Goal: Information Seeking & Learning: Learn about a topic

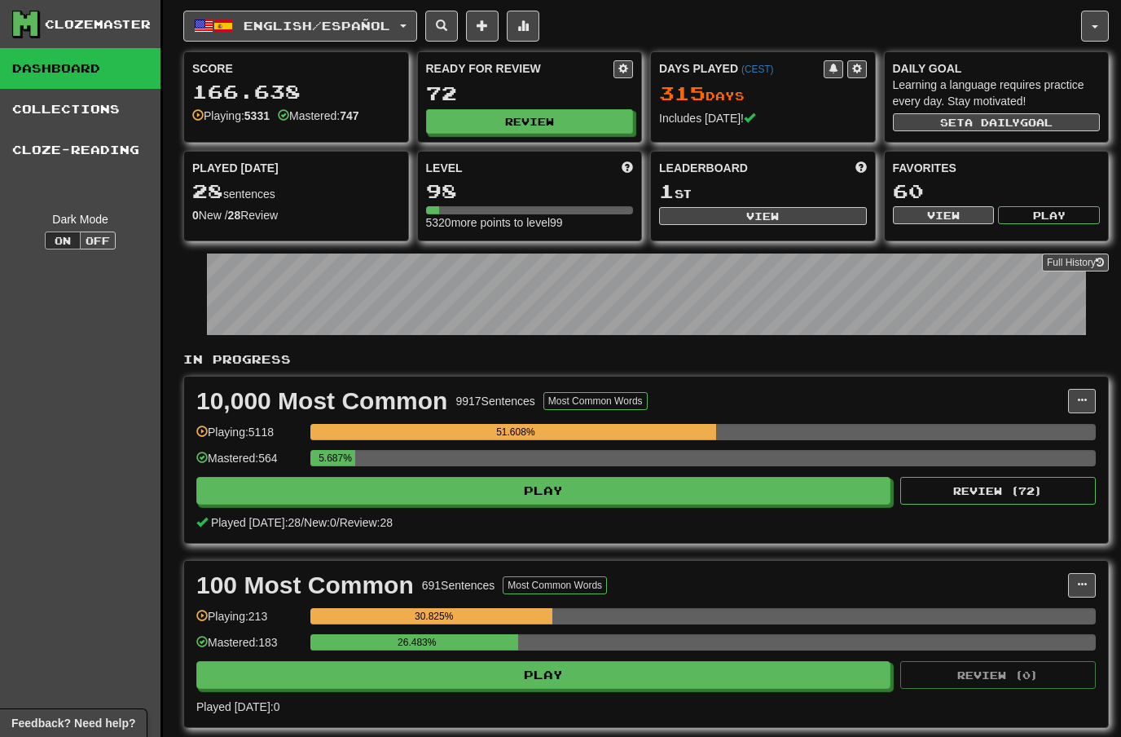
click at [415, 20] on button "English / Español" at bounding box center [300, 26] width 234 height 31
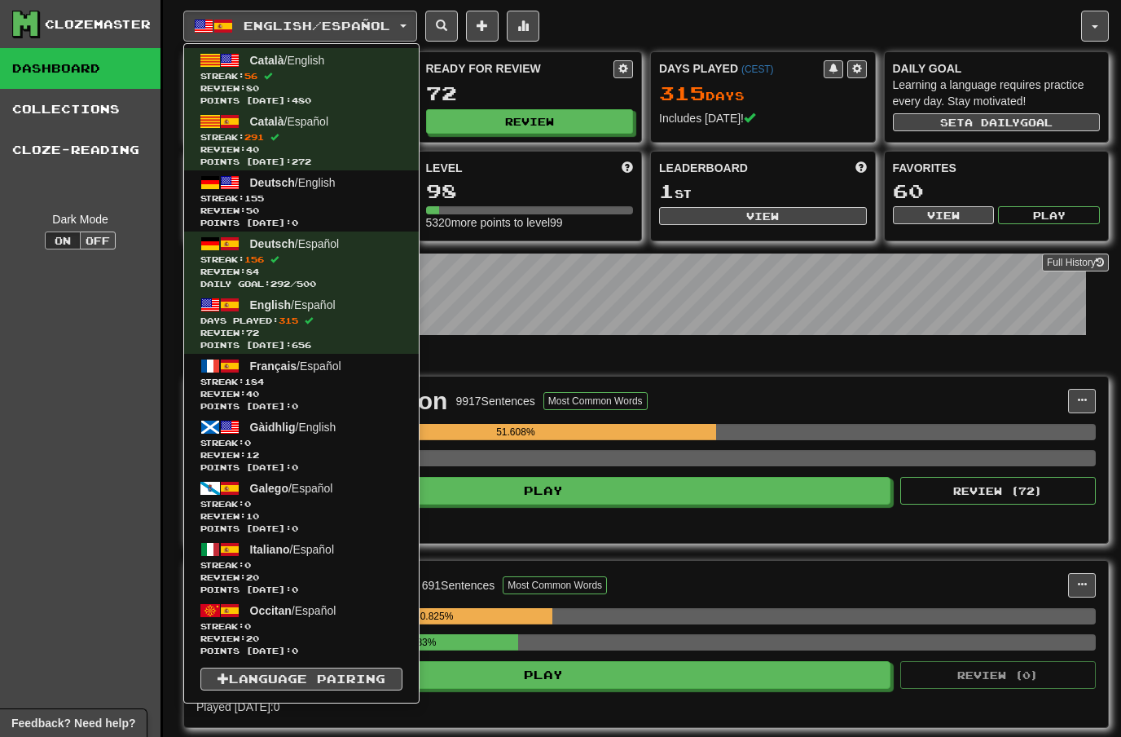
click at [672, 17] on div at bounding box center [560, 368] width 1121 height 737
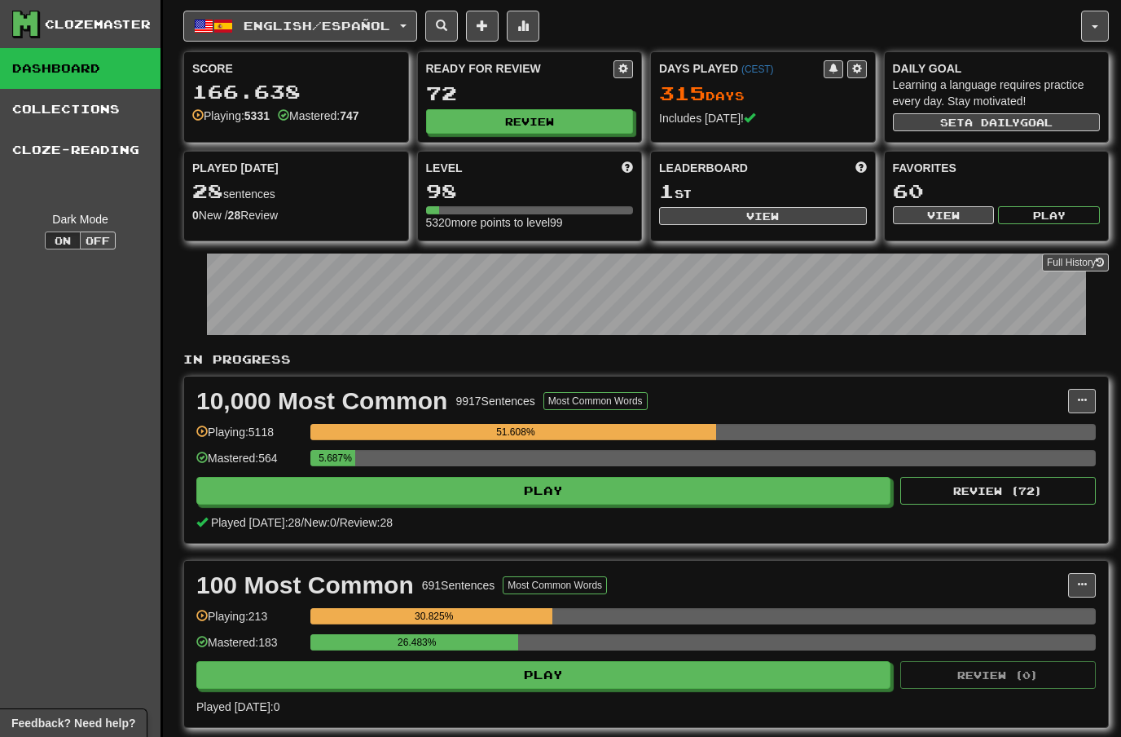
click at [1104, 18] on button "button" at bounding box center [1095, 26] width 28 height 31
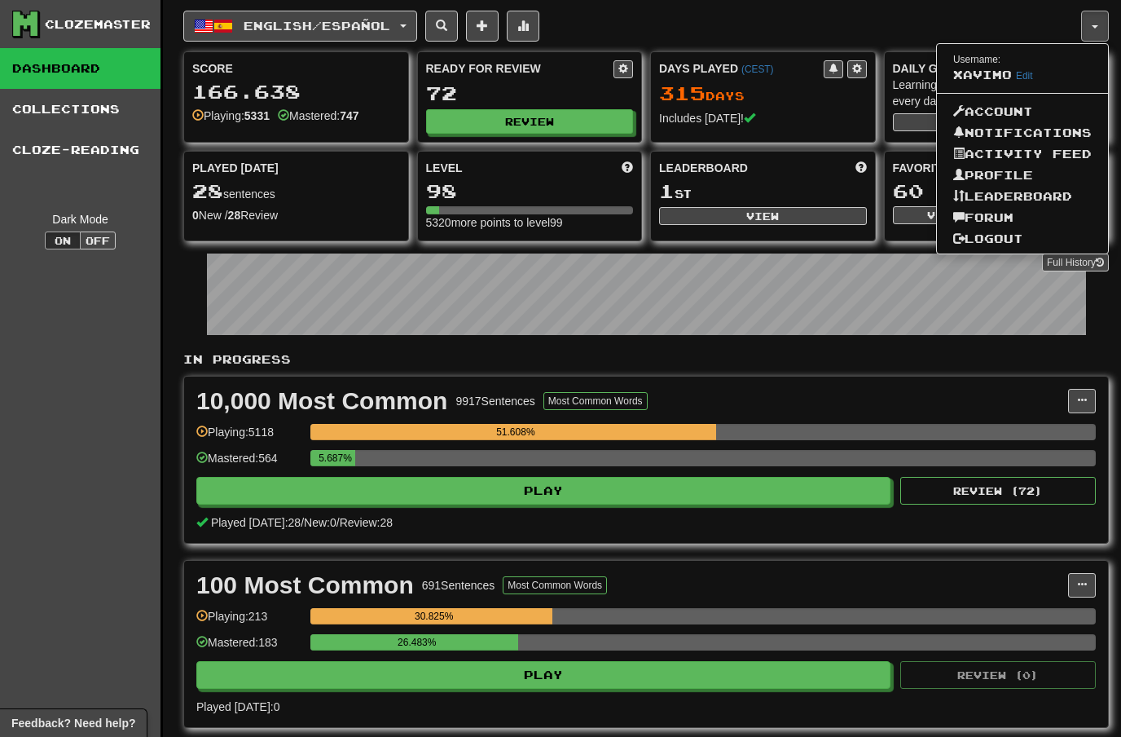
click at [1003, 216] on link "Forum" at bounding box center [1022, 217] width 171 height 21
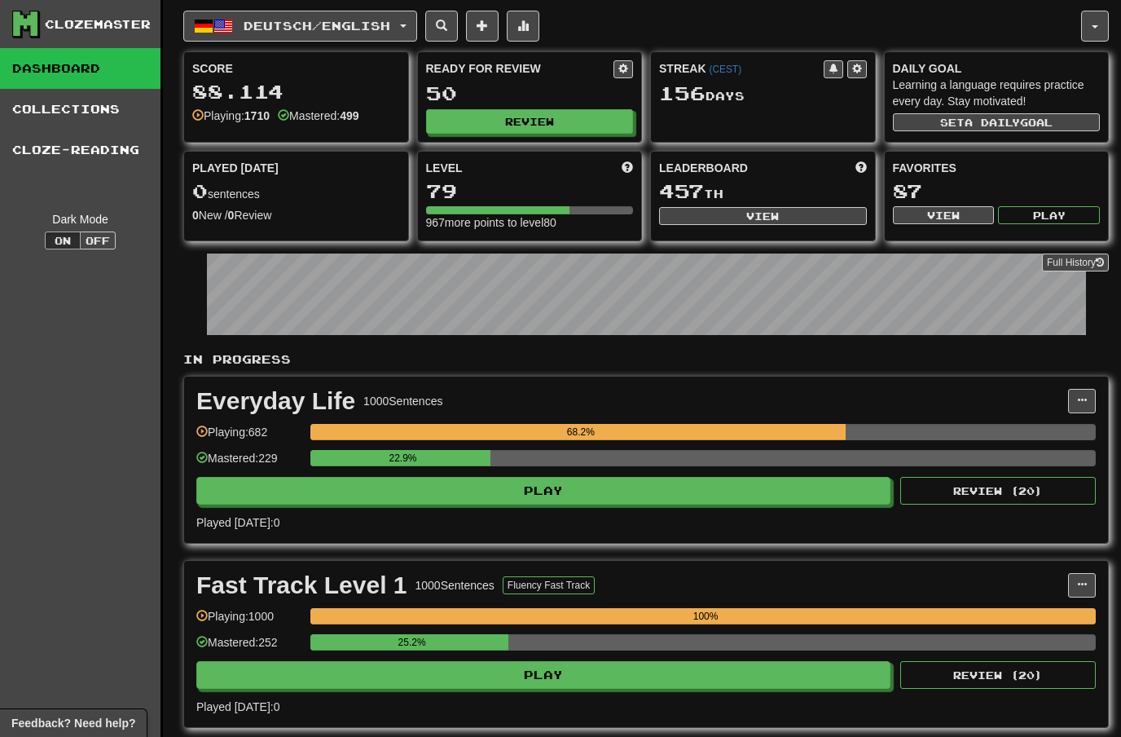
click at [407, 29] on button "Deutsch / English" at bounding box center [300, 26] width 234 height 31
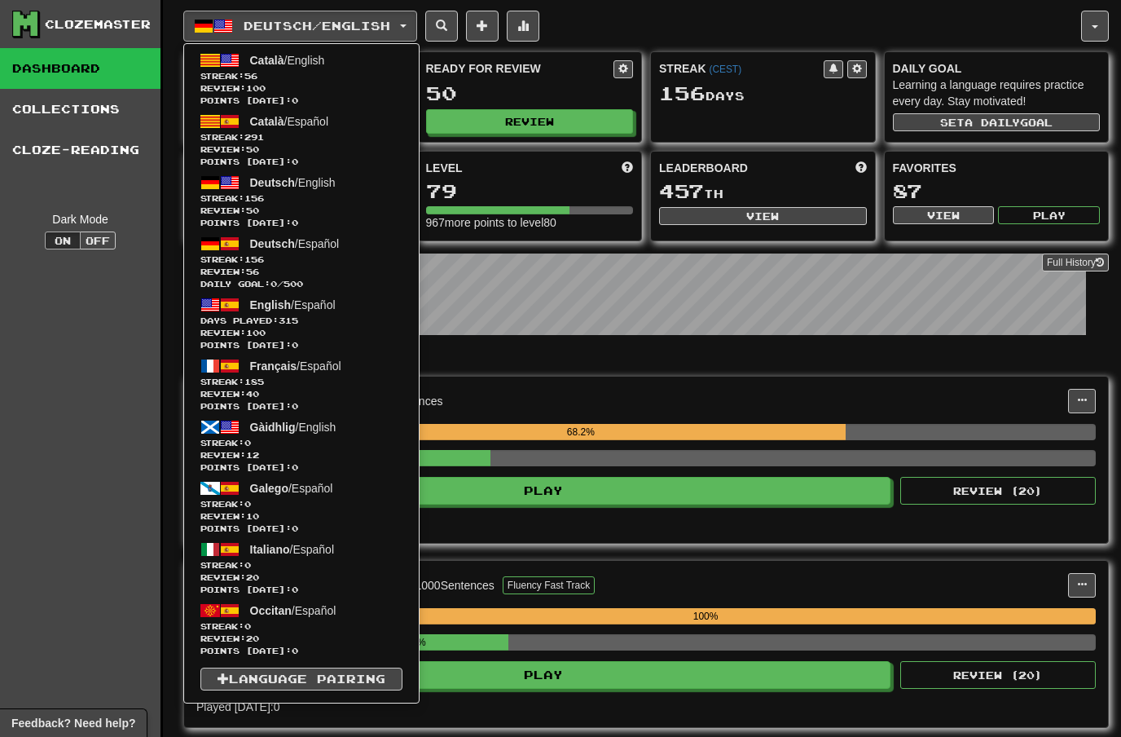
click at [305, 260] on span "Streak: 156" at bounding box center [301, 259] width 202 height 12
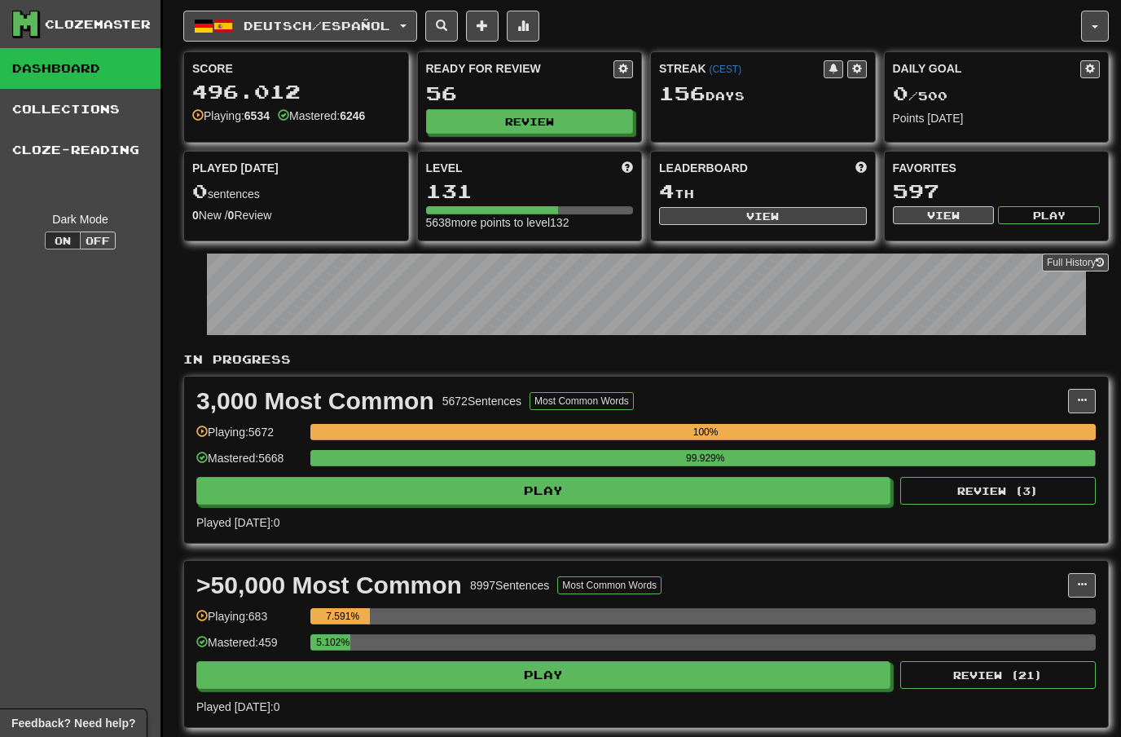
click at [406, 26] on button "Deutsch / Español" at bounding box center [300, 26] width 234 height 31
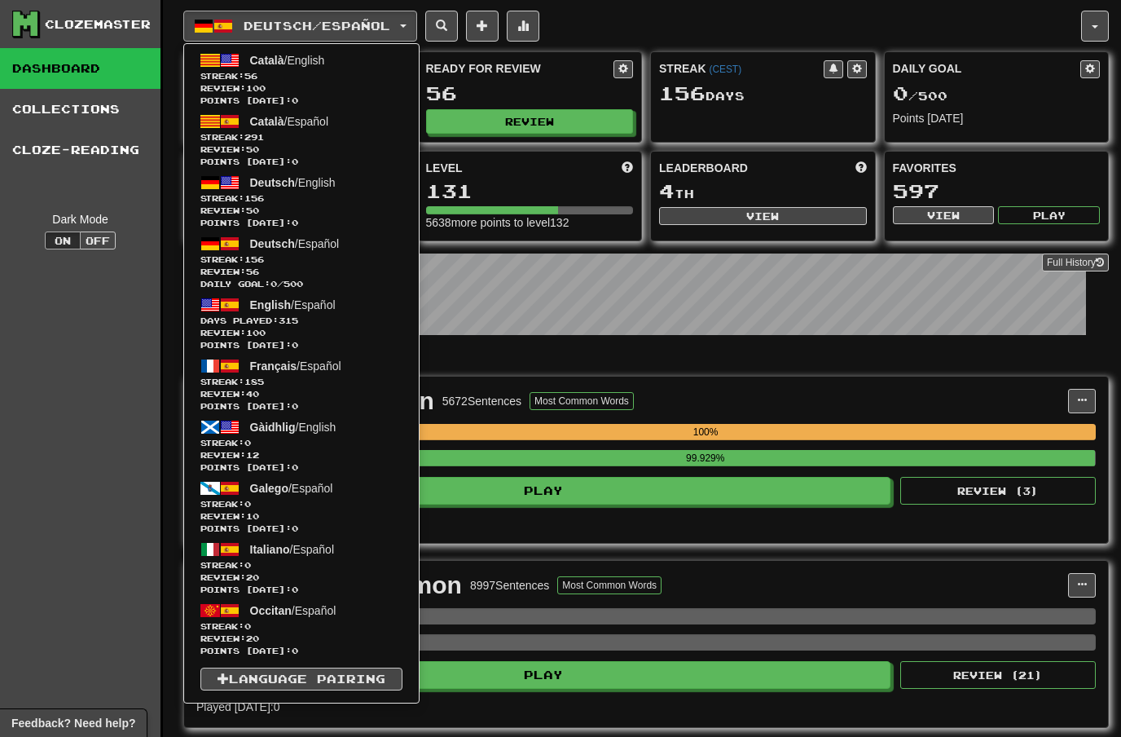
click at [776, 208] on div at bounding box center [560, 368] width 1121 height 737
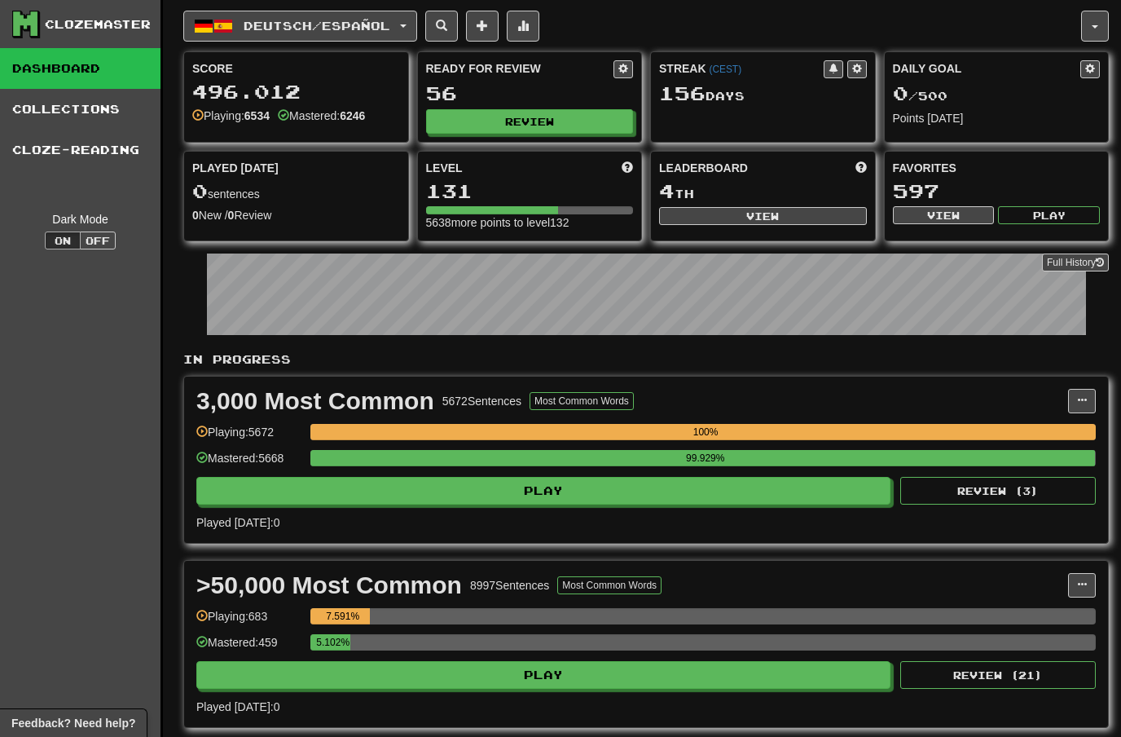
click at [757, 222] on button "View" at bounding box center [763, 216] width 208 height 18
select select "**********"
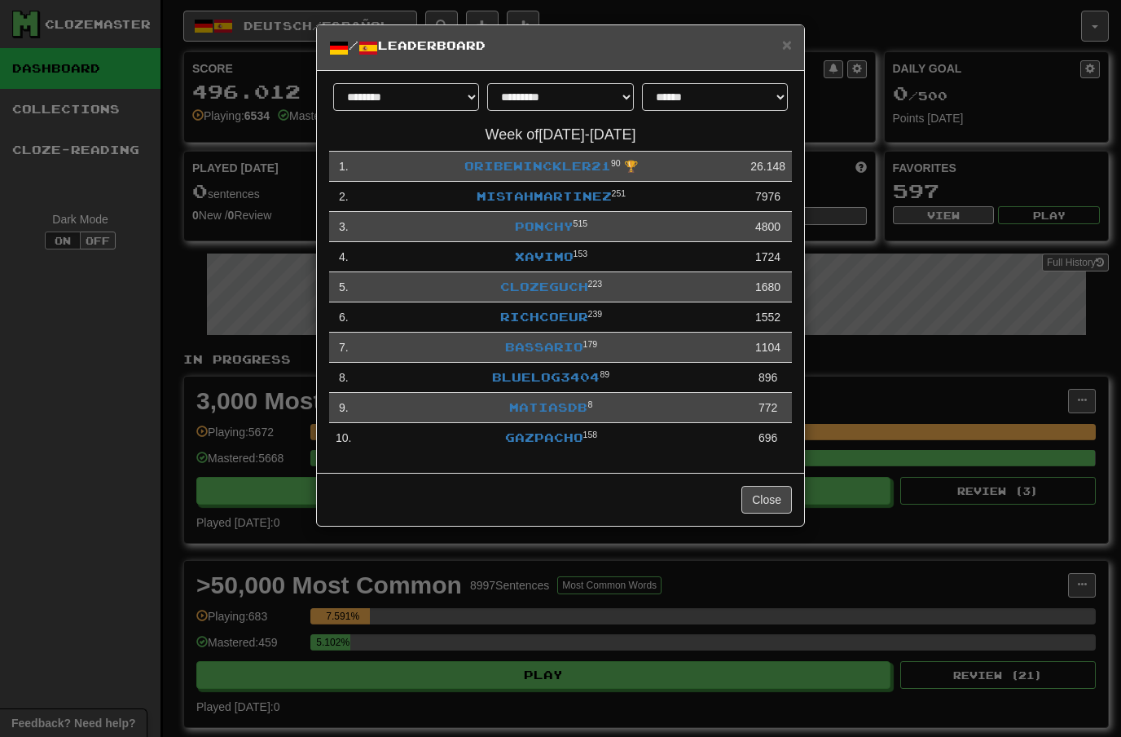
click at [791, 47] on span "×" at bounding box center [787, 44] width 10 height 19
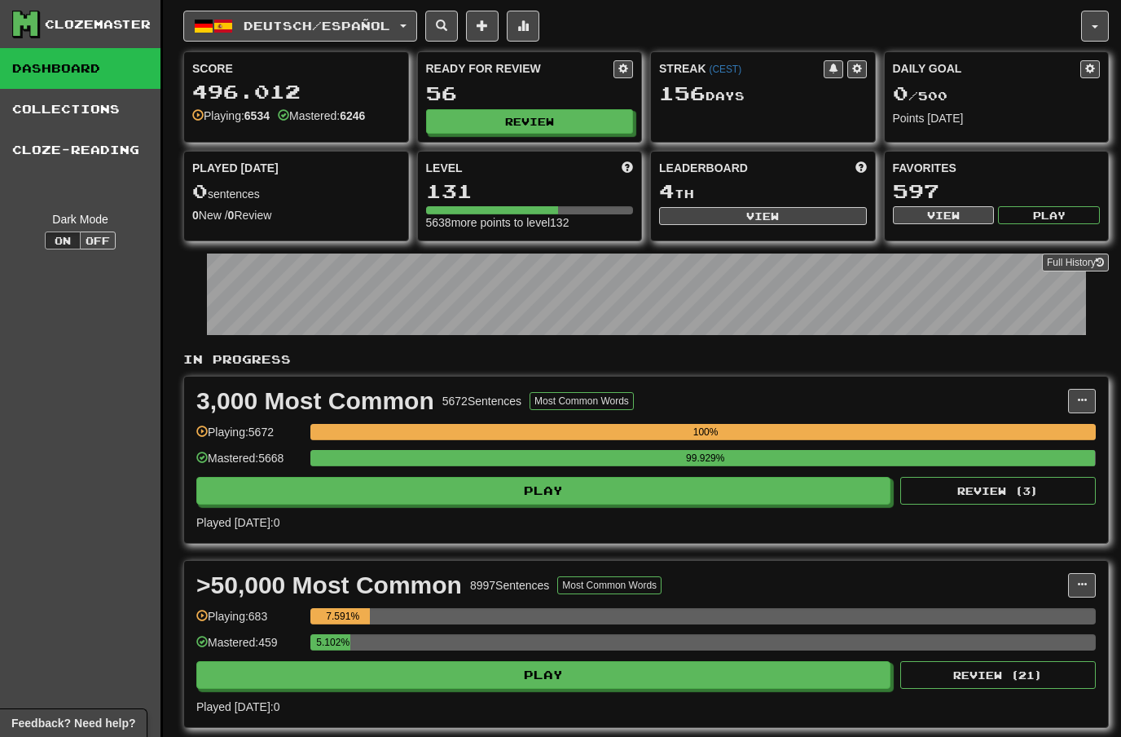
click at [552, 118] on button "Review" at bounding box center [530, 121] width 208 height 24
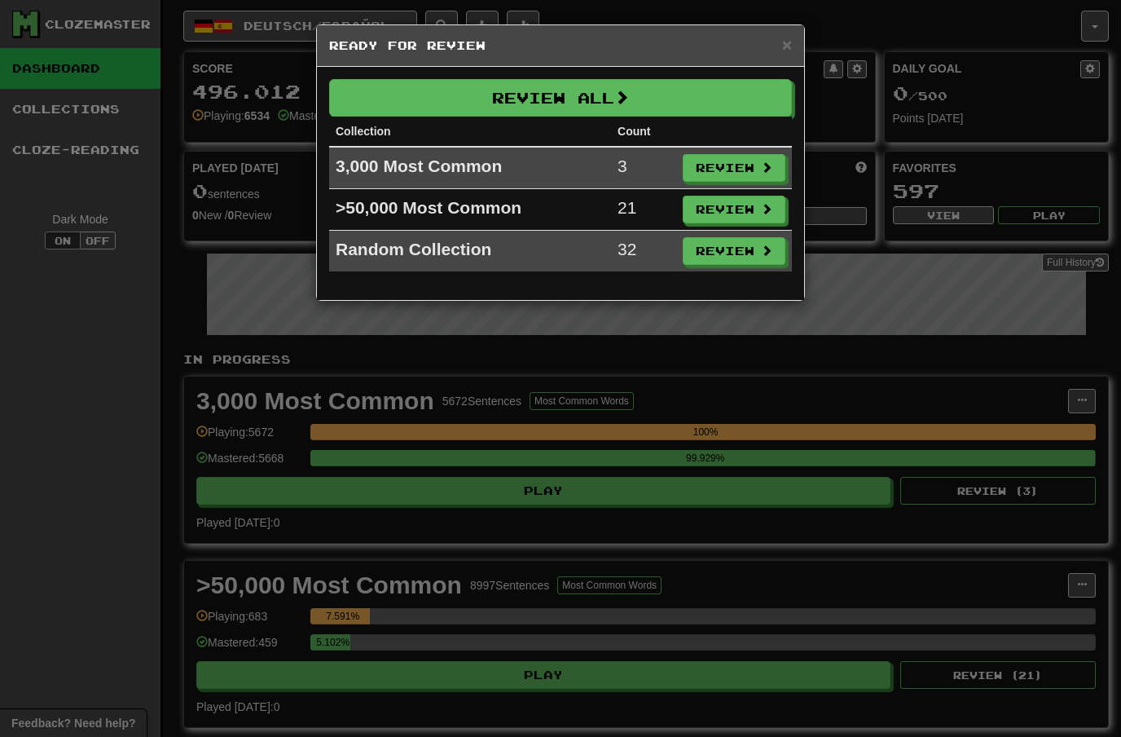
click at [752, 163] on button "Review" at bounding box center [734, 168] width 103 height 28
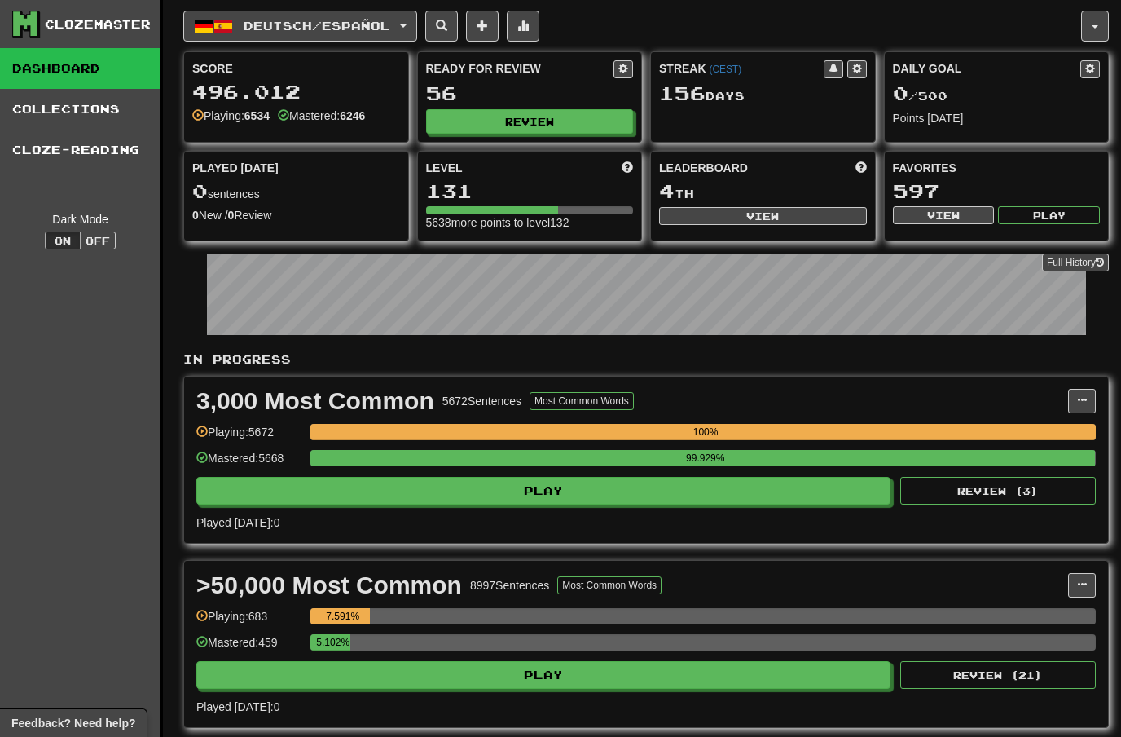
select select "**"
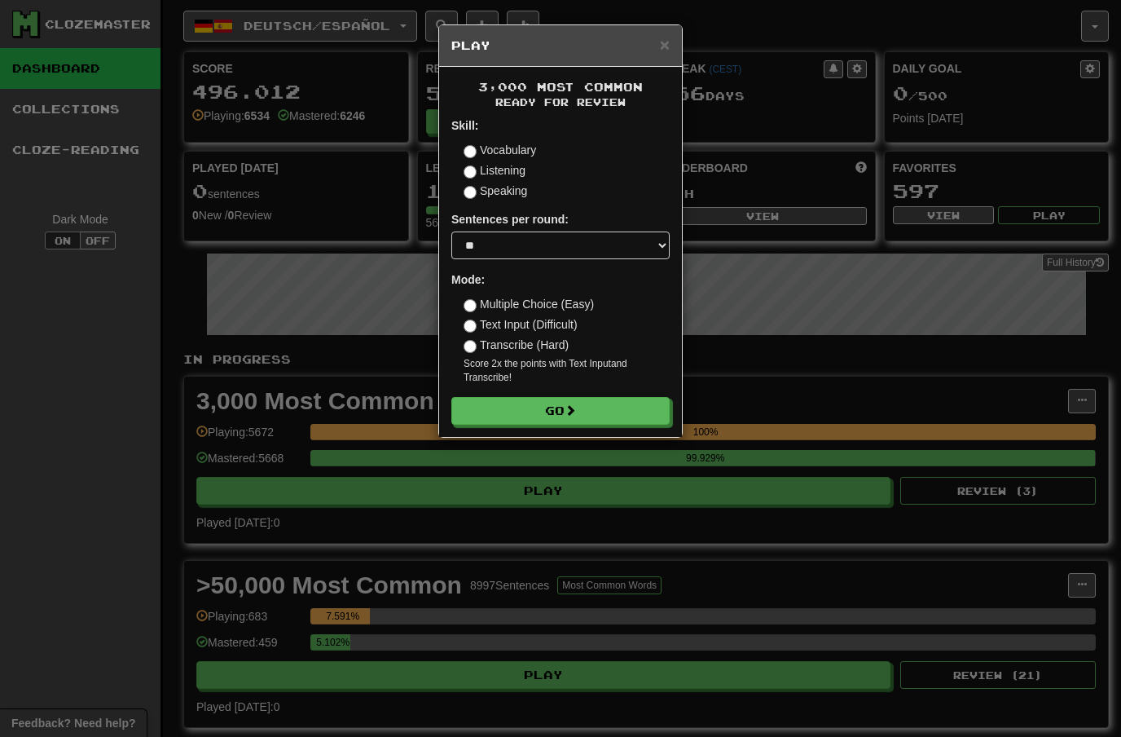
click at [614, 407] on button "Go" at bounding box center [560, 411] width 218 height 28
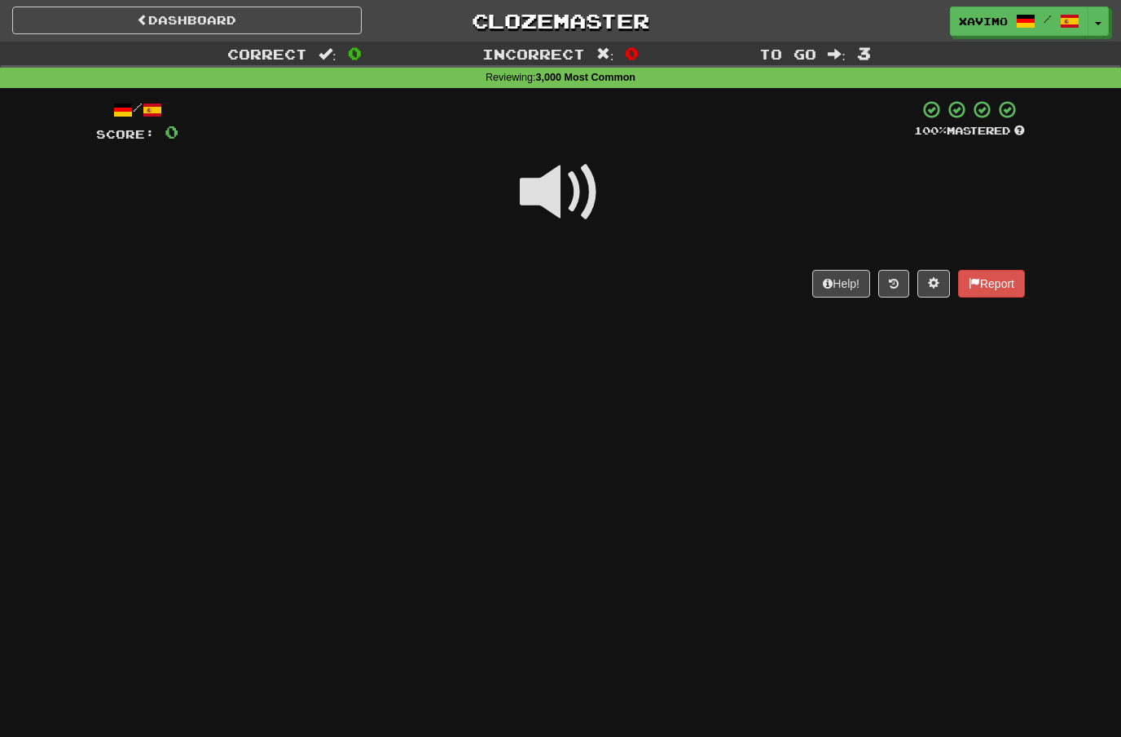
click at [583, 194] on span at bounding box center [560, 192] width 81 height 81
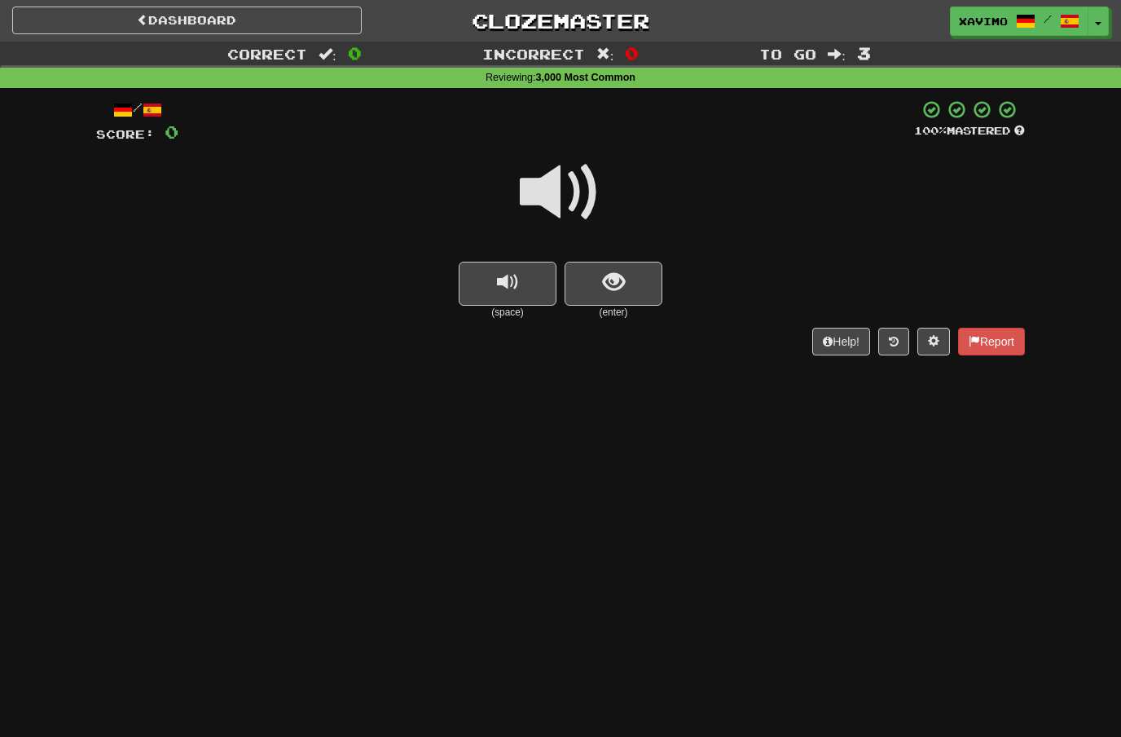
click at [569, 201] on span at bounding box center [560, 192] width 81 height 81
click at [609, 271] on span "show sentence" at bounding box center [614, 282] width 22 height 22
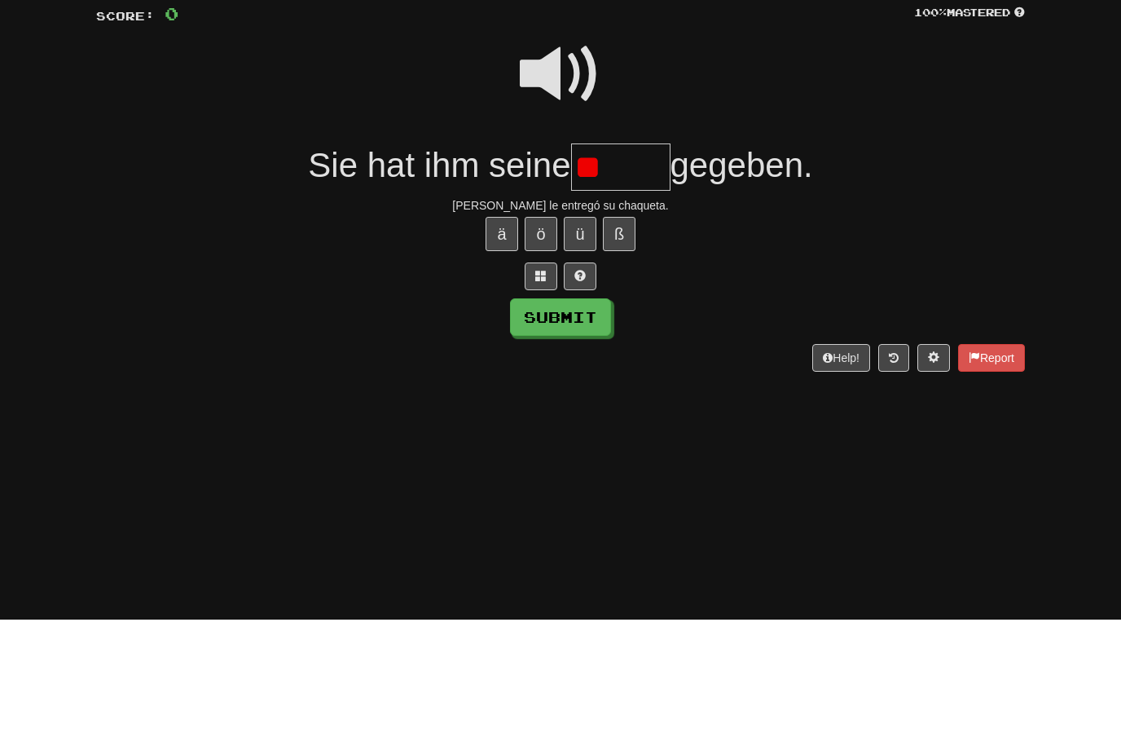
type input "*"
click at [587, 416] on button "Submit" at bounding box center [560, 434] width 101 height 37
type input "*****"
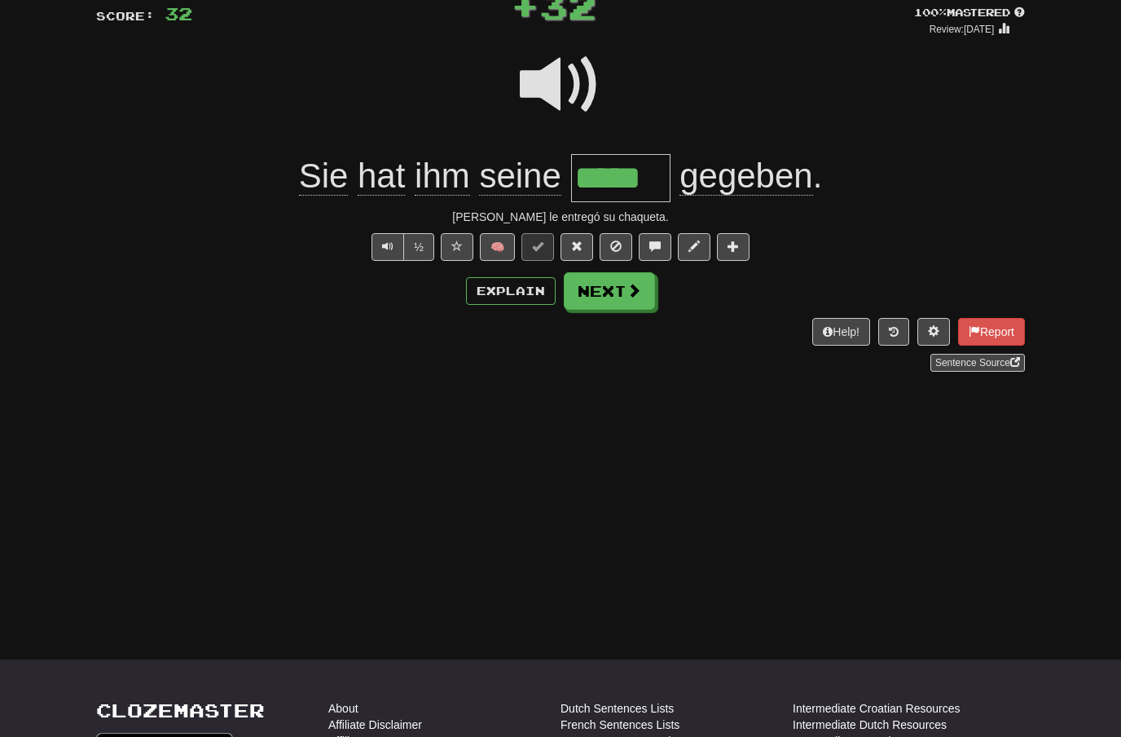
click at [636, 292] on span at bounding box center [634, 290] width 15 height 15
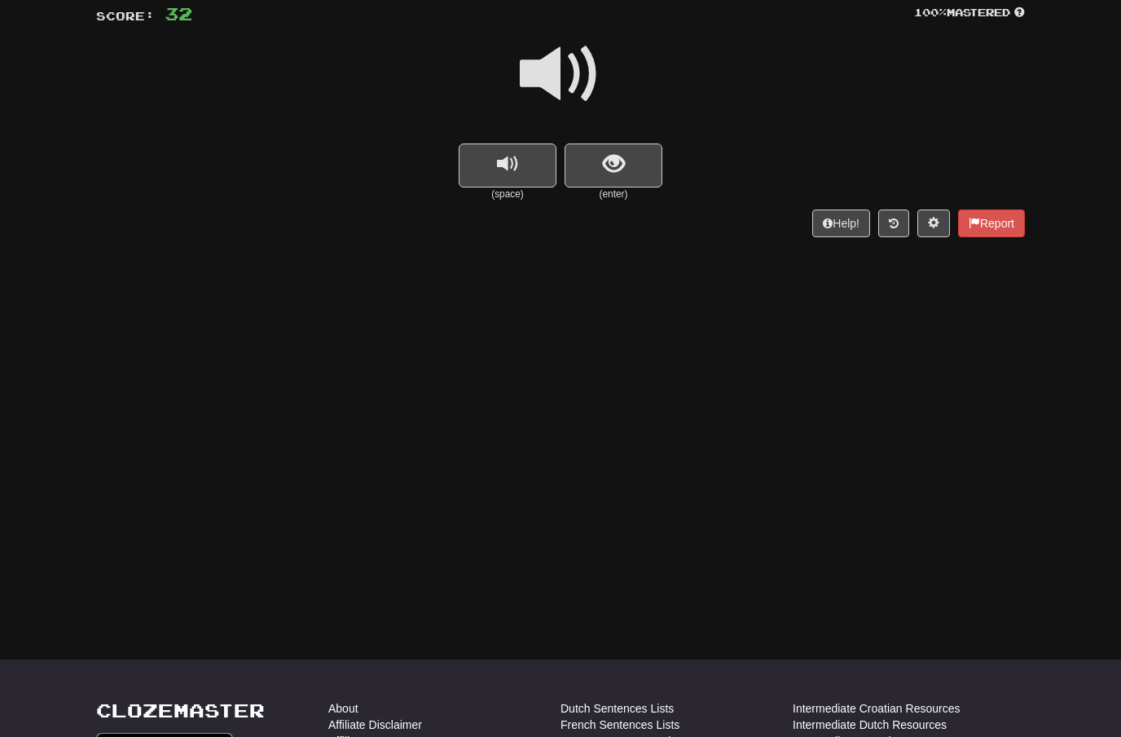
click at [589, 60] on span at bounding box center [560, 73] width 81 height 81
click at [603, 165] on span "show sentence" at bounding box center [614, 164] width 22 height 22
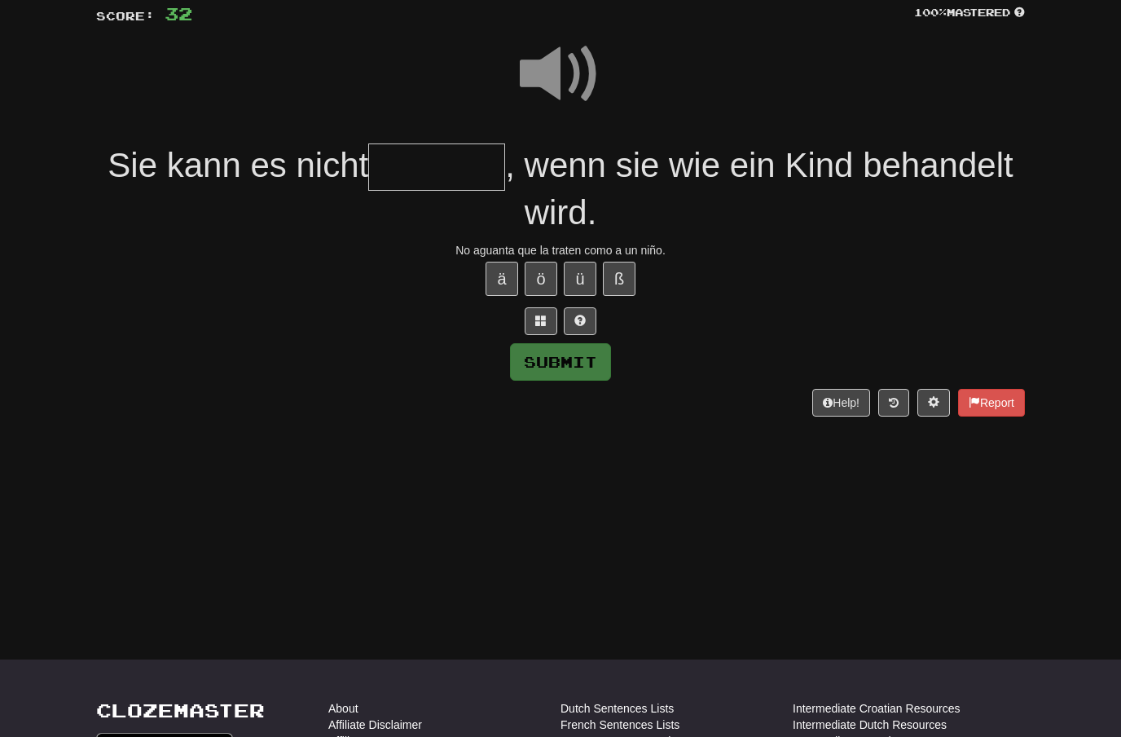
scroll to position [117, 0]
click at [577, 64] on span at bounding box center [560, 74] width 81 height 81
click at [411, 156] on input "text" at bounding box center [436, 167] width 137 height 48
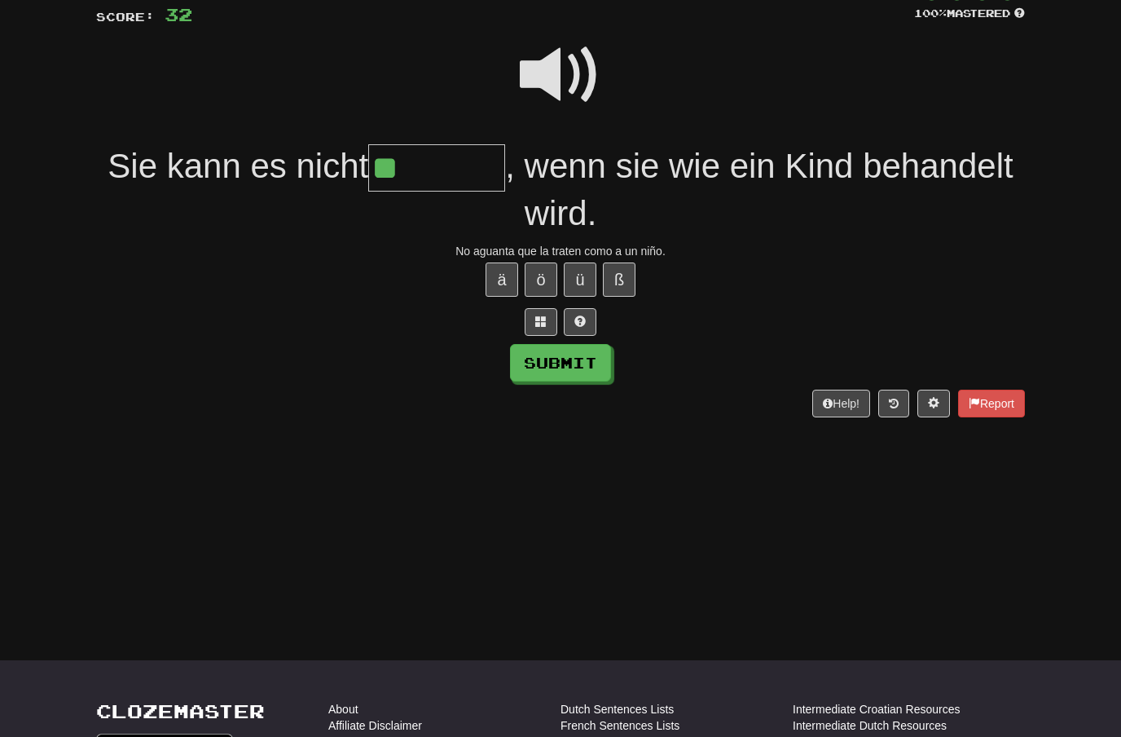
click at [577, 86] on span at bounding box center [560, 74] width 81 height 81
click at [421, 157] on input "**" at bounding box center [436, 167] width 137 height 48
click at [574, 57] on span at bounding box center [560, 74] width 81 height 81
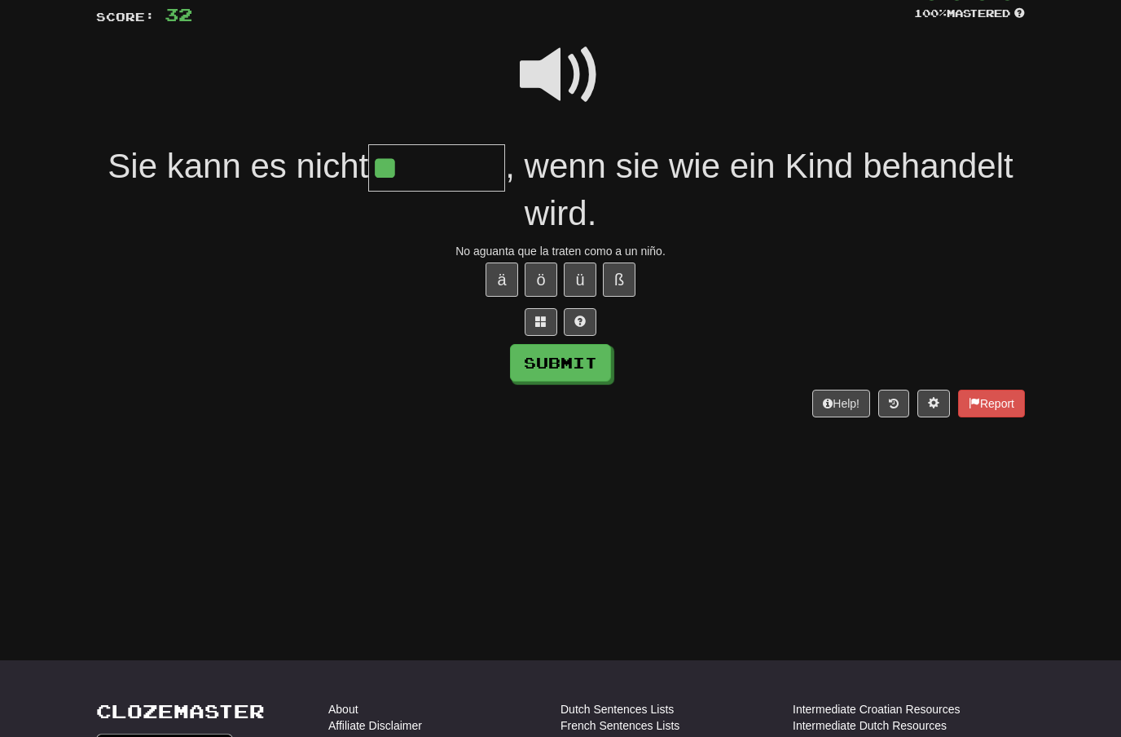
scroll to position [118, 0]
click at [434, 159] on input "**" at bounding box center [436, 167] width 137 height 48
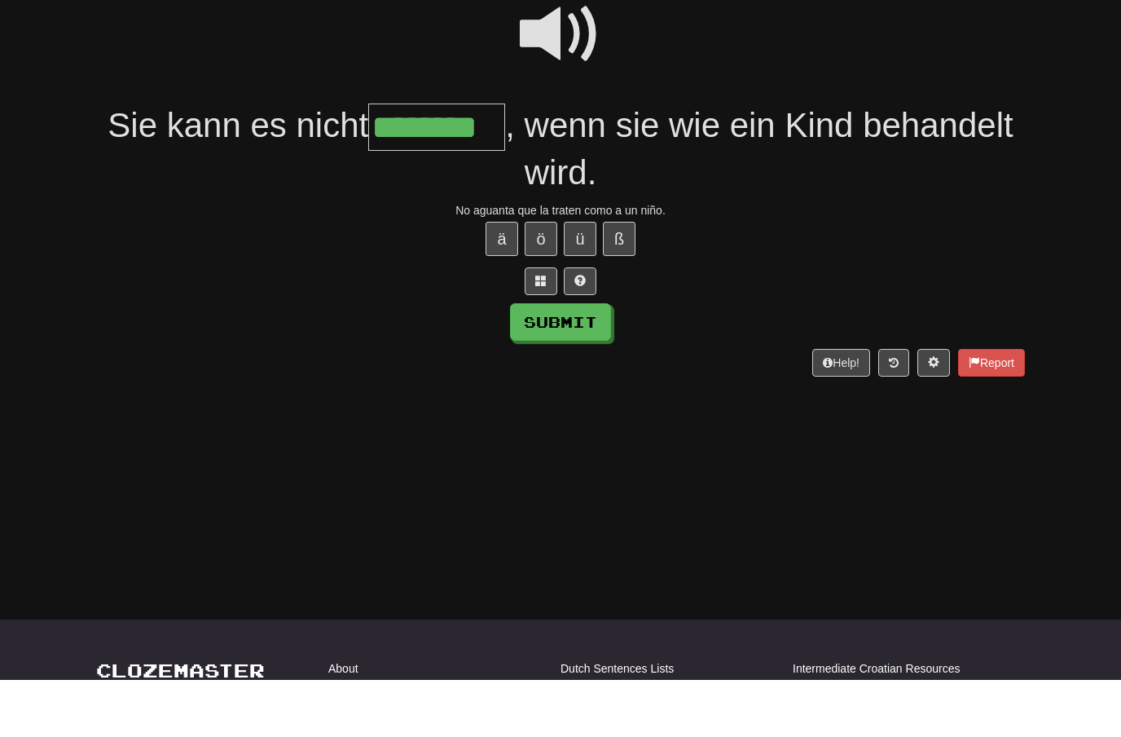
type input "********"
click at [596, 361] on button "Submit" at bounding box center [560, 379] width 101 height 37
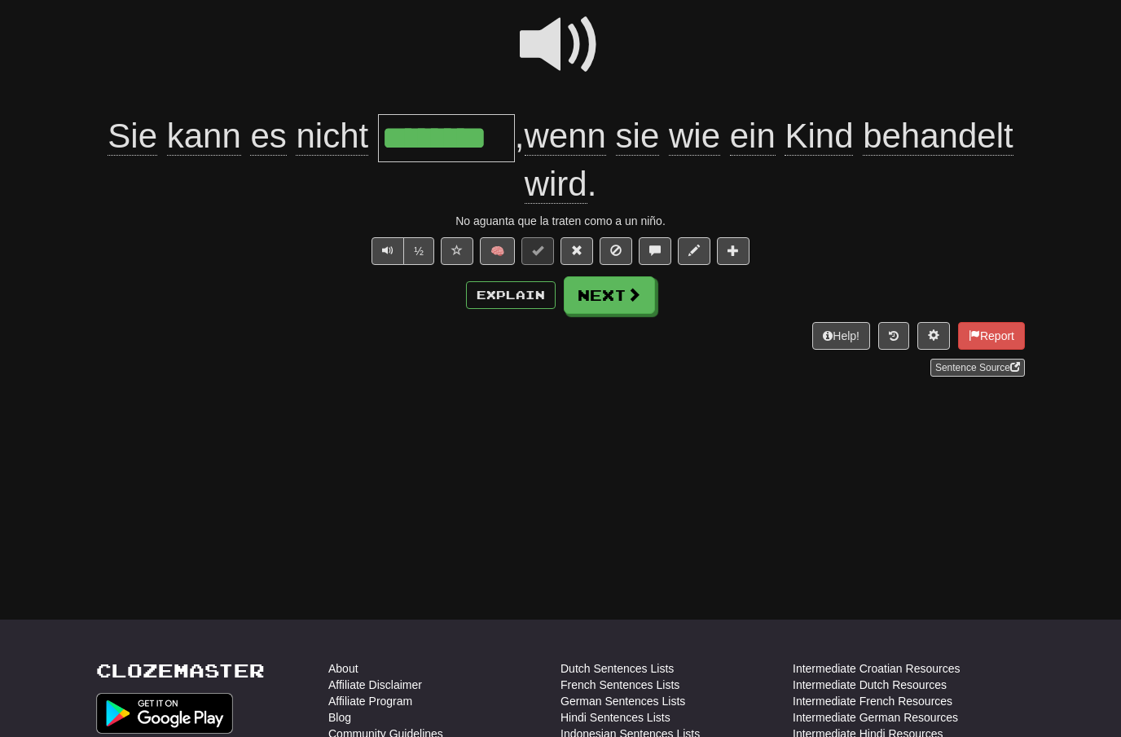
click at [630, 298] on span at bounding box center [634, 294] width 15 height 15
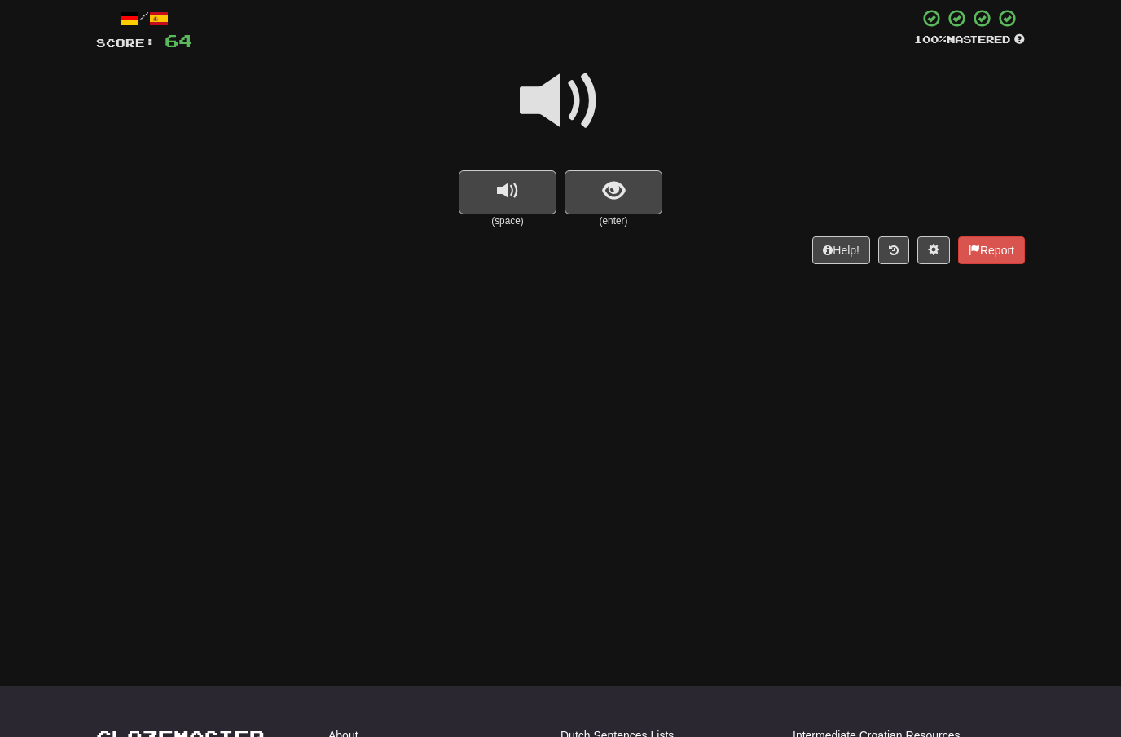
scroll to position [88, 0]
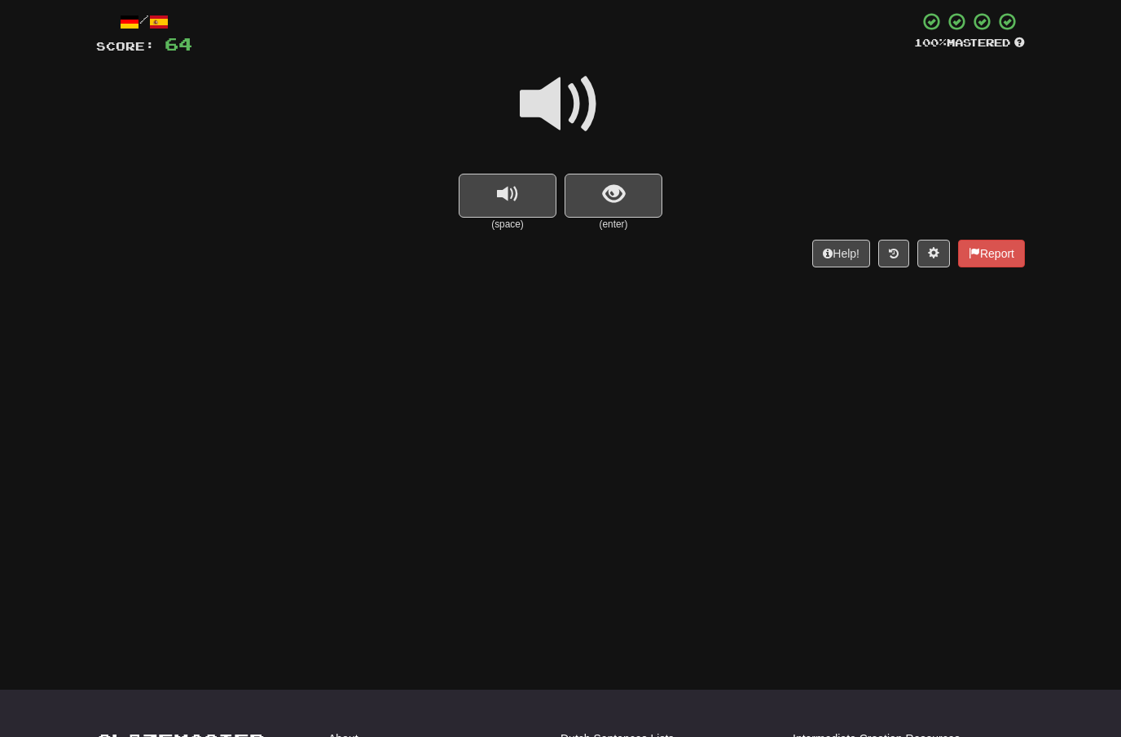
click at [606, 185] on span "show sentence" at bounding box center [614, 194] width 22 height 22
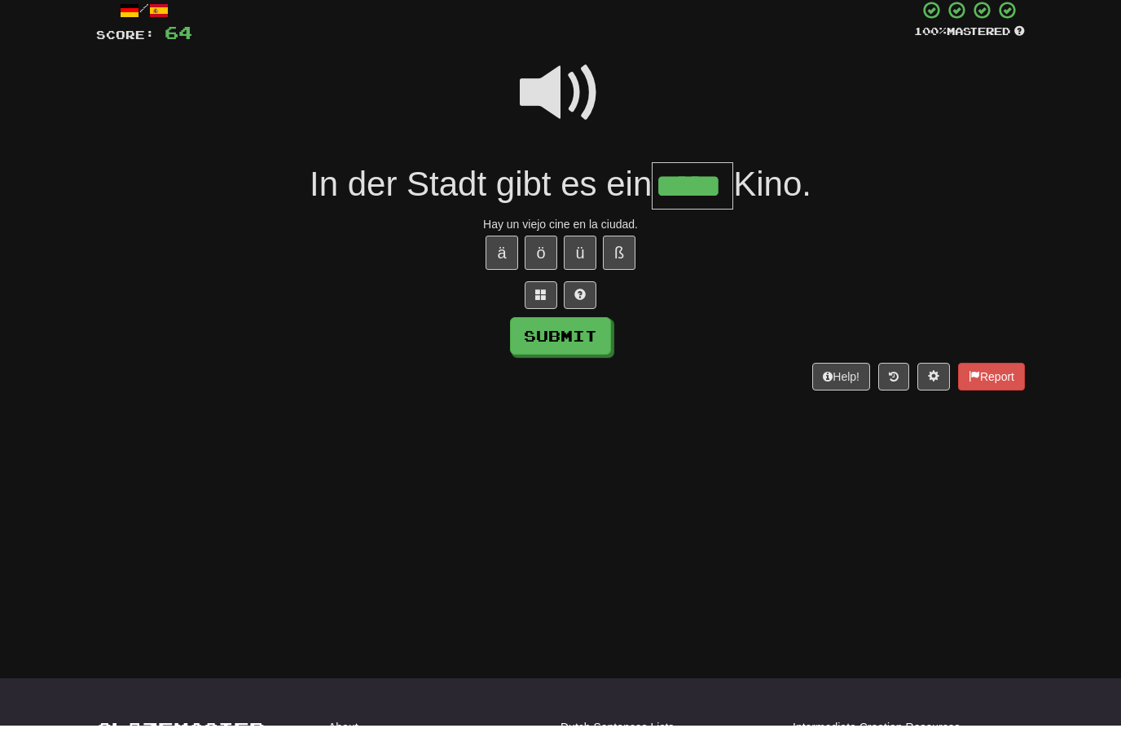
type input "*****"
click at [581, 334] on button "Submit" at bounding box center [560, 346] width 101 height 37
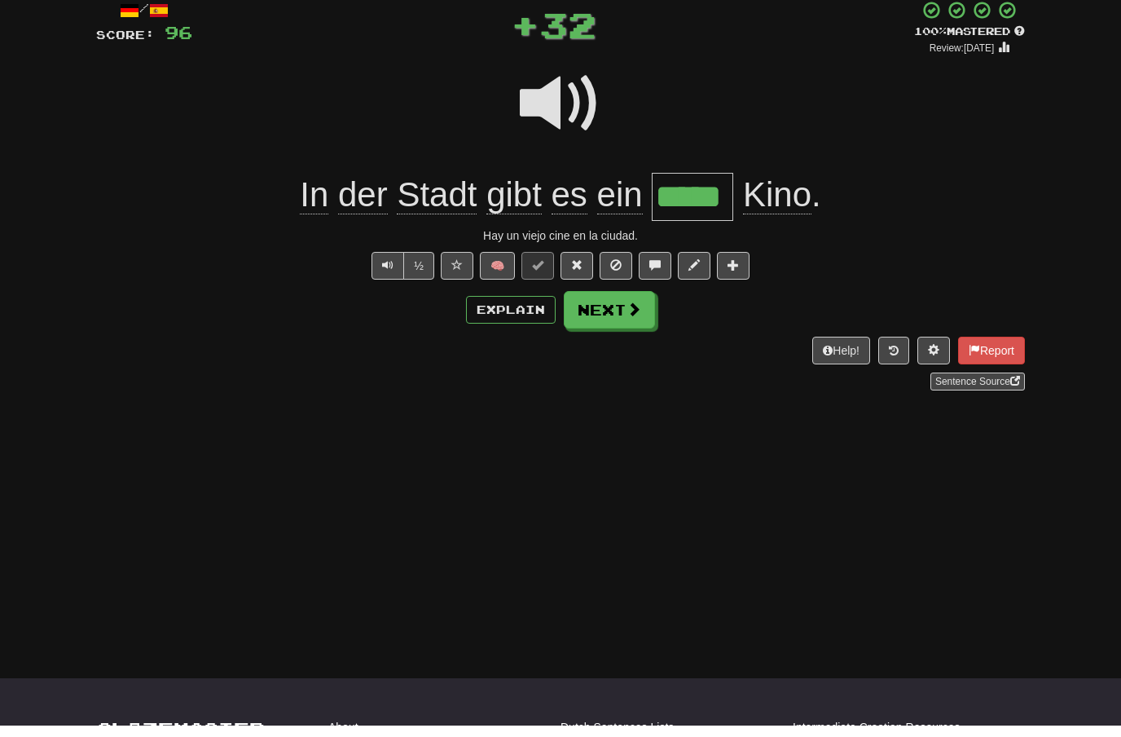
scroll to position [99, 0]
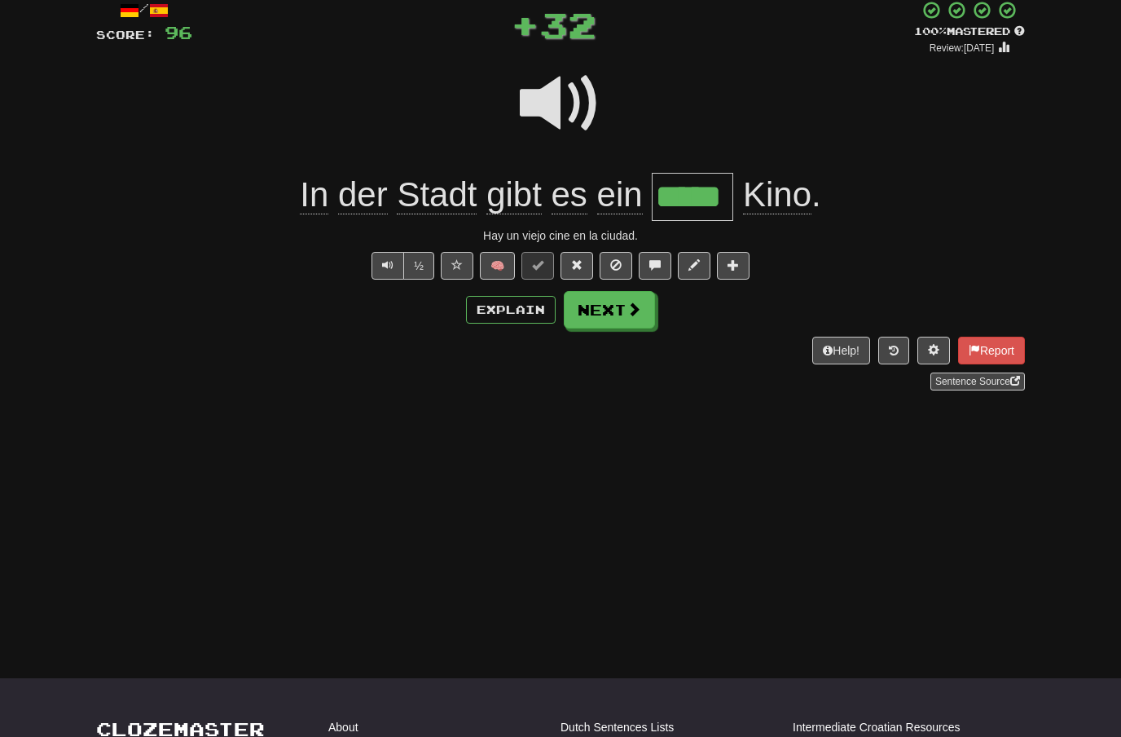
click at [633, 305] on span at bounding box center [634, 308] width 15 height 15
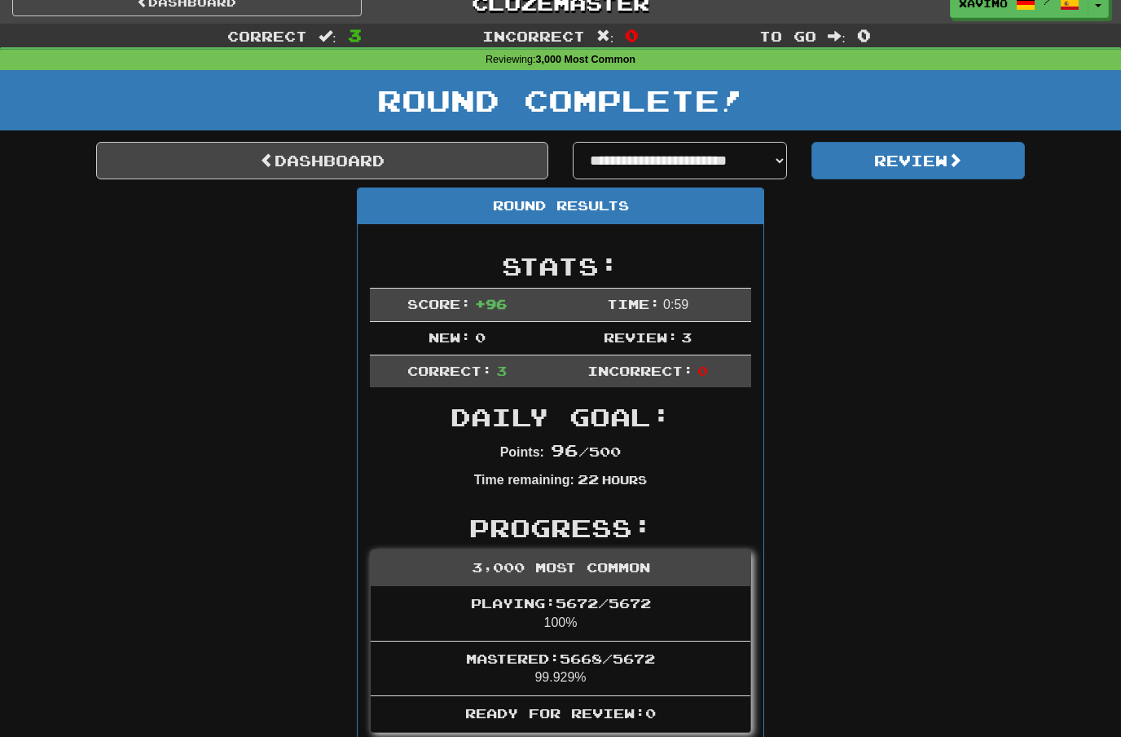
scroll to position [17, 0]
click at [447, 161] on link "Dashboard" at bounding box center [322, 161] width 452 height 37
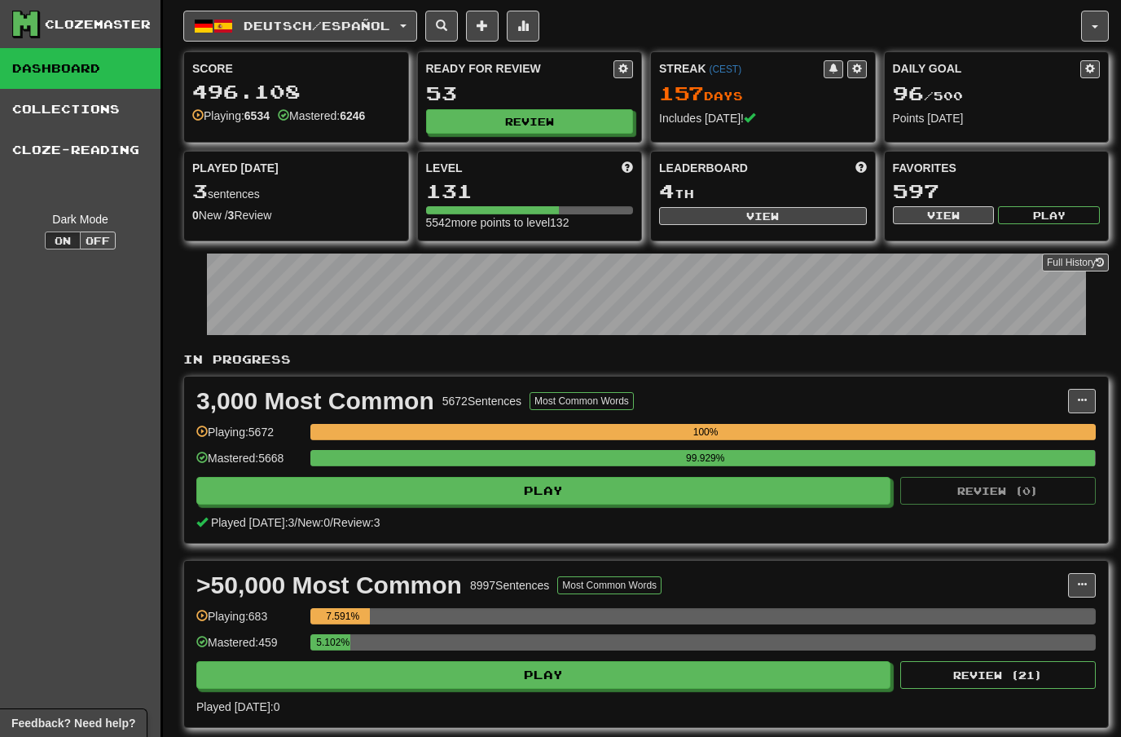
click at [548, 113] on button "Review" at bounding box center [530, 121] width 208 height 24
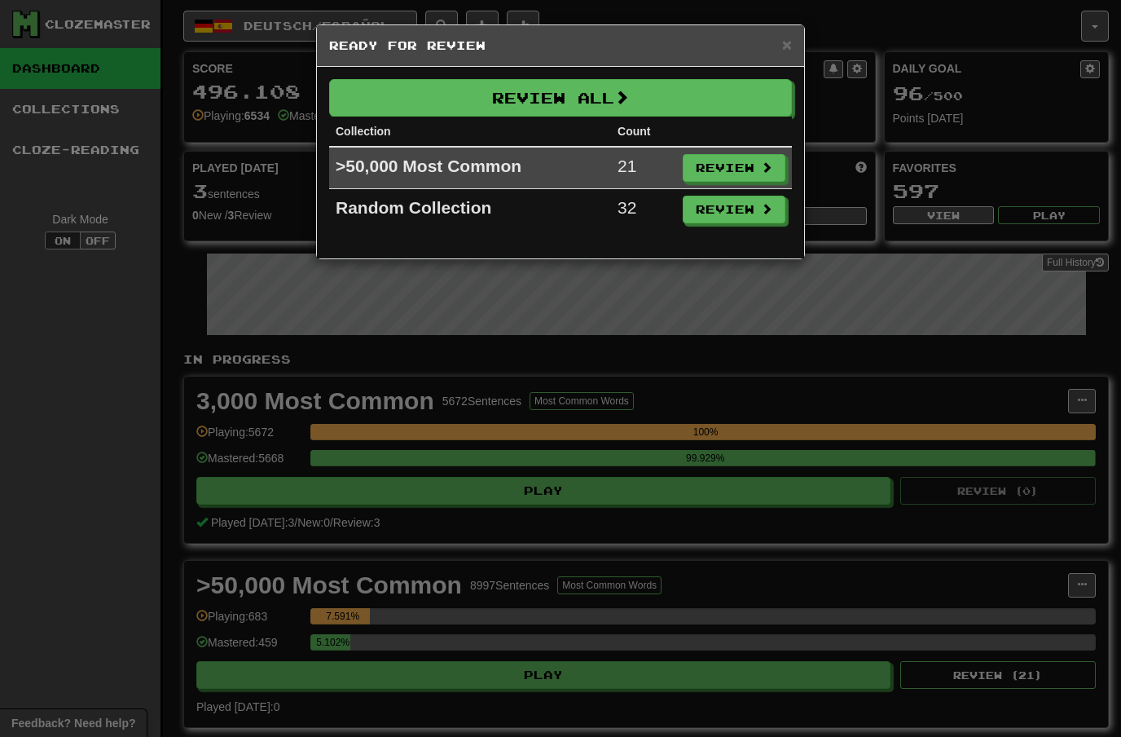
click at [735, 210] on button "Review" at bounding box center [734, 210] width 103 height 28
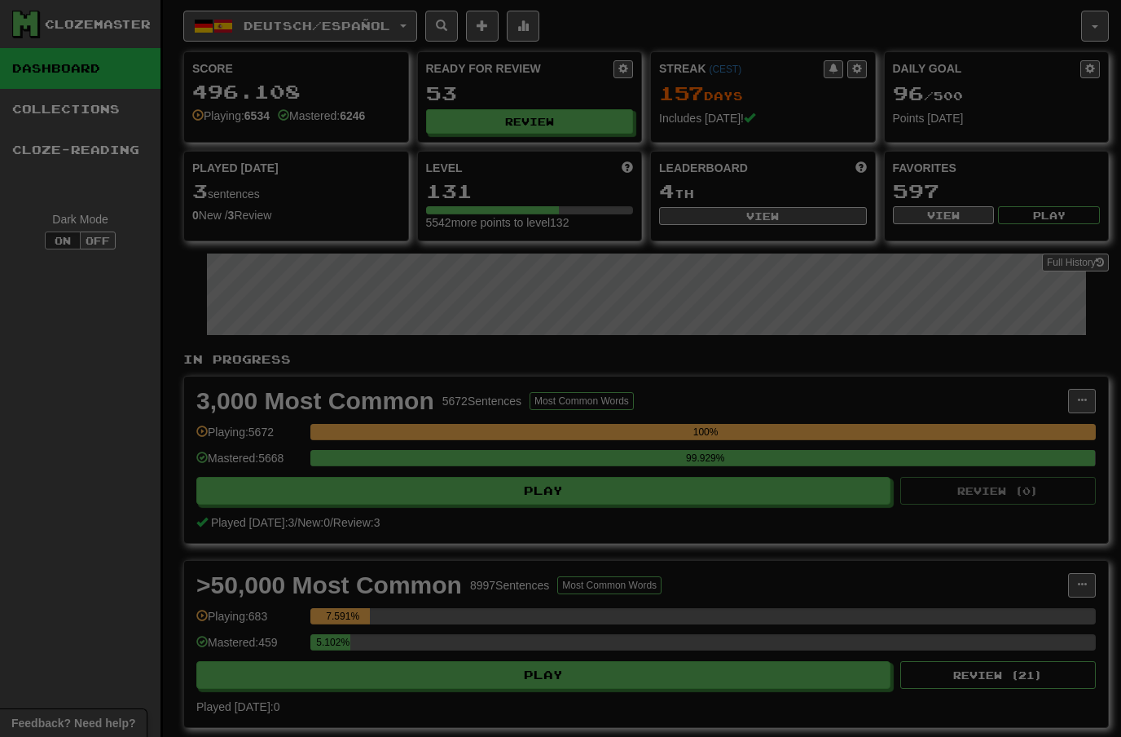
select select "**"
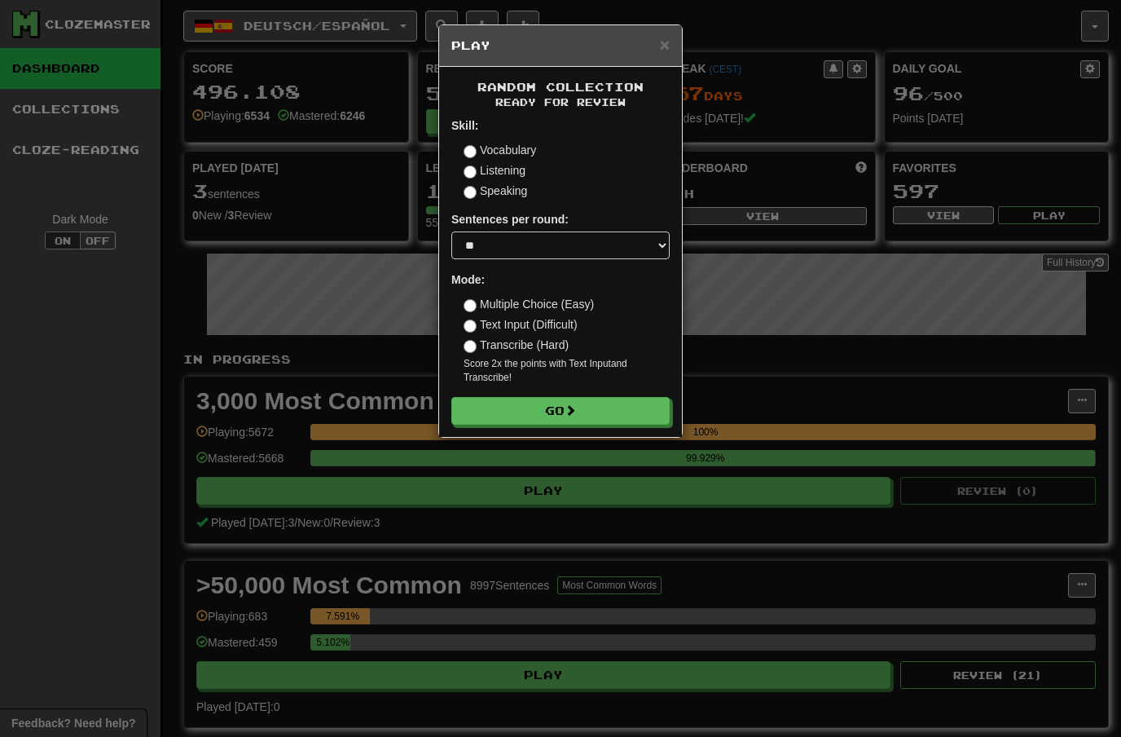
click at [622, 403] on button "Go" at bounding box center [560, 411] width 218 height 28
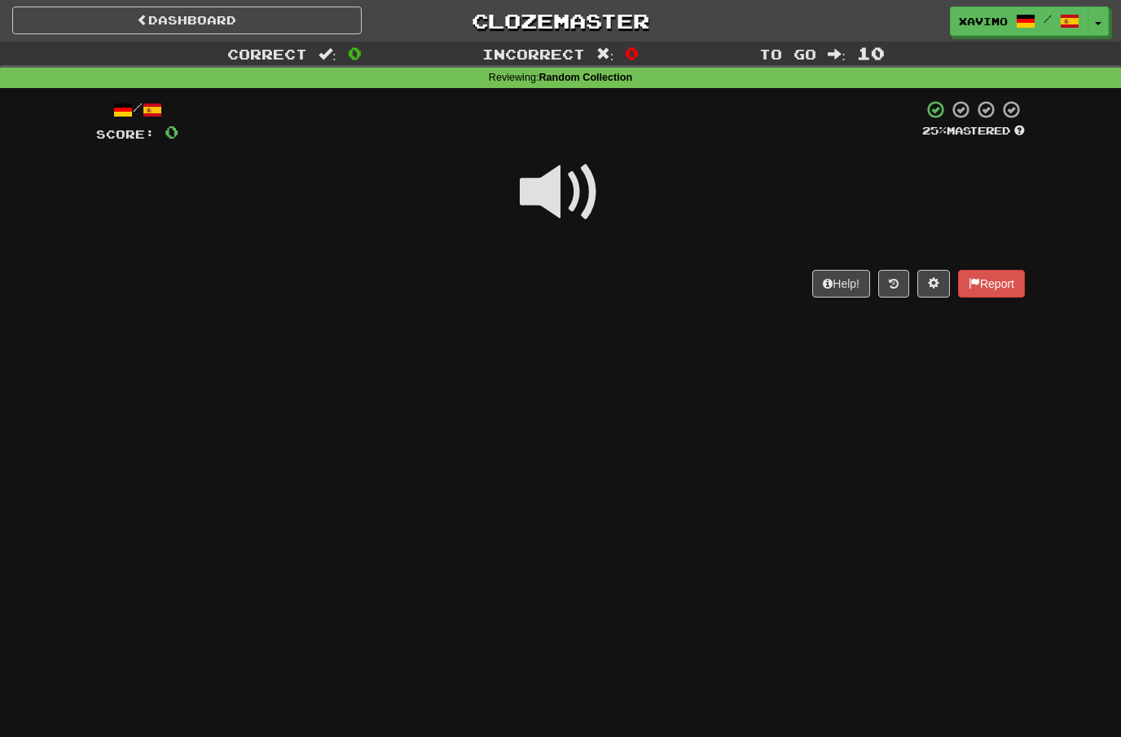
click at [587, 167] on span at bounding box center [560, 192] width 81 height 81
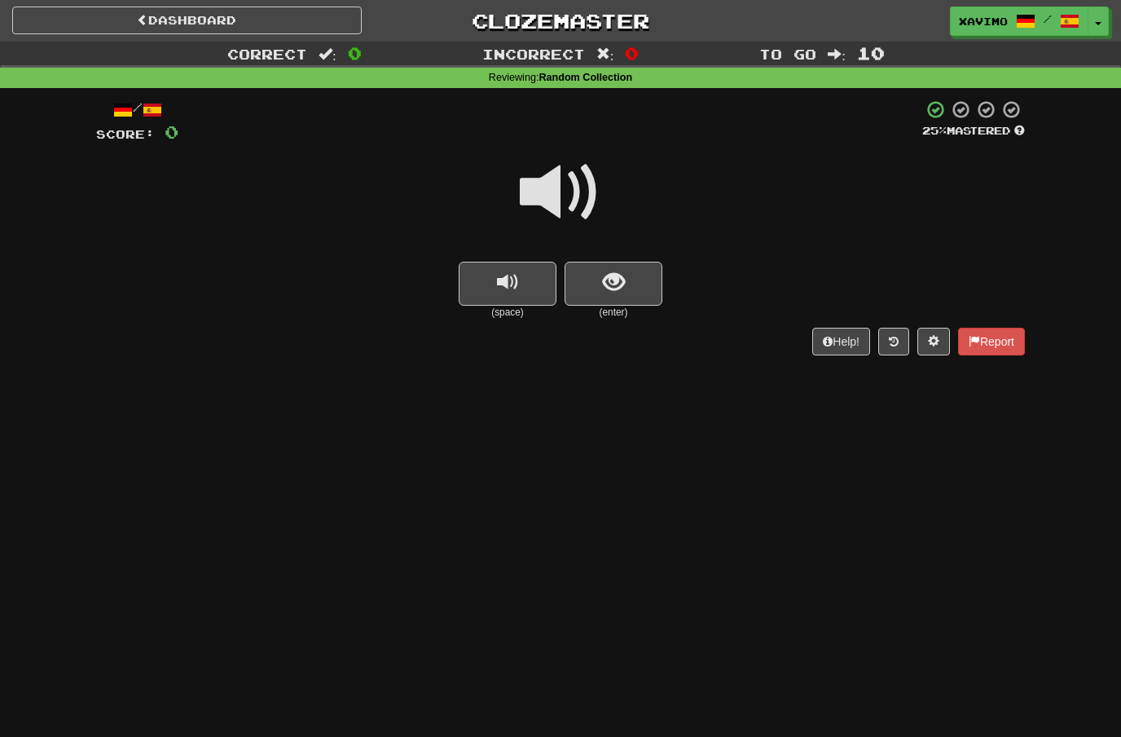
click at [564, 196] on span at bounding box center [560, 192] width 81 height 81
click at [604, 279] on span "show sentence" at bounding box center [614, 282] width 22 height 22
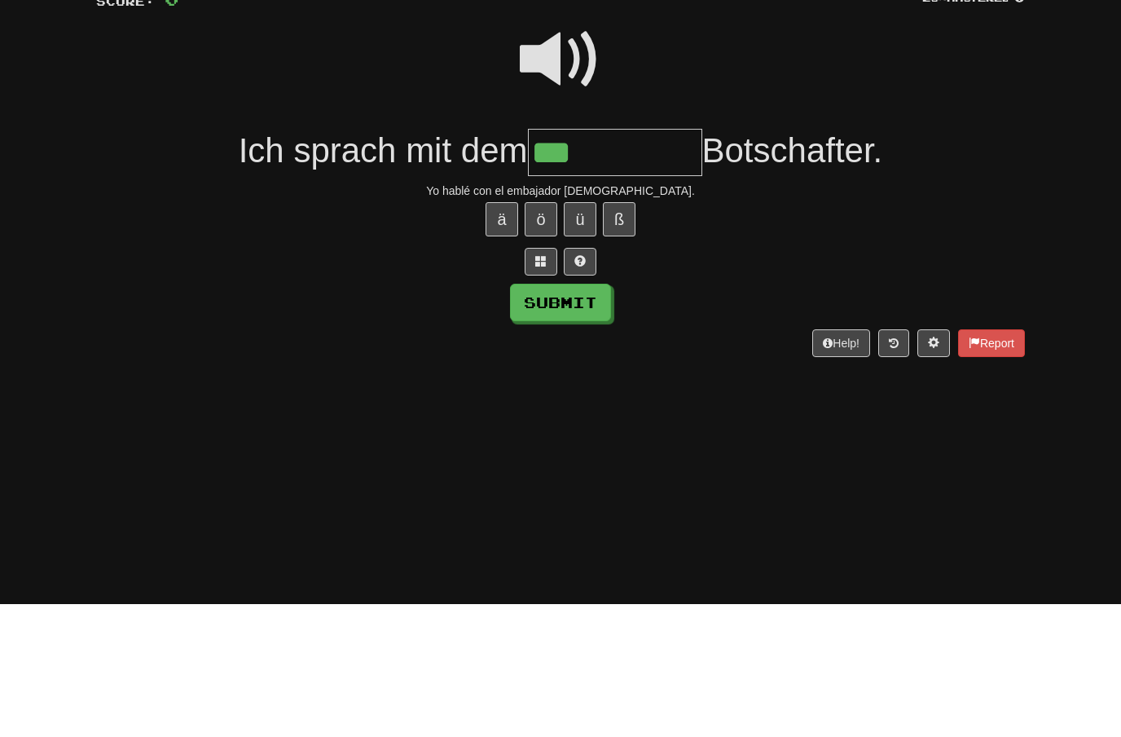
click at [507, 335] on button "ä" at bounding box center [502, 352] width 33 height 34
click at [555, 335] on button "ö" at bounding box center [541, 352] width 33 height 34
click at [556, 152] on span at bounding box center [560, 192] width 81 height 81
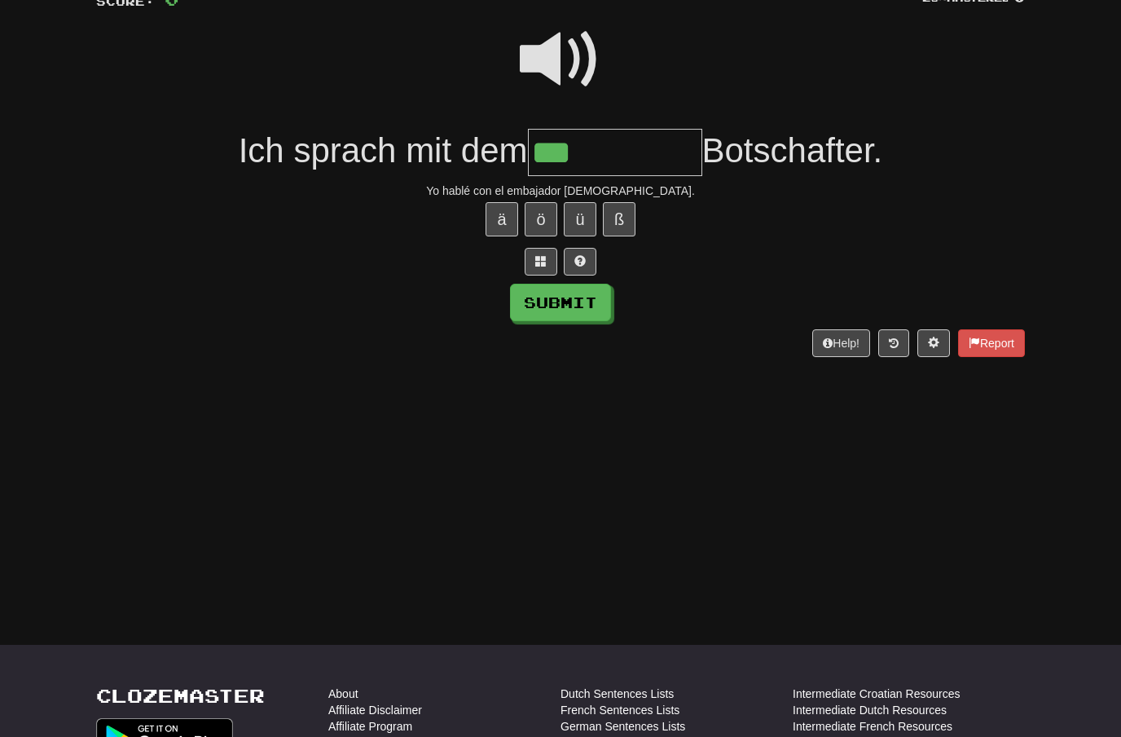
click at [596, 145] on input "***" at bounding box center [615, 153] width 174 height 48
type input "**********"
click at [583, 298] on button "Submit" at bounding box center [560, 302] width 101 height 37
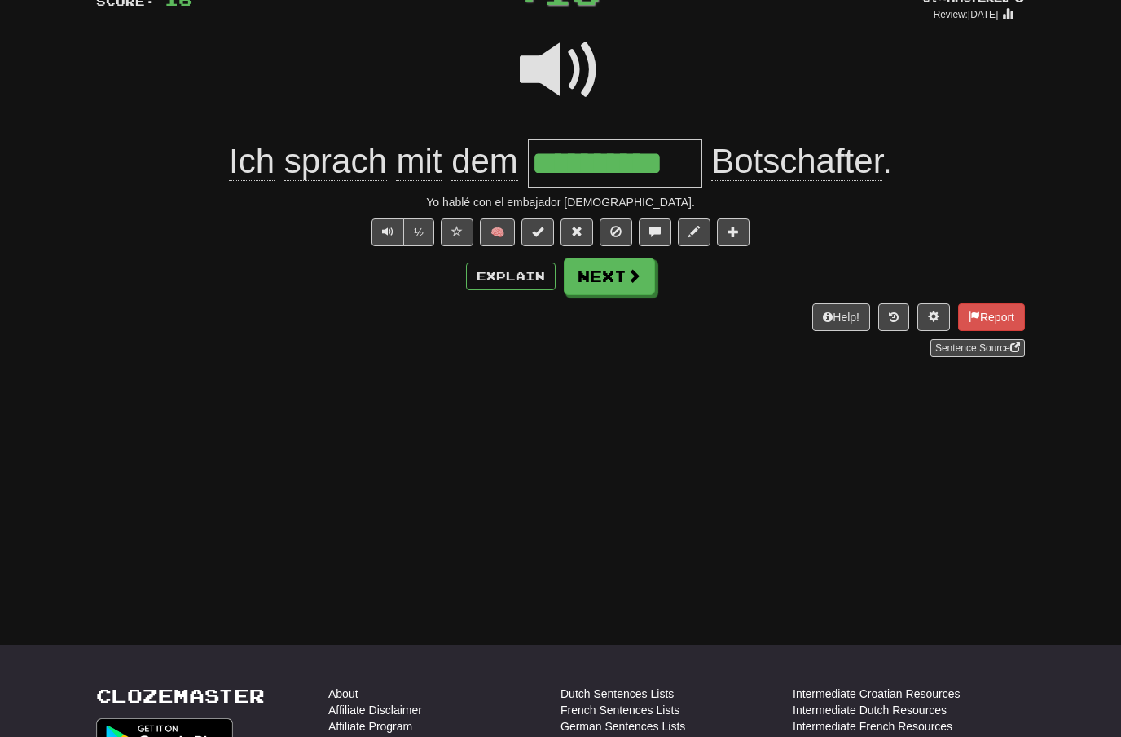
click at [630, 288] on button "Next" at bounding box center [609, 275] width 91 height 37
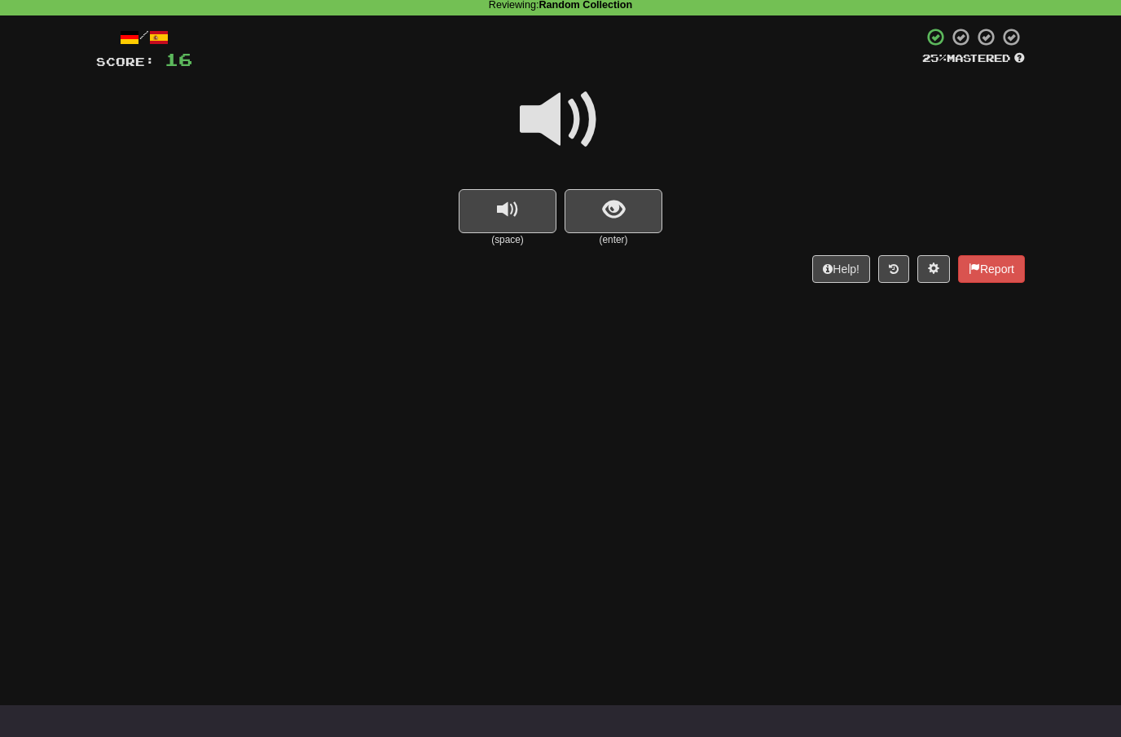
scroll to position [71, 0]
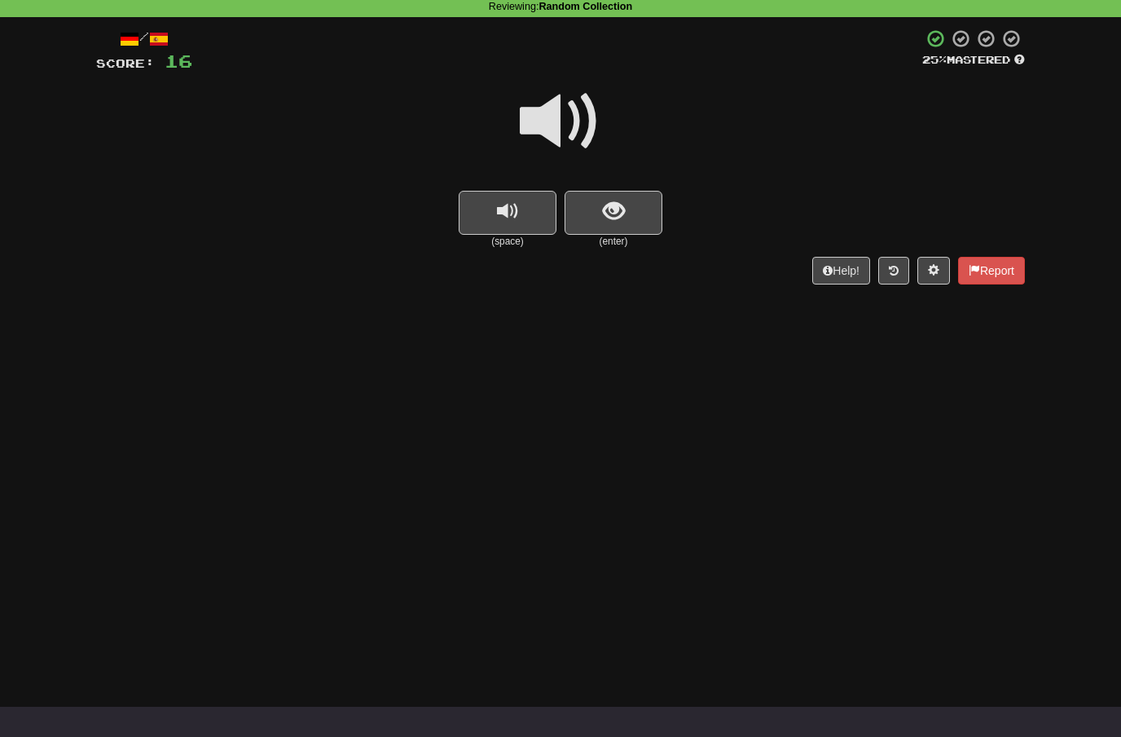
click at [566, 115] on span at bounding box center [560, 121] width 81 height 81
click at [597, 211] on button "show sentence" at bounding box center [614, 213] width 98 height 44
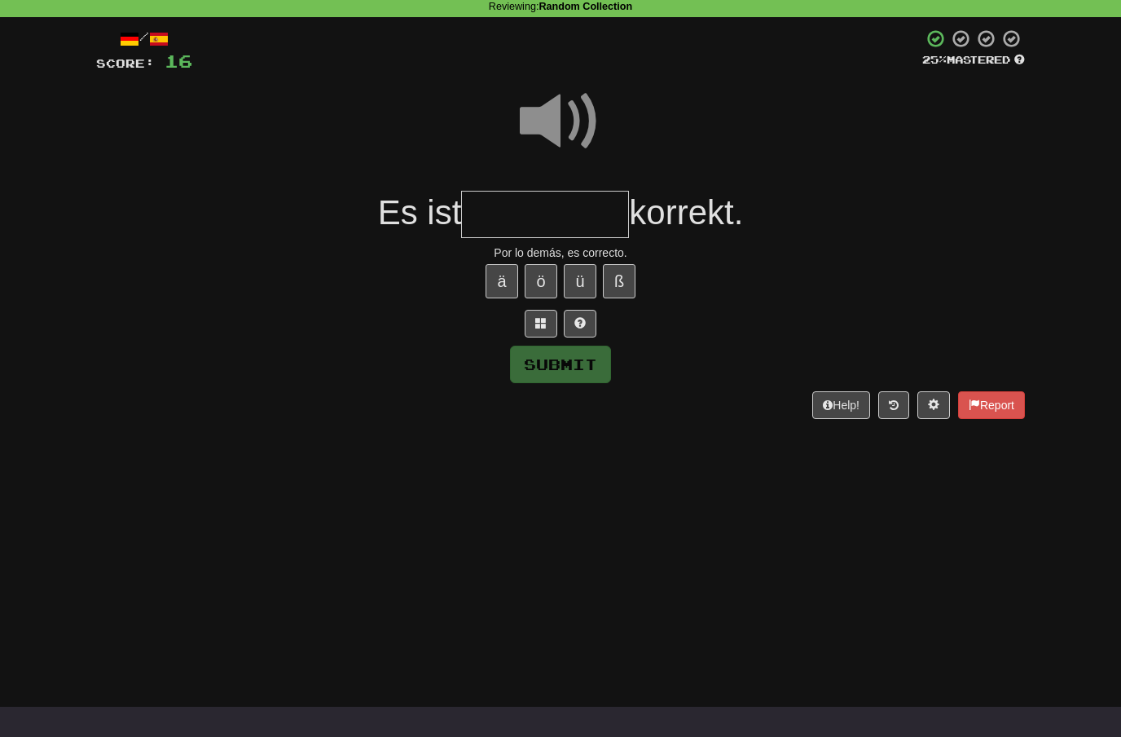
scroll to position [70, 0]
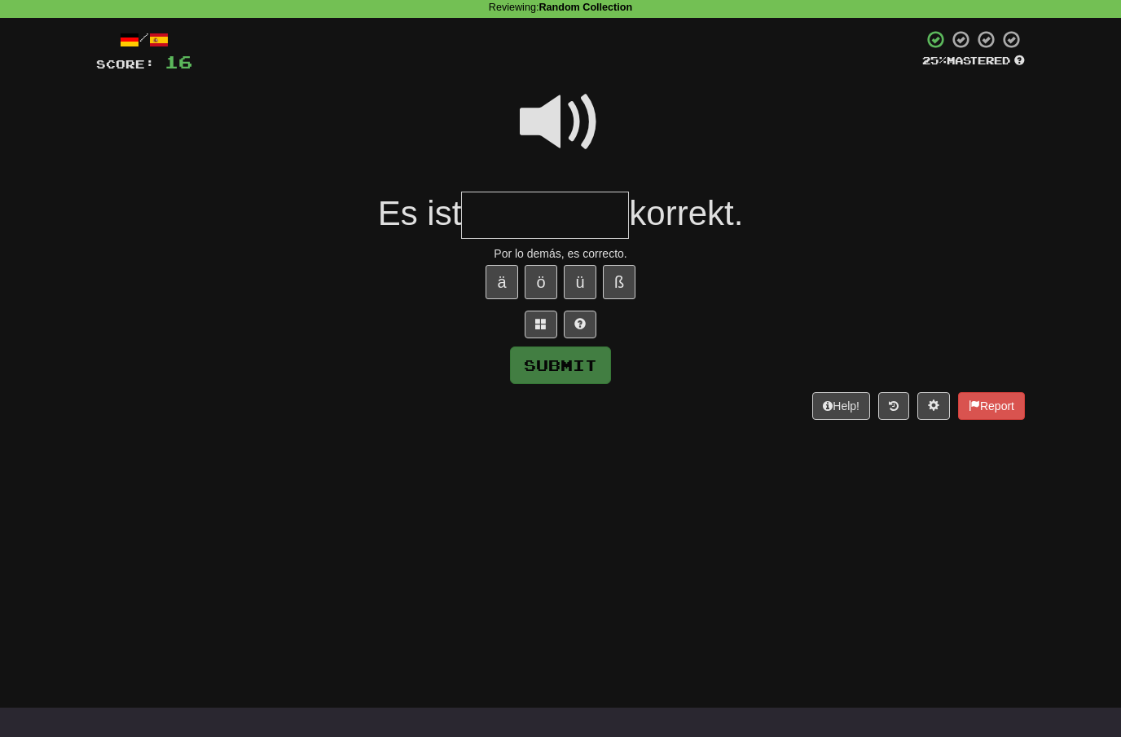
type input "*"
click at [562, 119] on span at bounding box center [560, 121] width 81 height 81
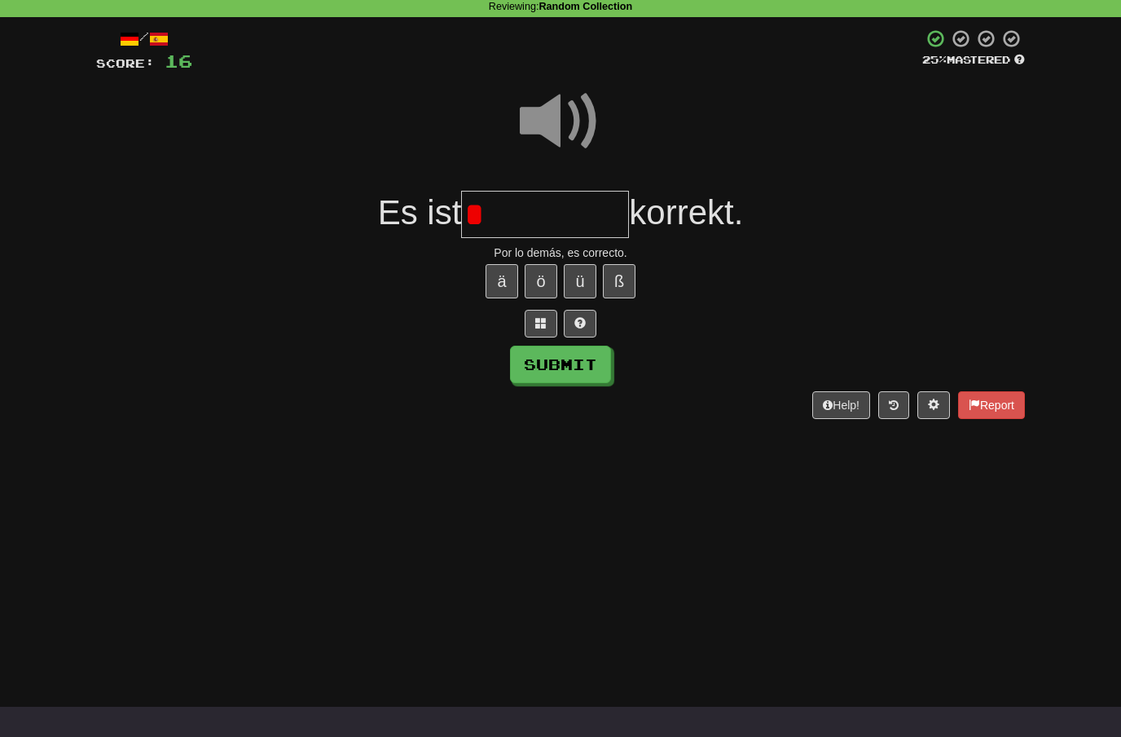
click at [501, 211] on input "*" at bounding box center [545, 215] width 168 height 48
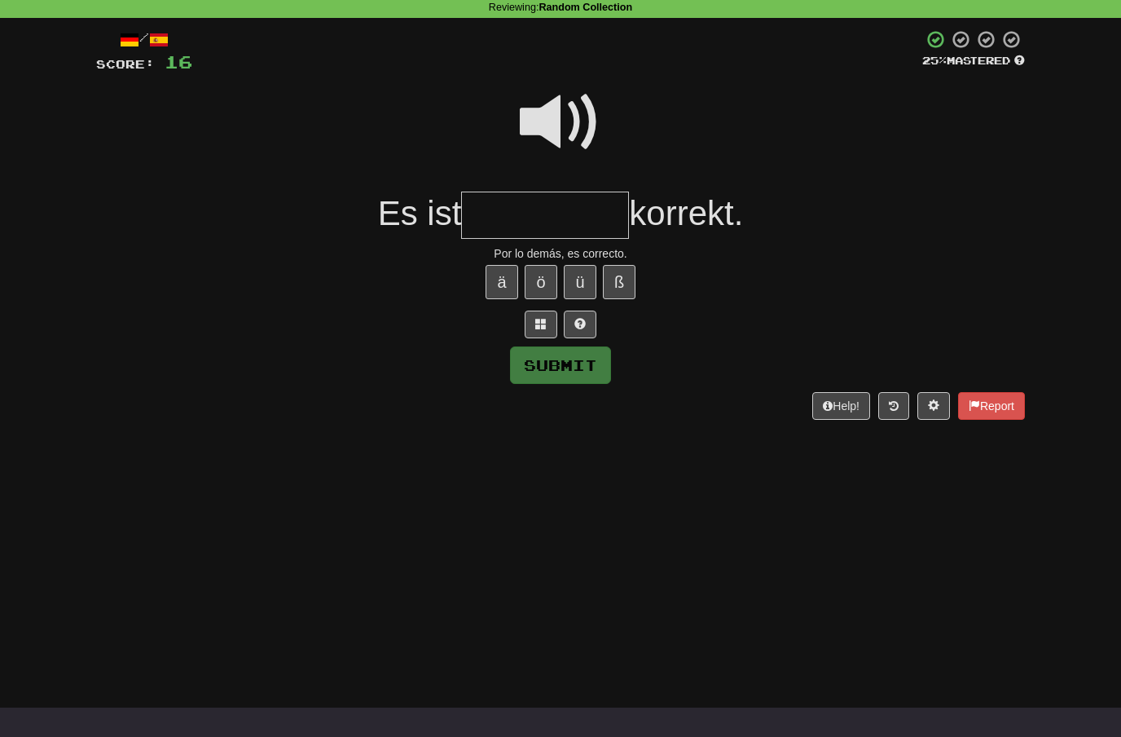
type input "*"
click at [542, 318] on span at bounding box center [540, 323] width 11 height 11
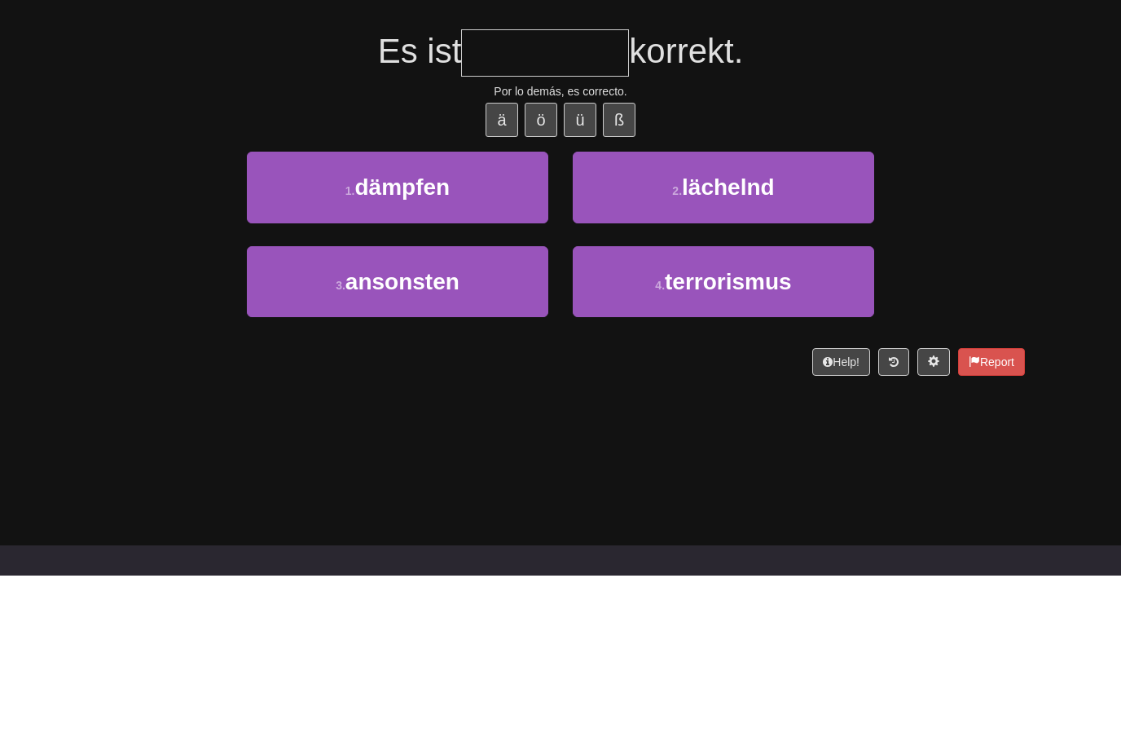
click at [477, 408] on button "3 . ansonsten" at bounding box center [397, 443] width 301 height 71
type input "*********"
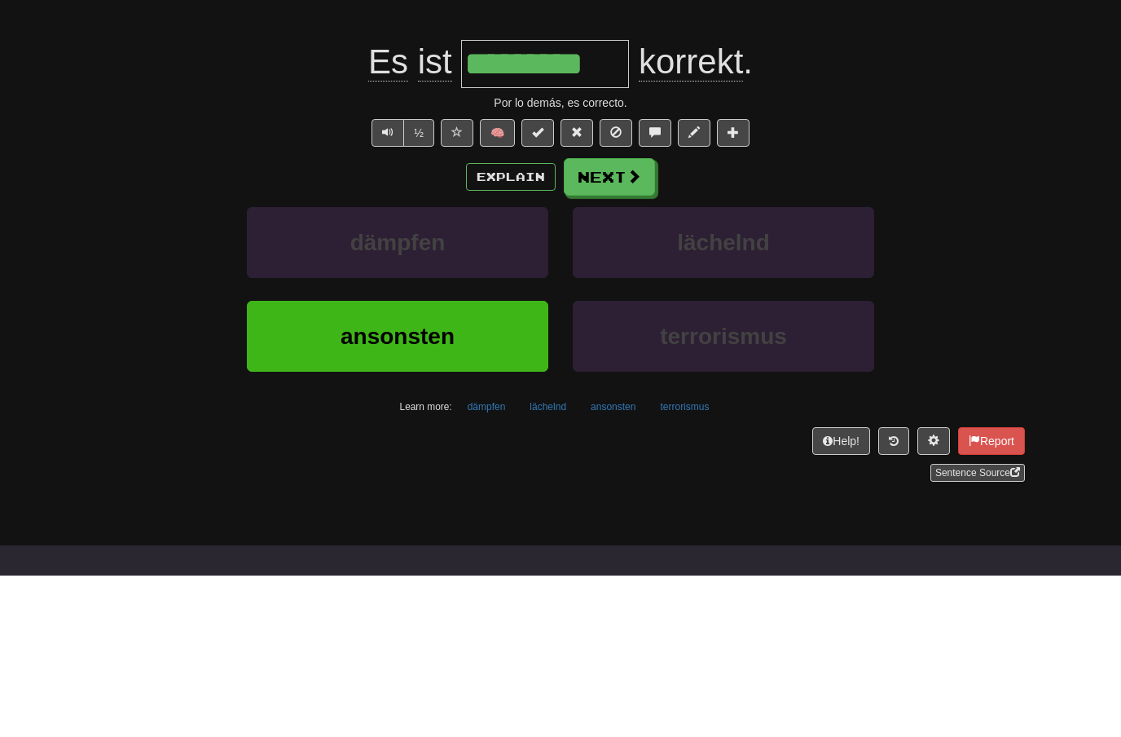
scroll to position [232, 0]
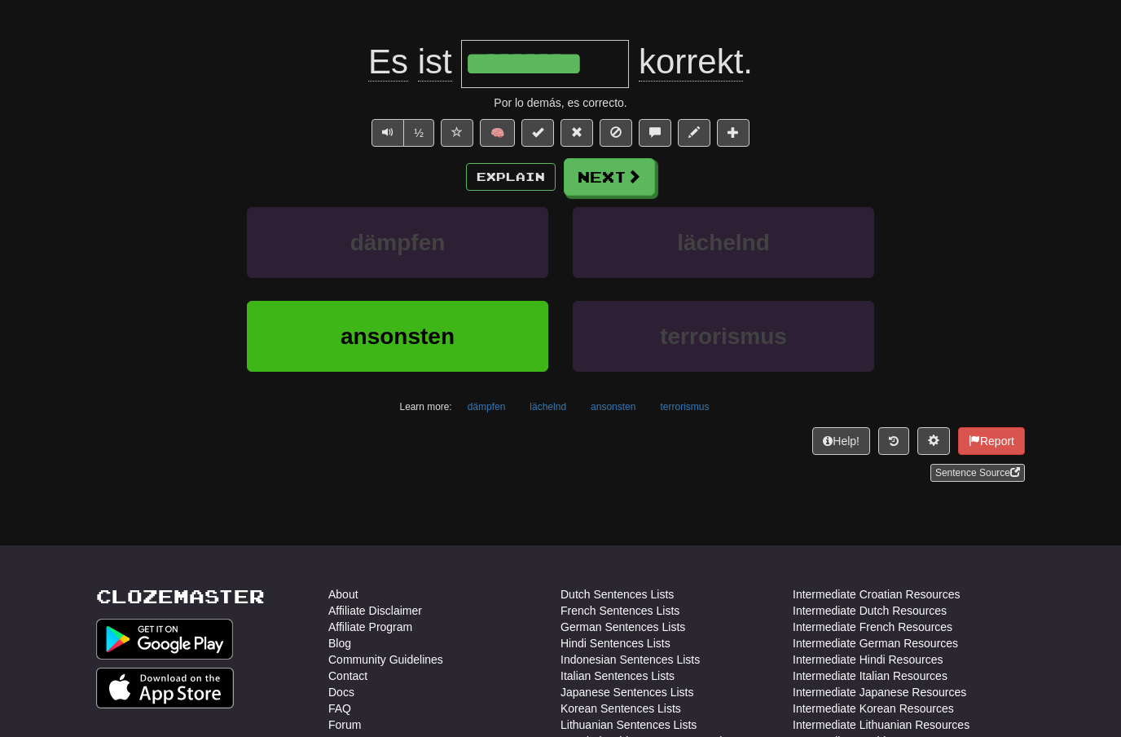
click at [627, 172] on span at bounding box center [634, 176] width 15 height 15
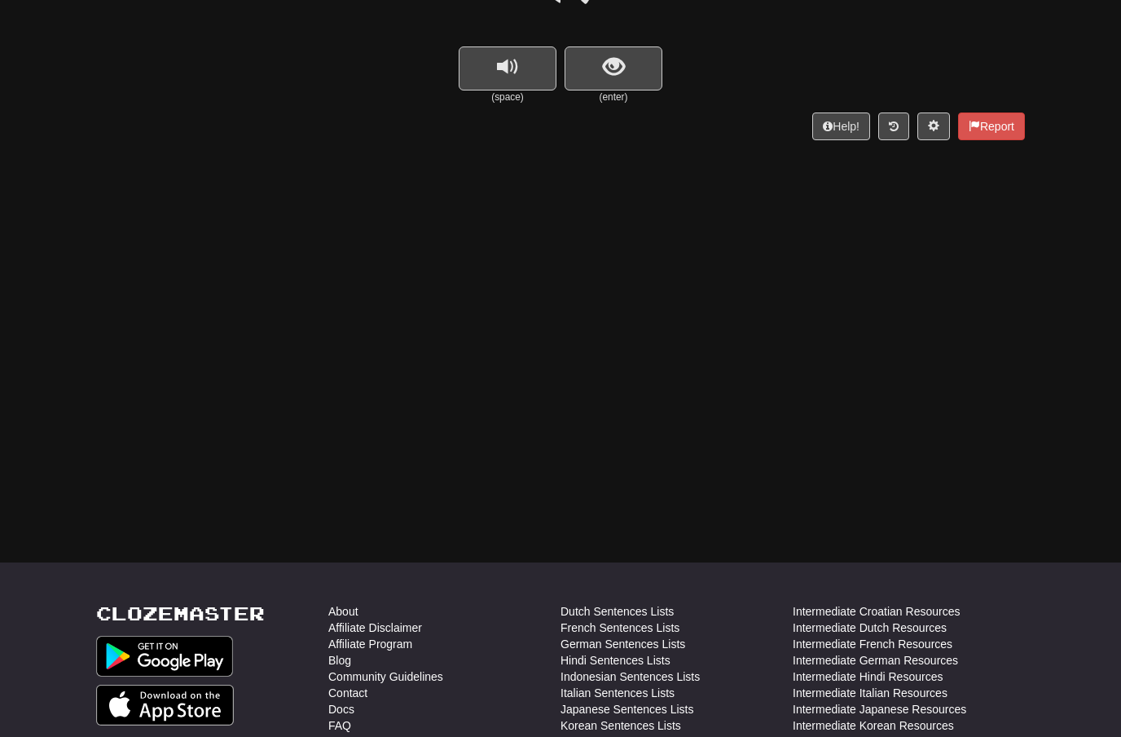
scroll to position [139, 0]
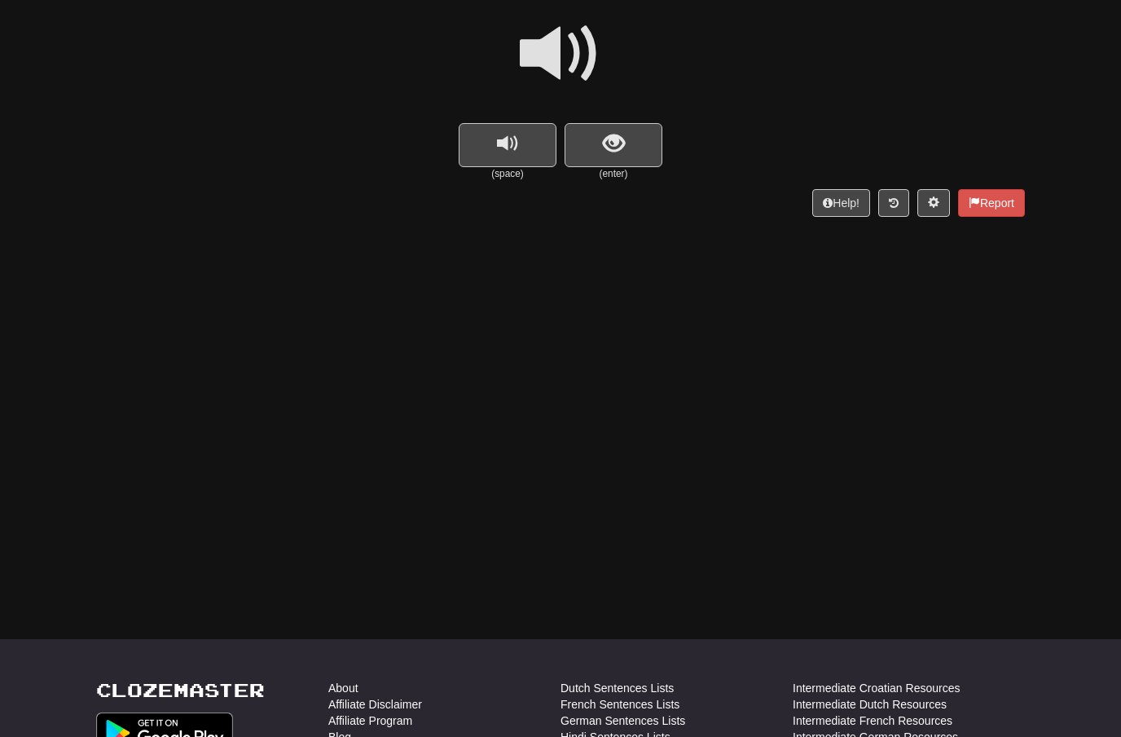
click at [582, 46] on span at bounding box center [560, 53] width 81 height 81
click at [612, 133] on span "show sentence" at bounding box center [614, 144] width 22 height 22
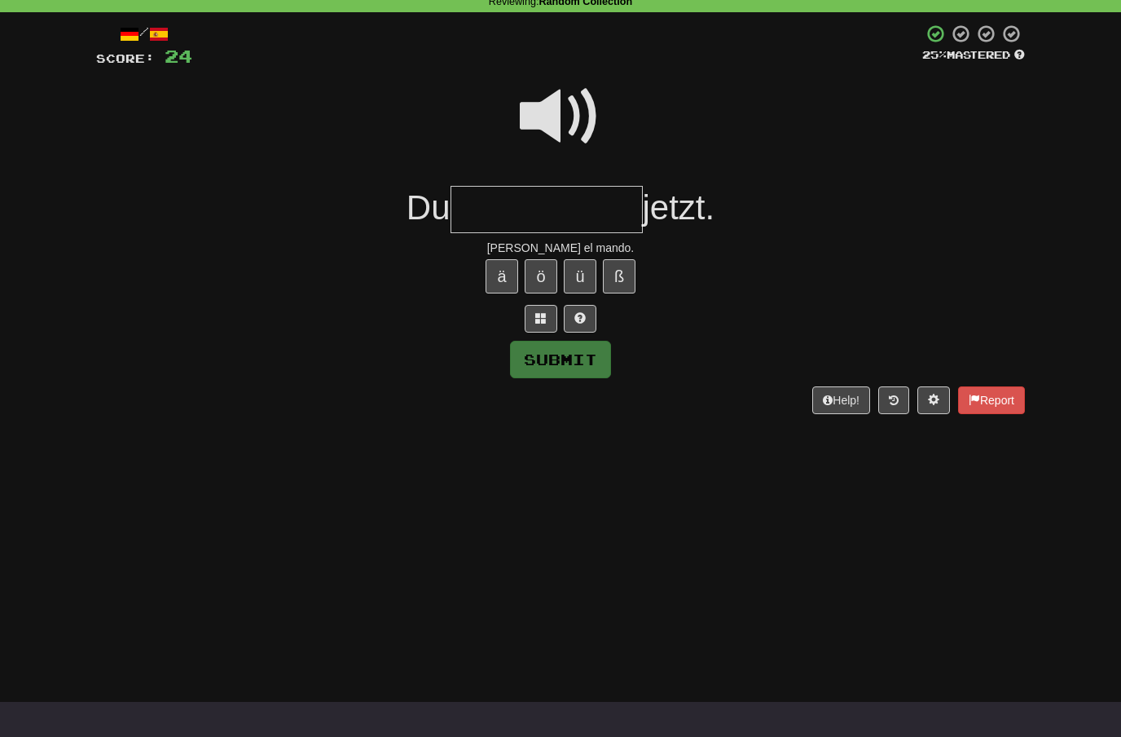
scroll to position [75, 0]
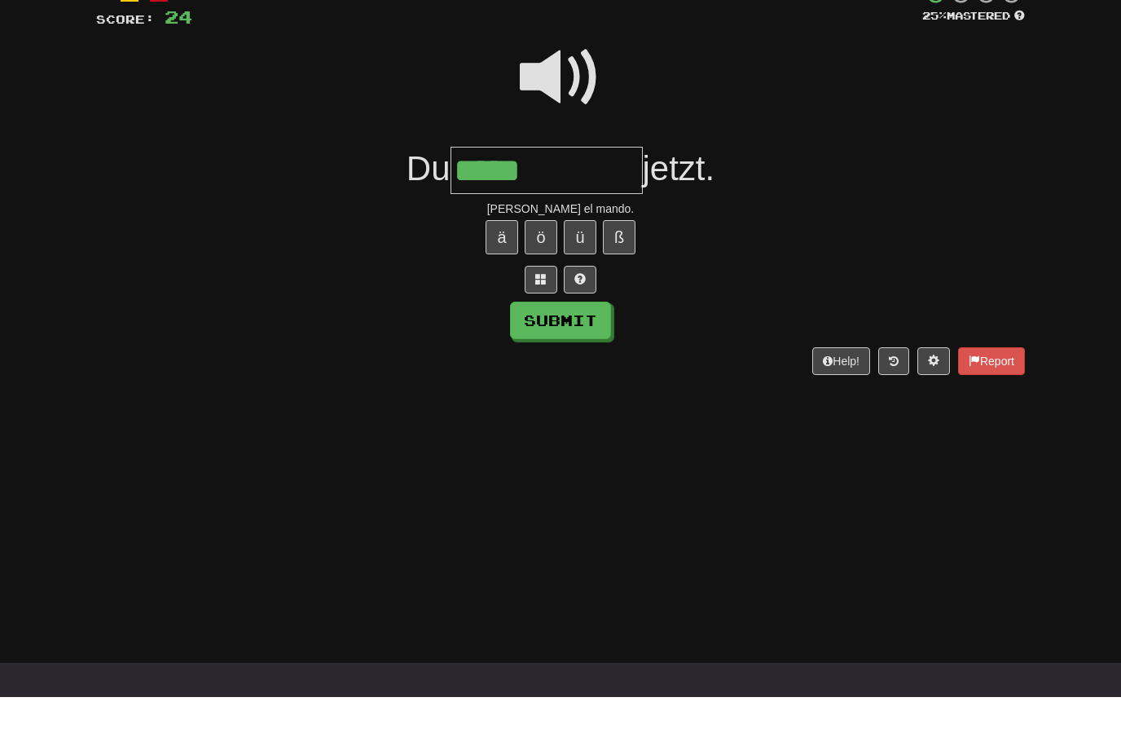
click at [575, 83] on span at bounding box center [560, 117] width 81 height 81
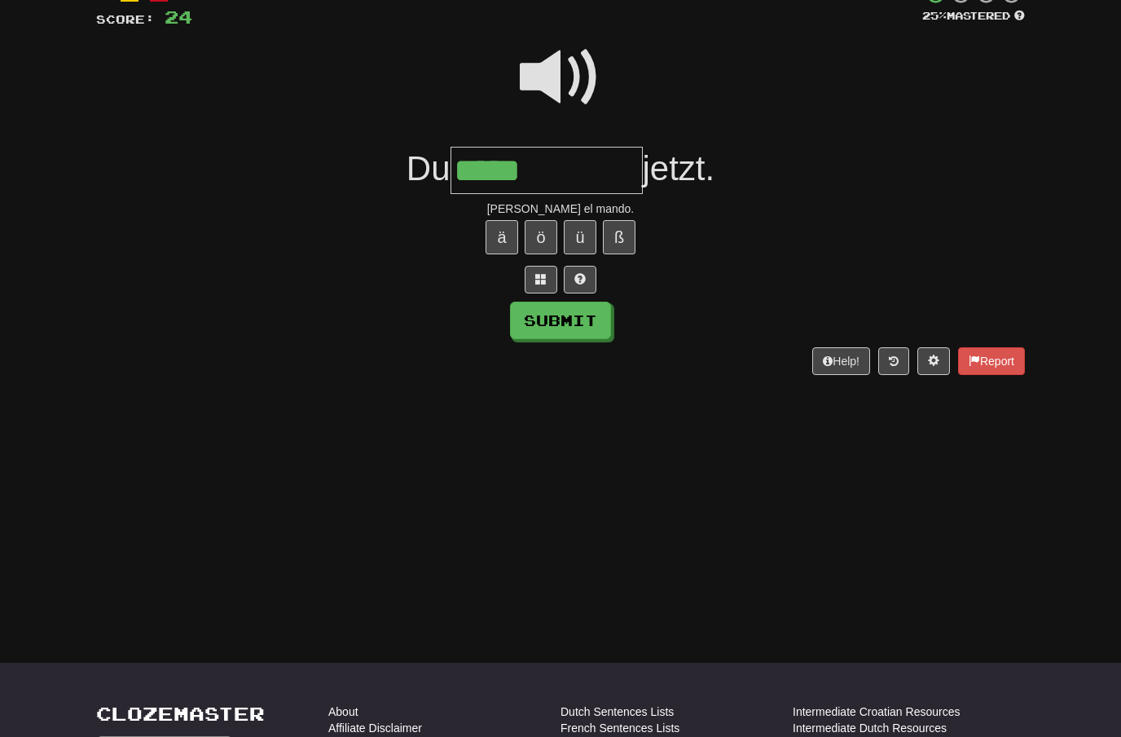
click at [556, 175] on input "*****" at bounding box center [547, 171] width 192 height 48
click at [600, 316] on button "Submit" at bounding box center [560, 319] width 101 height 37
click at [631, 164] on input "*********" at bounding box center [547, 171] width 192 height 48
type input "**********"
click at [588, 325] on button "Submit" at bounding box center [560, 319] width 101 height 37
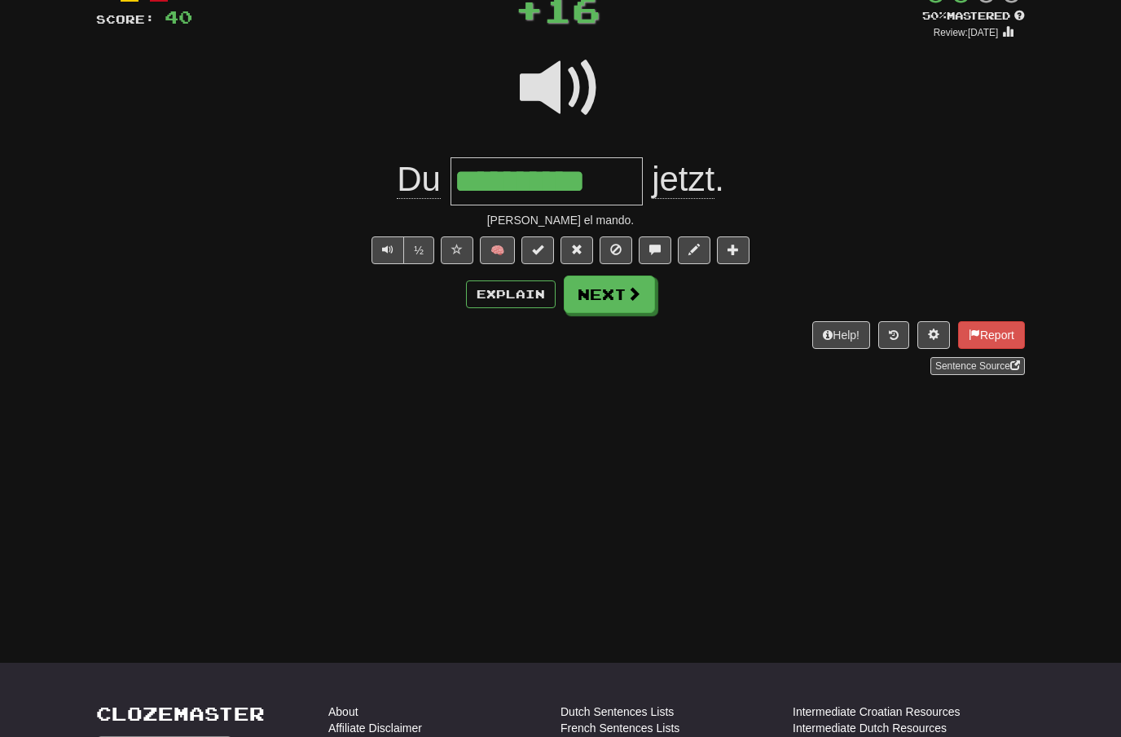
click at [631, 301] on button "Next" at bounding box center [609, 293] width 91 height 37
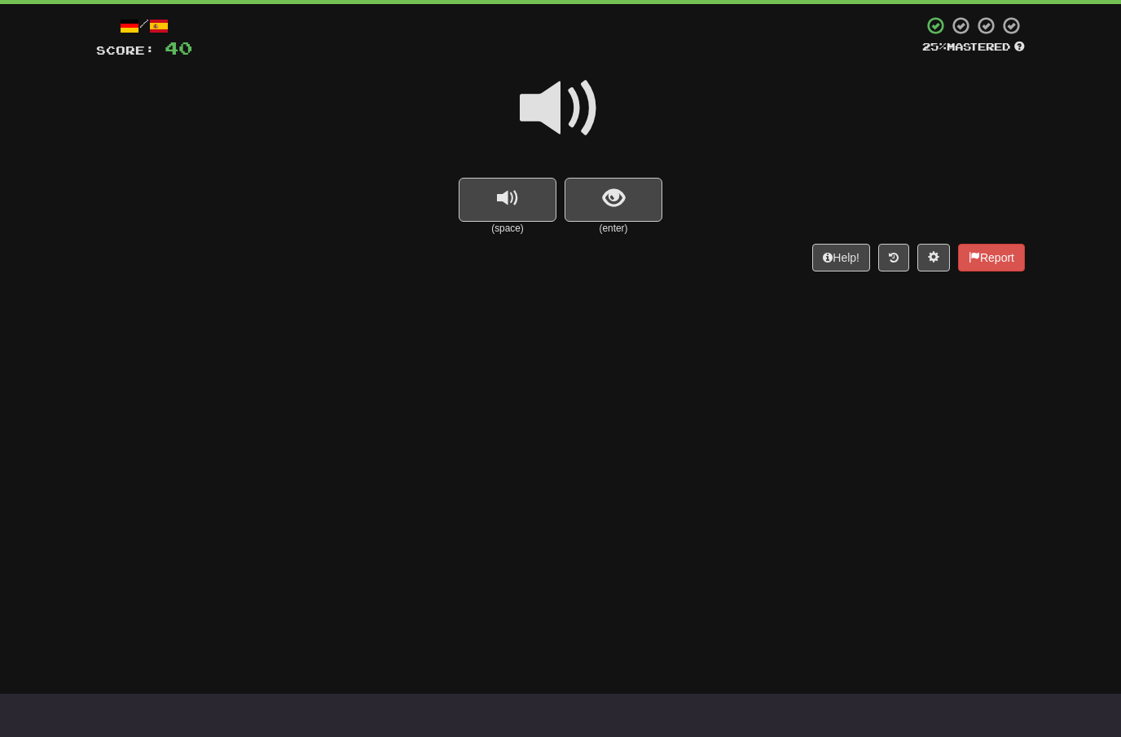
scroll to position [83, 0]
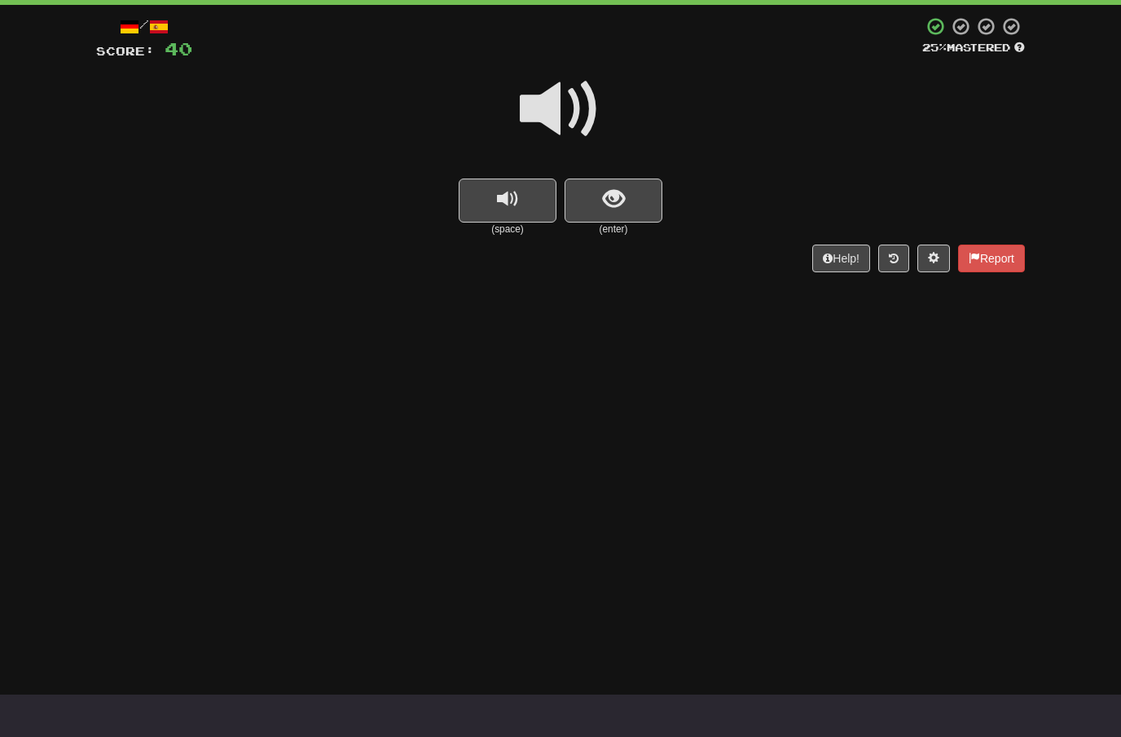
click at [569, 90] on span at bounding box center [560, 108] width 81 height 81
click at [605, 198] on span "show sentence" at bounding box center [614, 199] width 22 height 22
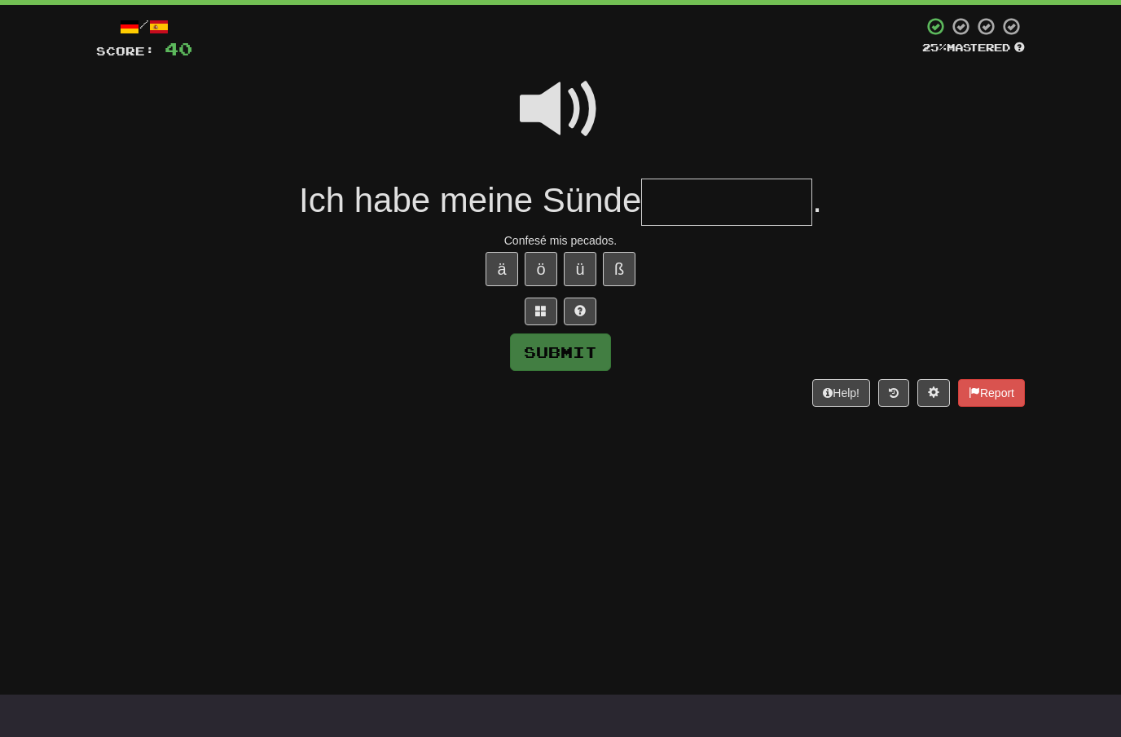
click at [569, 114] on span at bounding box center [560, 108] width 81 height 81
click at [666, 210] on input "text" at bounding box center [726, 202] width 171 height 48
click at [569, 108] on span at bounding box center [560, 108] width 81 height 81
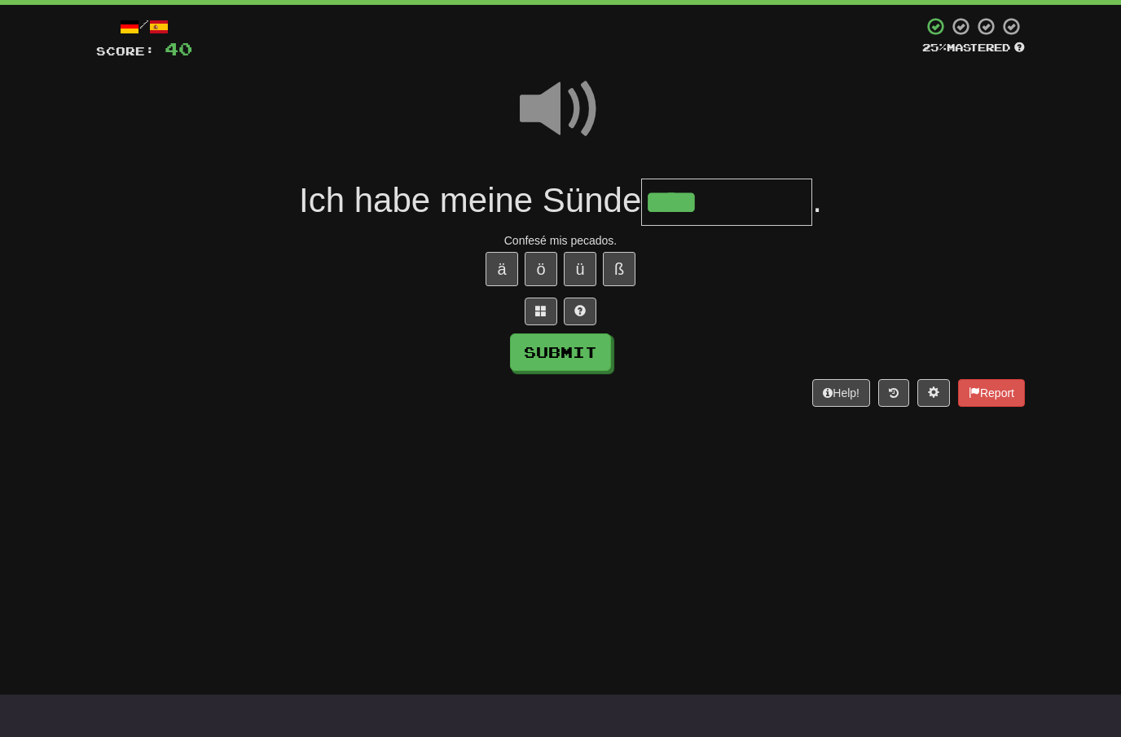
click at [750, 198] on input "****" at bounding box center [726, 202] width 171 height 48
click at [572, 103] on span at bounding box center [560, 108] width 81 height 81
click at [765, 195] on input "*****" at bounding box center [726, 202] width 171 height 48
click at [583, 345] on button "Submit" at bounding box center [560, 351] width 101 height 37
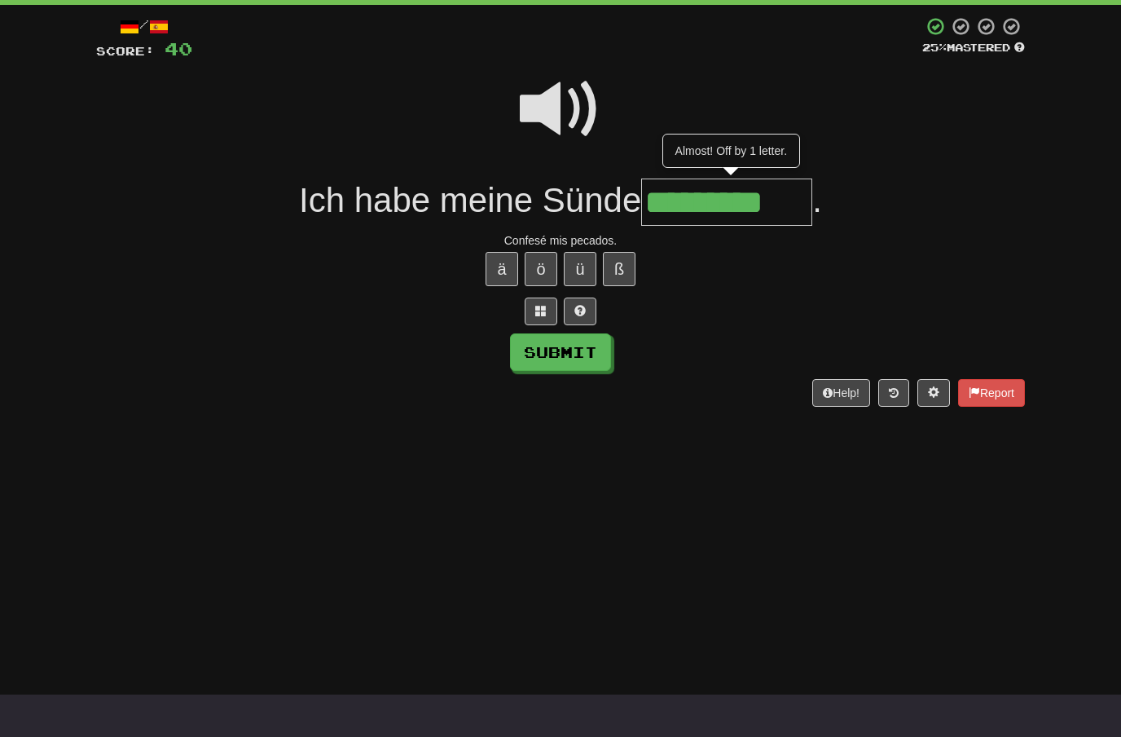
click at [805, 209] on input "*********" at bounding box center [726, 202] width 171 height 48
click at [561, 110] on span at bounding box center [560, 108] width 81 height 81
click at [805, 204] on input "*********" at bounding box center [726, 202] width 171 height 48
type input "**********"
click at [591, 350] on button "Submit" at bounding box center [560, 351] width 101 height 37
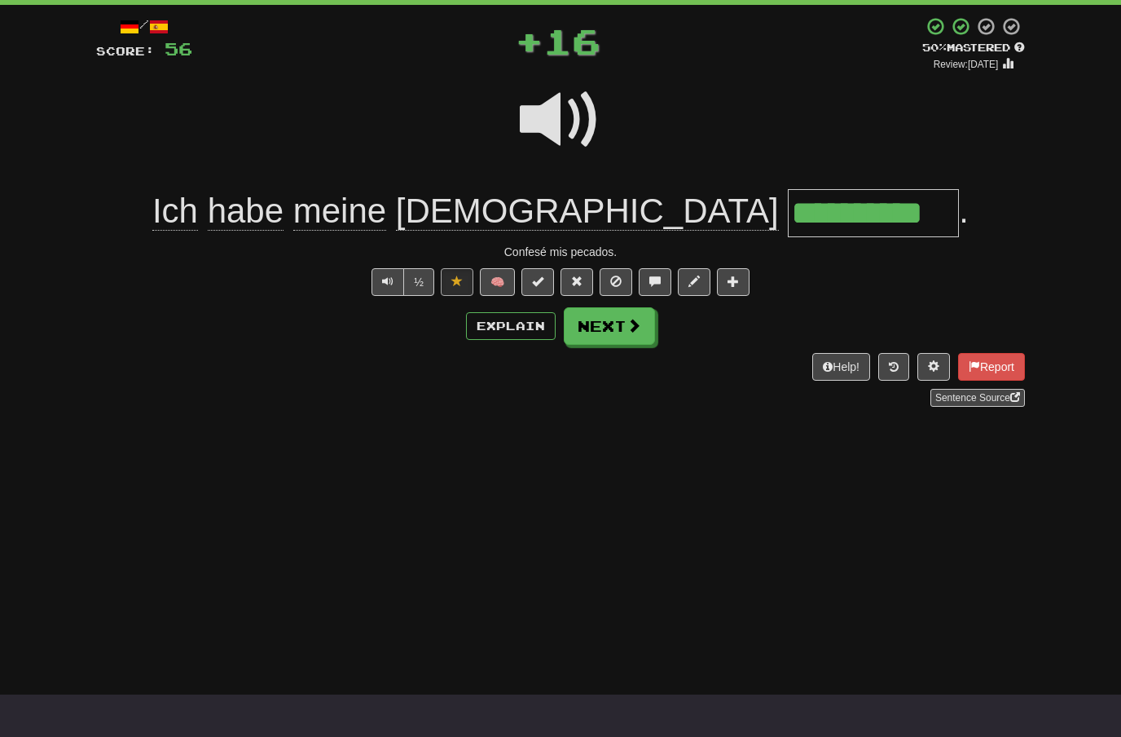
click at [615, 334] on button "Next" at bounding box center [609, 325] width 91 height 37
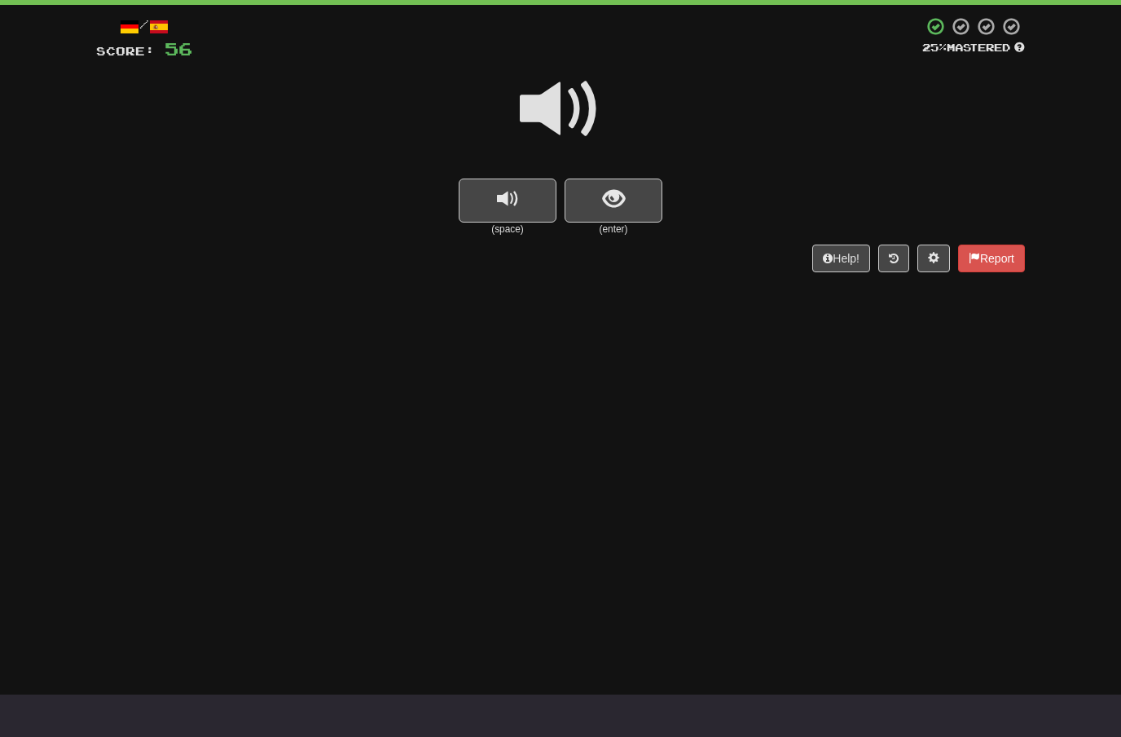
click at [573, 99] on span at bounding box center [560, 108] width 81 height 81
click at [613, 190] on span "show sentence" at bounding box center [614, 199] width 22 height 22
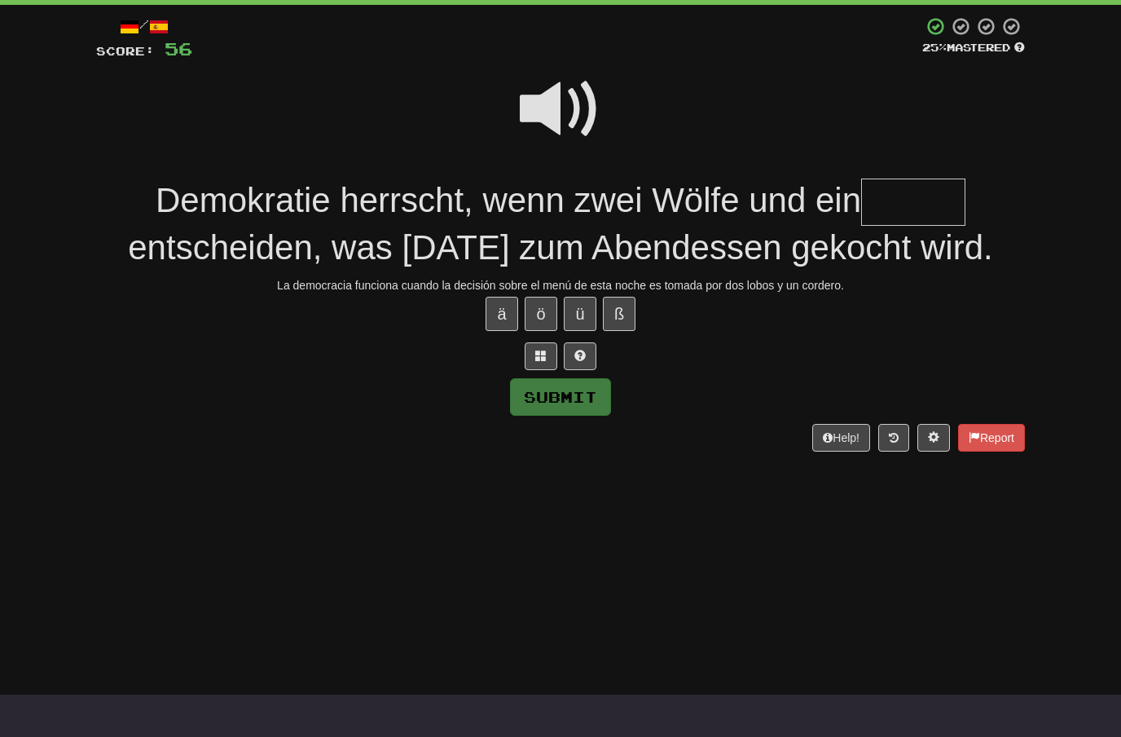
click at [586, 103] on span at bounding box center [560, 108] width 81 height 81
click at [889, 200] on input "text" at bounding box center [913, 202] width 104 height 48
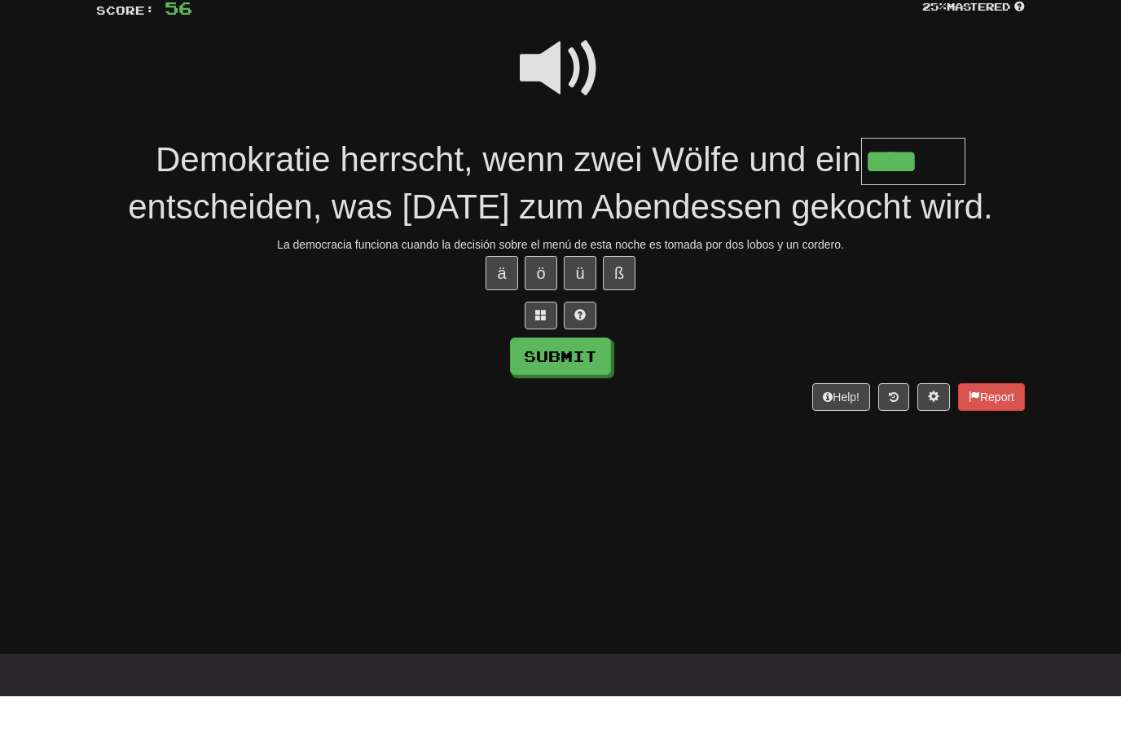
click at [593, 378] on button "Submit" at bounding box center [560, 396] width 101 height 37
type input "****"
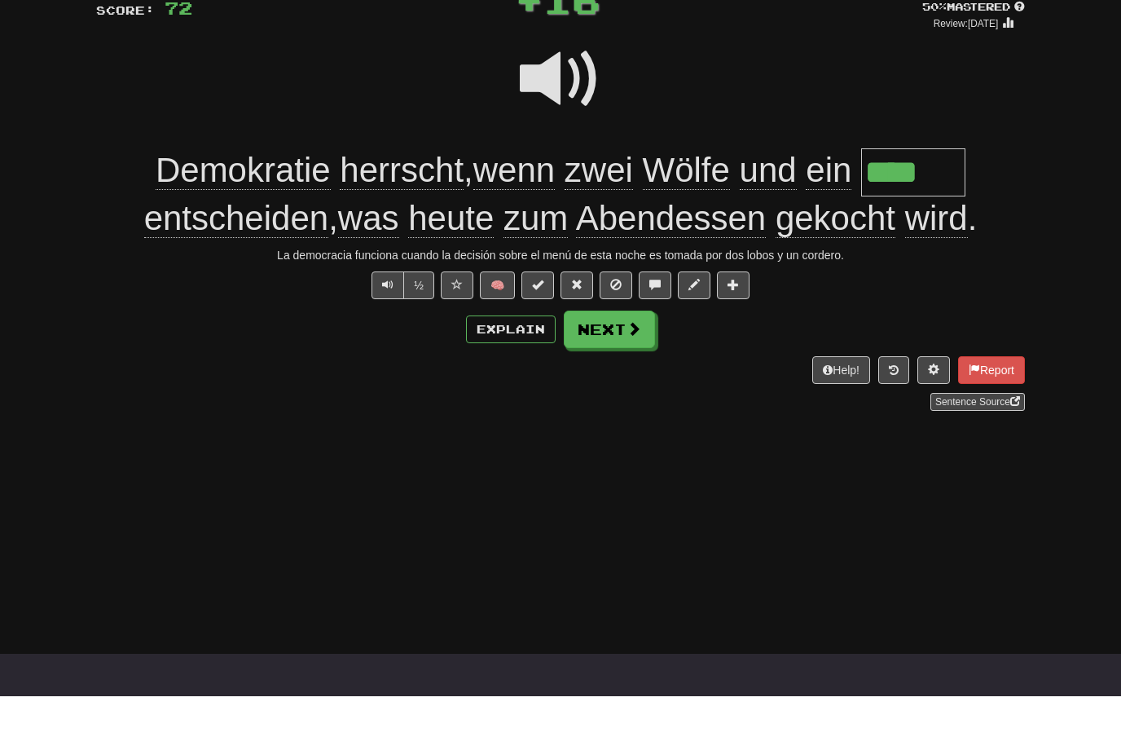
scroll to position [124, 0]
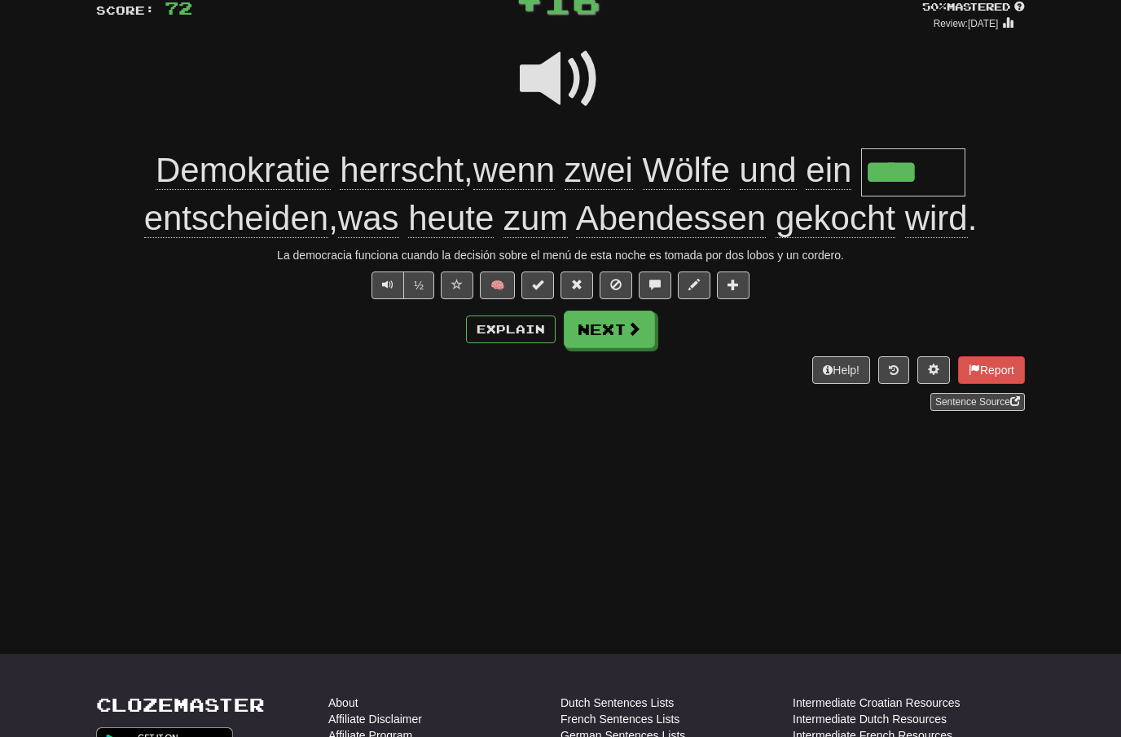
click at [635, 324] on span at bounding box center [634, 328] width 15 height 15
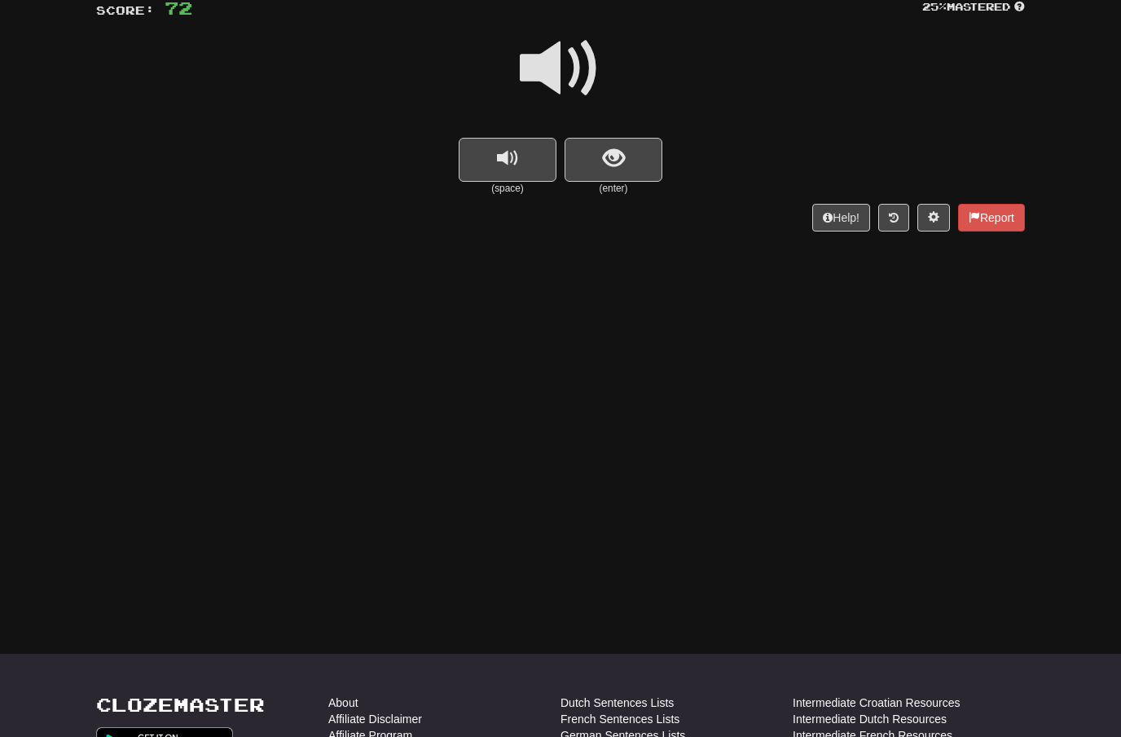
click at [583, 69] on span at bounding box center [560, 68] width 81 height 81
click at [612, 161] on span "show sentence" at bounding box center [614, 158] width 22 height 22
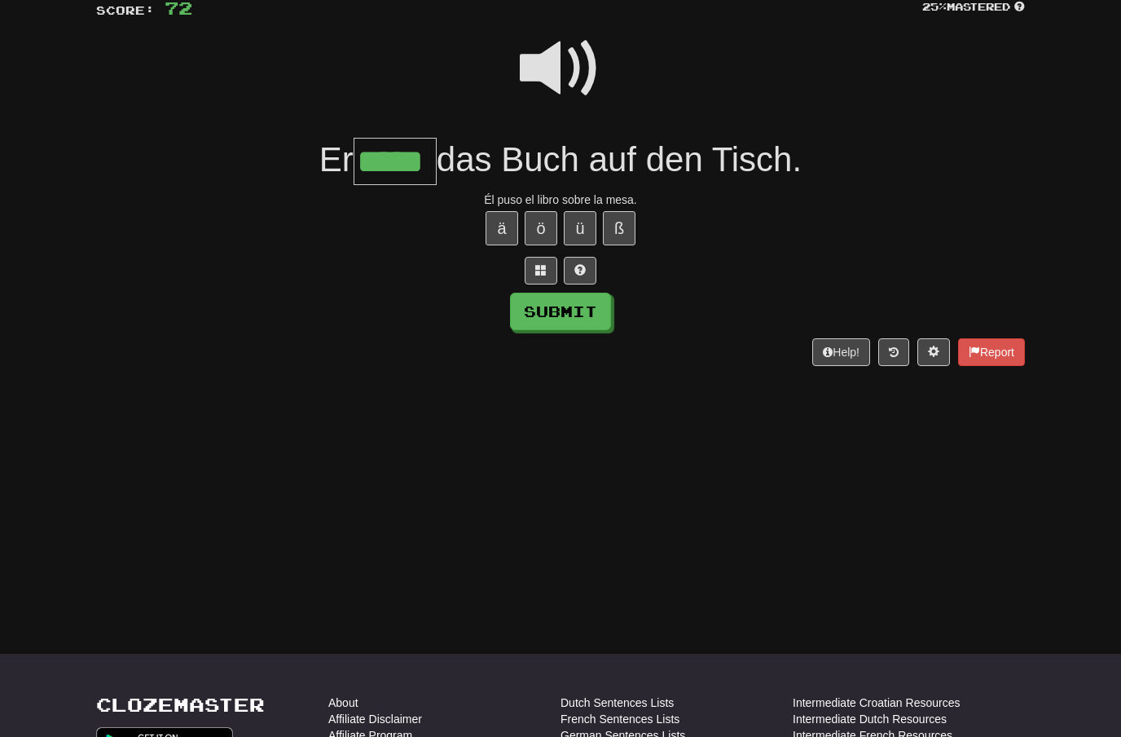
type input "*****"
click at [587, 319] on button "Submit" at bounding box center [560, 310] width 101 height 37
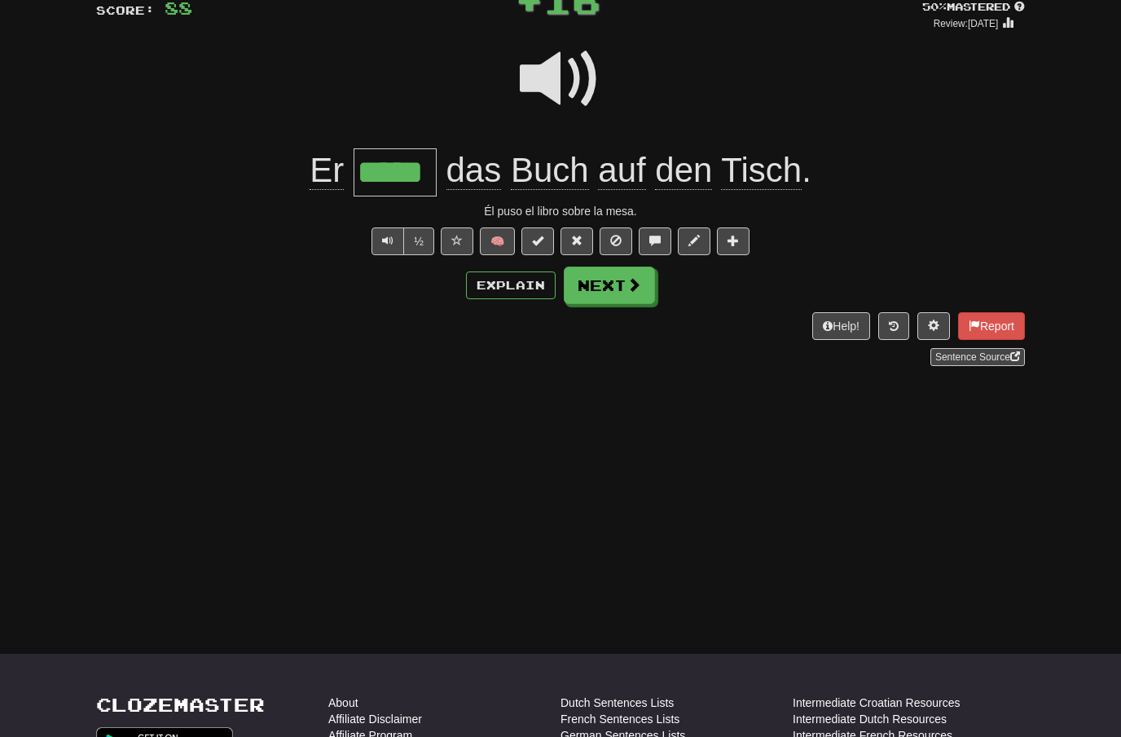
click at [631, 285] on span at bounding box center [634, 284] width 15 height 15
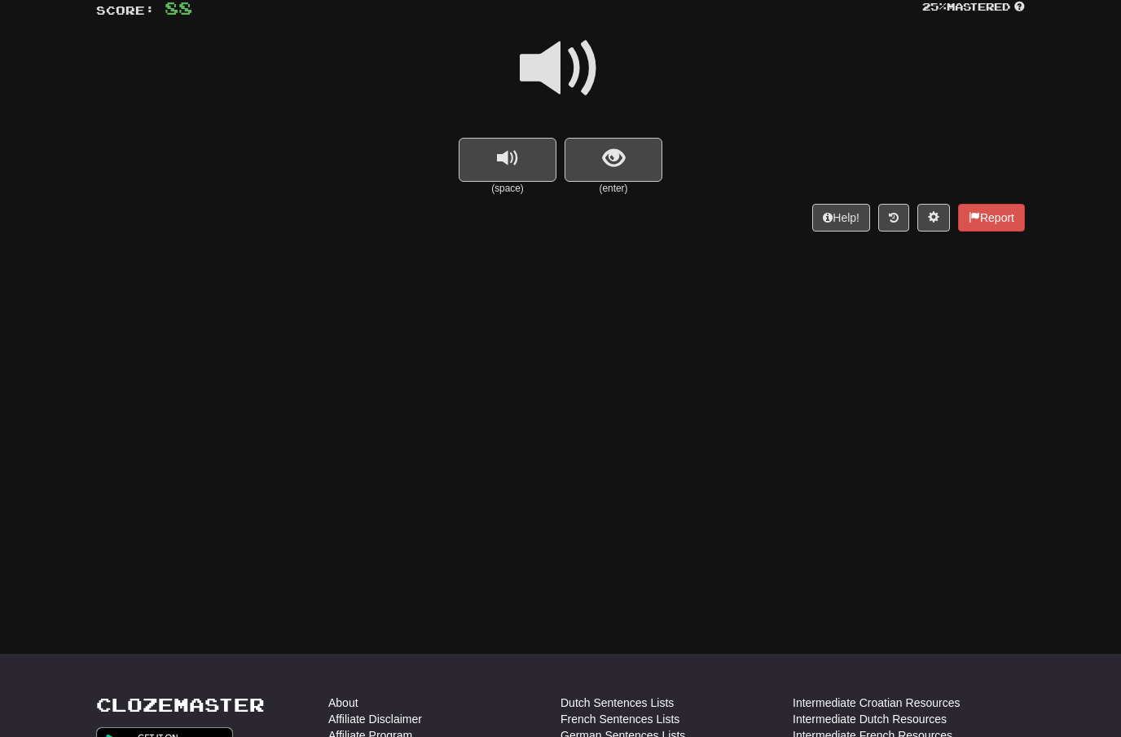
click at [569, 70] on span at bounding box center [560, 68] width 81 height 81
click at [595, 159] on button "show sentence" at bounding box center [614, 160] width 98 height 44
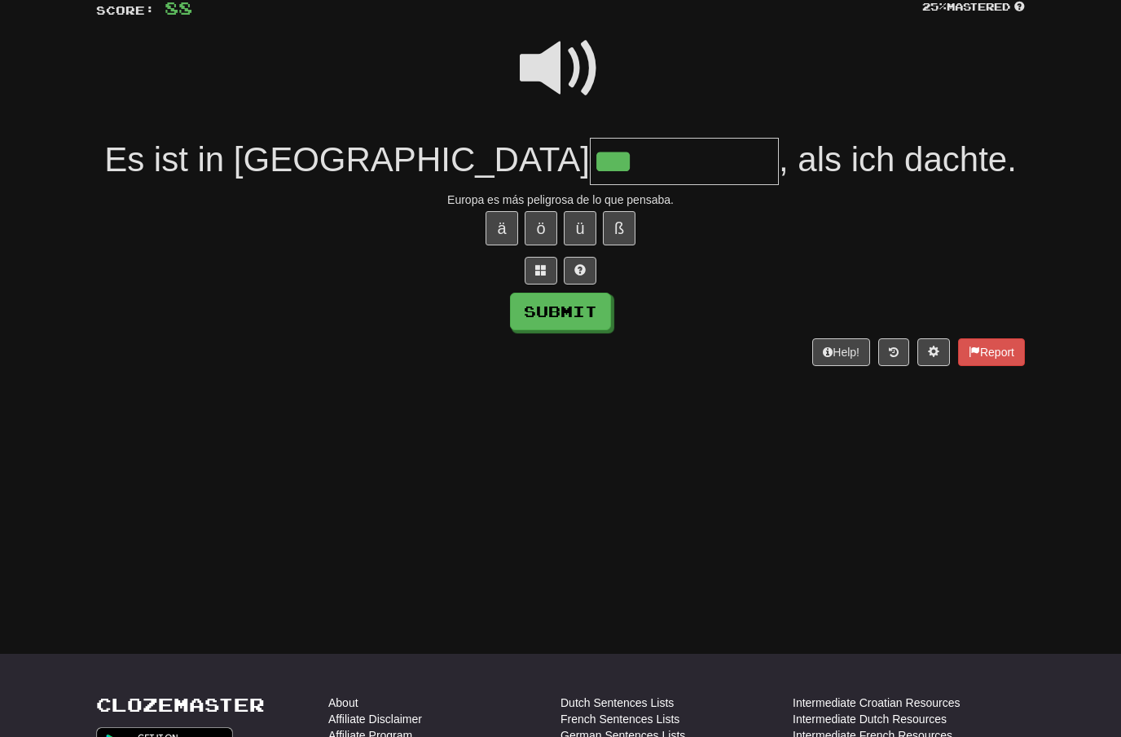
click at [505, 230] on button "ä" at bounding box center [502, 228] width 33 height 34
click at [567, 57] on span at bounding box center [560, 68] width 81 height 81
click at [590, 163] on input "****" at bounding box center [684, 162] width 189 height 48
type input "**********"
click at [574, 313] on button "Submit" at bounding box center [560, 310] width 101 height 37
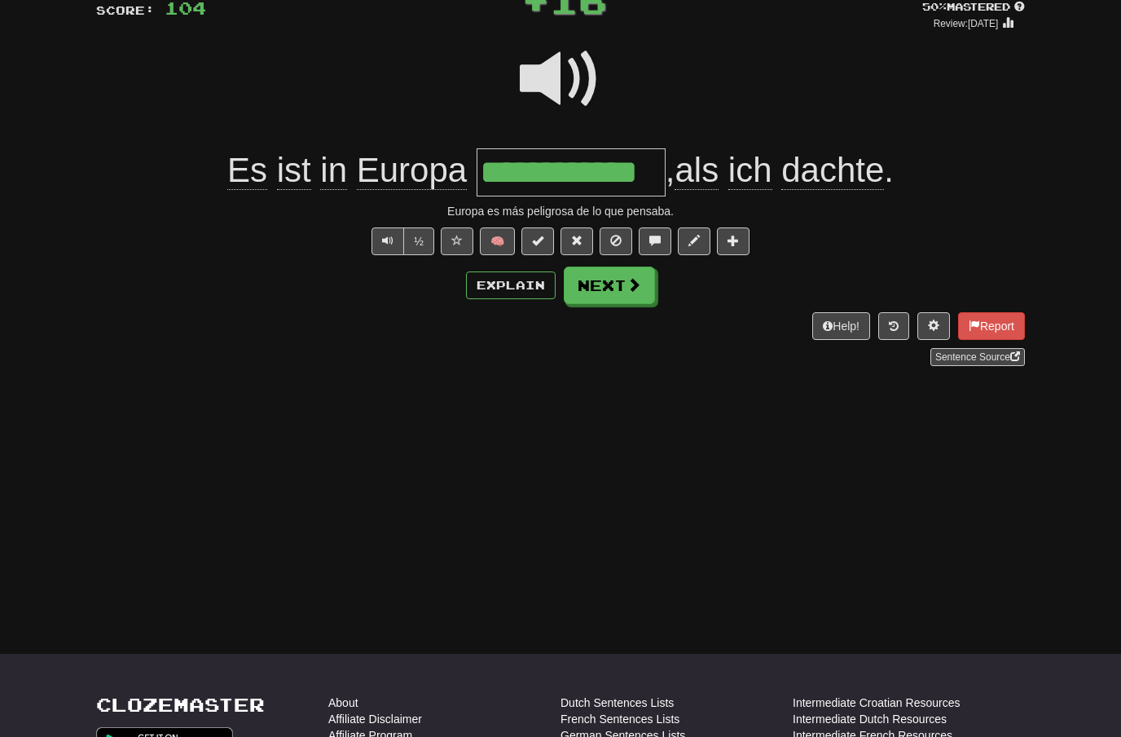
click at [647, 287] on button "Next" at bounding box center [609, 284] width 91 height 37
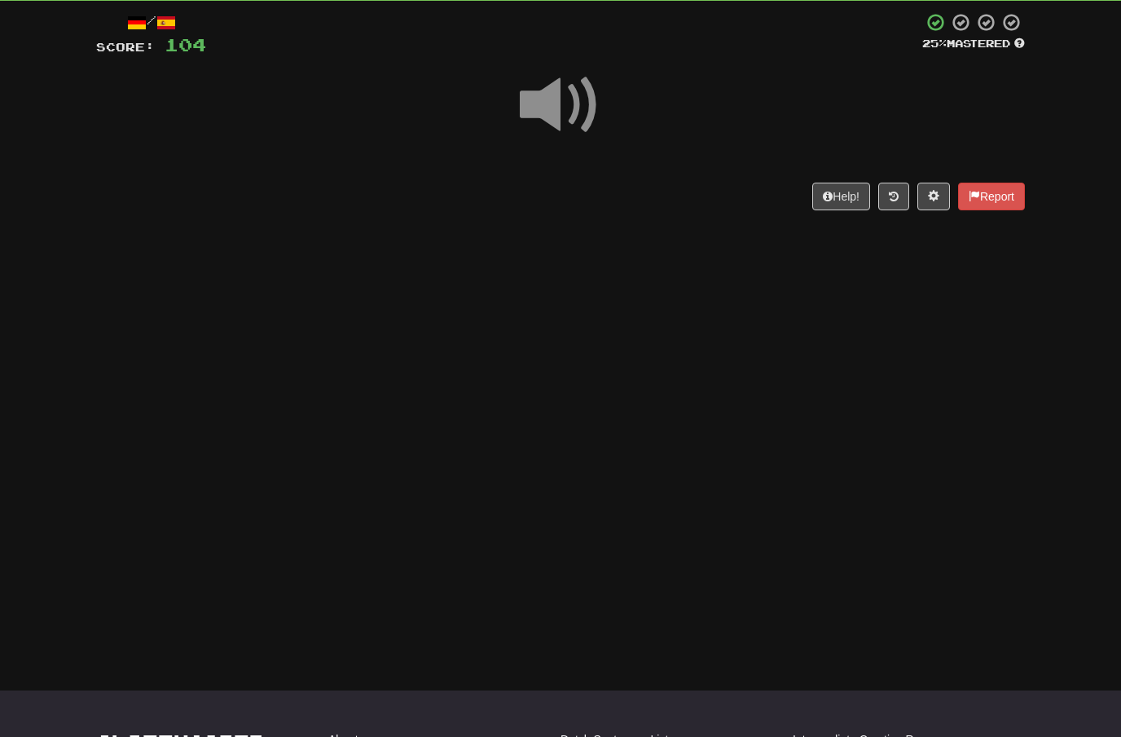
scroll to position [86, 0]
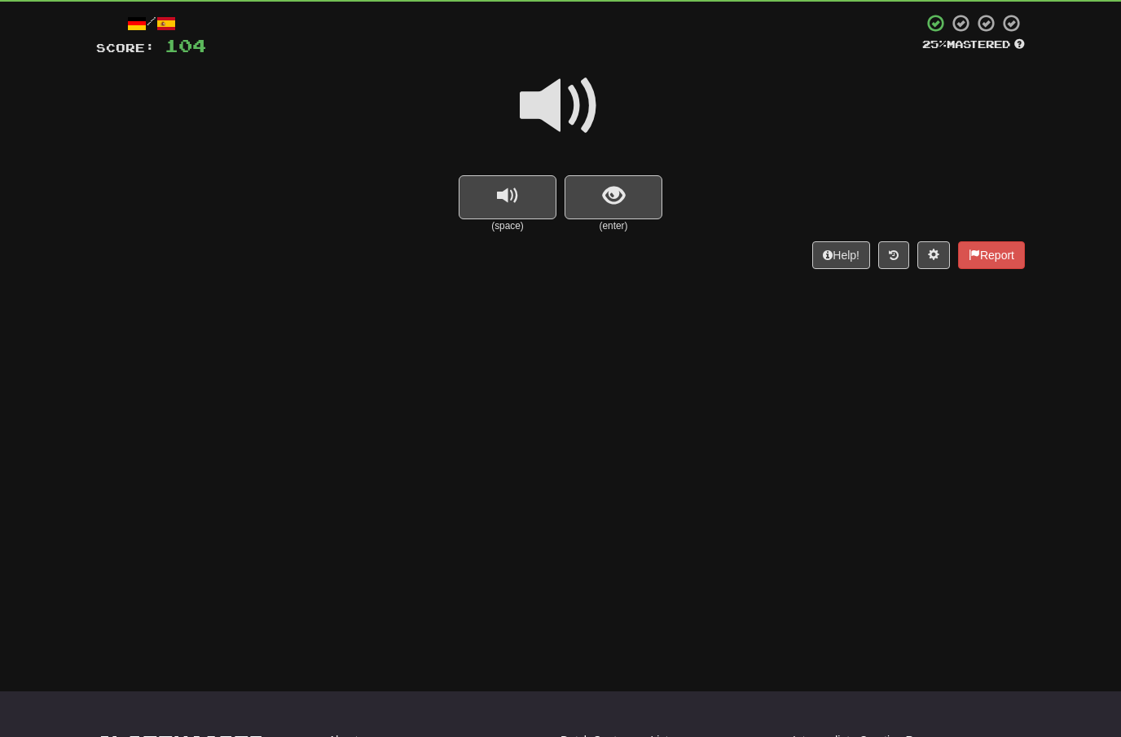
click at [581, 98] on span at bounding box center [560, 105] width 81 height 81
click at [606, 185] on span "show sentence" at bounding box center [614, 196] width 22 height 22
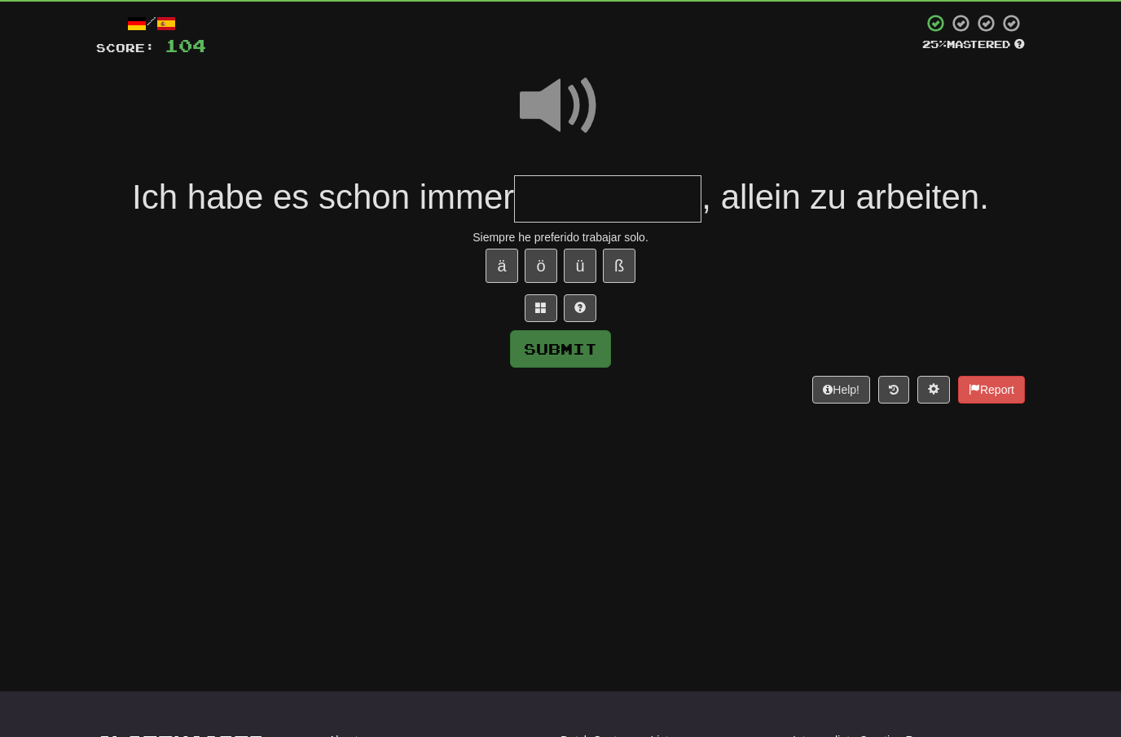
scroll to position [86, 0]
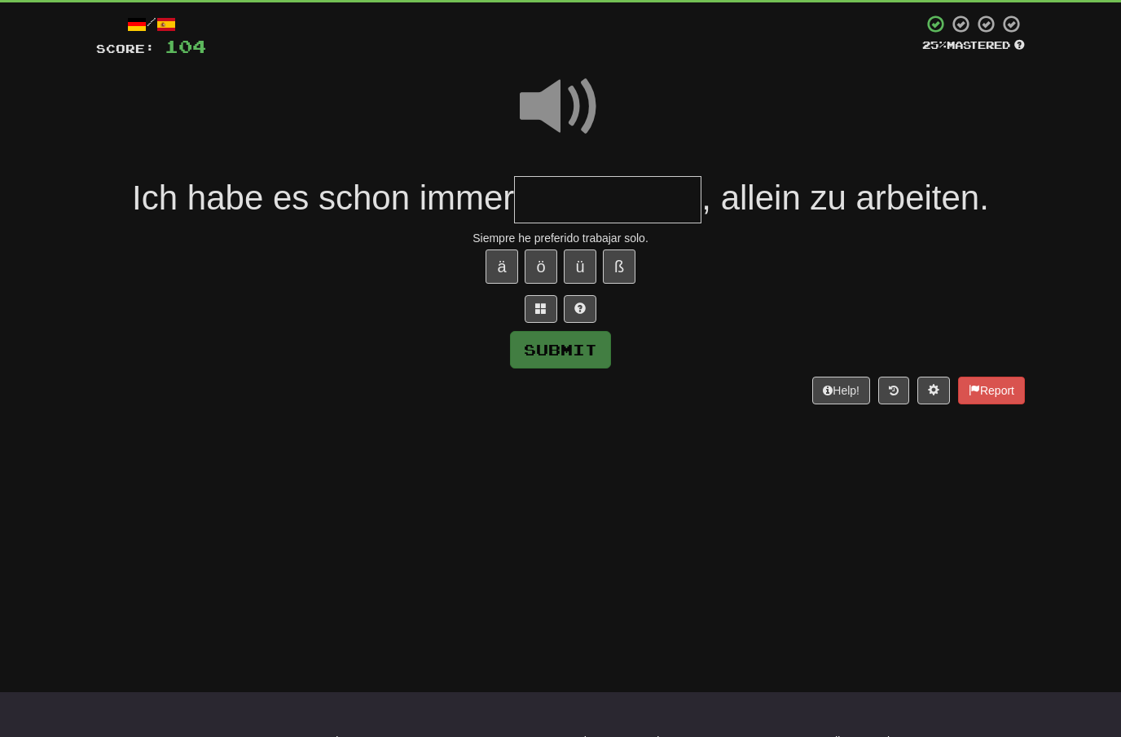
type input "*"
click at [571, 100] on span at bounding box center [560, 106] width 81 height 81
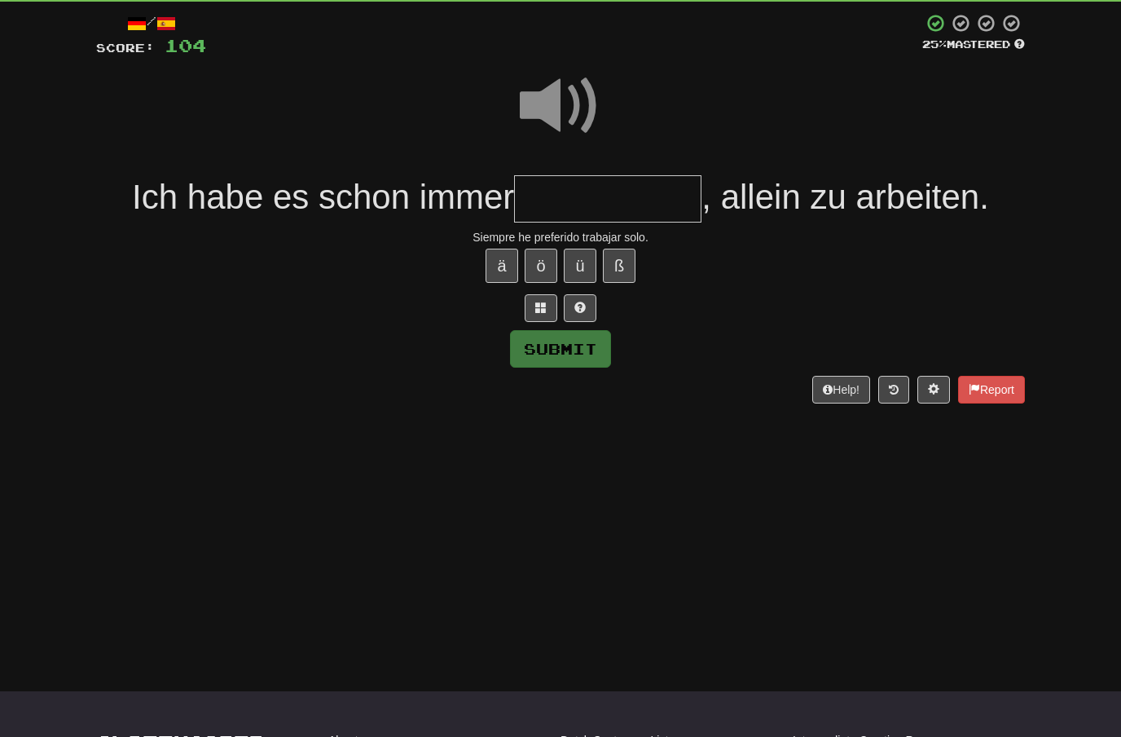
click at [545, 194] on input "text" at bounding box center [607, 199] width 187 height 48
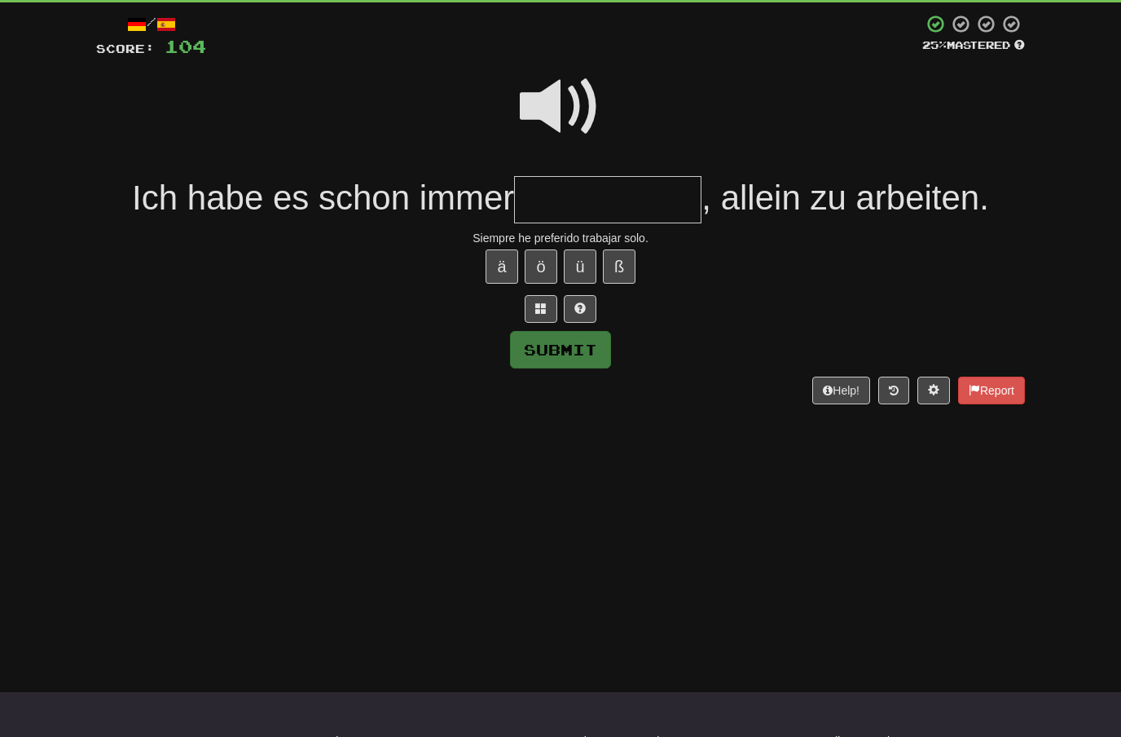
type input "*"
click at [578, 103] on span at bounding box center [560, 106] width 81 height 81
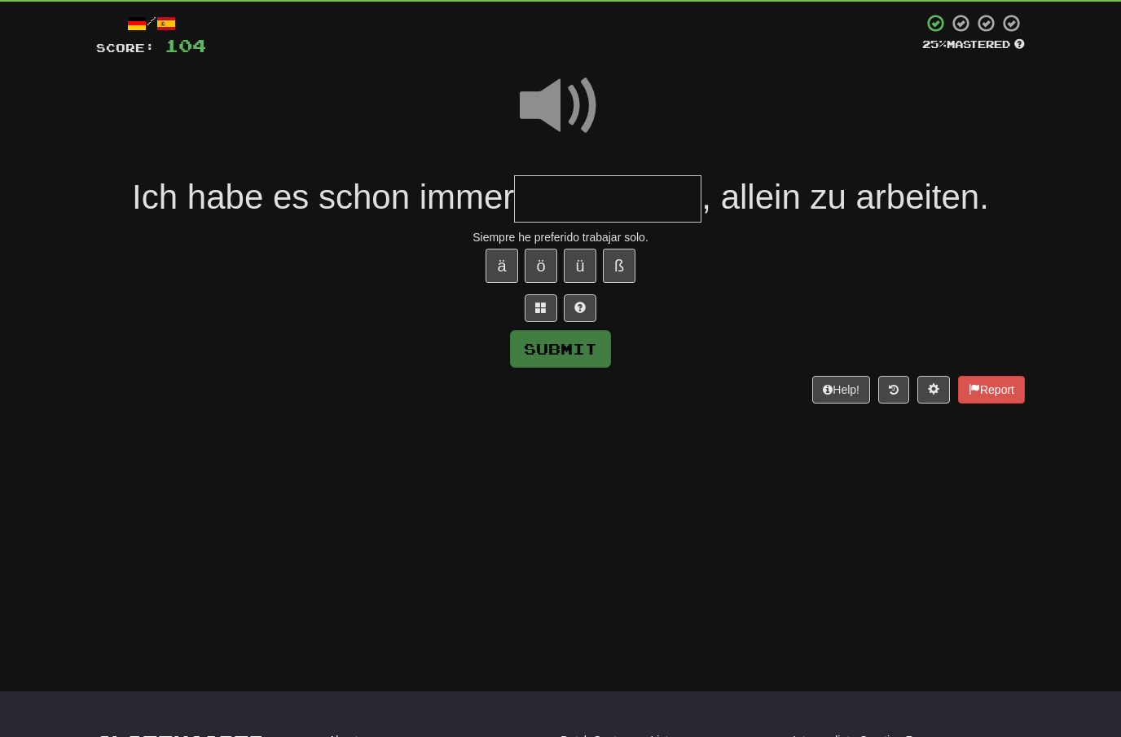
click at [548, 193] on input "text" at bounding box center [607, 199] width 187 height 48
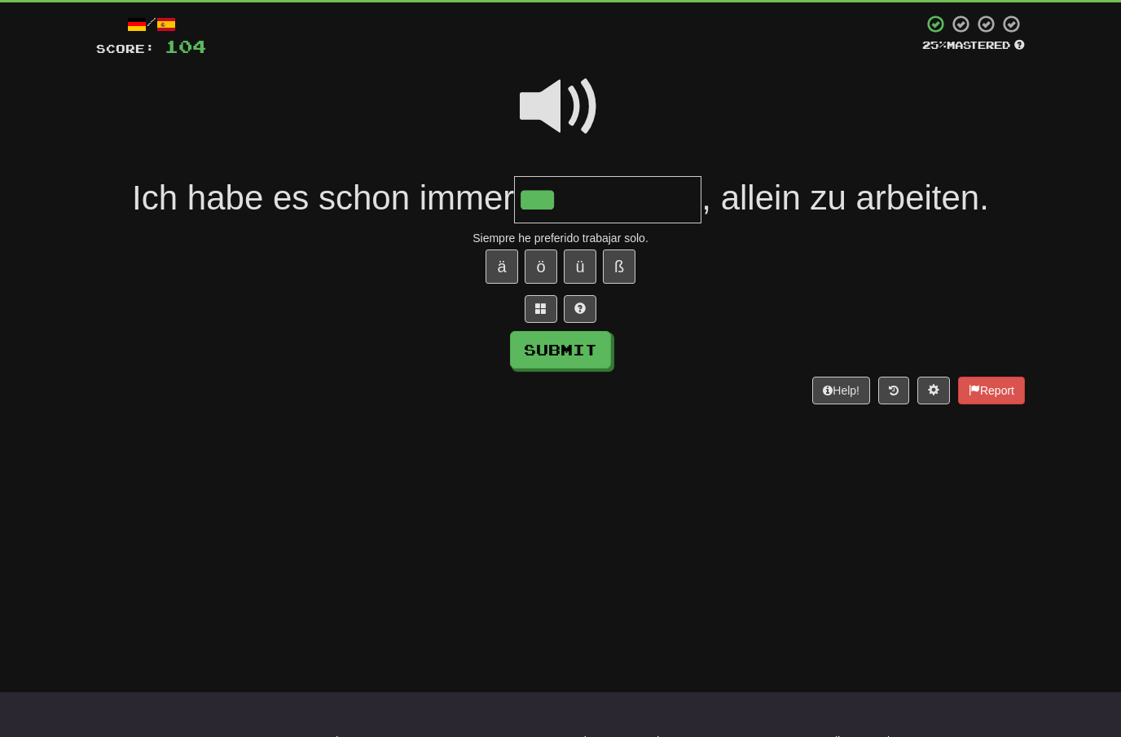
click at [563, 115] on span at bounding box center [560, 106] width 81 height 81
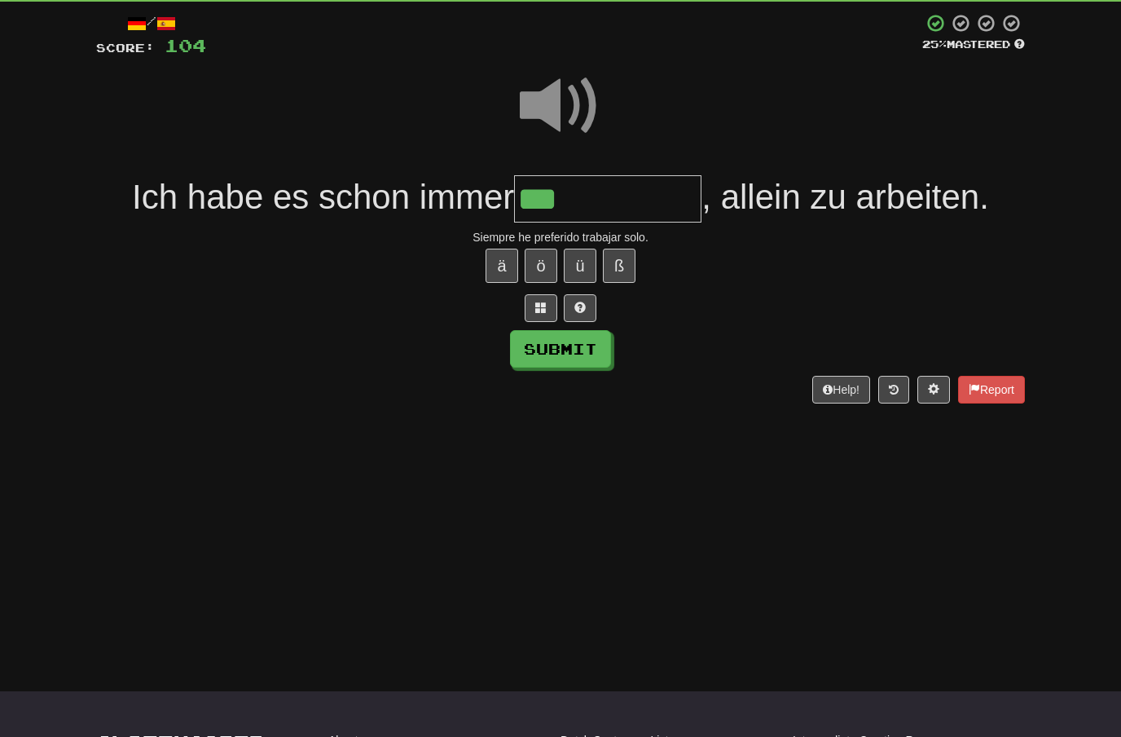
click at [581, 200] on input "***" at bounding box center [607, 199] width 187 height 48
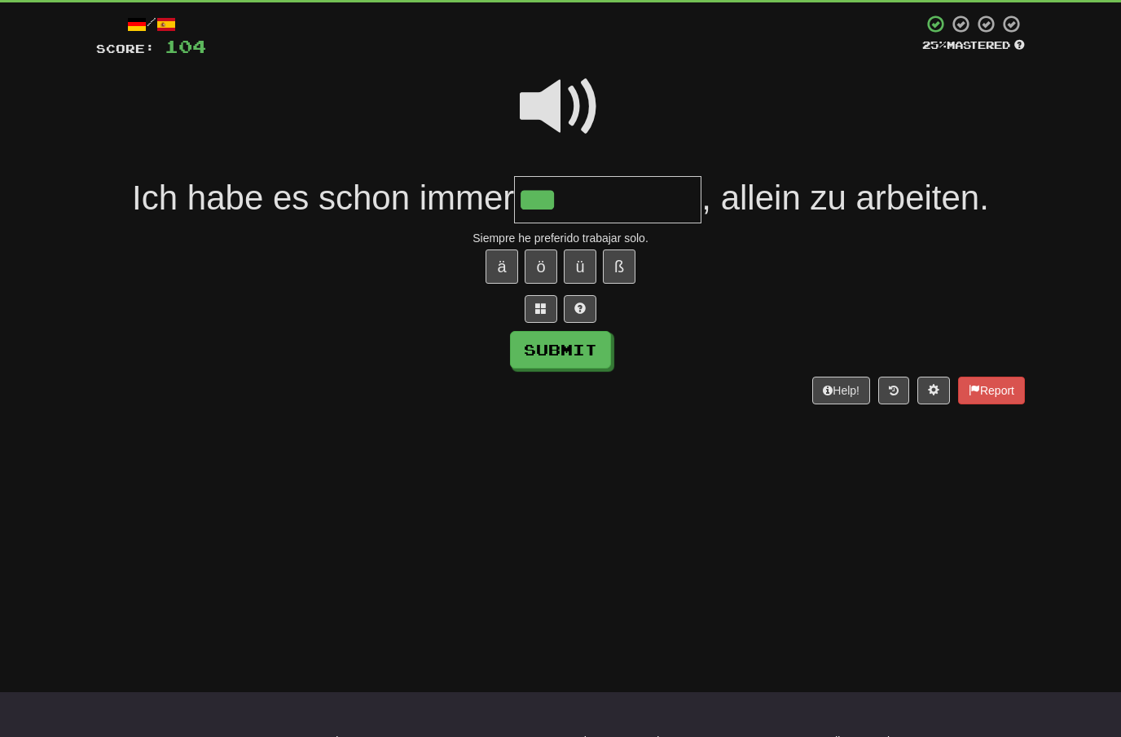
click at [569, 94] on span at bounding box center [560, 106] width 81 height 81
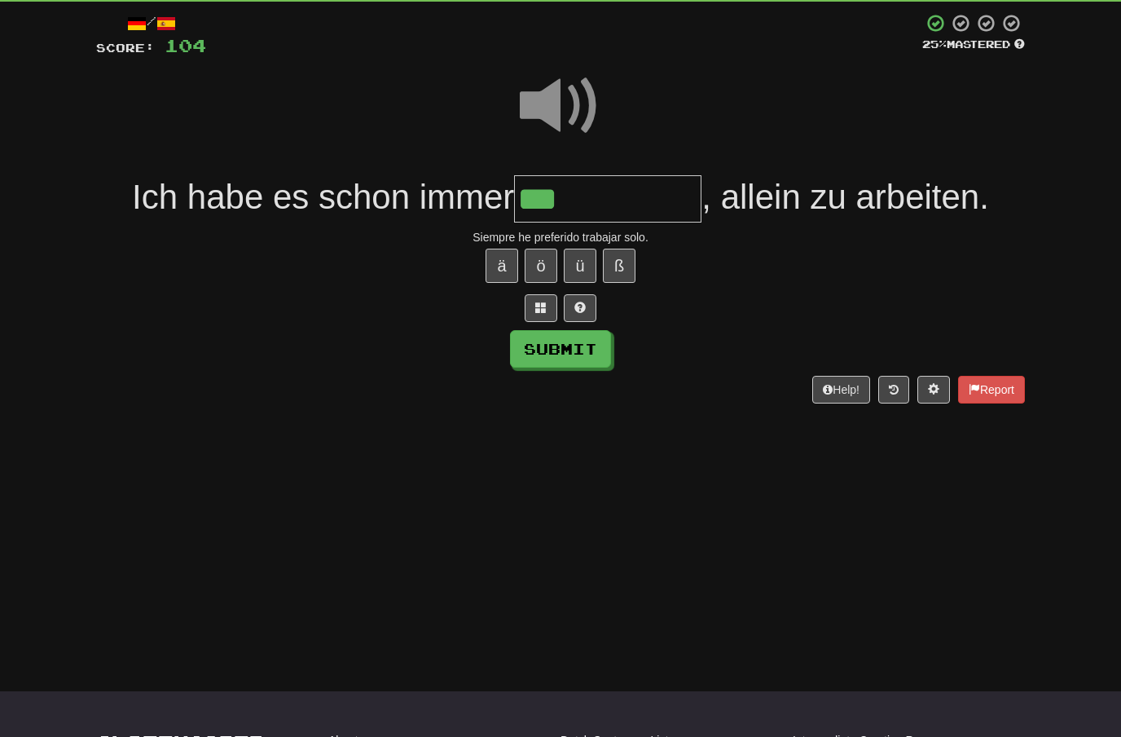
click at [591, 196] on input "***" at bounding box center [607, 199] width 187 height 48
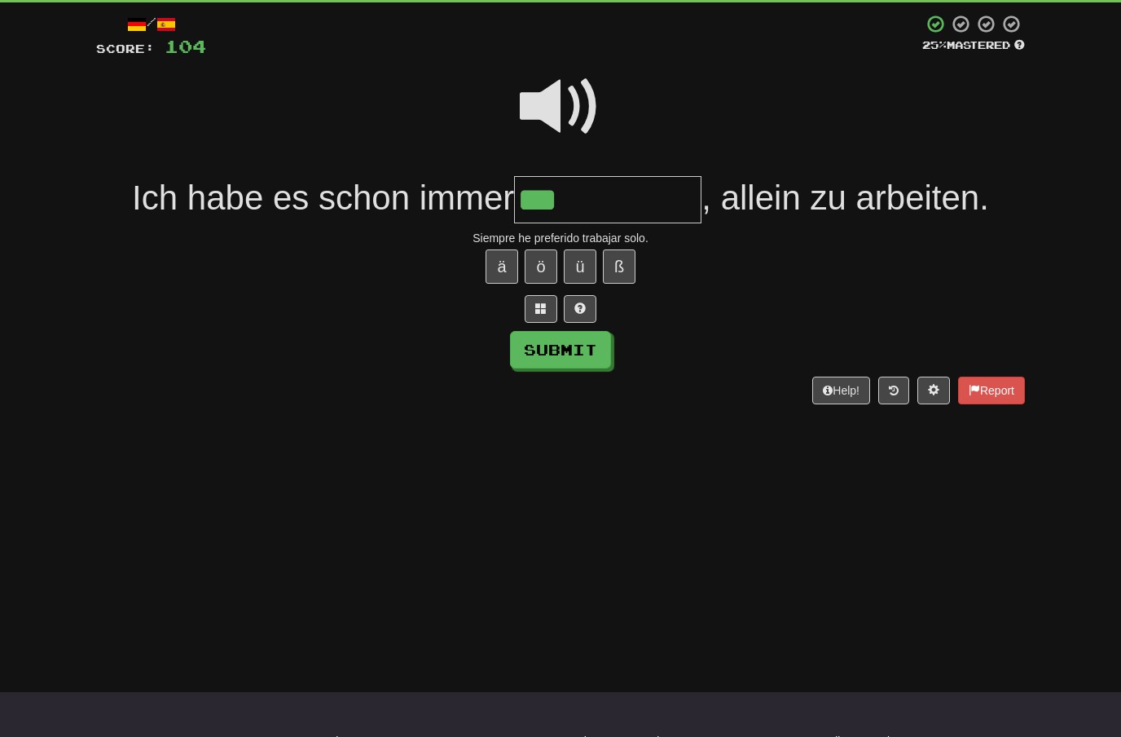
click at [540, 302] on span at bounding box center [540, 307] width 11 height 11
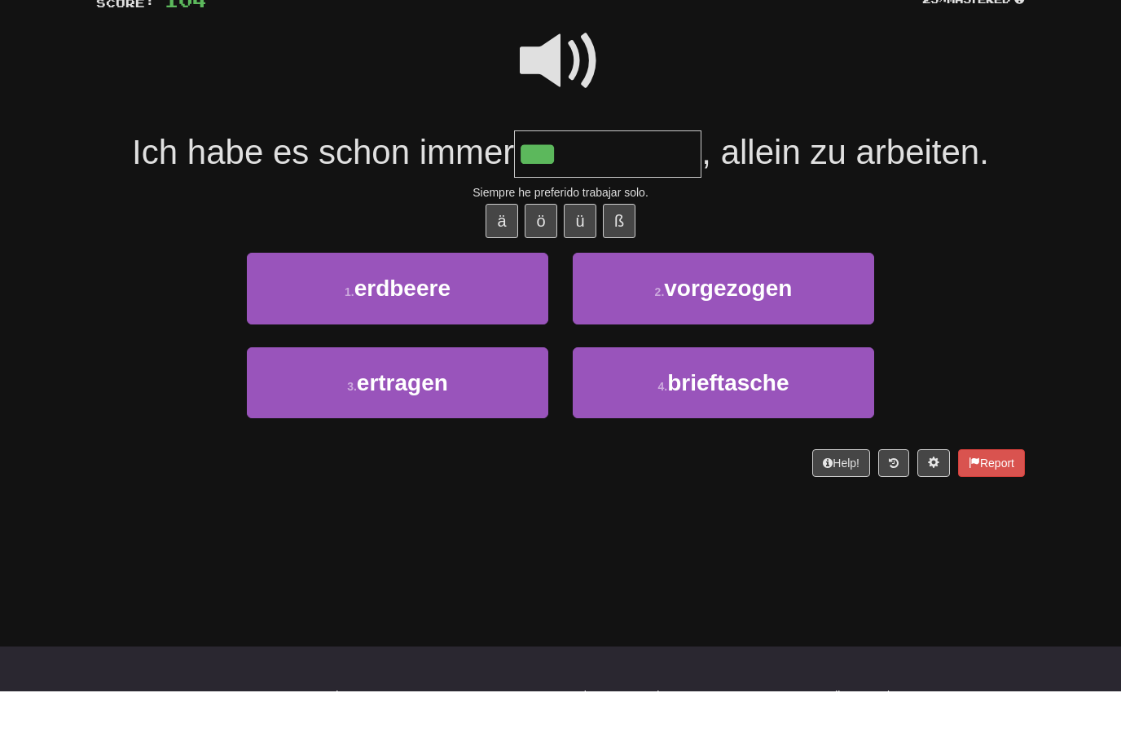
click at [770, 321] on span "vorgezogen" at bounding box center [728, 333] width 128 height 25
type input "**********"
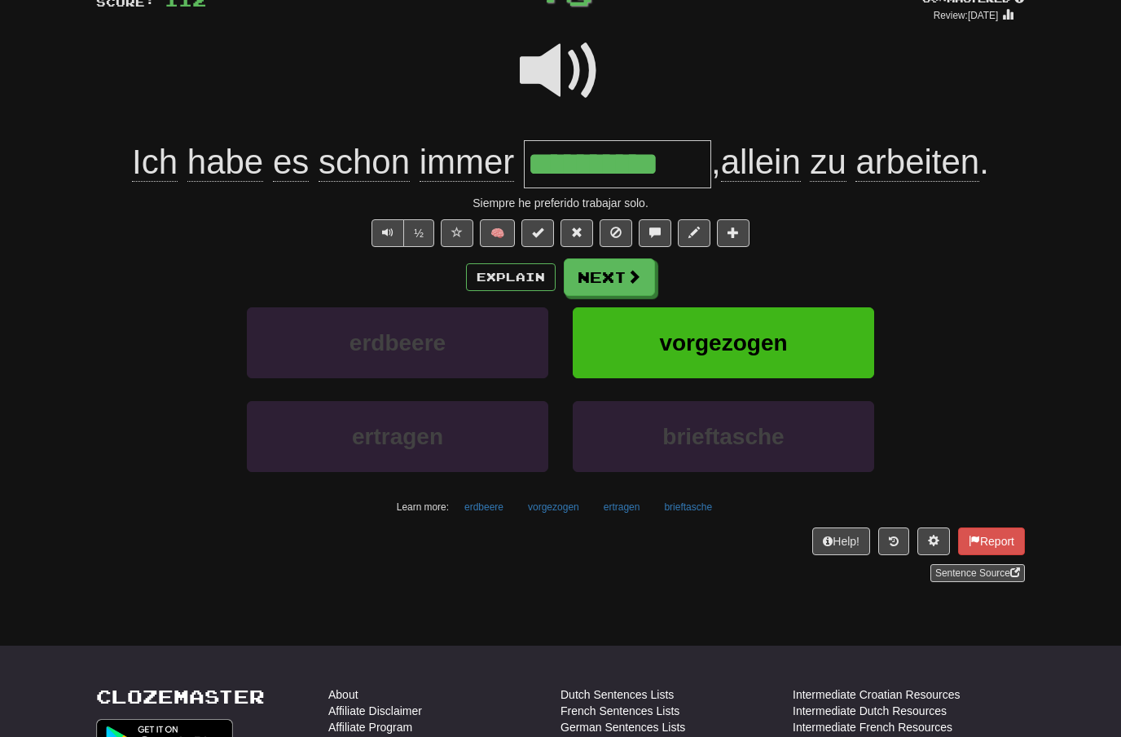
click at [614, 269] on button "Next" at bounding box center [609, 276] width 91 height 37
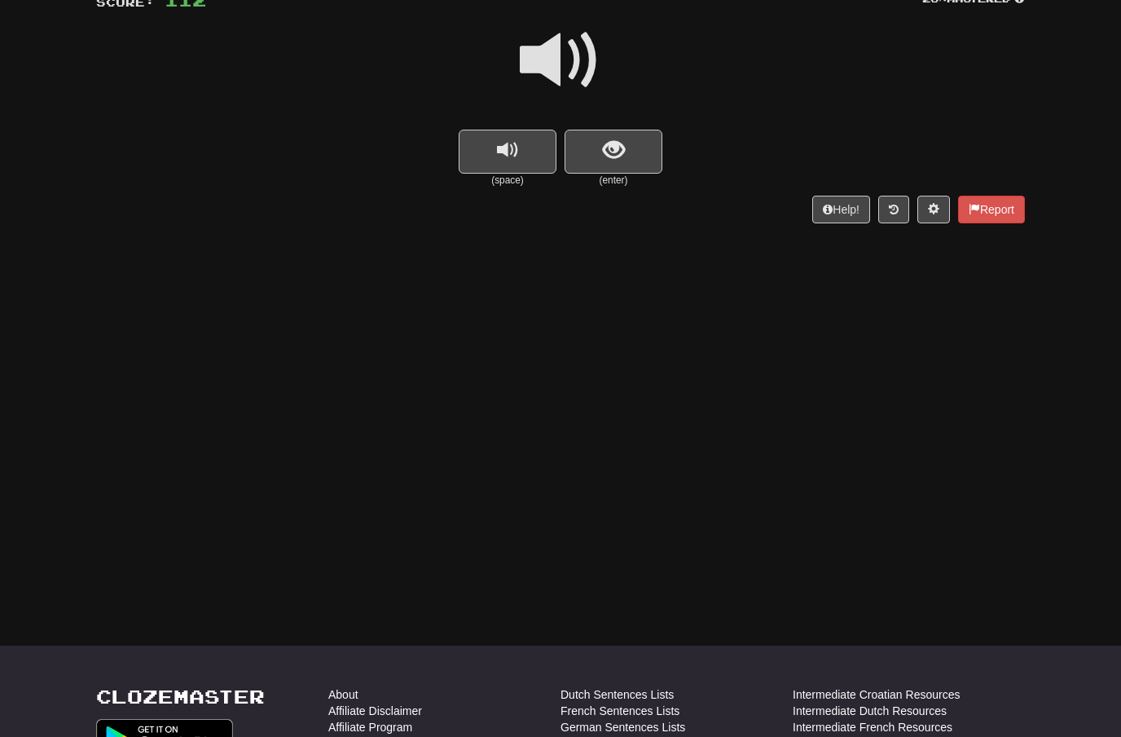
click at [569, 55] on span at bounding box center [560, 60] width 81 height 81
click at [593, 145] on button "show sentence" at bounding box center [614, 152] width 98 height 44
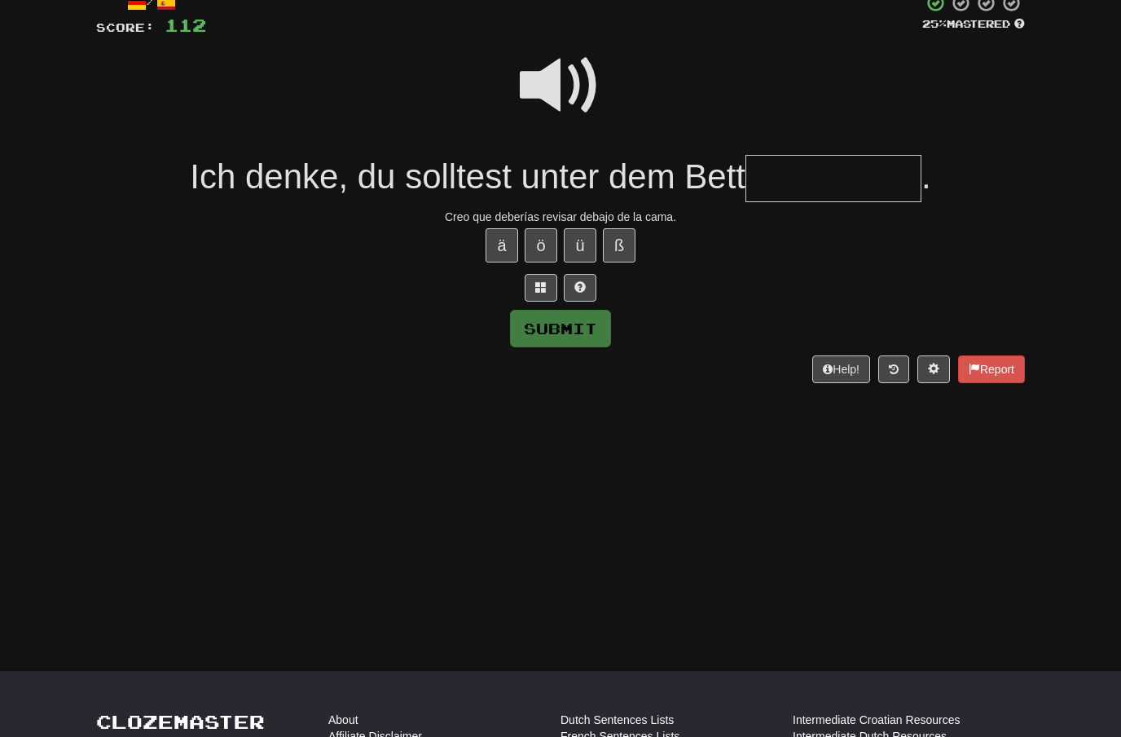
scroll to position [105, 0]
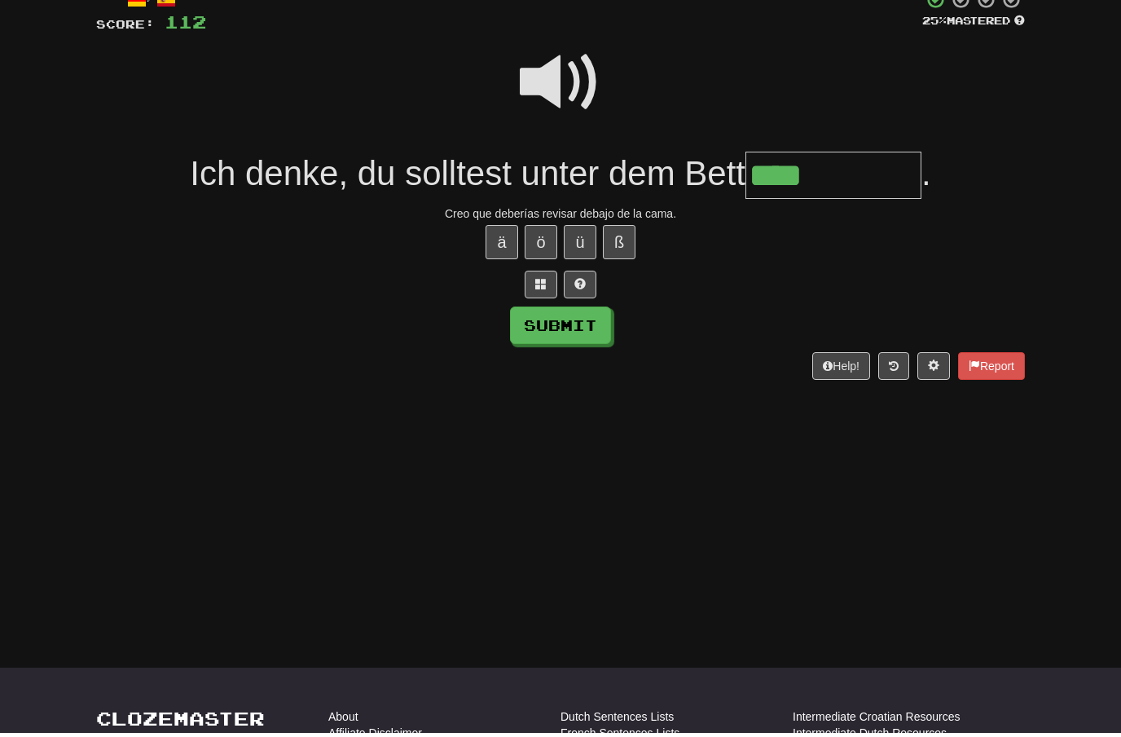
click at [581, 82] on span at bounding box center [560, 86] width 81 height 81
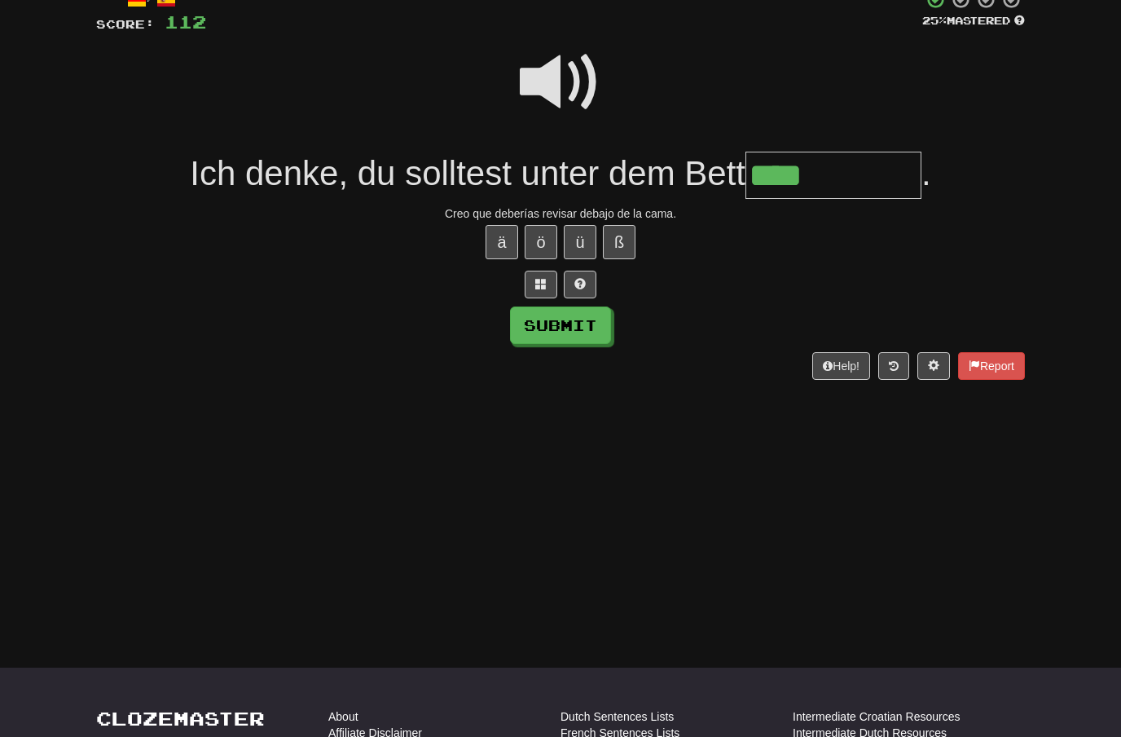
click at [857, 178] on input "****" at bounding box center [833, 176] width 176 height 48
type input "*********"
click at [603, 321] on button "Submit" at bounding box center [560, 325] width 101 height 37
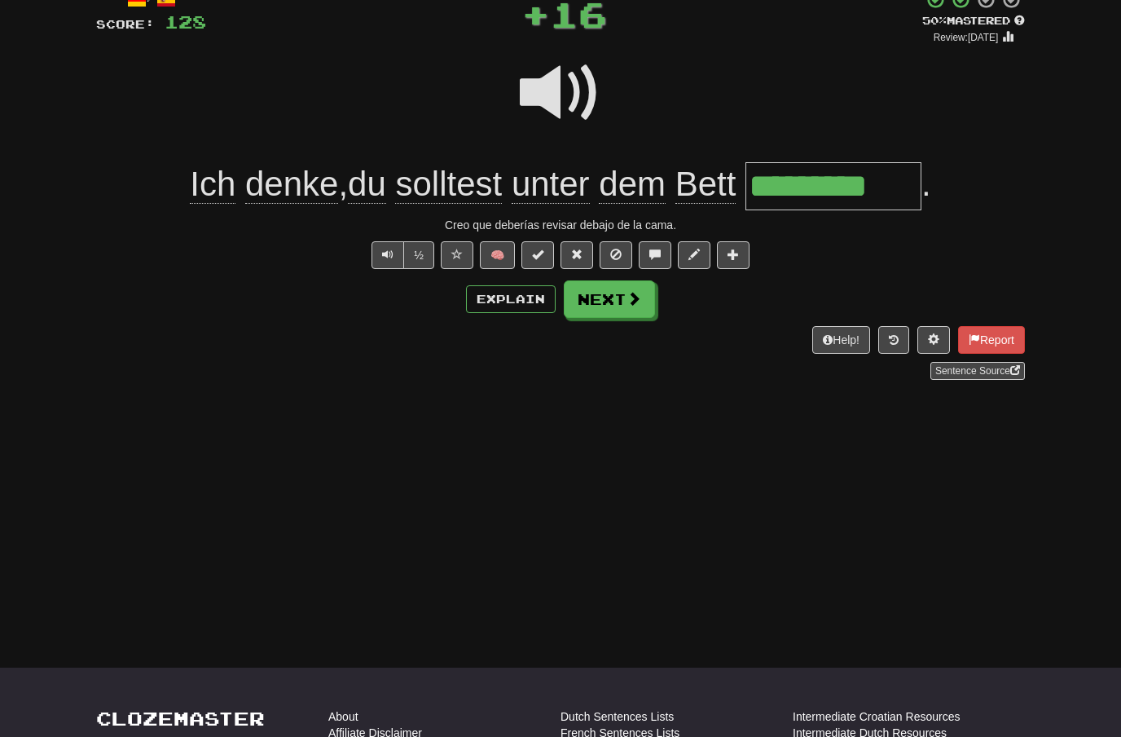
click at [610, 292] on button "Next" at bounding box center [609, 298] width 91 height 37
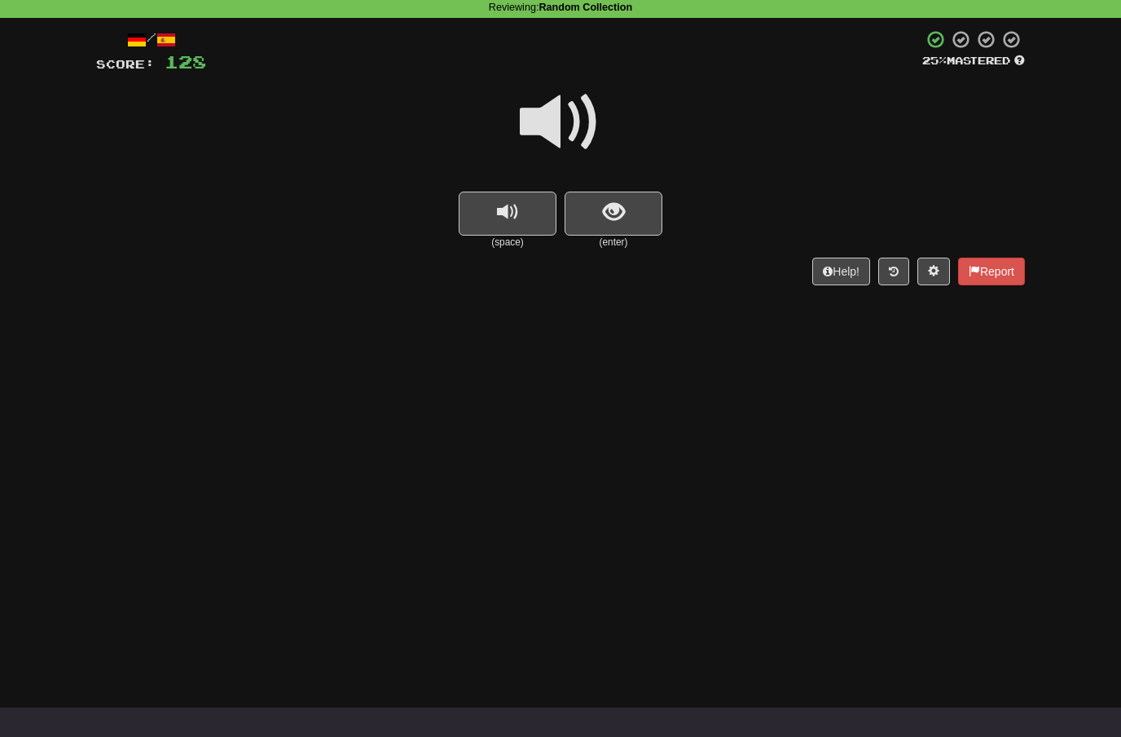
scroll to position [72, 0]
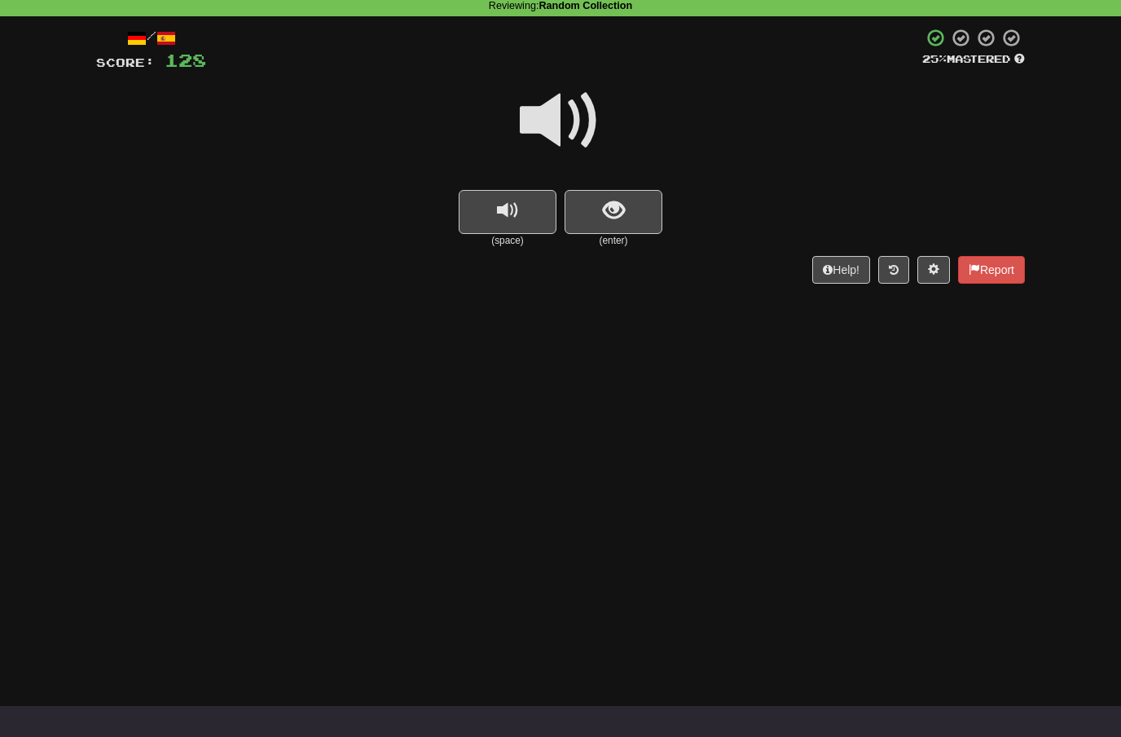
click at [616, 213] on span "show sentence" at bounding box center [614, 211] width 22 height 22
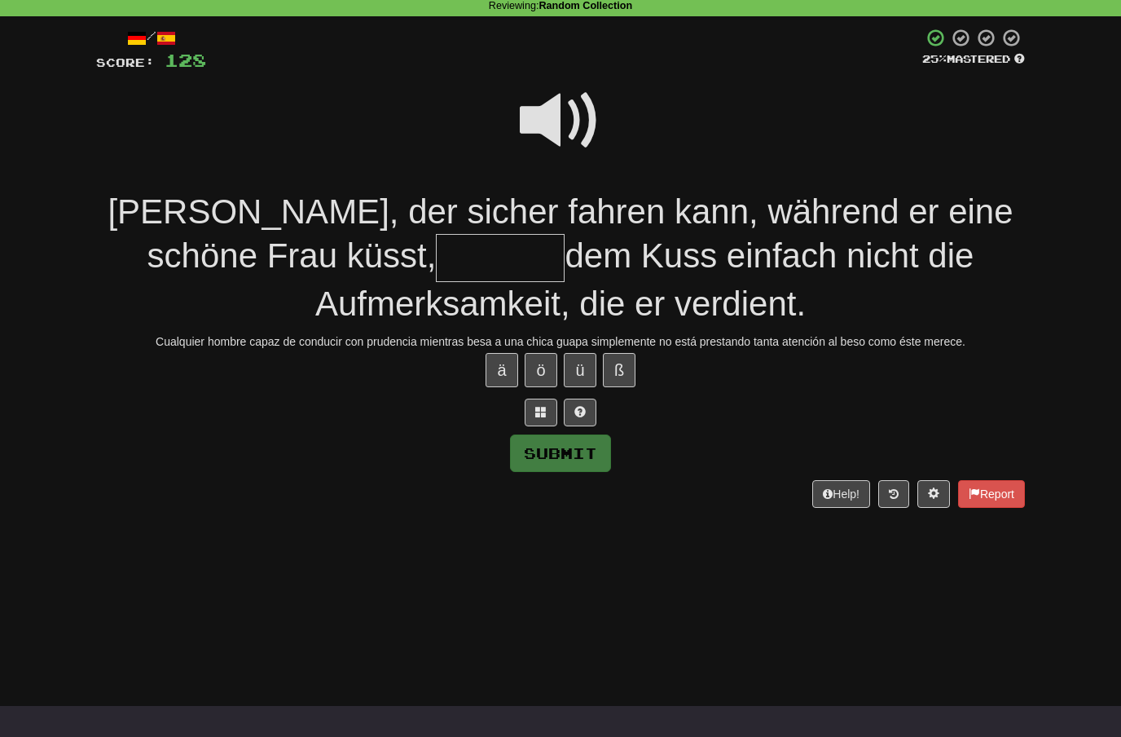
scroll to position [71, 0]
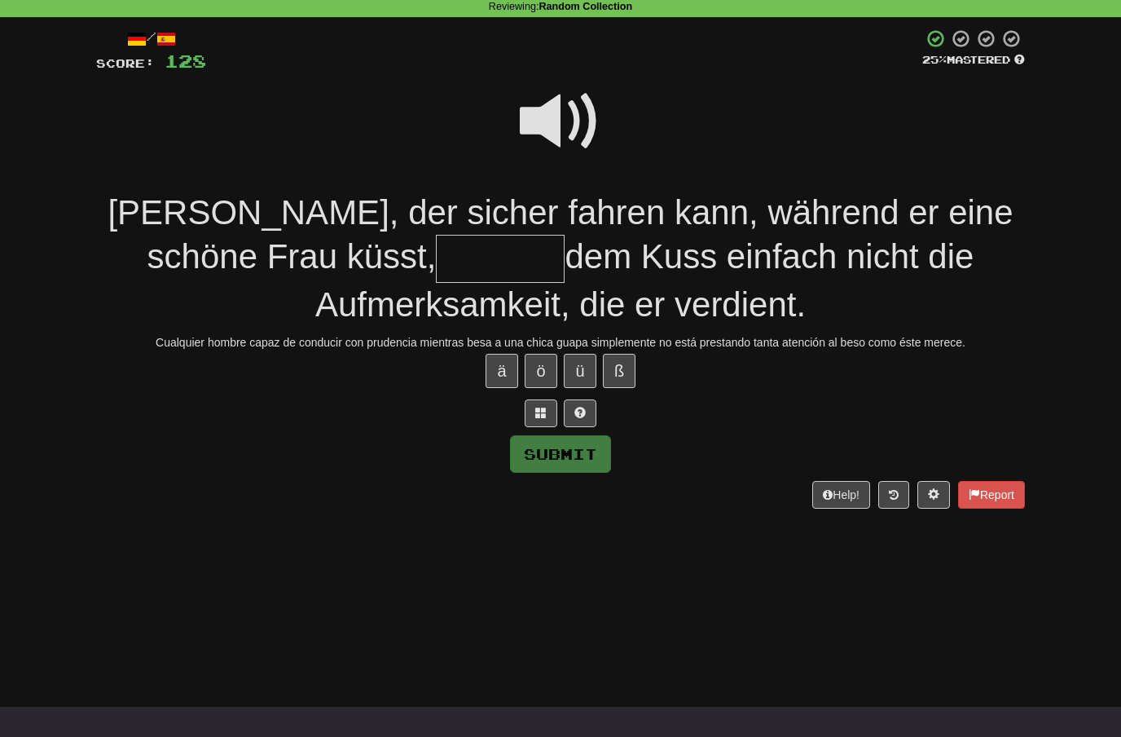
click at [561, 125] on span at bounding box center [560, 121] width 81 height 81
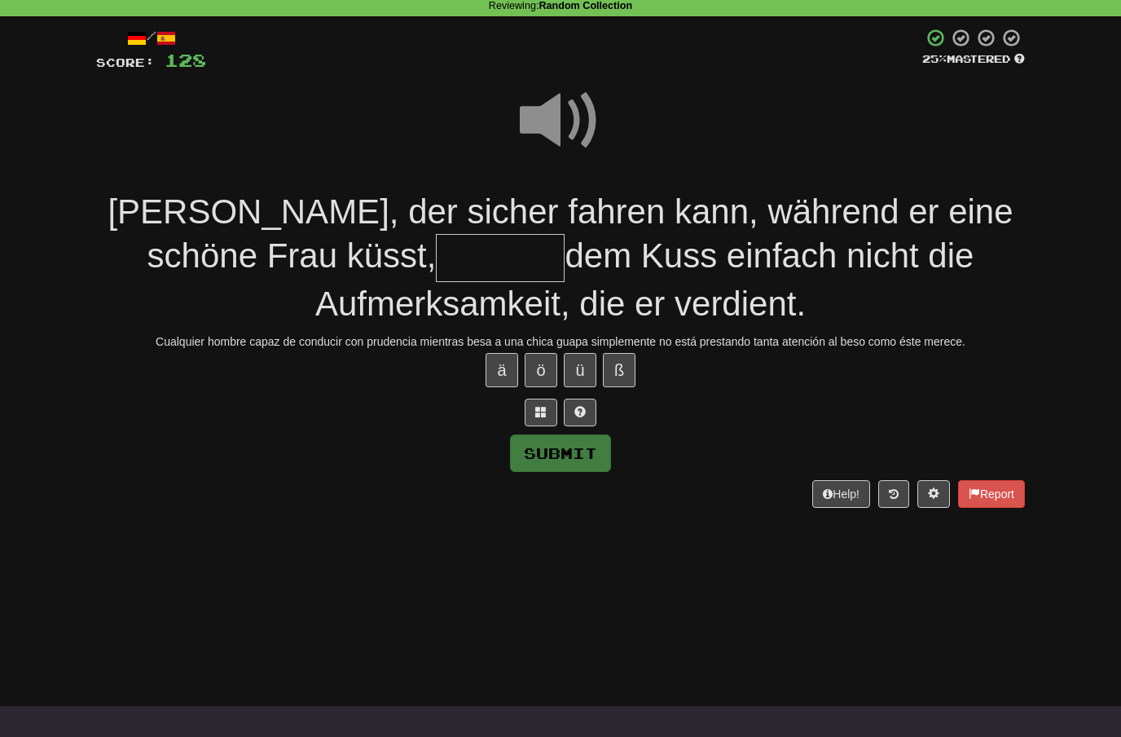
click at [436, 260] on input "text" at bounding box center [500, 258] width 129 height 48
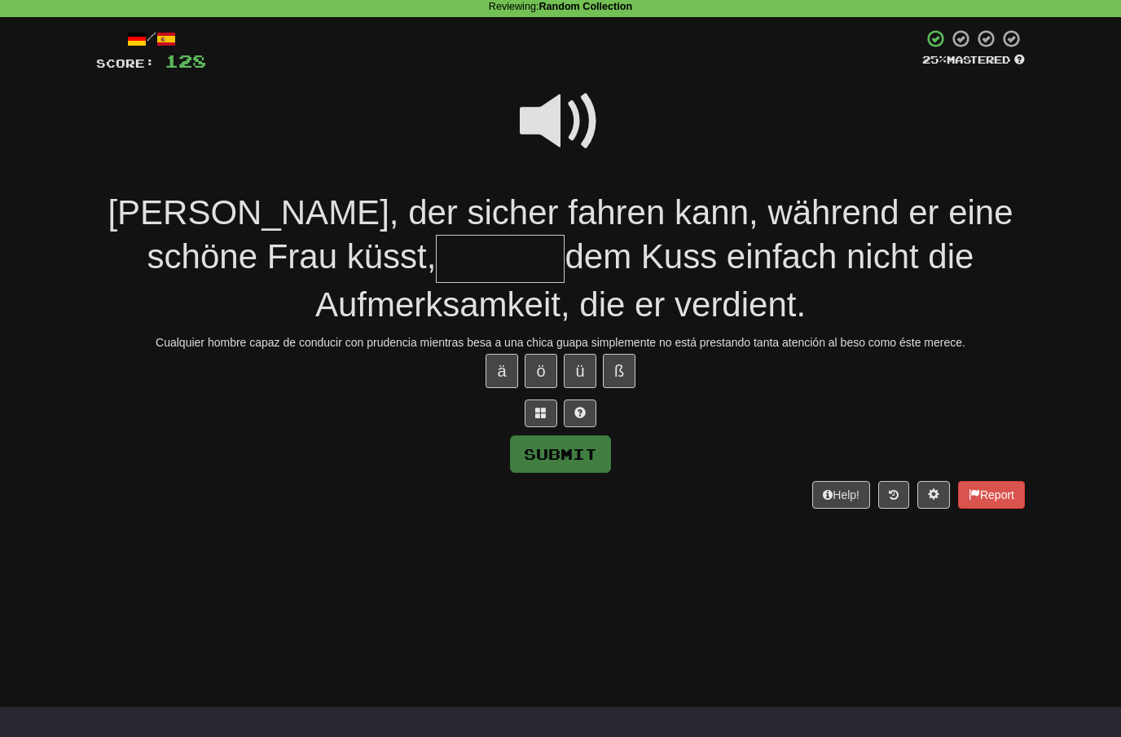
click at [595, 109] on span at bounding box center [560, 121] width 81 height 81
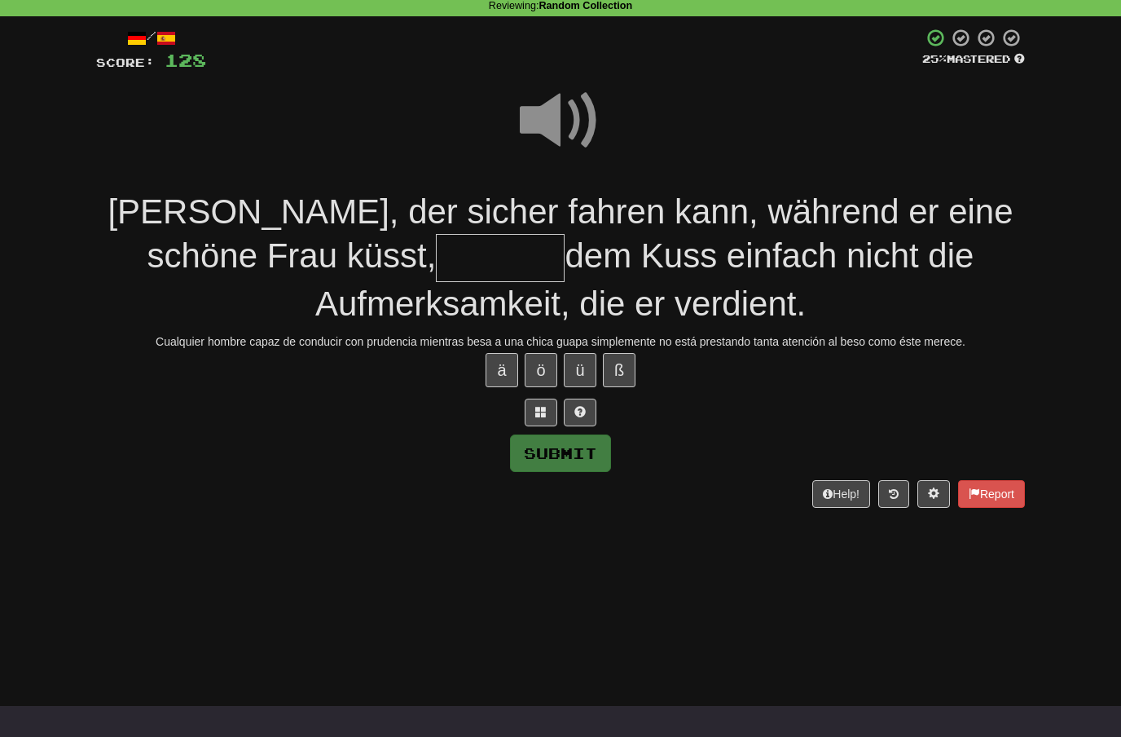
click at [436, 254] on input "text" at bounding box center [500, 258] width 129 height 48
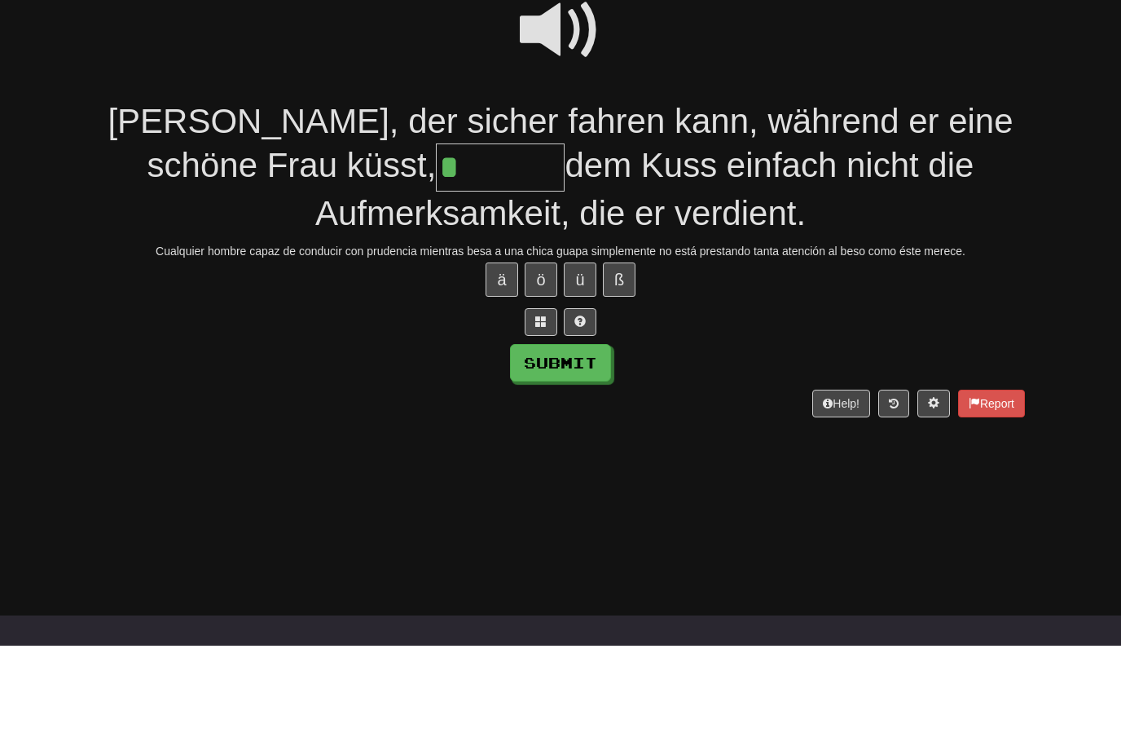
click at [539, 407] on span at bounding box center [540, 412] width 11 height 11
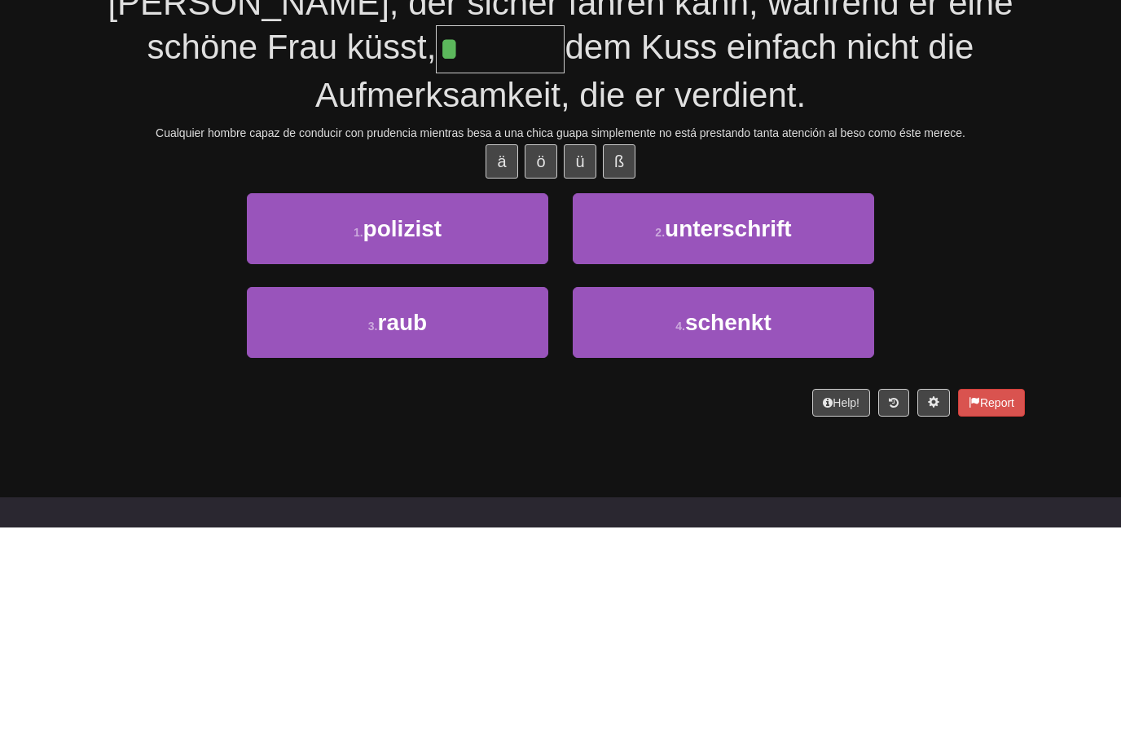
click at [727, 496] on button "4 . schenkt" at bounding box center [723, 531] width 301 height 71
type input "*******"
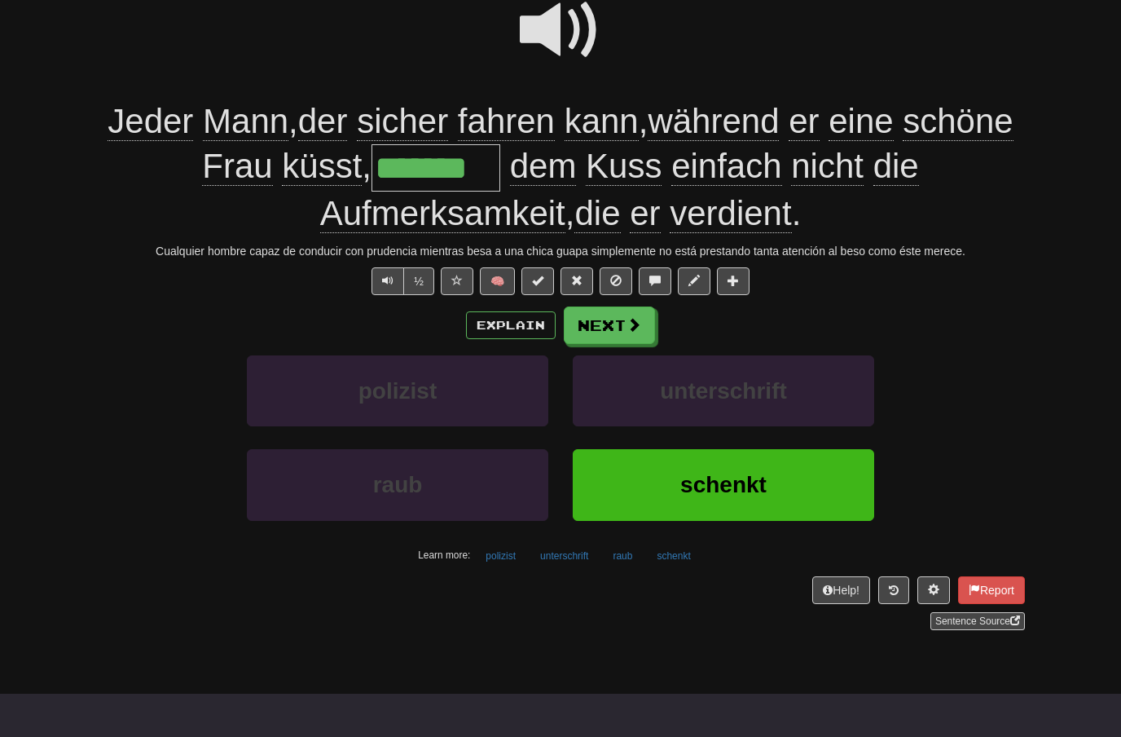
scroll to position [172, 0]
click at [618, 310] on button "Next" at bounding box center [609, 325] width 91 height 37
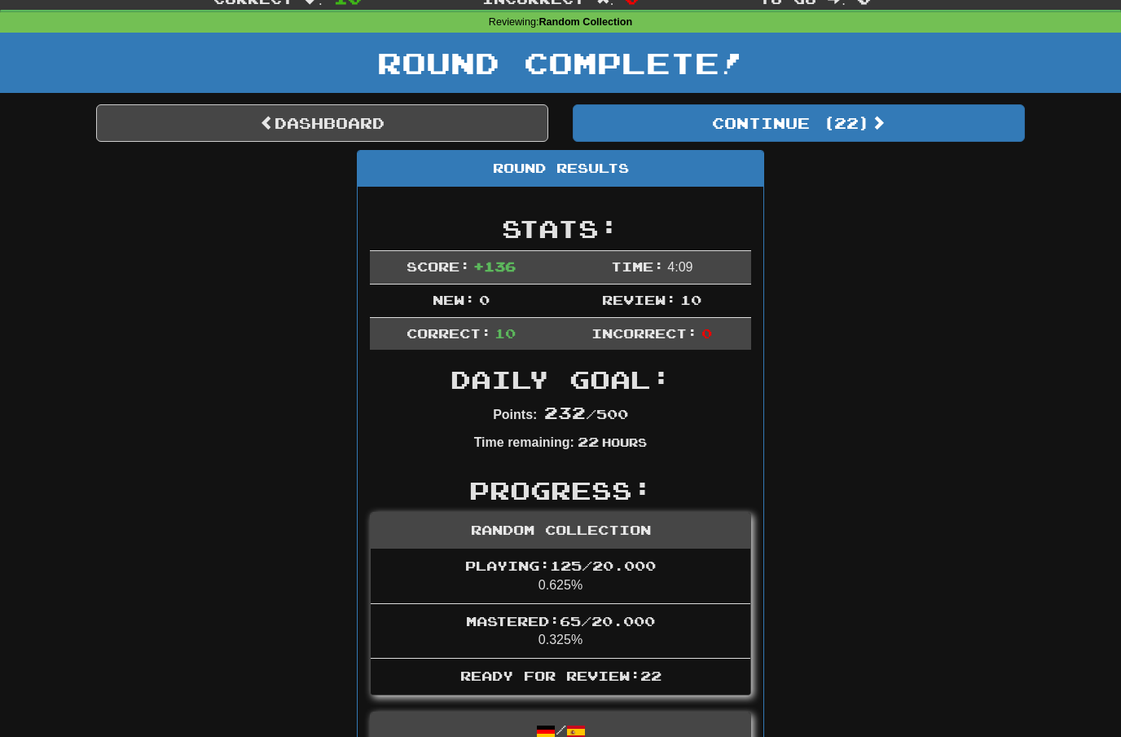
scroll to position [53, 0]
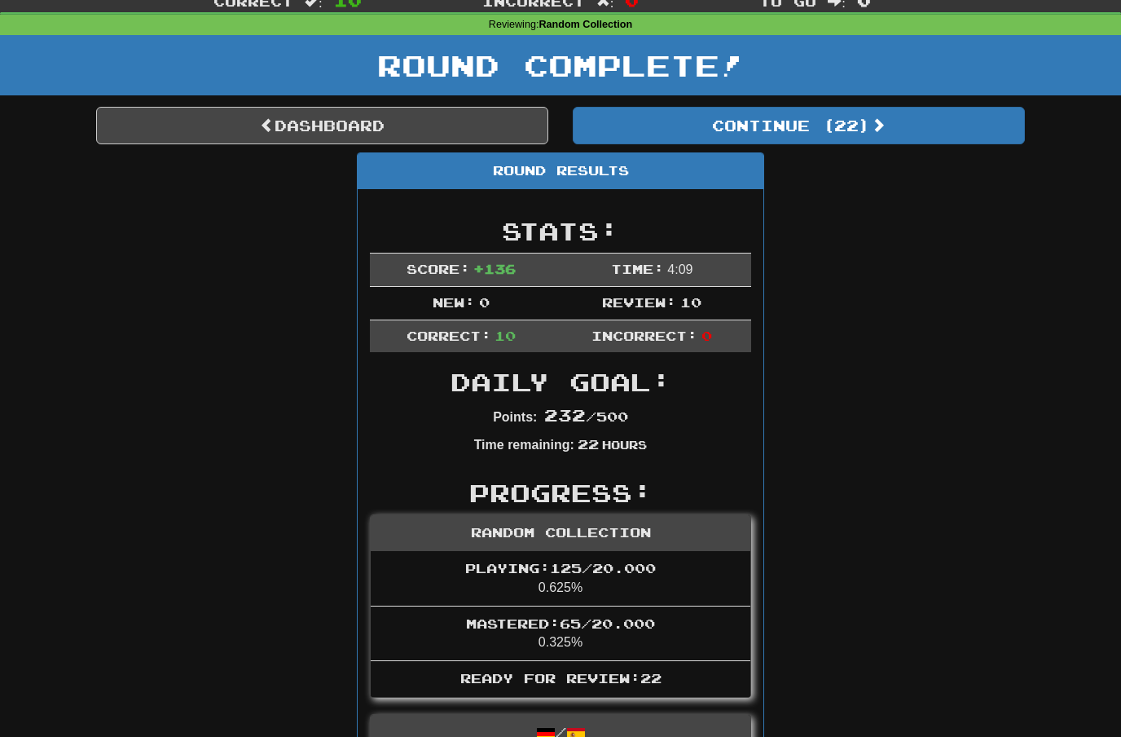
click at [860, 117] on button "Continue ( 22 )" at bounding box center [799, 125] width 452 height 37
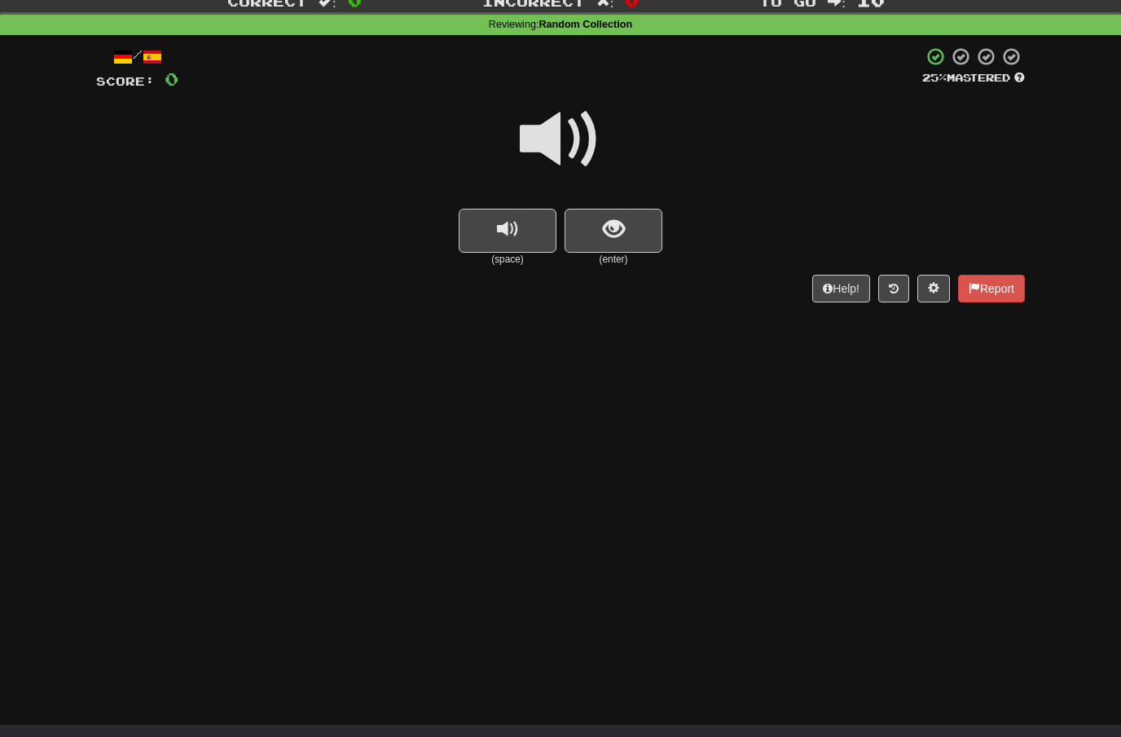
click at [555, 140] on span at bounding box center [560, 139] width 81 height 81
click at [608, 227] on span "show sentence" at bounding box center [614, 229] width 22 height 22
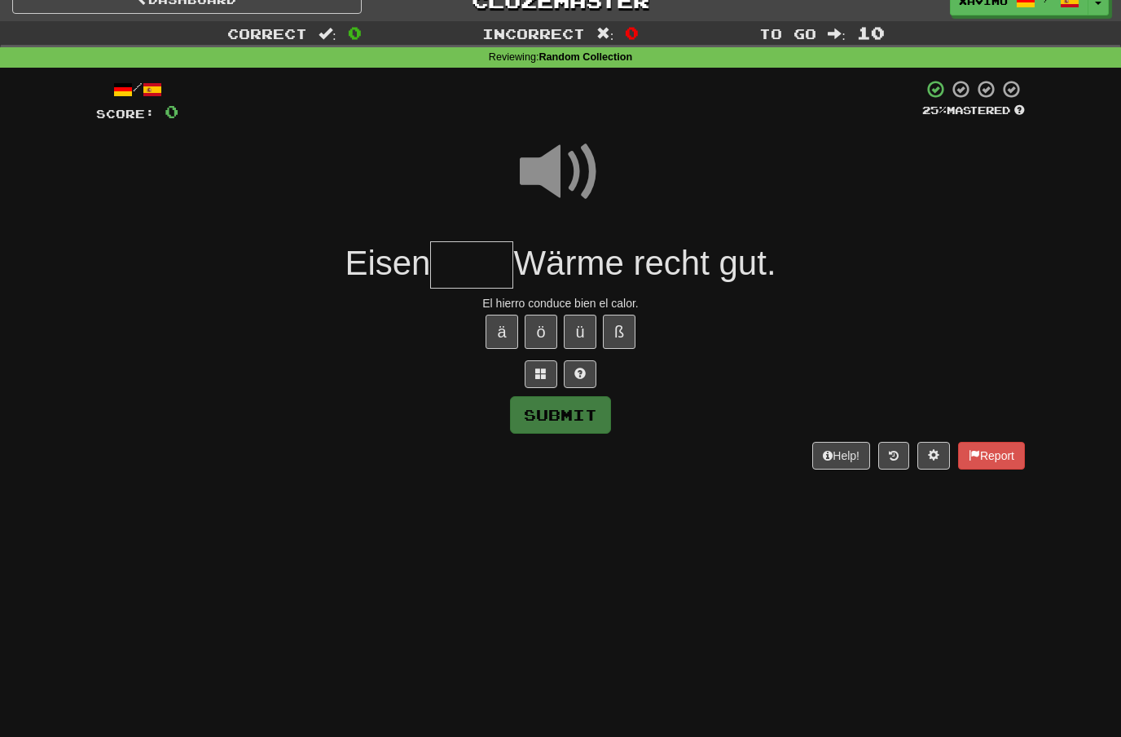
scroll to position [11, 0]
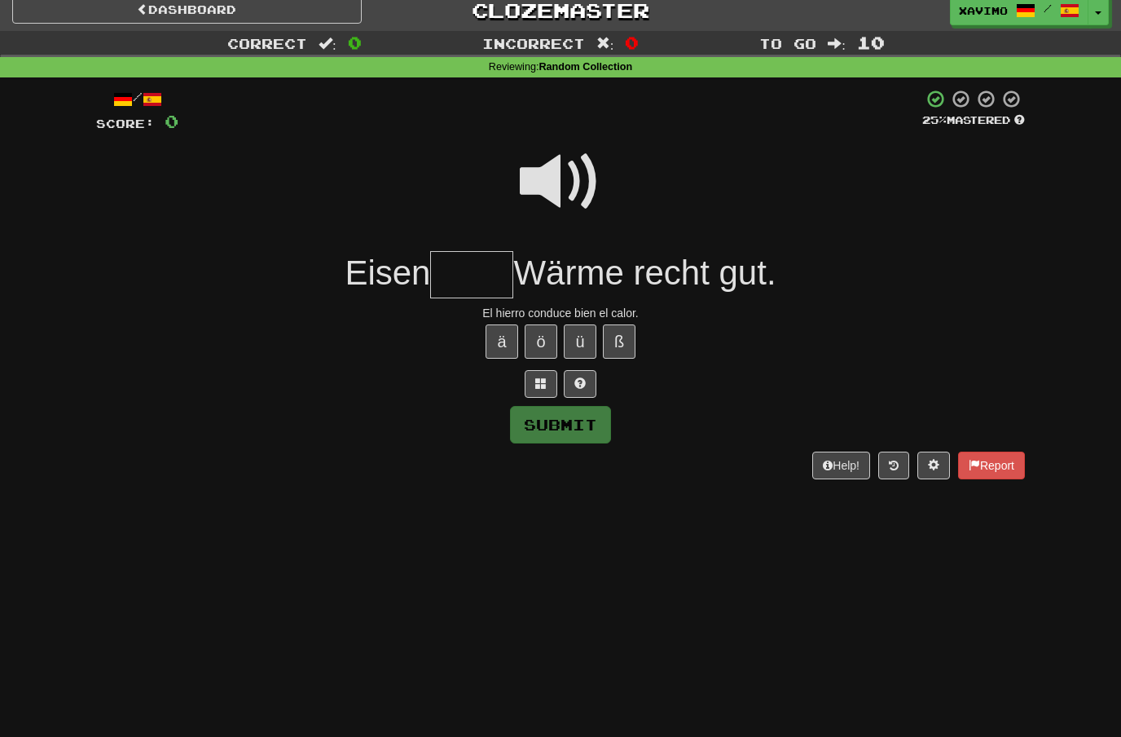
click at [569, 175] on span at bounding box center [560, 181] width 81 height 81
click at [462, 278] on input "text" at bounding box center [471, 275] width 83 height 48
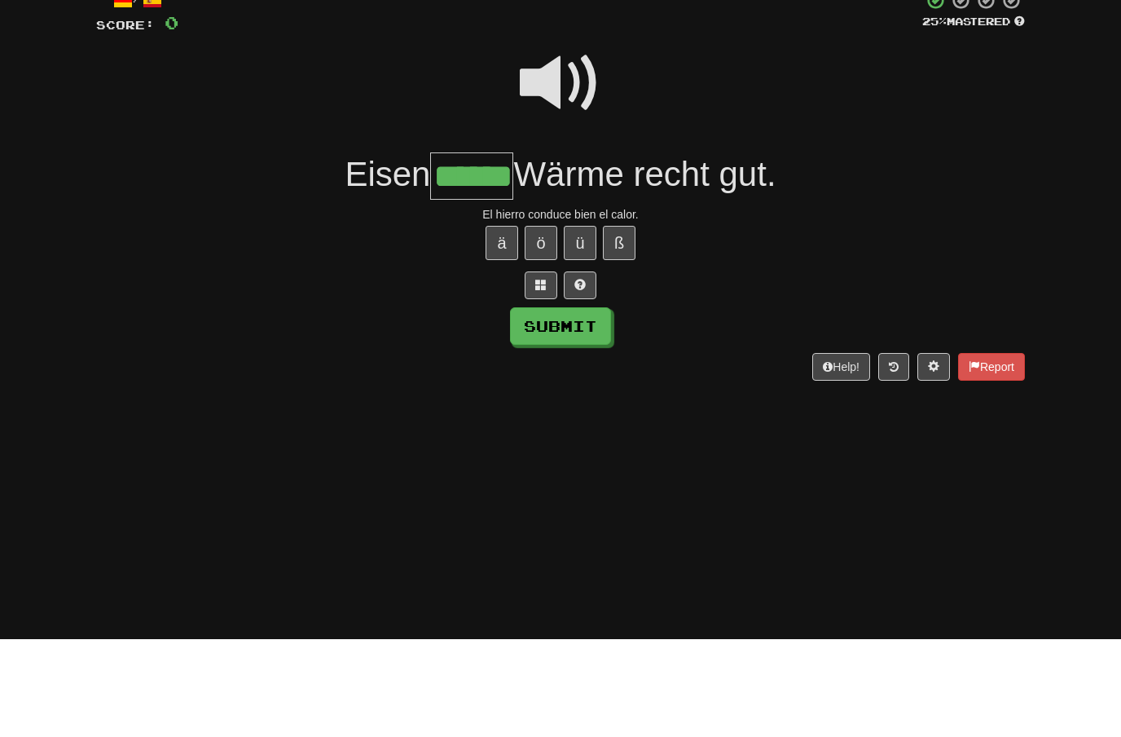
type input "******"
click at [592, 406] on button "Submit" at bounding box center [560, 424] width 101 height 37
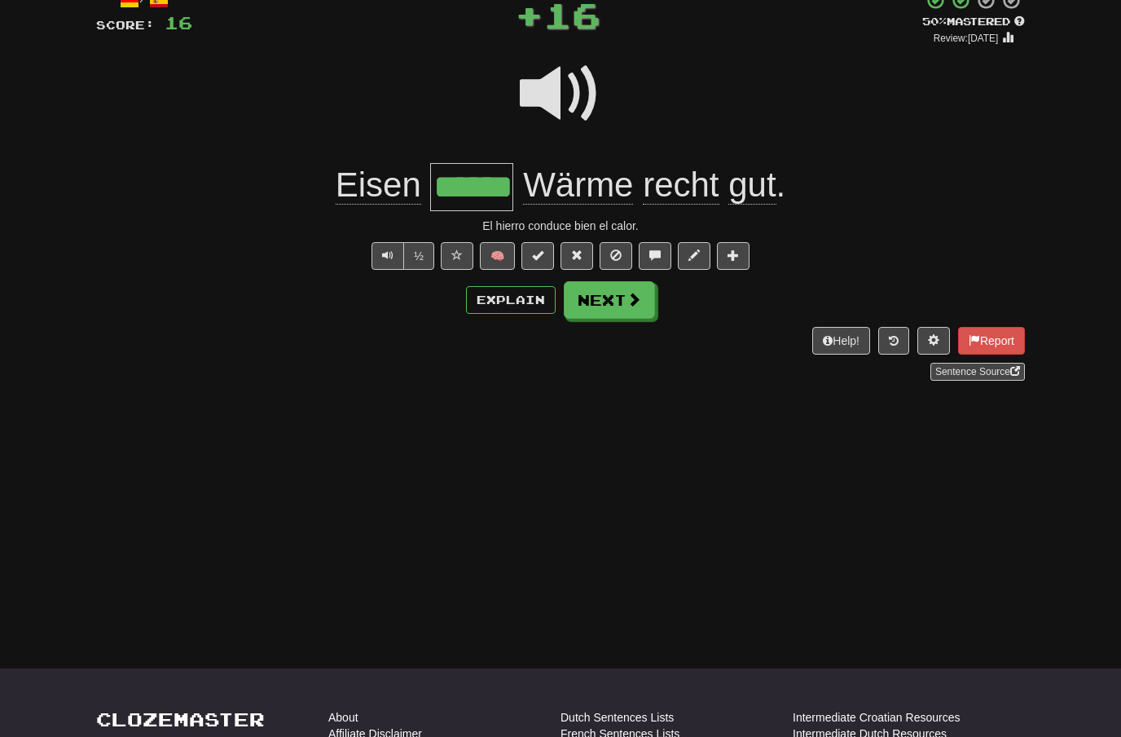
click at [646, 297] on button "Next" at bounding box center [609, 299] width 91 height 37
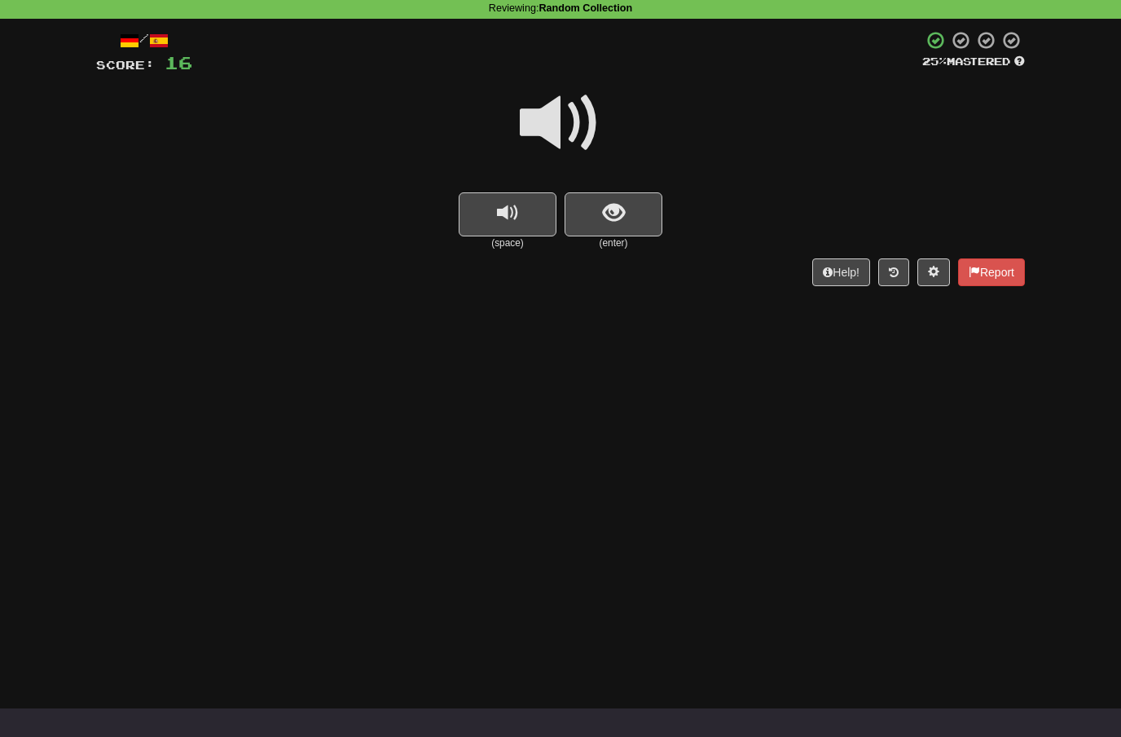
scroll to position [70, 0]
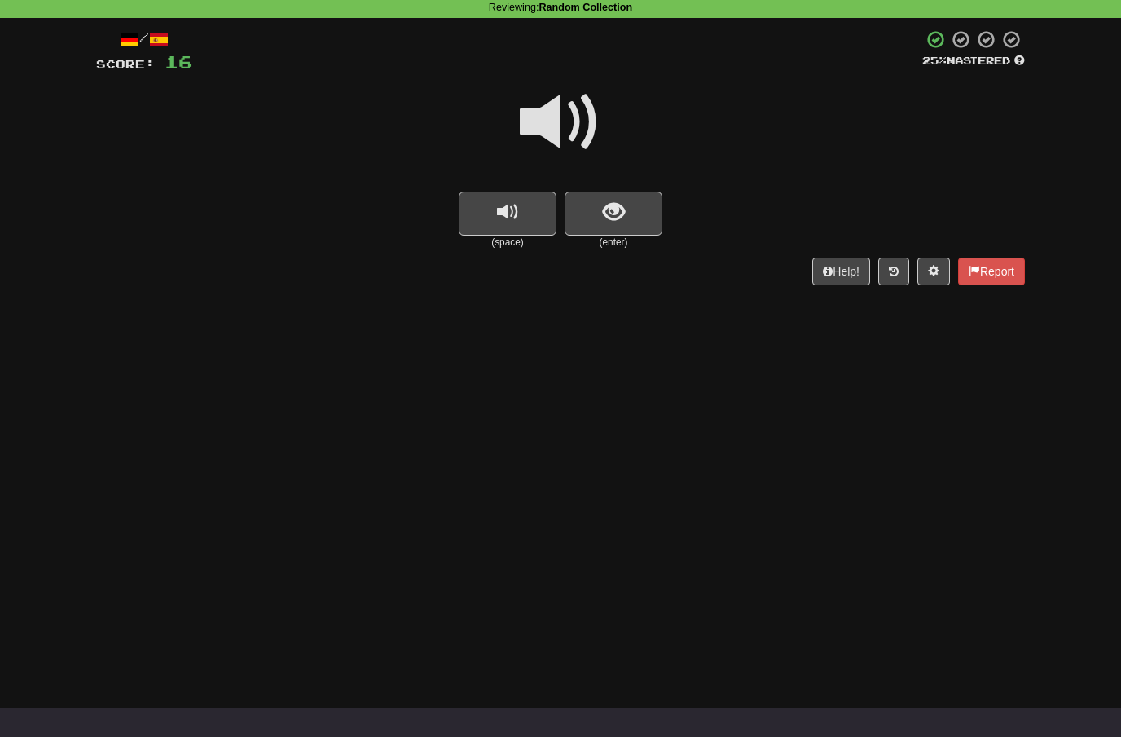
click at [603, 204] on span "show sentence" at bounding box center [614, 212] width 22 height 22
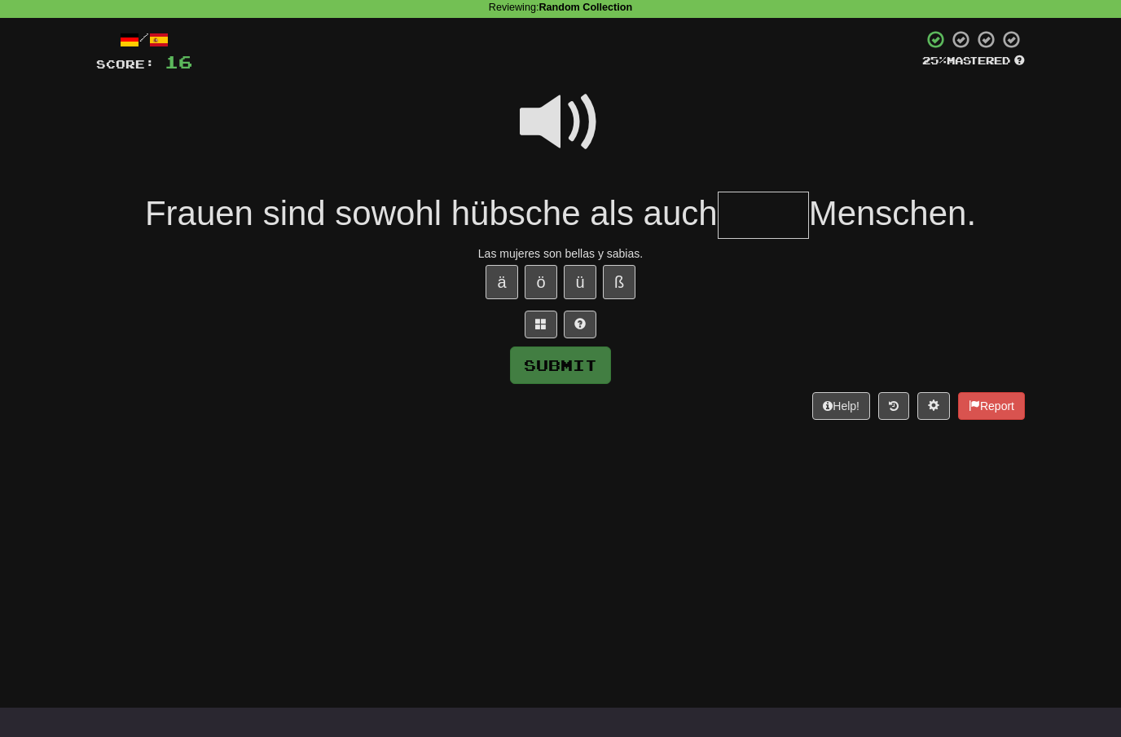
click at [554, 118] on span at bounding box center [560, 121] width 81 height 81
click at [743, 210] on input "text" at bounding box center [763, 215] width 91 height 48
type input "*"
click at [561, 118] on span at bounding box center [560, 121] width 81 height 81
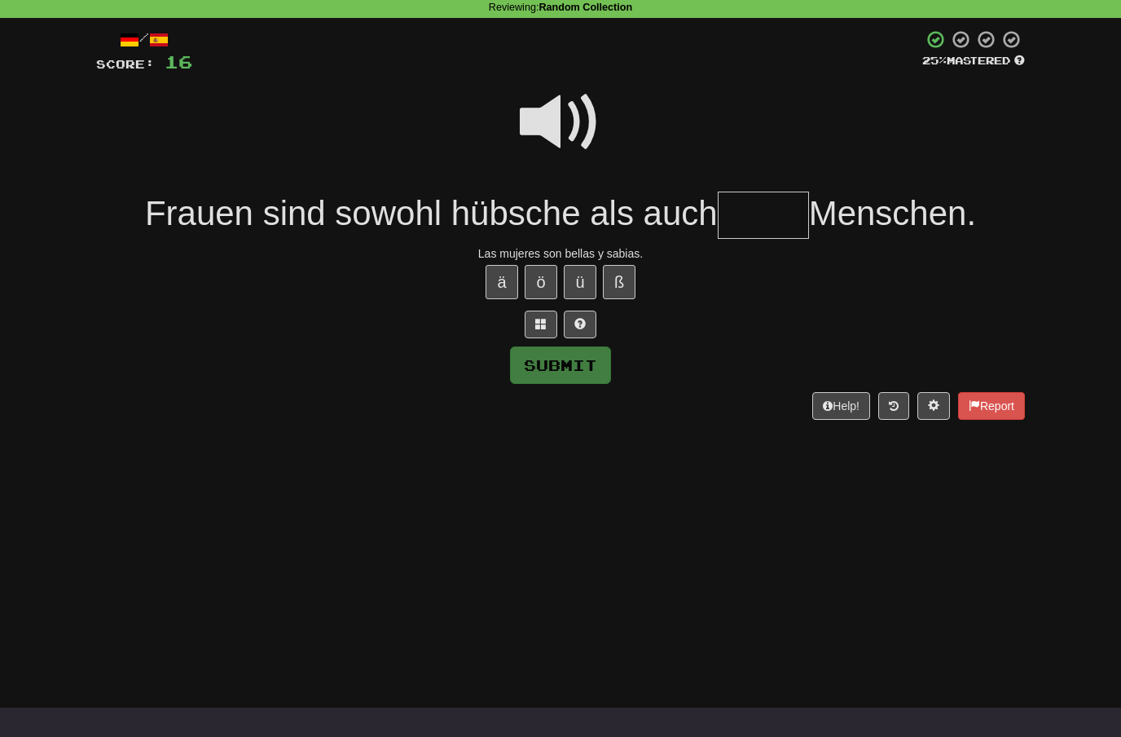
click at [746, 213] on input "text" at bounding box center [763, 215] width 91 height 48
click at [574, 117] on span at bounding box center [560, 121] width 81 height 81
click at [755, 200] on input "text" at bounding box center [763, 215] width 91 height 48
type input "*"
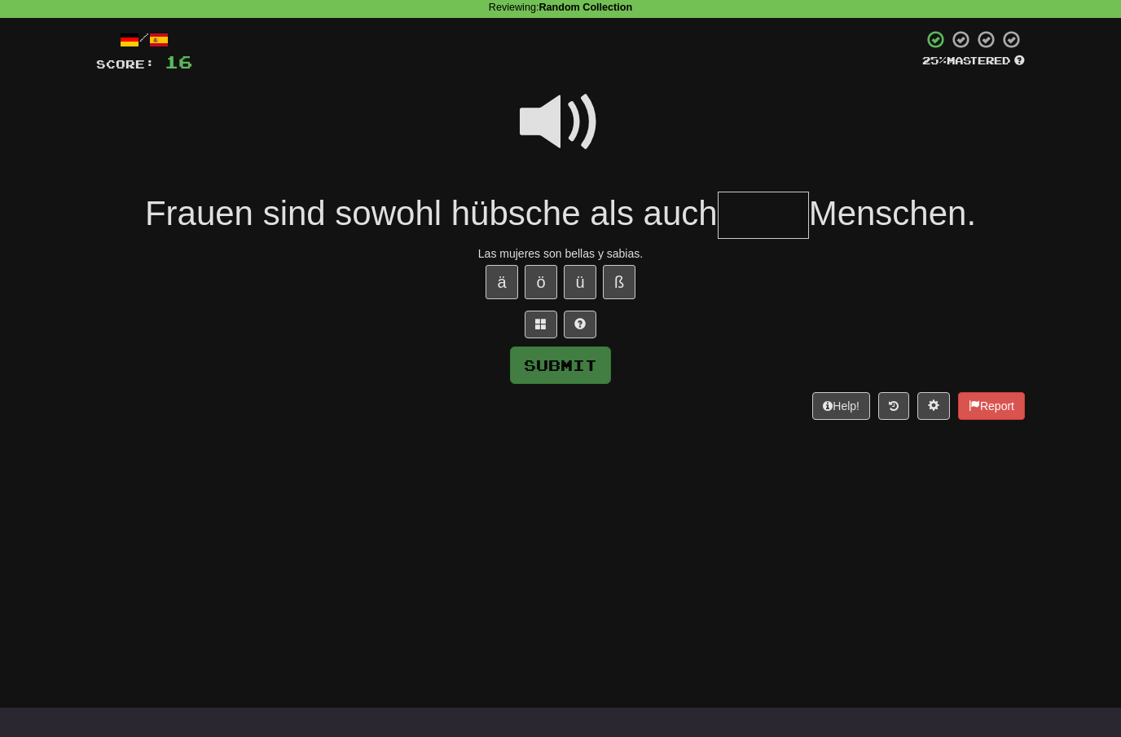
click at [534, 317] on button at bounding box center [541, 324] width 33 height 28
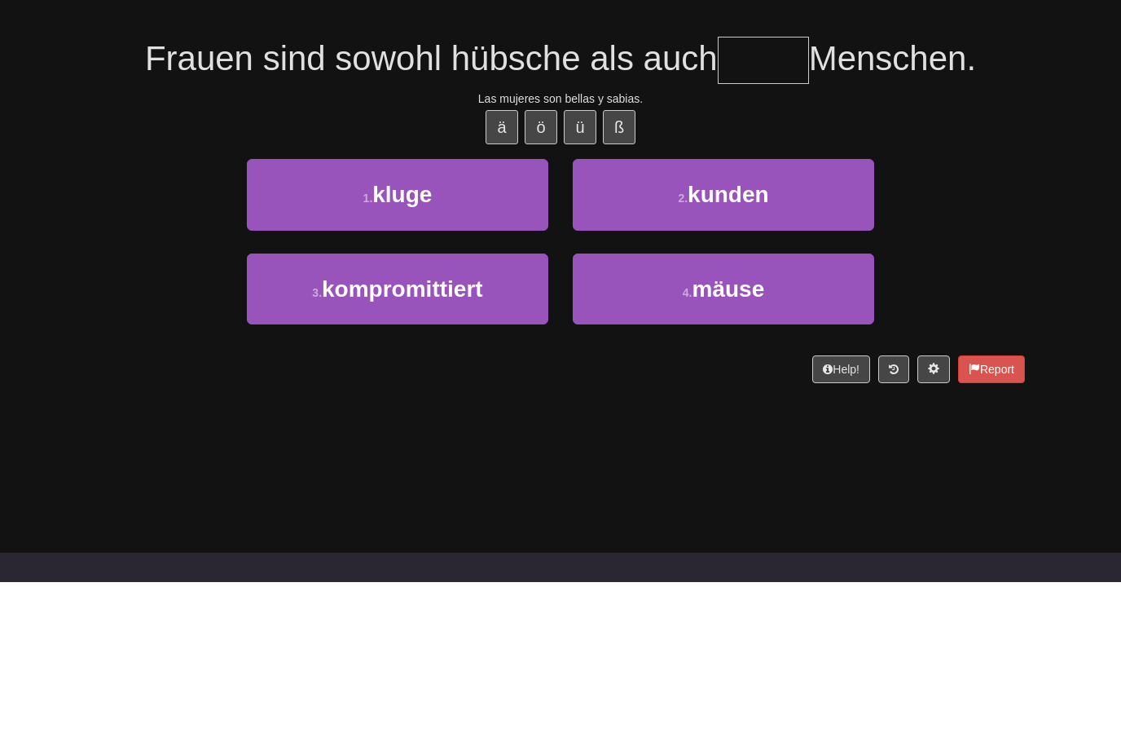
click at [477, 314] on button "1 . kluge" at bounding box center [397, 349] width 301 height 71
type input "*****"
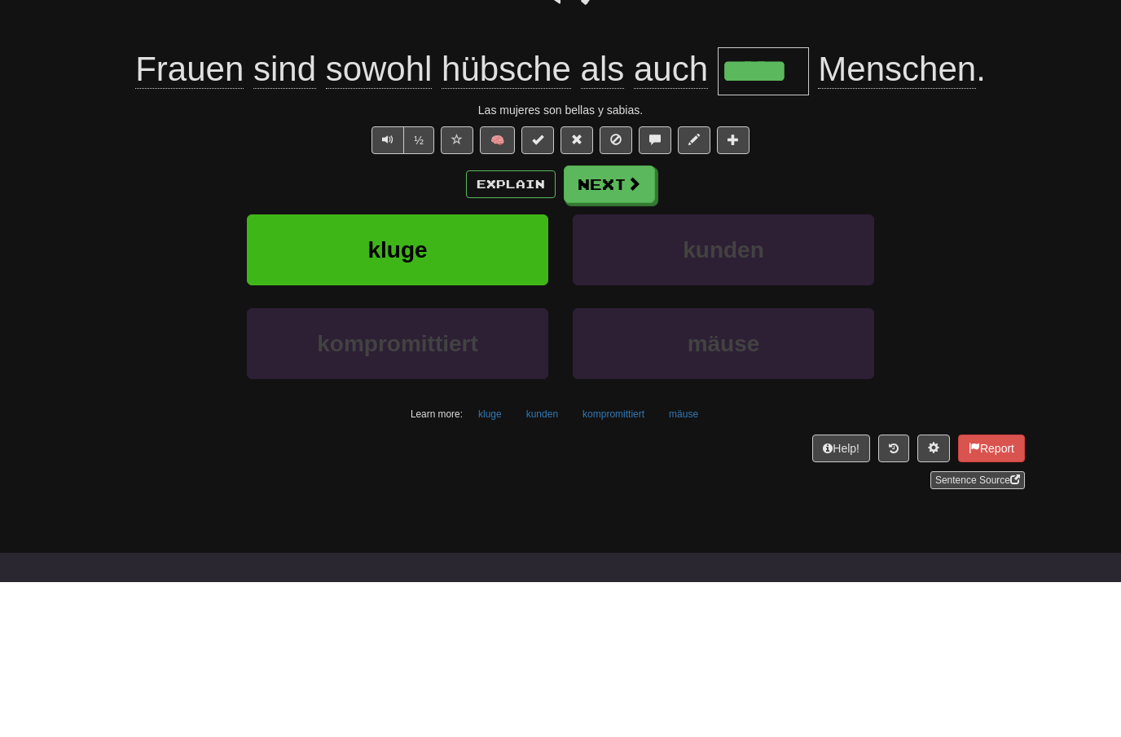
scroll to position [225, 0]
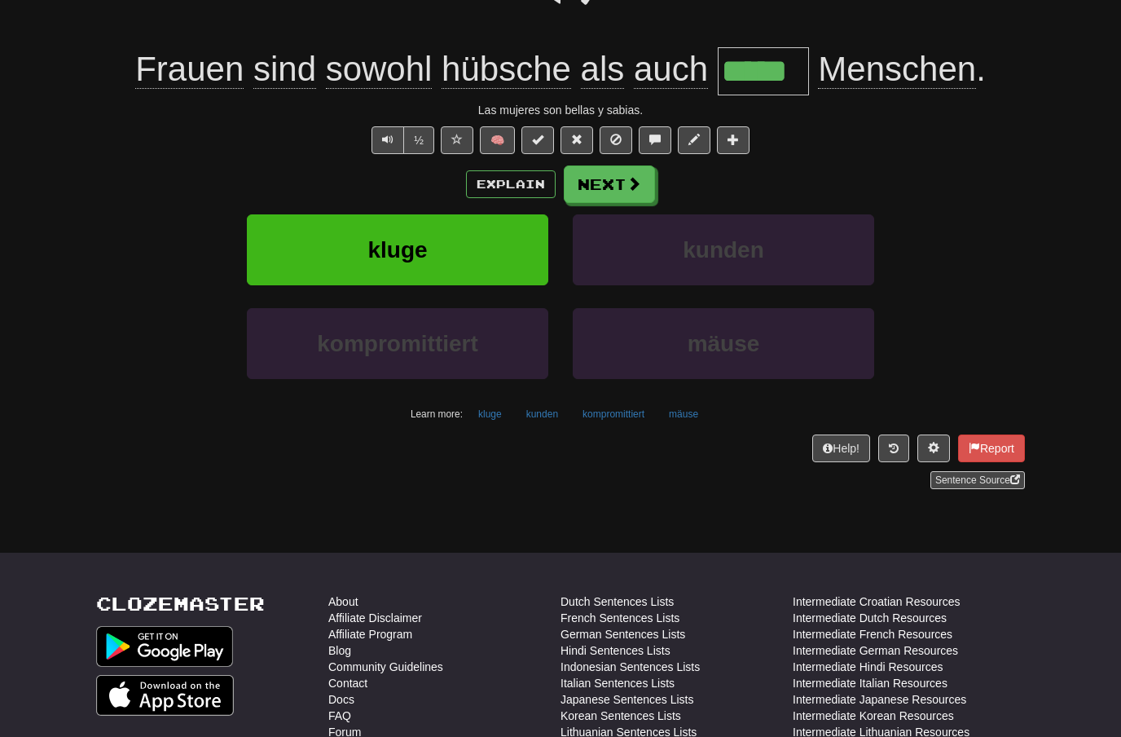
click at [631, 180] on span at bounding box center [634, 183] width 15 height 15
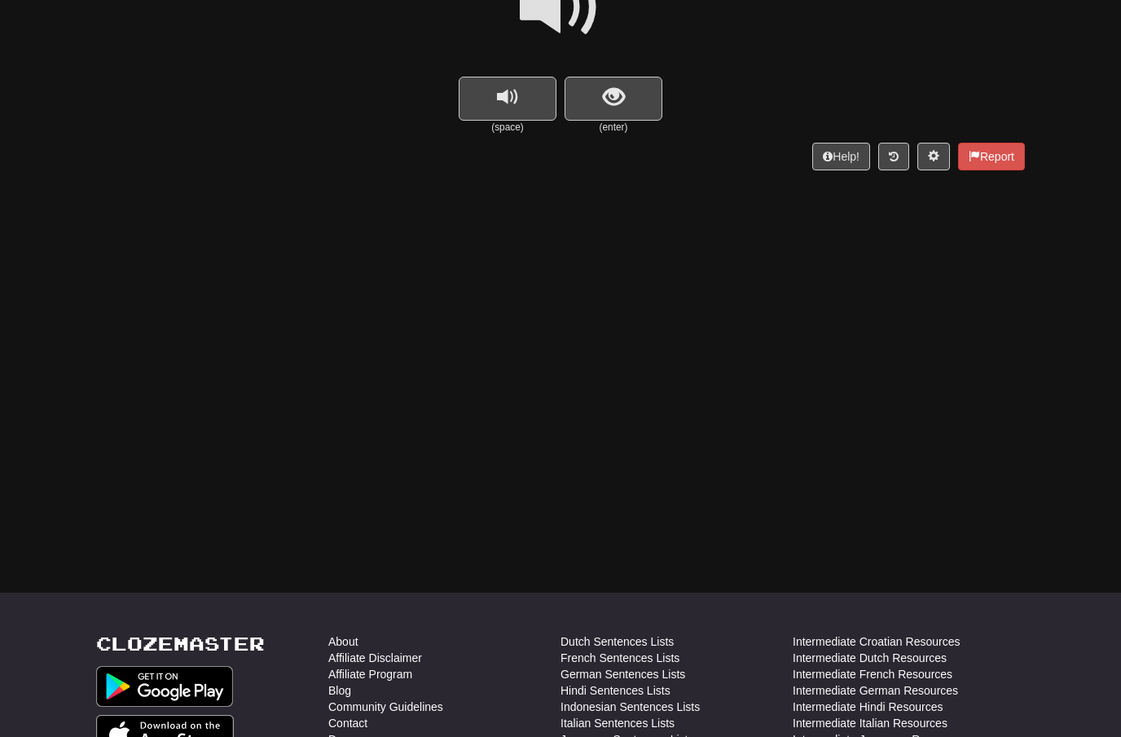
scroll to position [92, 0]
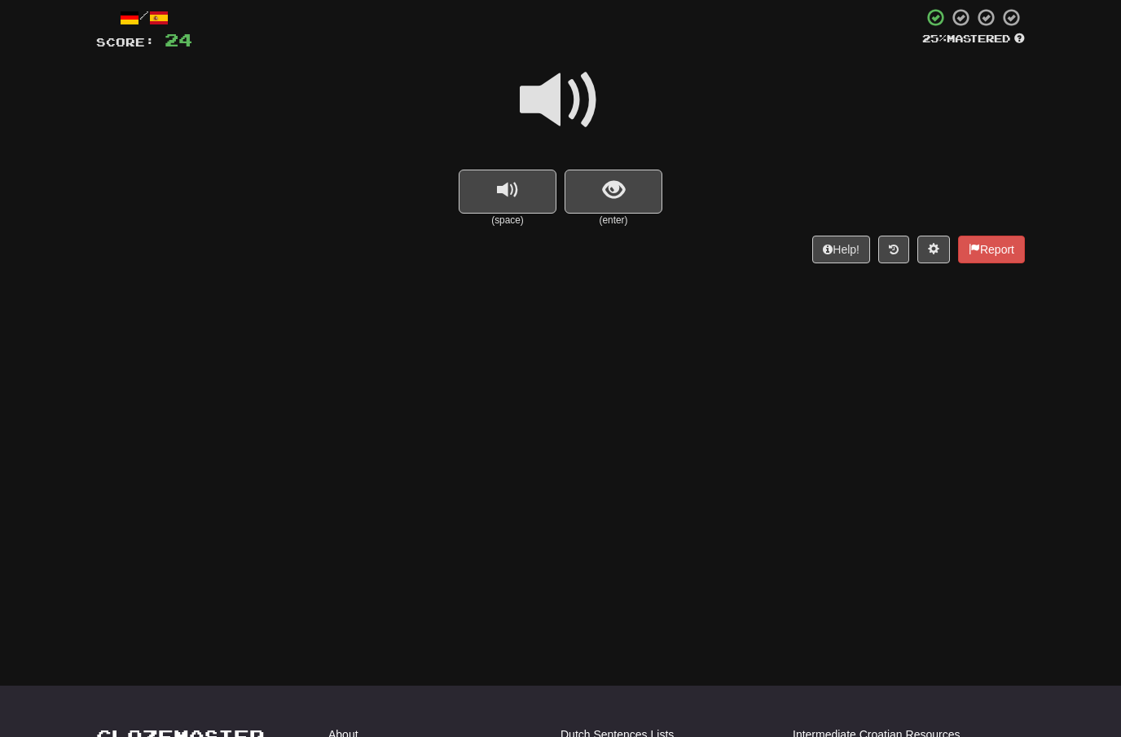
click at [613, 179] on span "show sentence" at bounding box center [614, 190] width 22 height 22
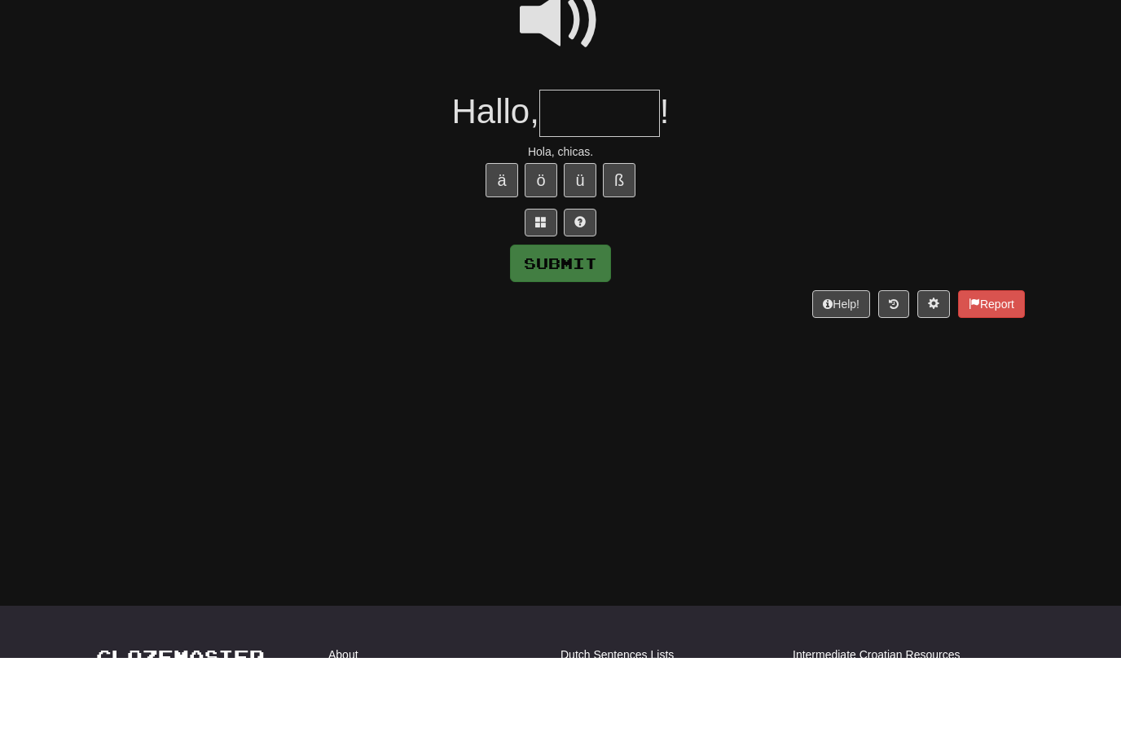
click at [567, 59] on span at bounding box center [560, 99] width 81 height 81
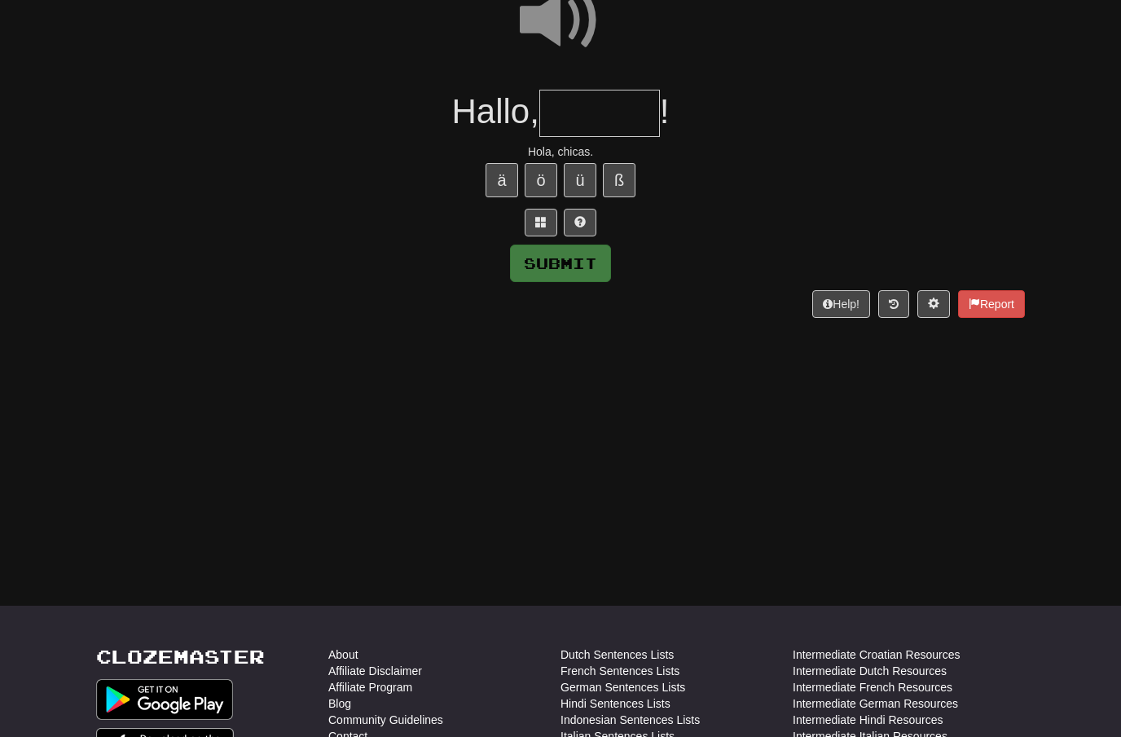
click at [577, 109] on input "text" at bounding box center [599, 114] width 121 height 48
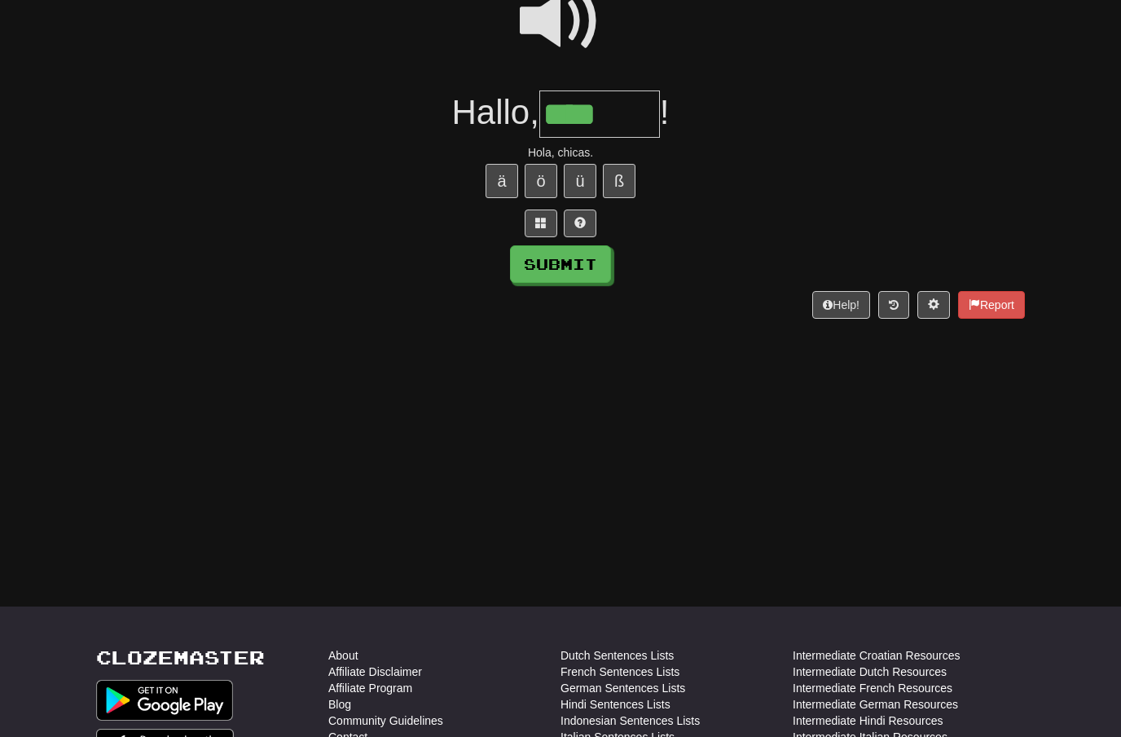
click at [536, 217] on span at bounding box center [540, 222] width 11 height 11
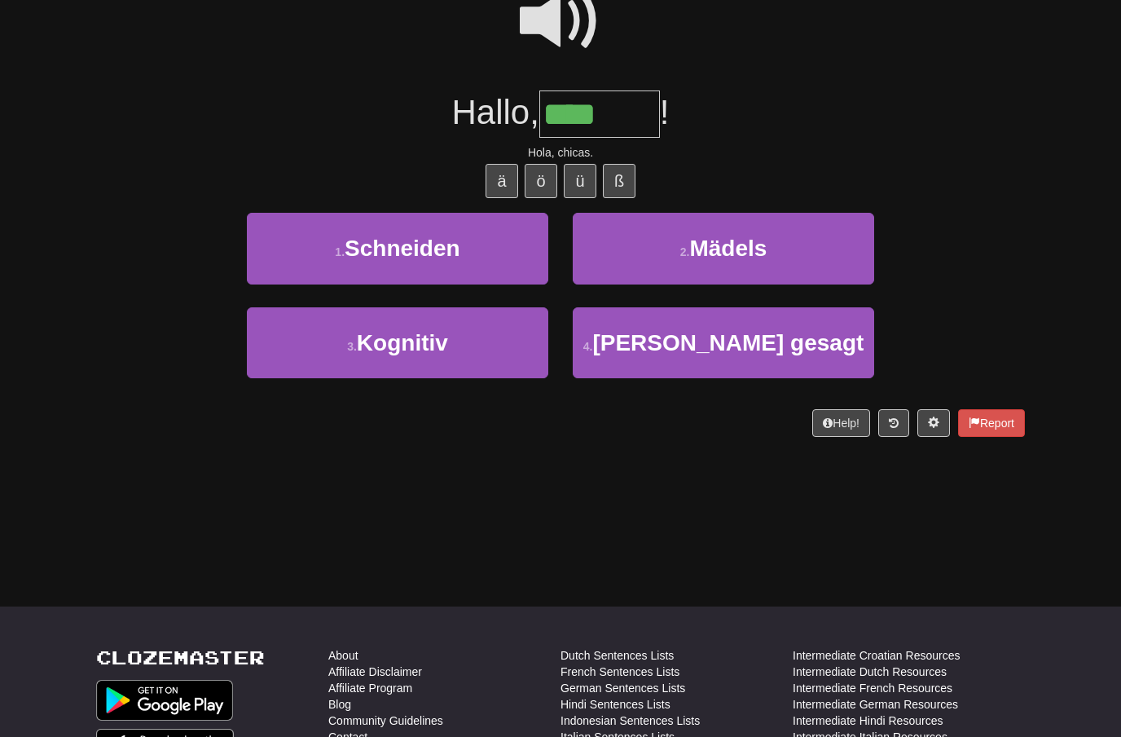
click at [738, 240] on span "Mädels" at bounding box center [727, 247] width 77 height 25
type input "******"
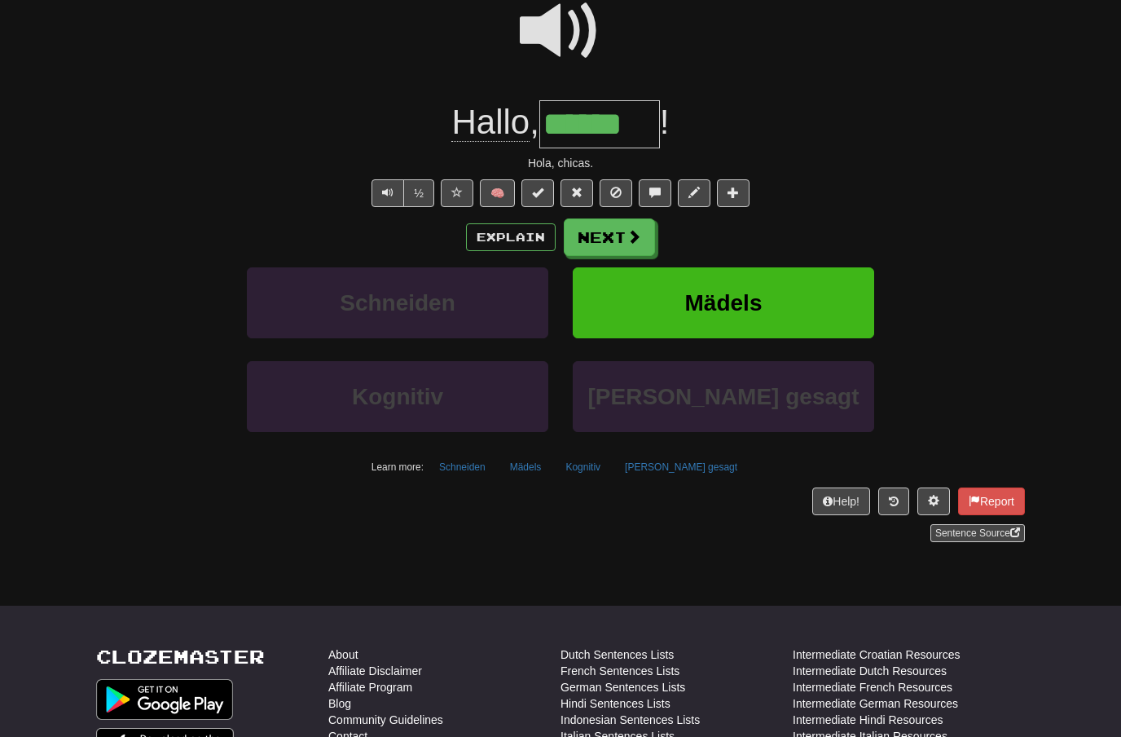
click at [635, 234] on span at bounding box center [634, 236] width 15 height 15
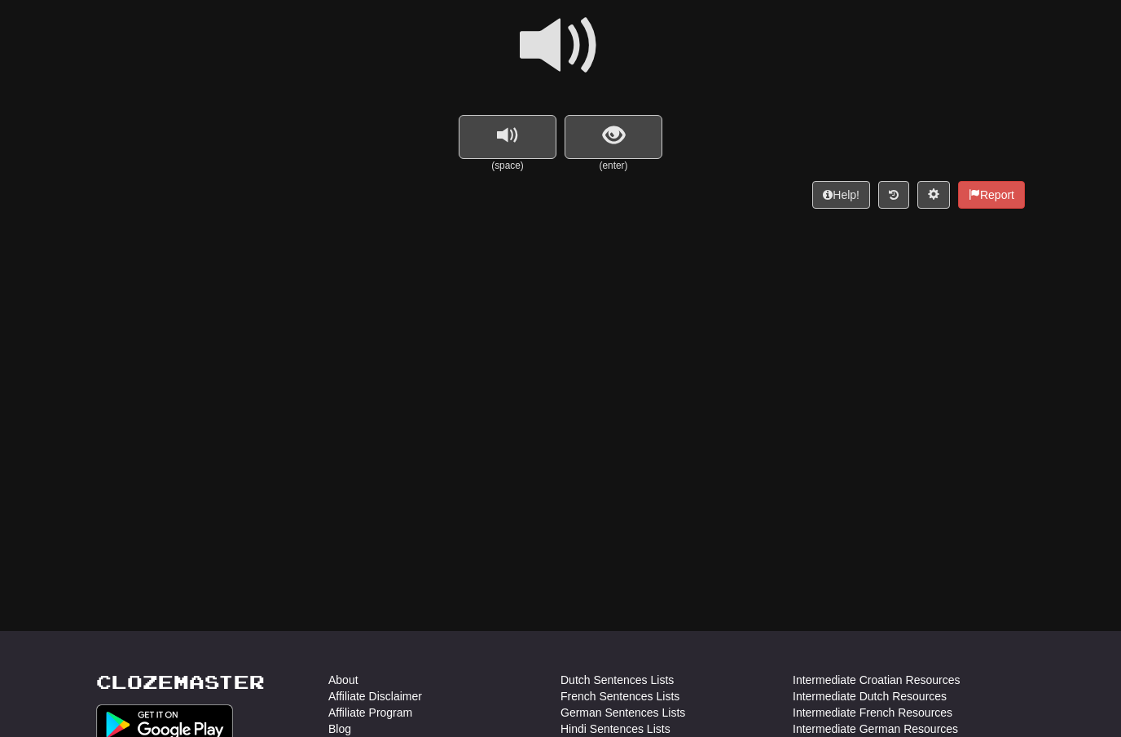
scroll to position [147, 0]
click at [604, 124] on span "show sentence" at bounding box center [614, 135] width 22 height 22
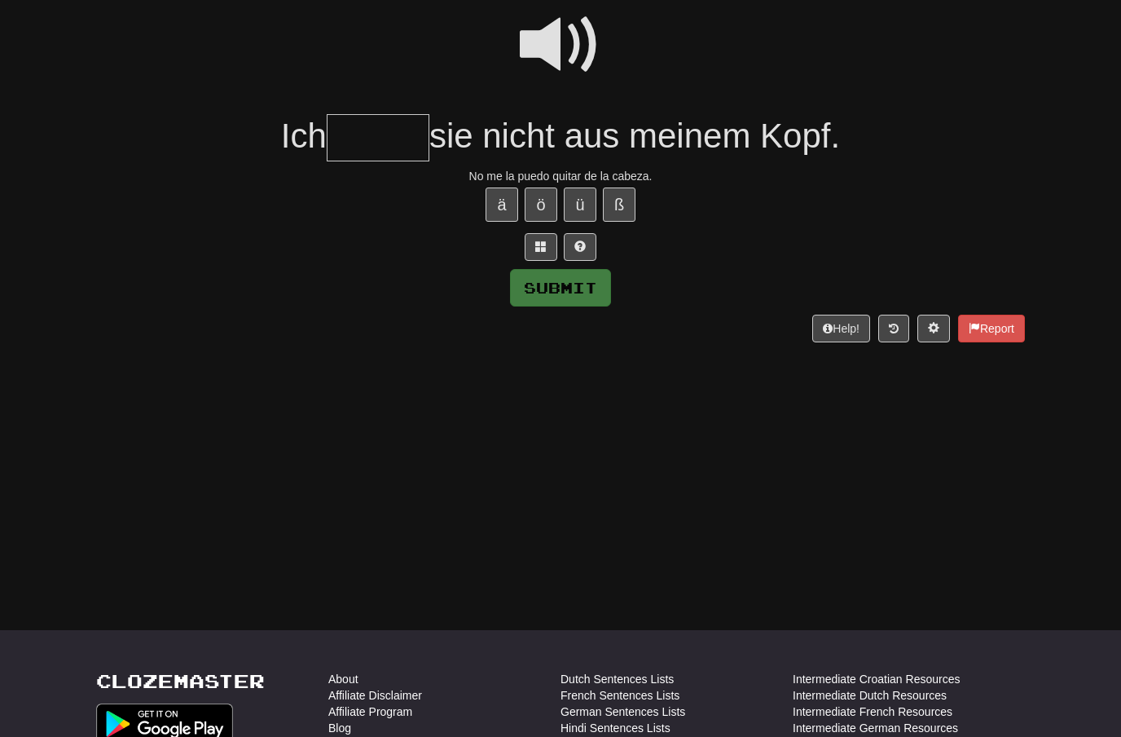
click at [569, 35] on span at bounding box center [560, 44] width 81 height 81
click at [359, 139] on input "text" at bounding box center [378, 138] width 103 height 48
type input "******"
click at [574, 288] on button "Submit" at bounding box center [560, 287] width 101 height 37
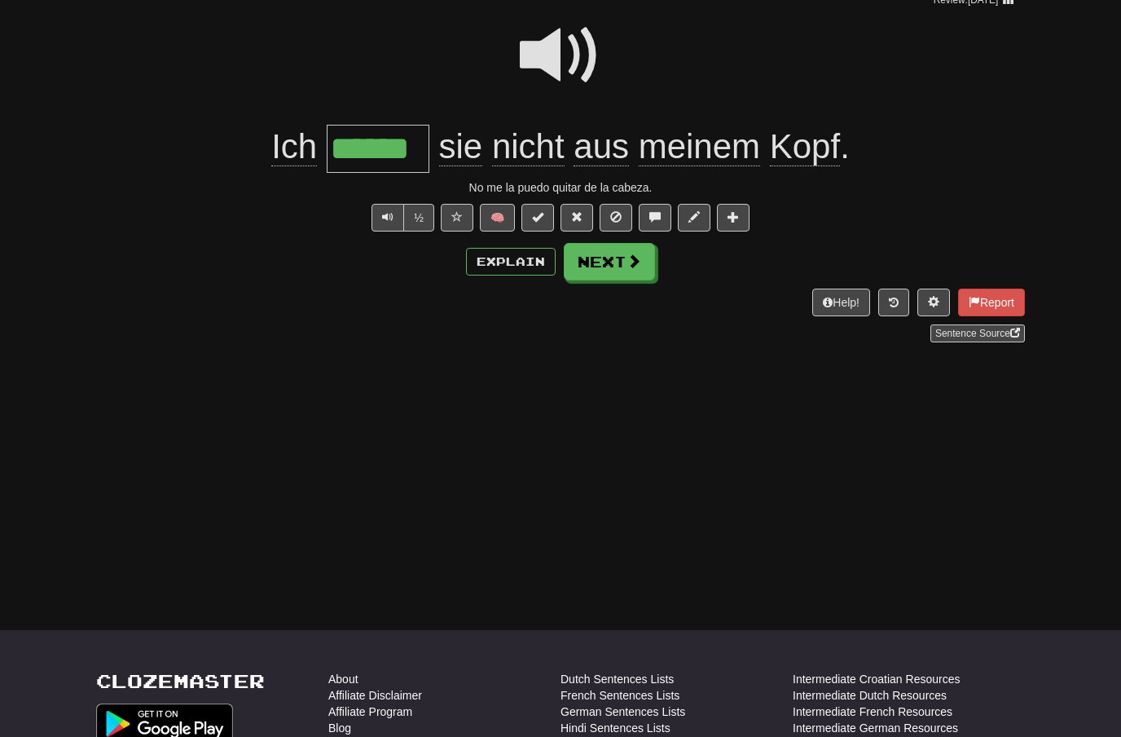
click at [627, 267] on span at bounding box center [634, 260] width 15 height 15
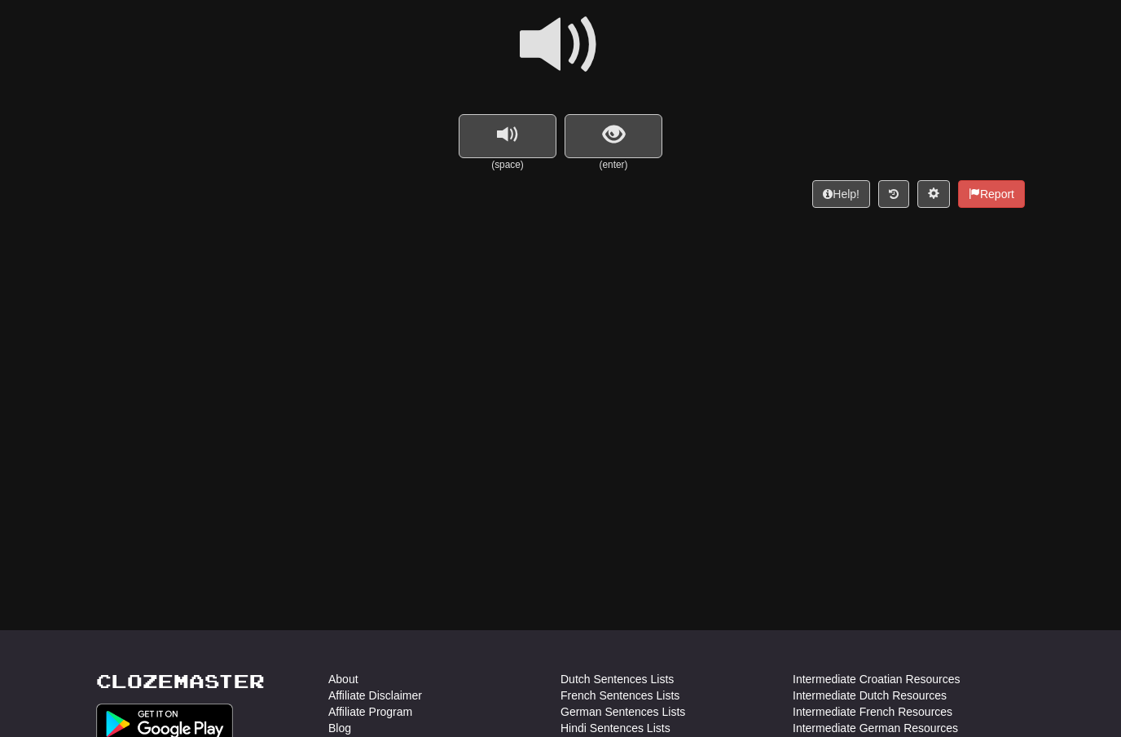
click at [568, 29] on span at bounding box center [560, 44] width 81 height 81
click at [603, 131] on span "show sentence" at bounding box center [614, 135] width 22 height 22
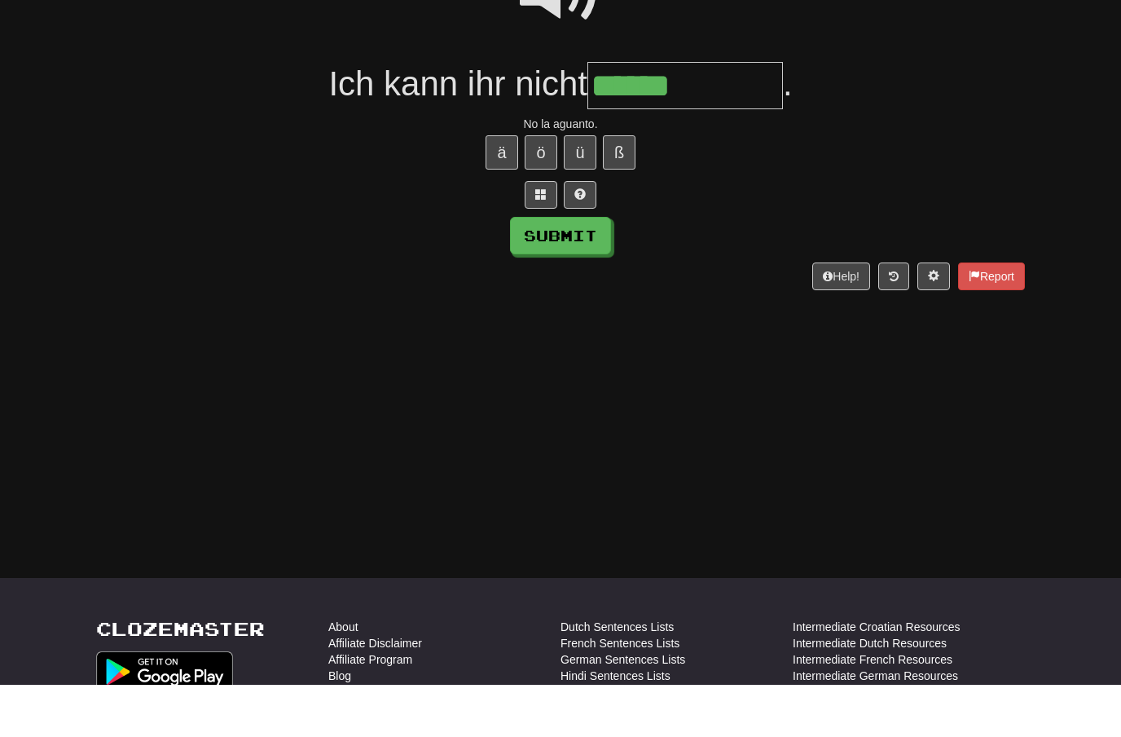
click at [570, 14] on span at bounding box center [560, 44] width 81 height 81
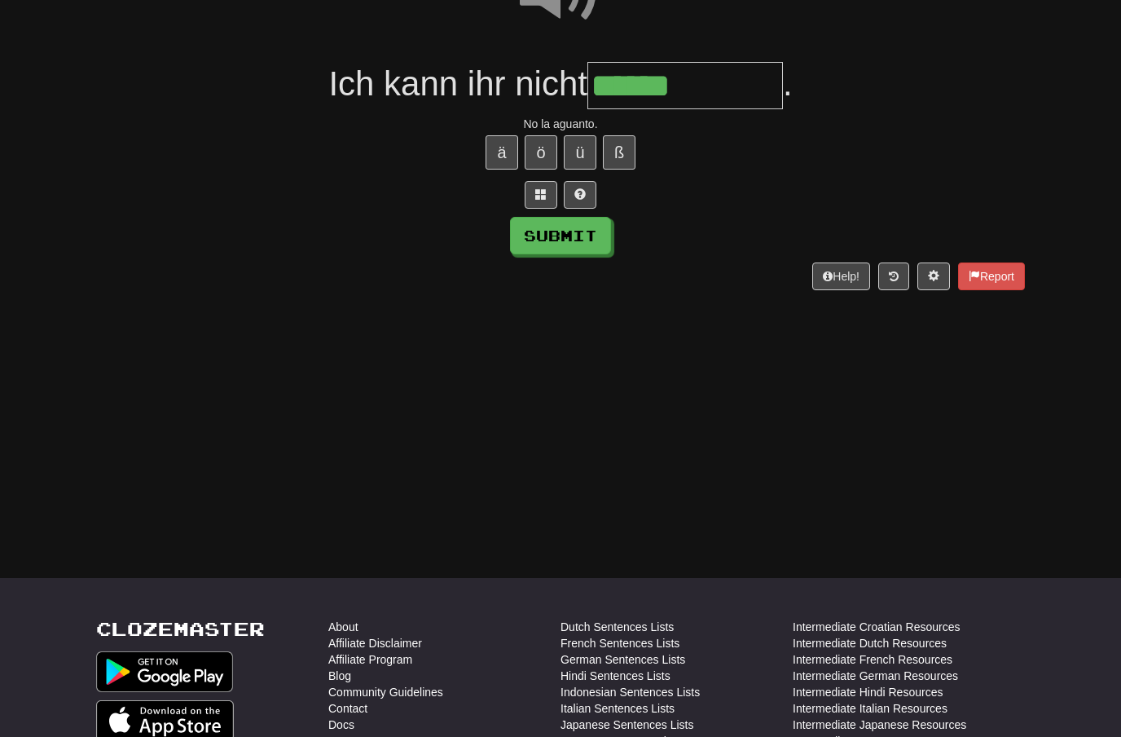
click at [715, 85] on input "******" at bounding box center [685, 86] width 196 height 48
type input "**********"
click at [575, 237] on button "Submit" at bounding box center [560, 235] width 101 height 37
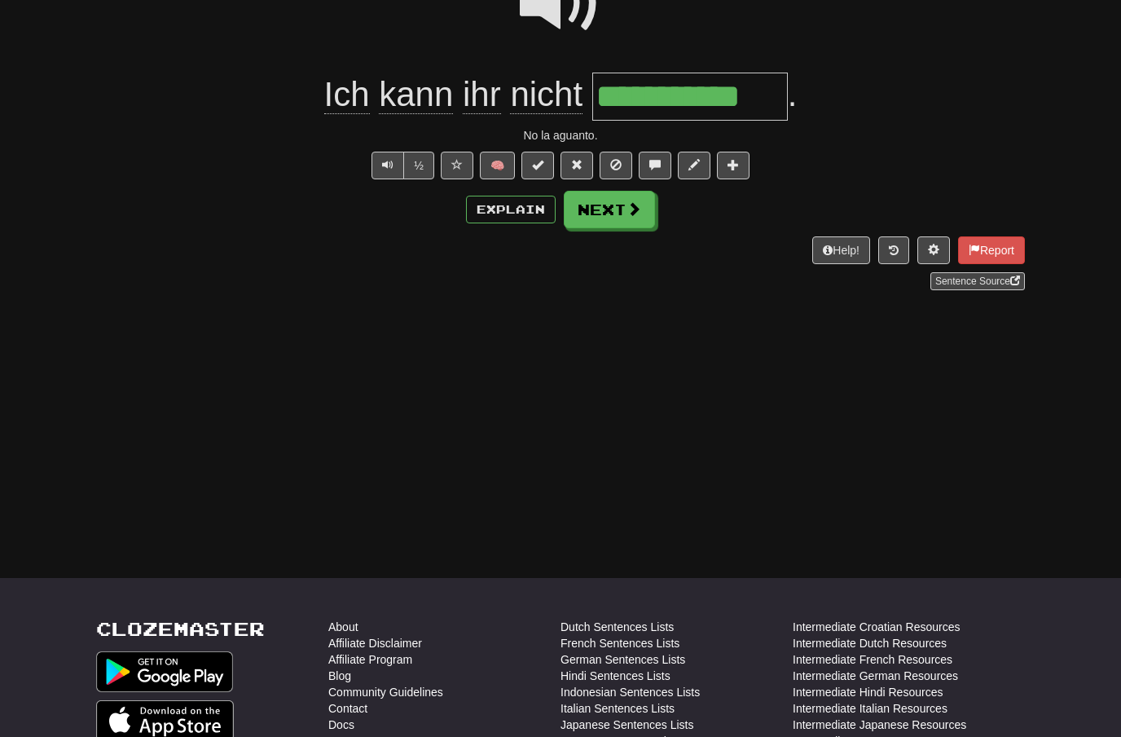
click at [636, 205] on span at bounding box center [634, 208] width 15 height 15
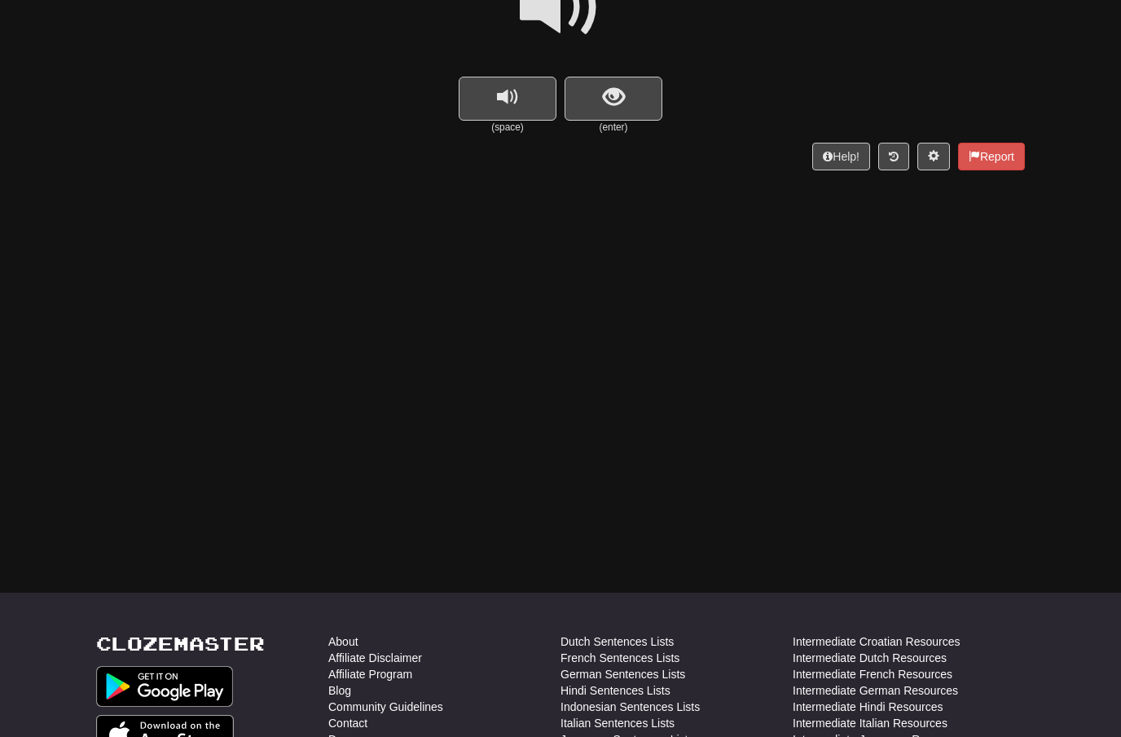
scroll to position [186, 0]
click at [608, 86] on span "show sentence" at bounding box center [614, 97] width 22 height 22
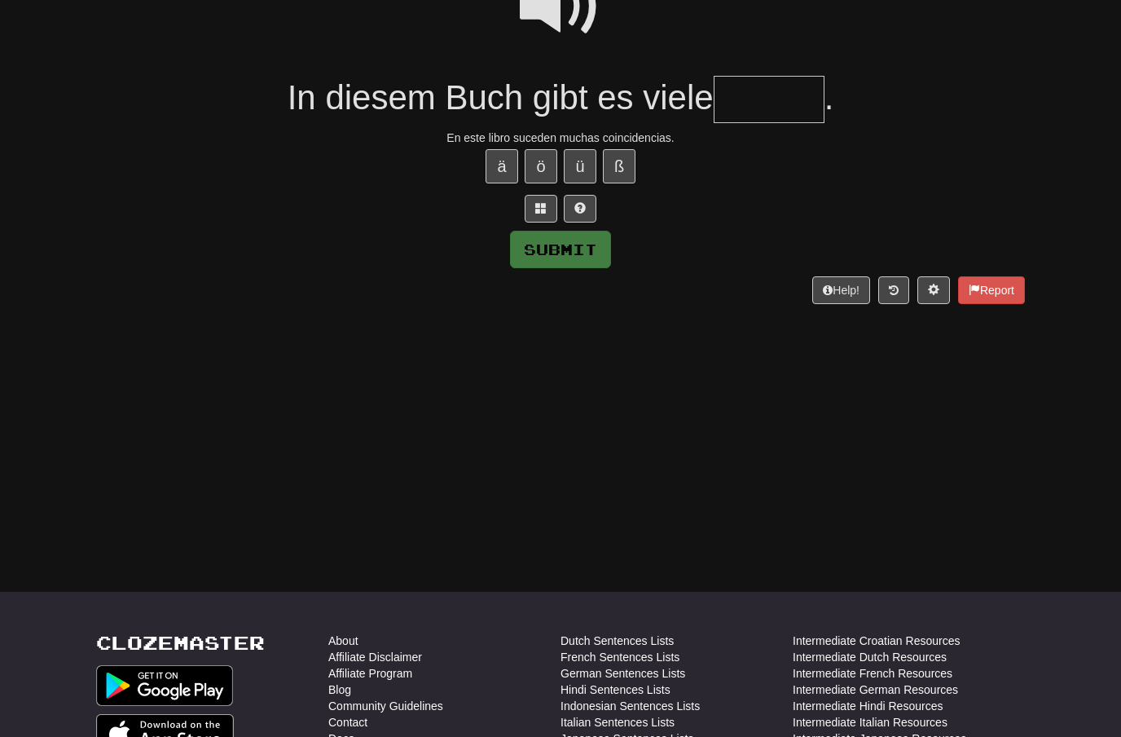
click at [562, 18] on span at bounding box center [560, 6] width 81 height 81
click at [739, 99] on input "text" at bounding box center [769, 100] width 111 height 48
click at [577, 18] on span at bounding box center [560, 6] width 81 height 81
click at [786, 95] on input "***" at bounding box center [769, 100] width 111 height 48
click at [492, 160] on button "ä" at bounding box center [502, 166] width 33 height 34
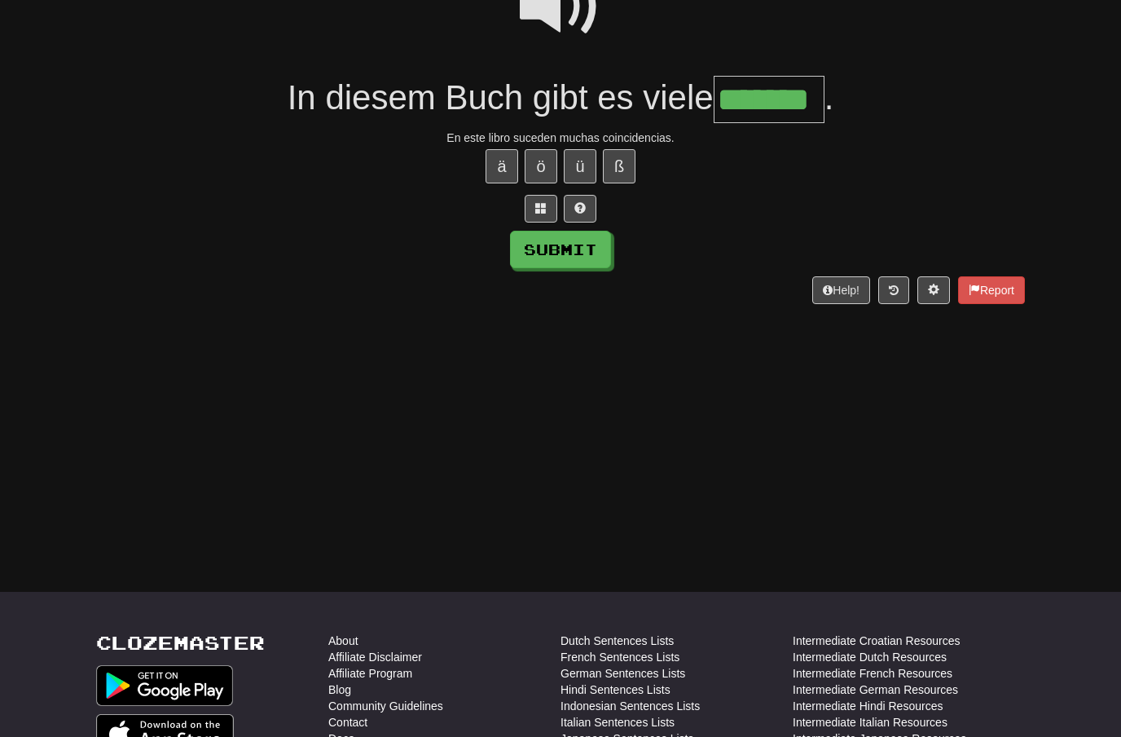
click at [591, 247] on button "Submit" at bounding box center [560, 249] width 101 height 37
type input "*******"
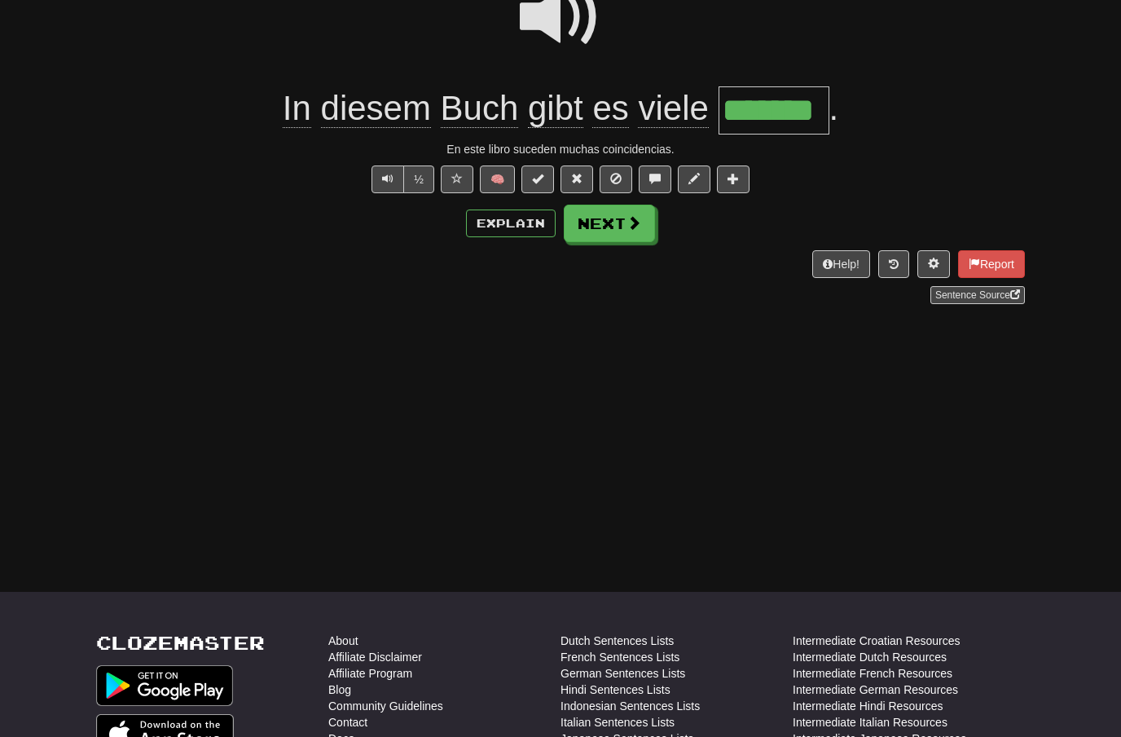
click at [647, 221] on button "Next" at bounding box center [609, 222] width 91 height 37
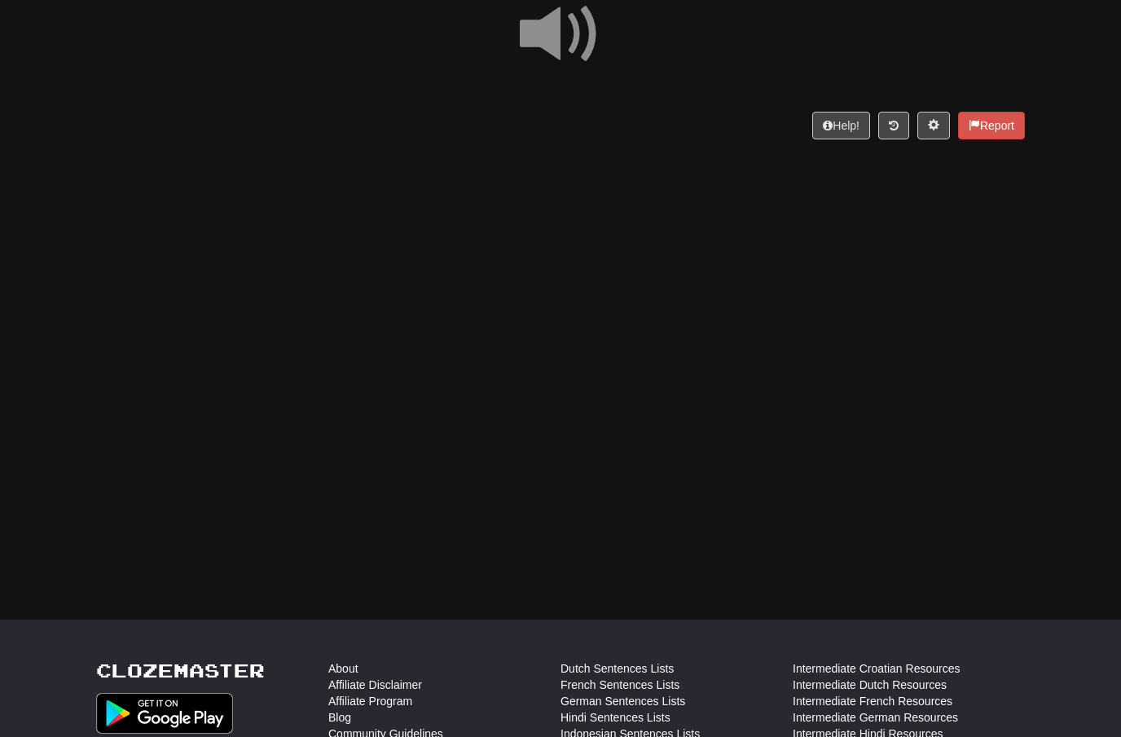
scroll to position [159, 0]
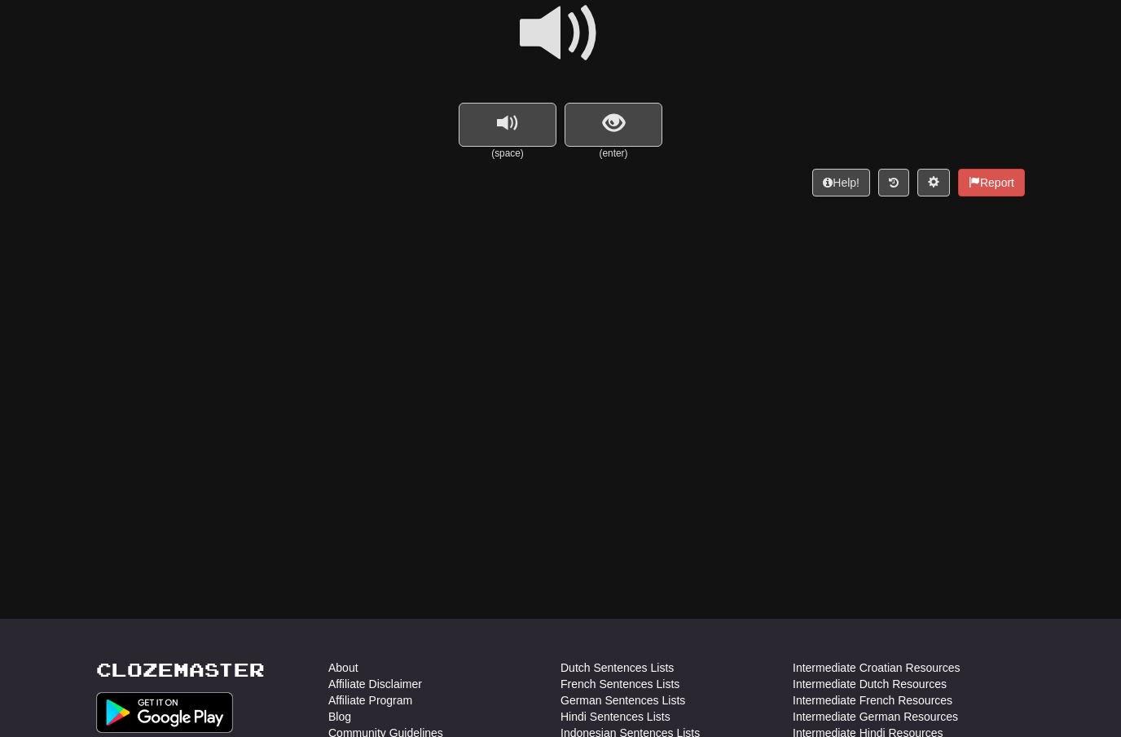
click at [578, 29] on span at bounding box center [560, 33] width 81 height 81
click at [603, 114] on span "show sentence" at bounding box center [614, 123] width 22 height 22
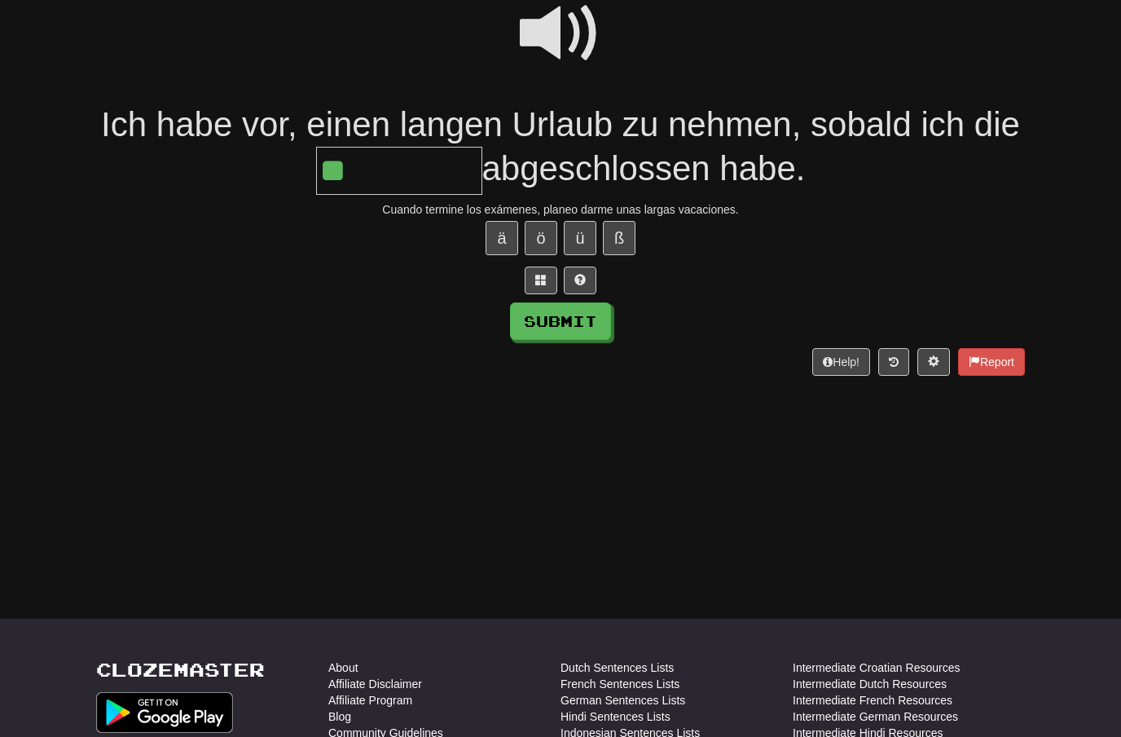
click at [579, 227] on button "ü" at bounding box center [580, 238] width 33 height 34
click at [565, 321] on button "Submit" at bounding box center [560, 320] width 101 height 37
type input "*********"
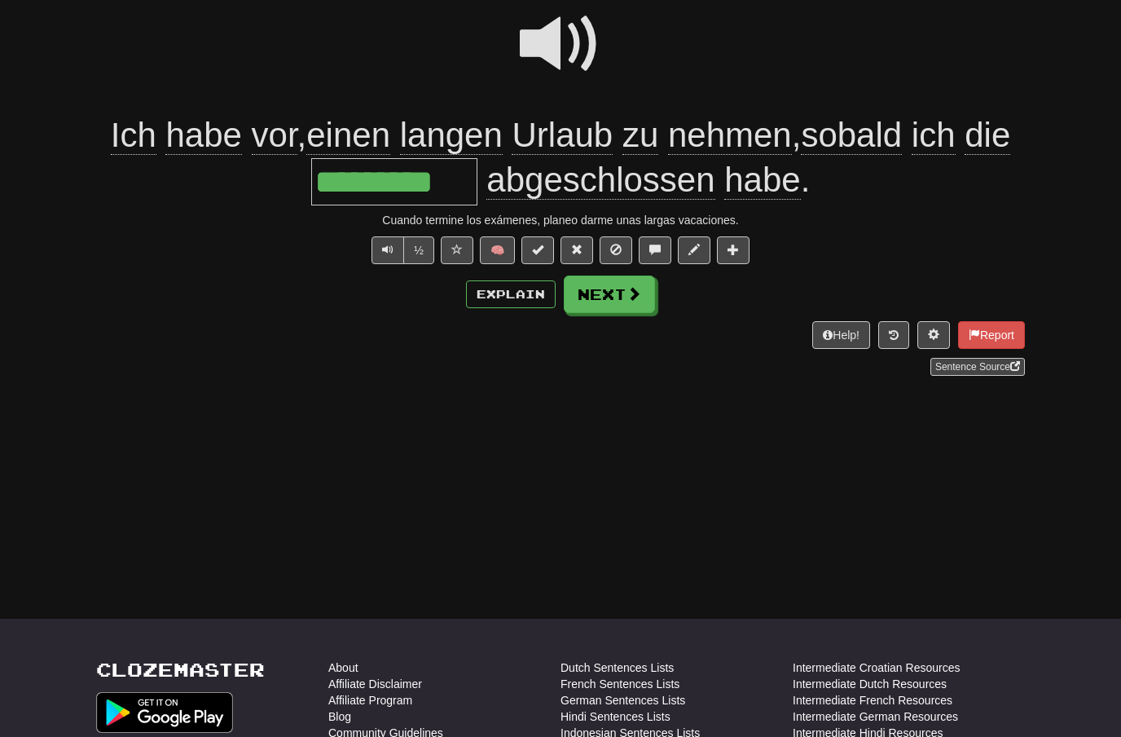
click at [627, 300] on span at bounding box center [634, 293] width 15 height 15
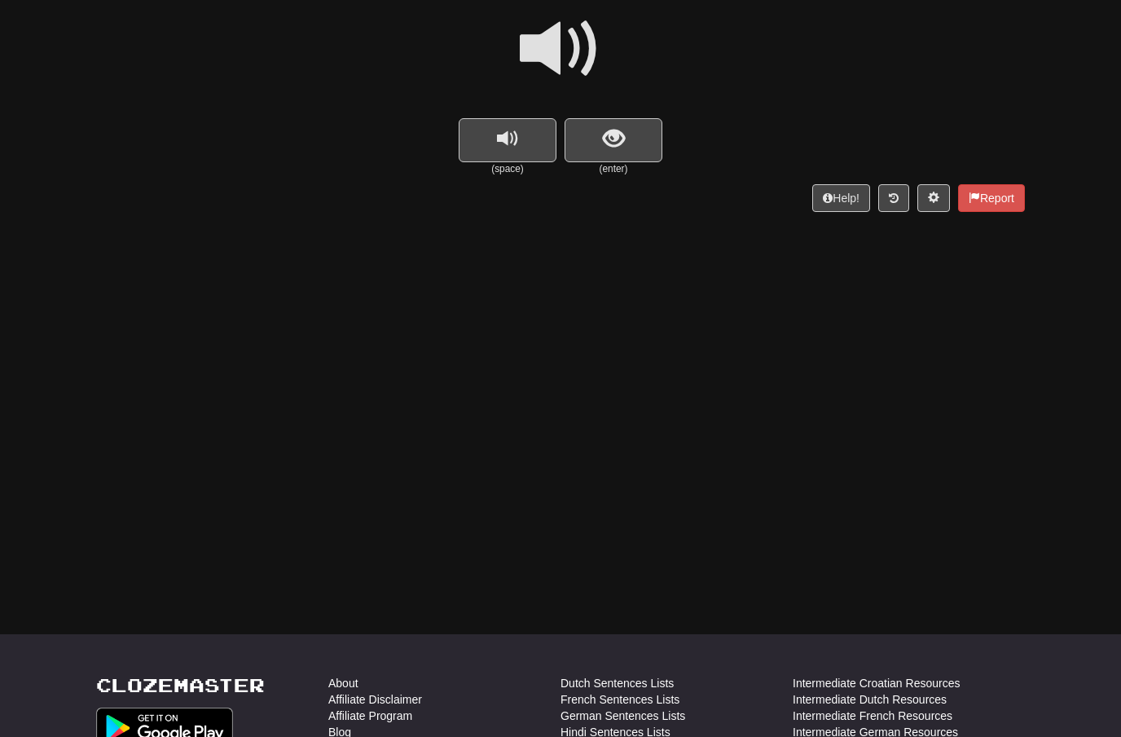
scroll to position [154, 0]
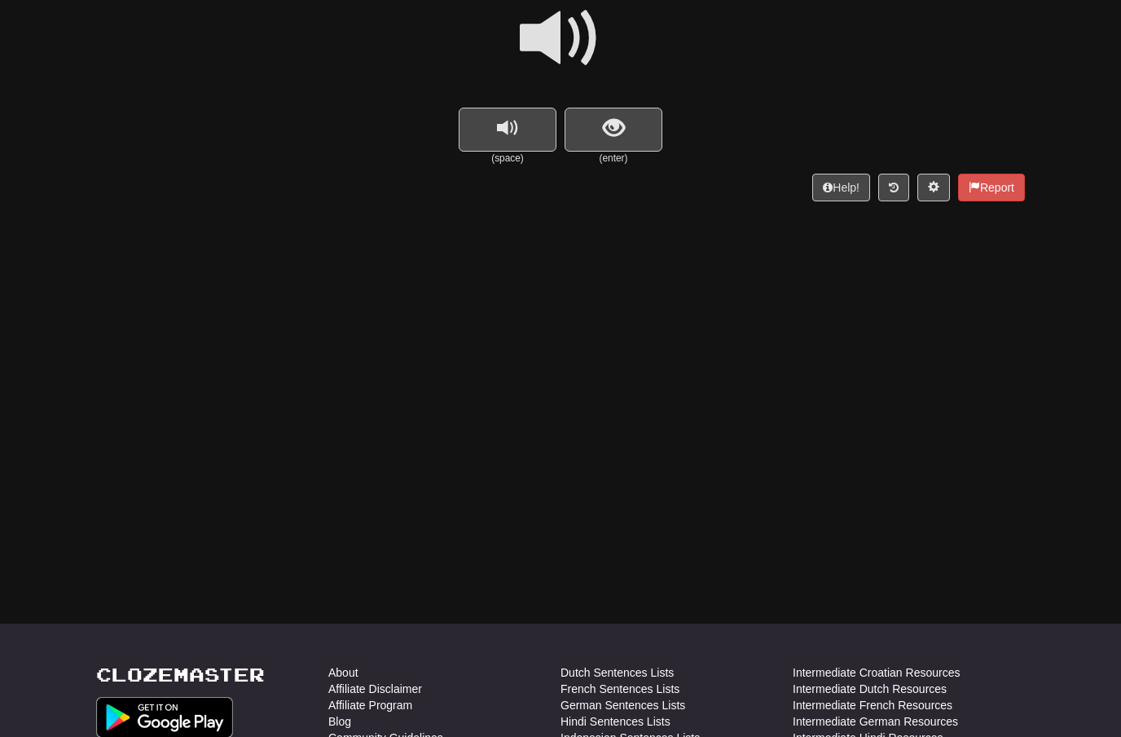
click at [577, 34] on span at bounding box center [560, 38] width 81 height 81
click at [608, 120] on span "show sentence" at bounding box center [614, 128] width 22 height 22
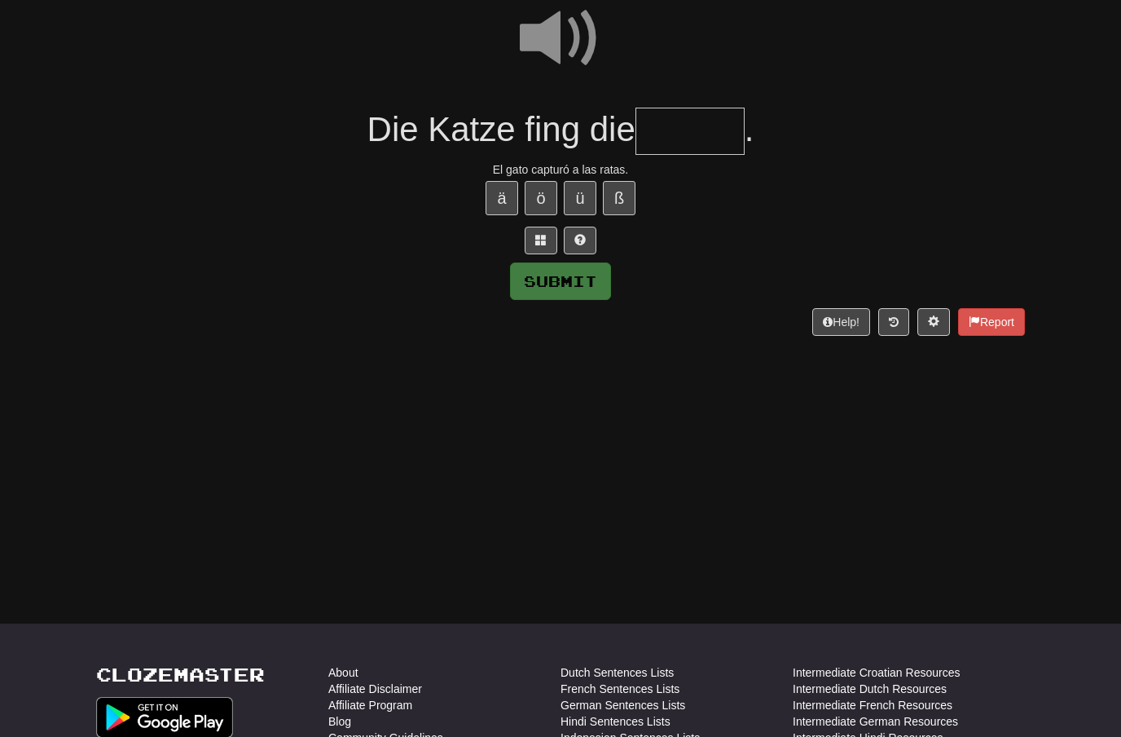
scroll to position [153, 0]
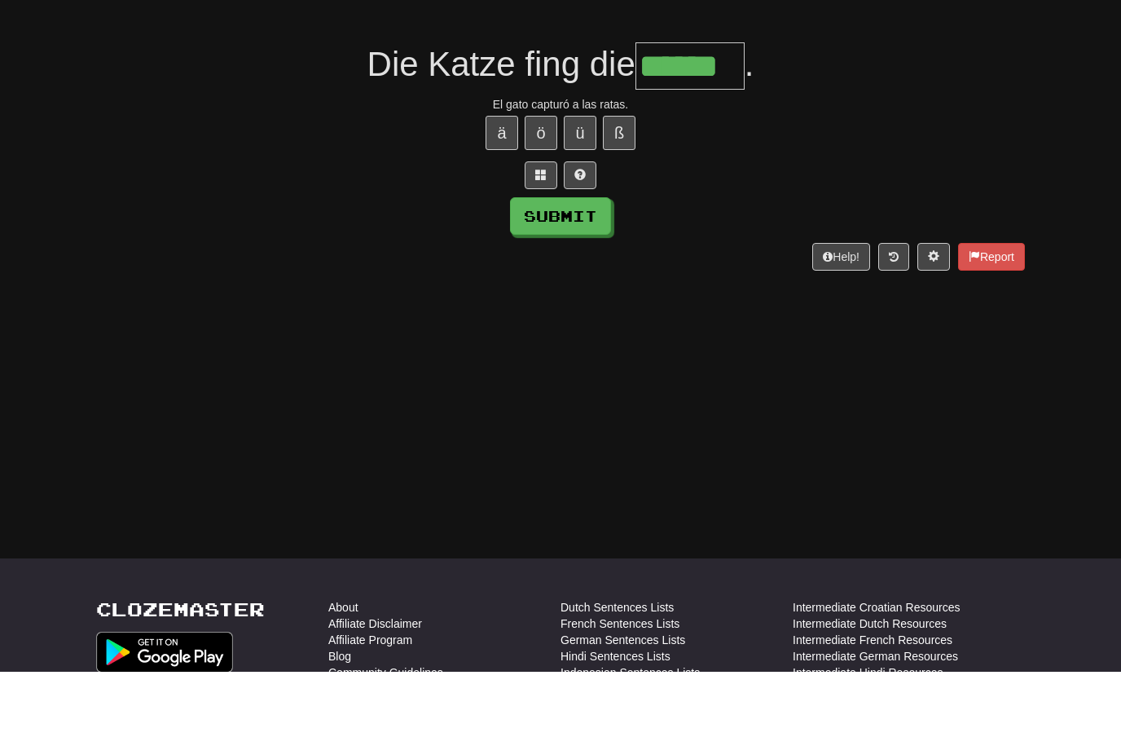
click at [571, 263] on button "Submit" at bounding box center [560, 281] width 101 height 37
type input "******"
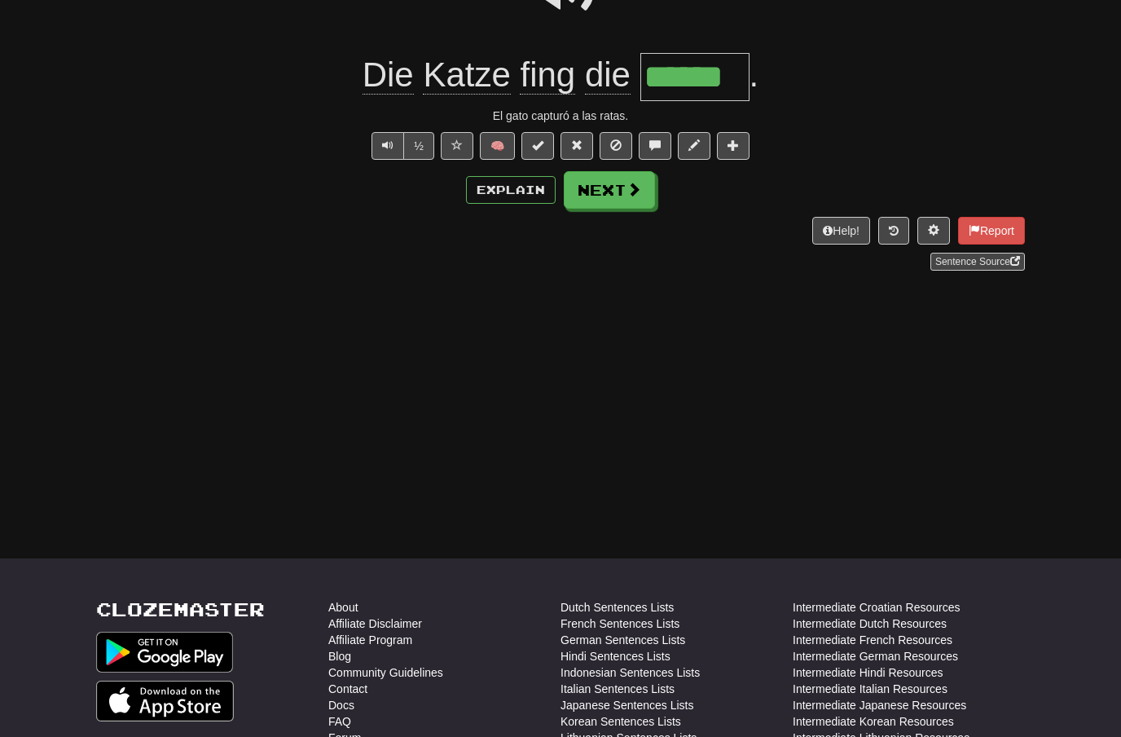
click at [635, 192] on span at bounding box center [634, 189] width 15 height 15
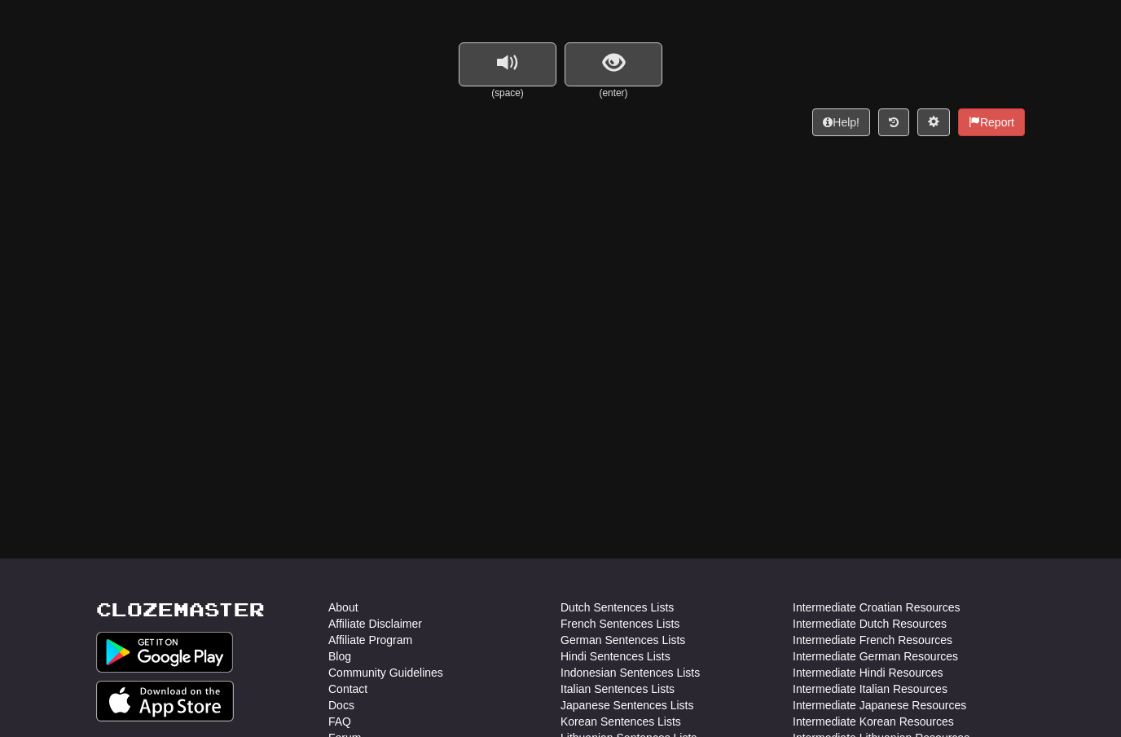
click at [614, 65] on span "show sentence" at bounding box center [614, 63] width 22 height 22
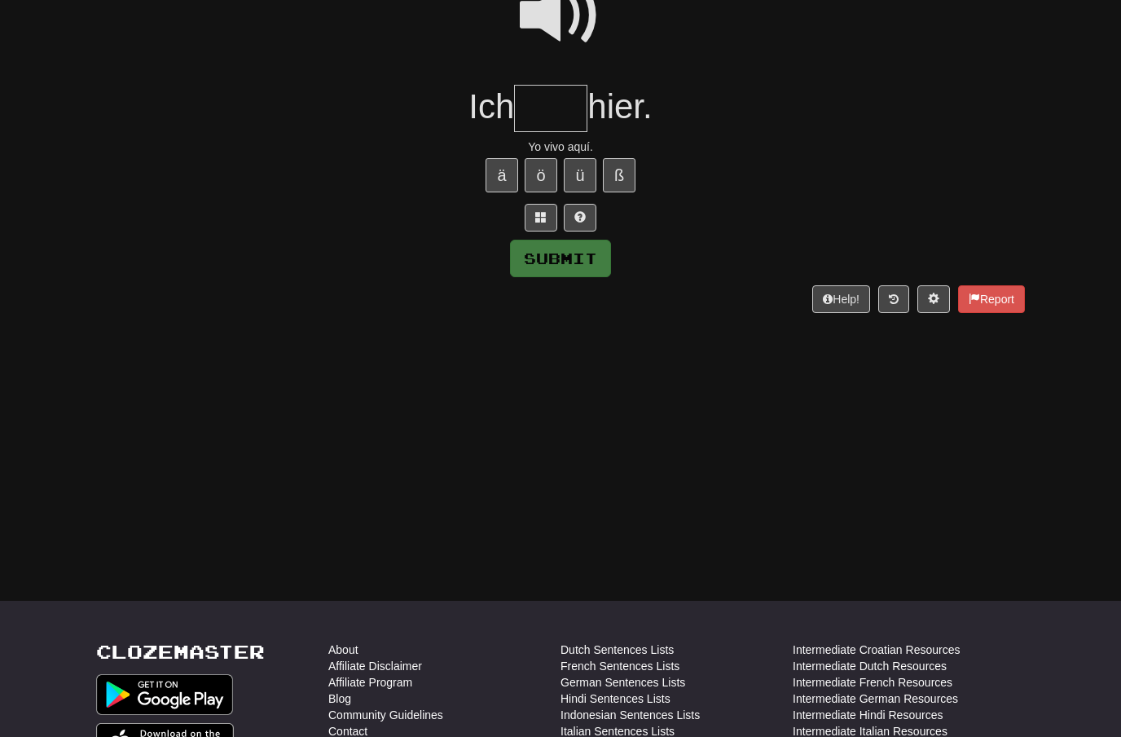
scroll to position [174, 0]
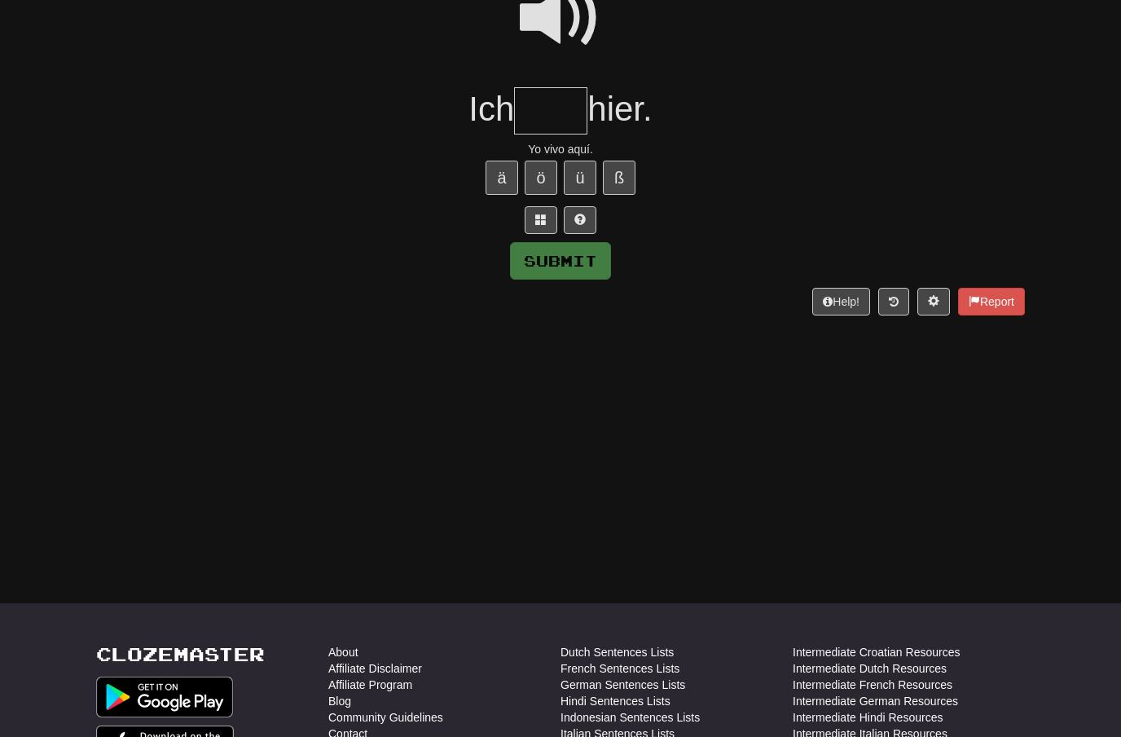
click at [574, 22] on span at bounding box center [560, 17] width 81 height 81
click at [543, 103] on input "text" at bounding box center [550, 111] width 73 height 48
type input "****"
click at [578, 246] on button "Submit" at bounding box center [560, 261] width 101 height 37
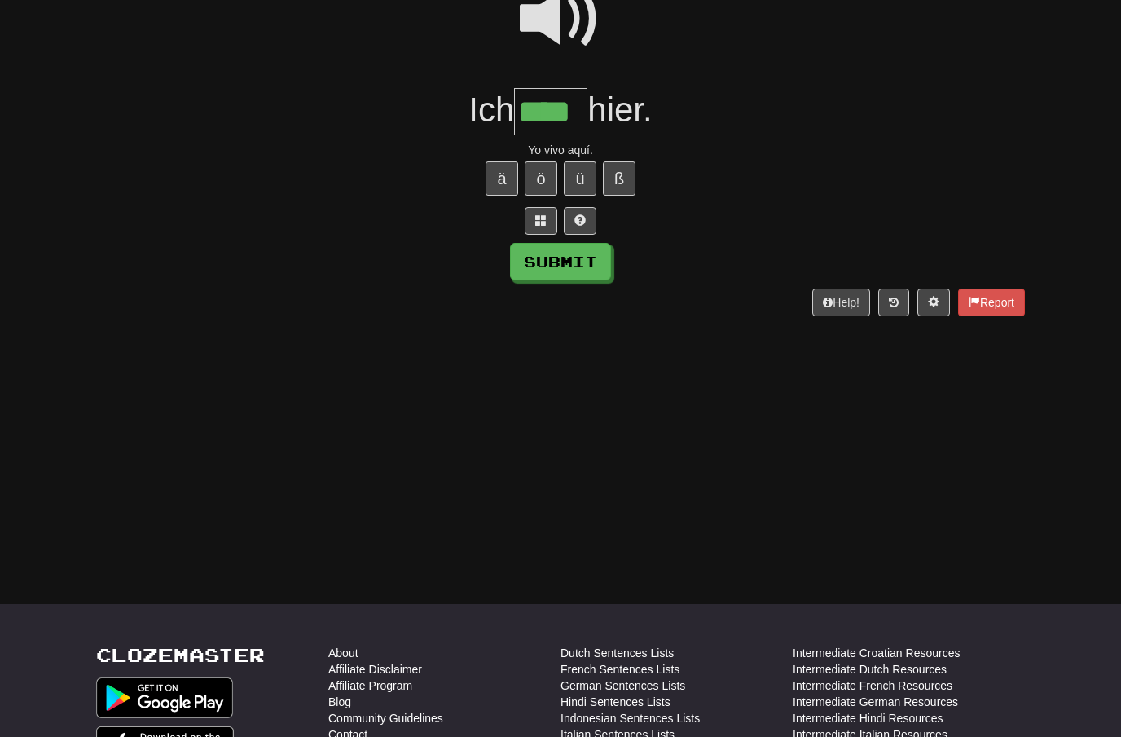
scroll to position [174, 0]
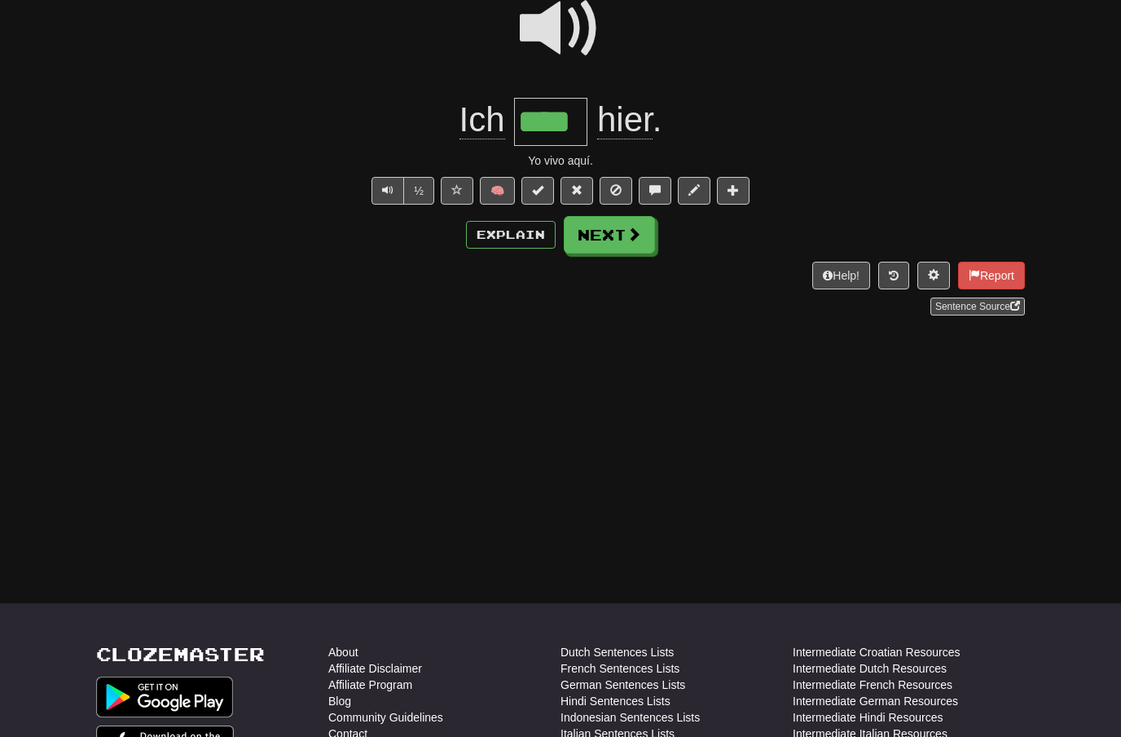
click at [627, 238] on span at bounding box center [634, 233] width 15 height 15
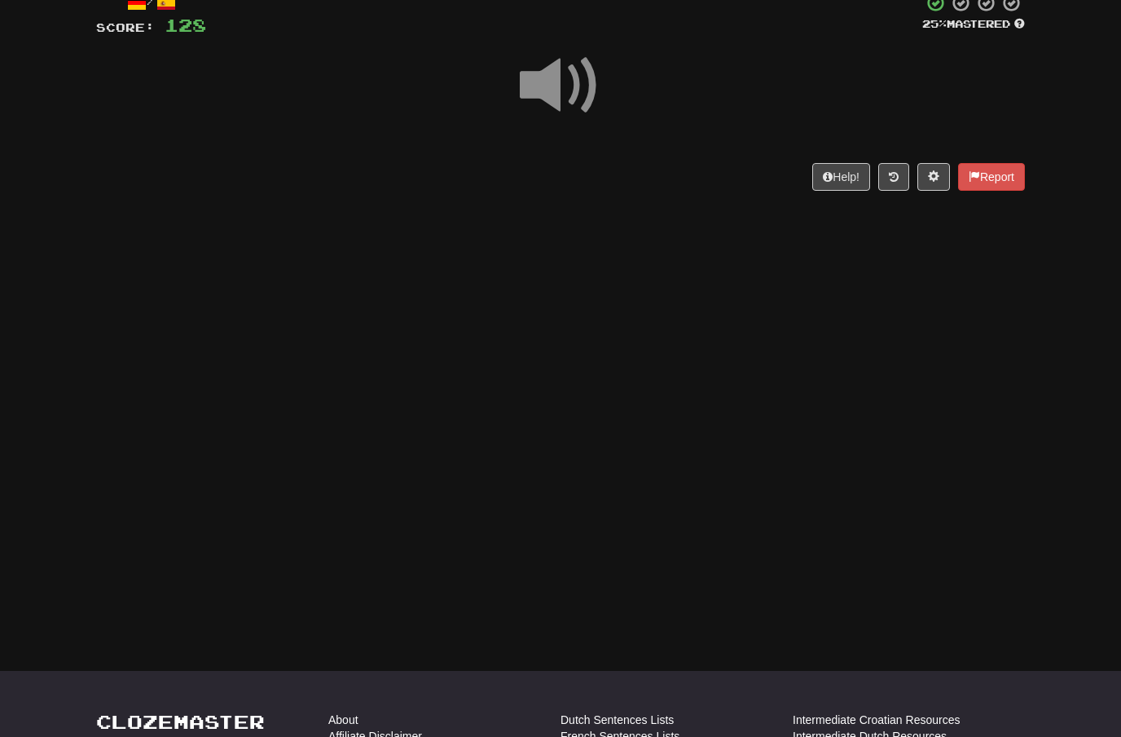
scroll to position [118, 0]
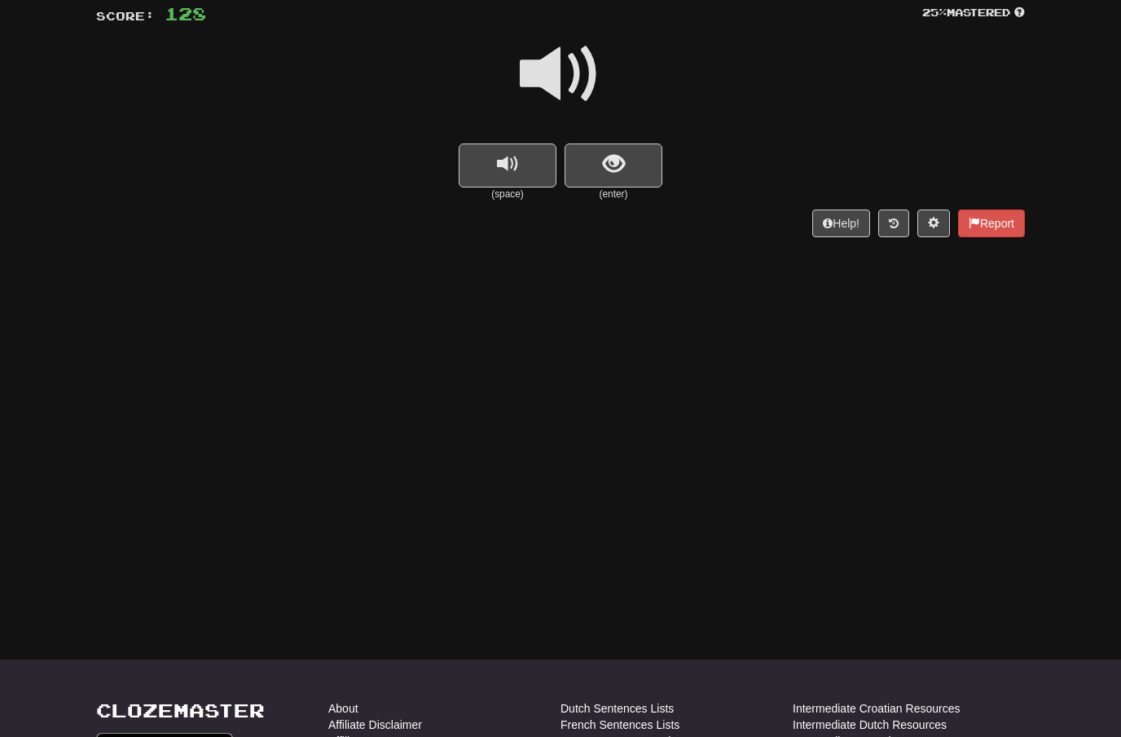
click at [603, 161] on span "show sentence" at bounding box center [614, 164] width 22 height 22
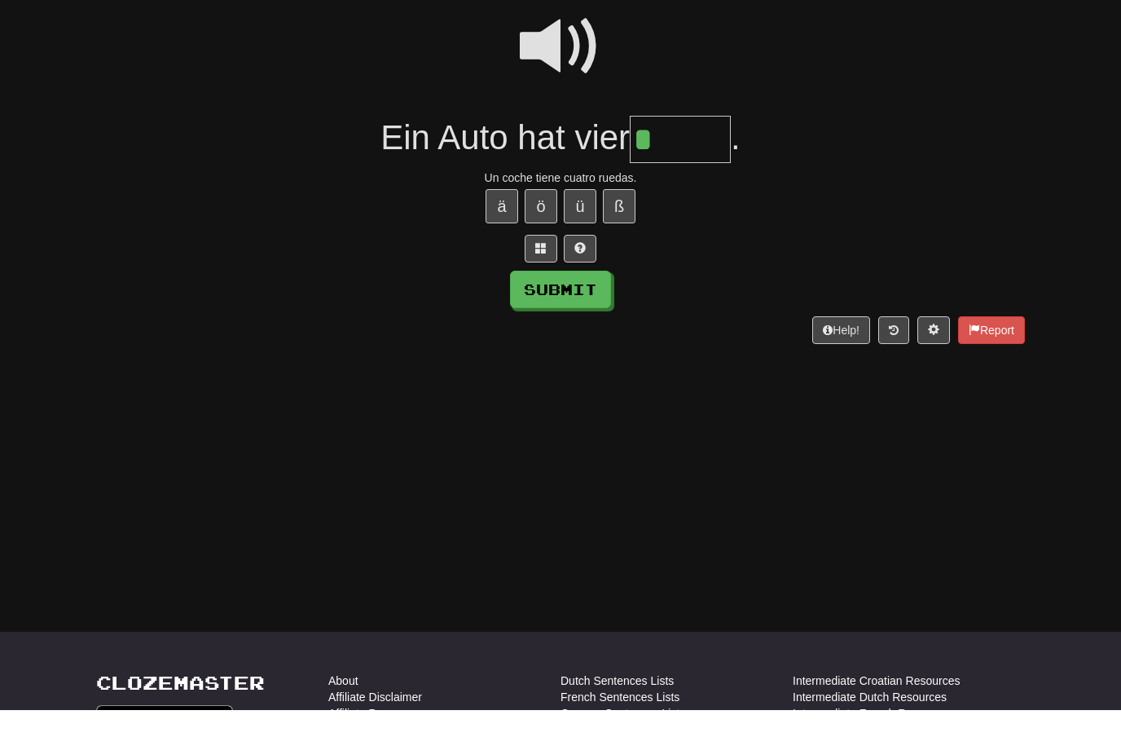
click at [503, 217] on button "ä" at bounding box center [502, 234] width 33 height 34
click at [581, 298] on button "Submit" at bounding box center [560, 316] width 101 height 37
type input "*****"
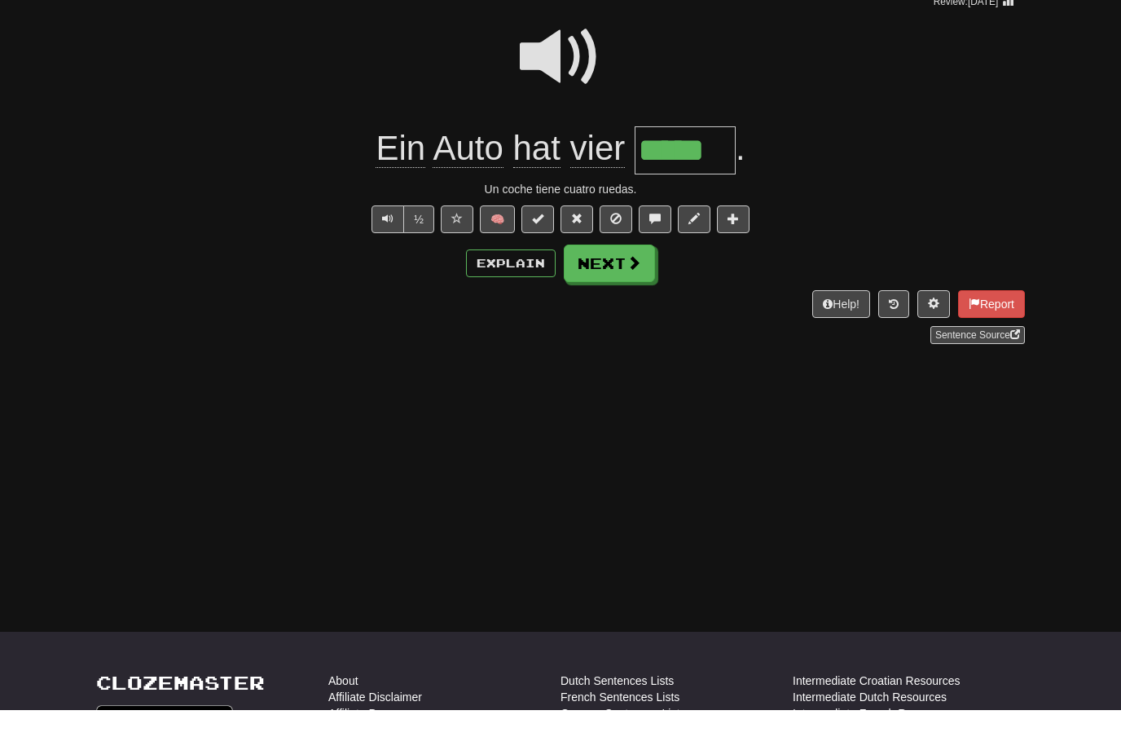
scroll to position [146, 0]
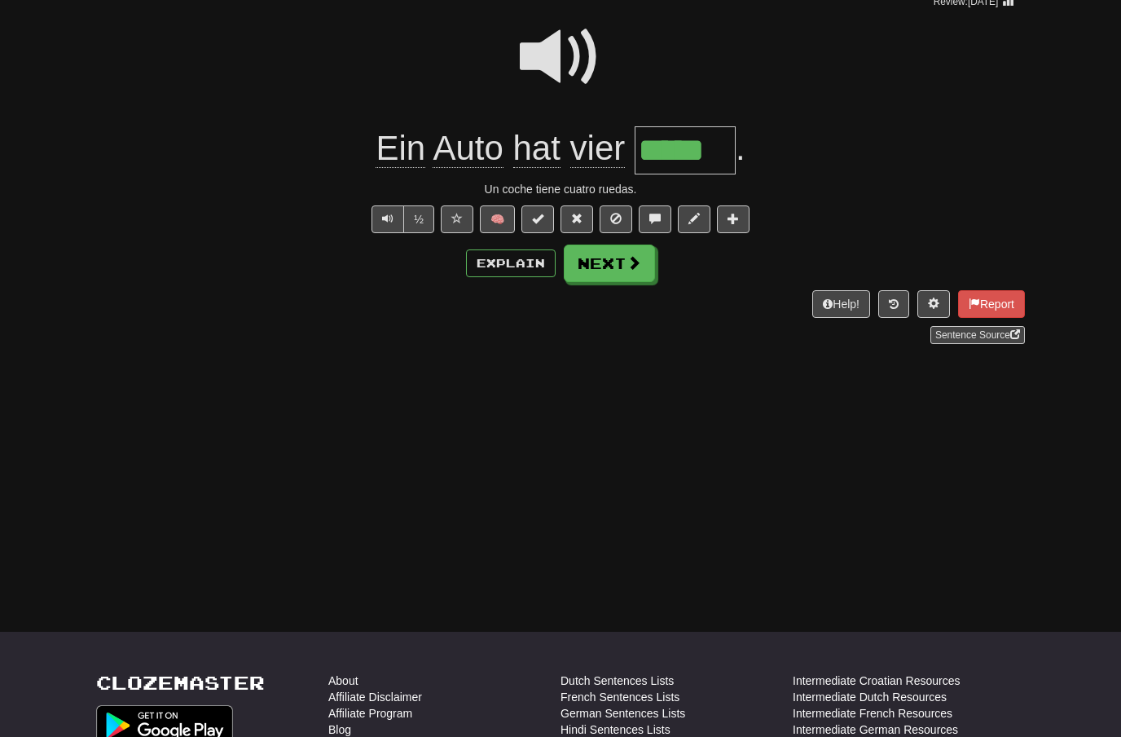
click at [631, 263] on span at bounding box center [634, 262] width 15 height 15
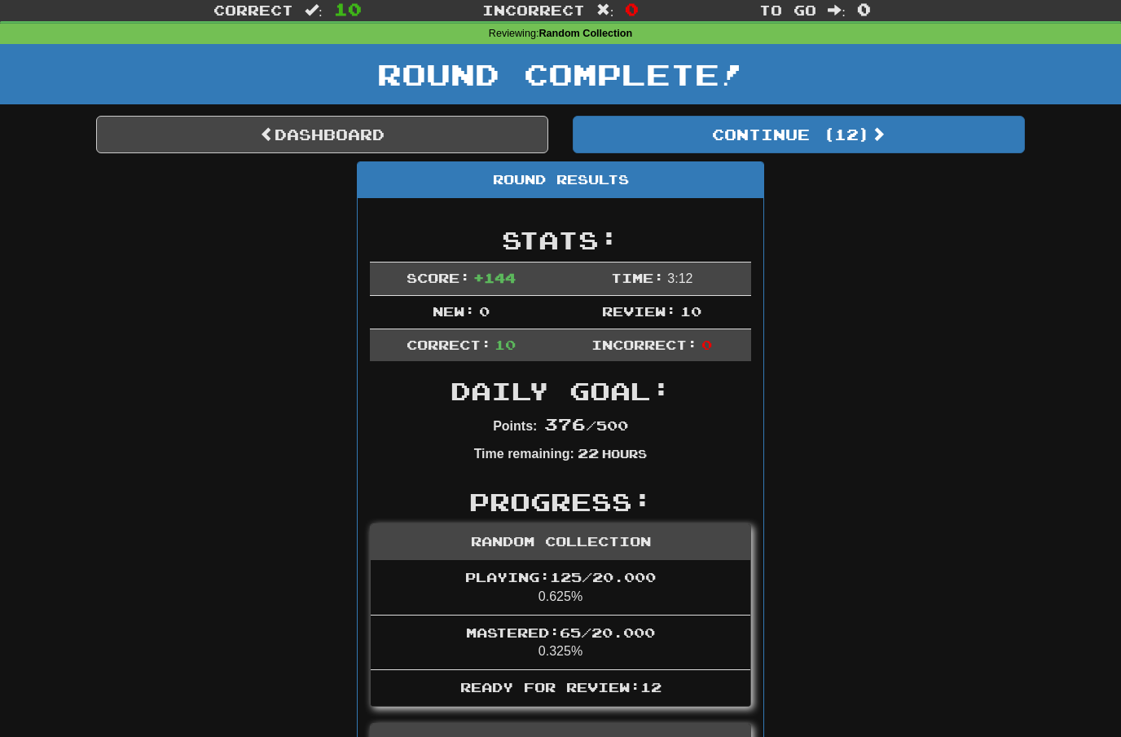
scroll to position [45, 0]
click at [370, 136] on link "Dashboard" at bounding box center [322, 133] width 452 height 37
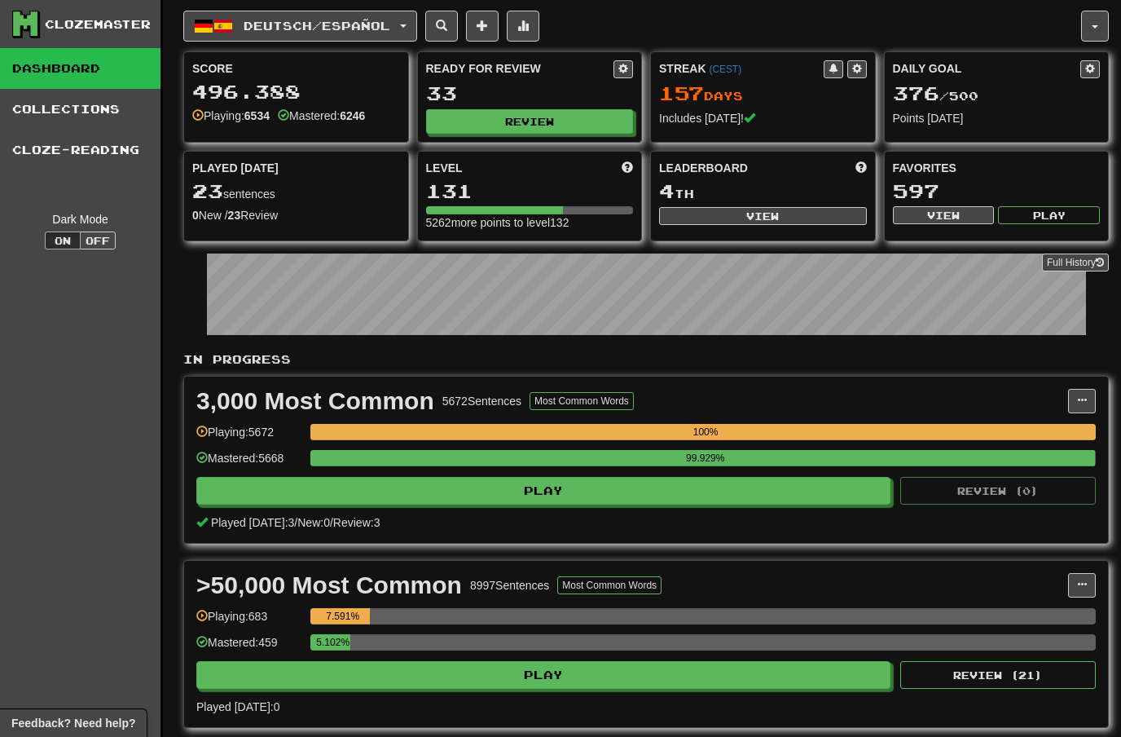
click at [865, 64] on button at bounding box center [857, 69] width 20 height 18
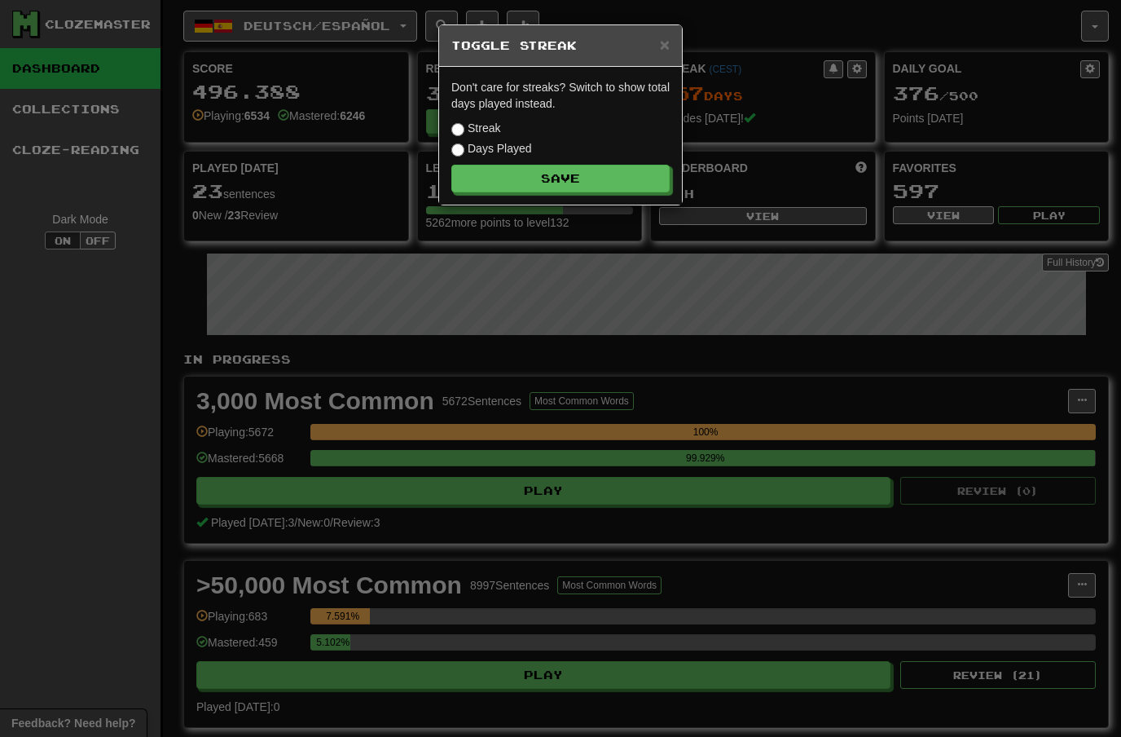
click at [665, 41] on span "×" at bounding box center [665, 44] width 10 height 19
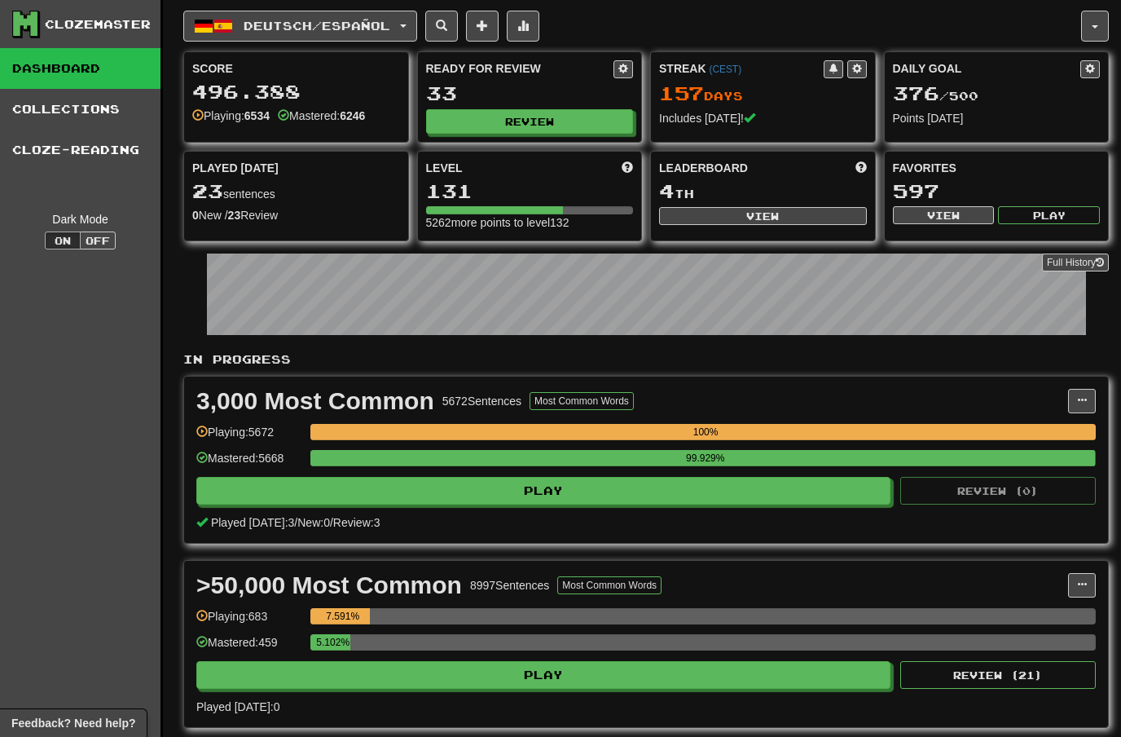
click at [629, 68] on button at bounding box center [623, 69] width 20 height 18
select select "*"
select select "**"
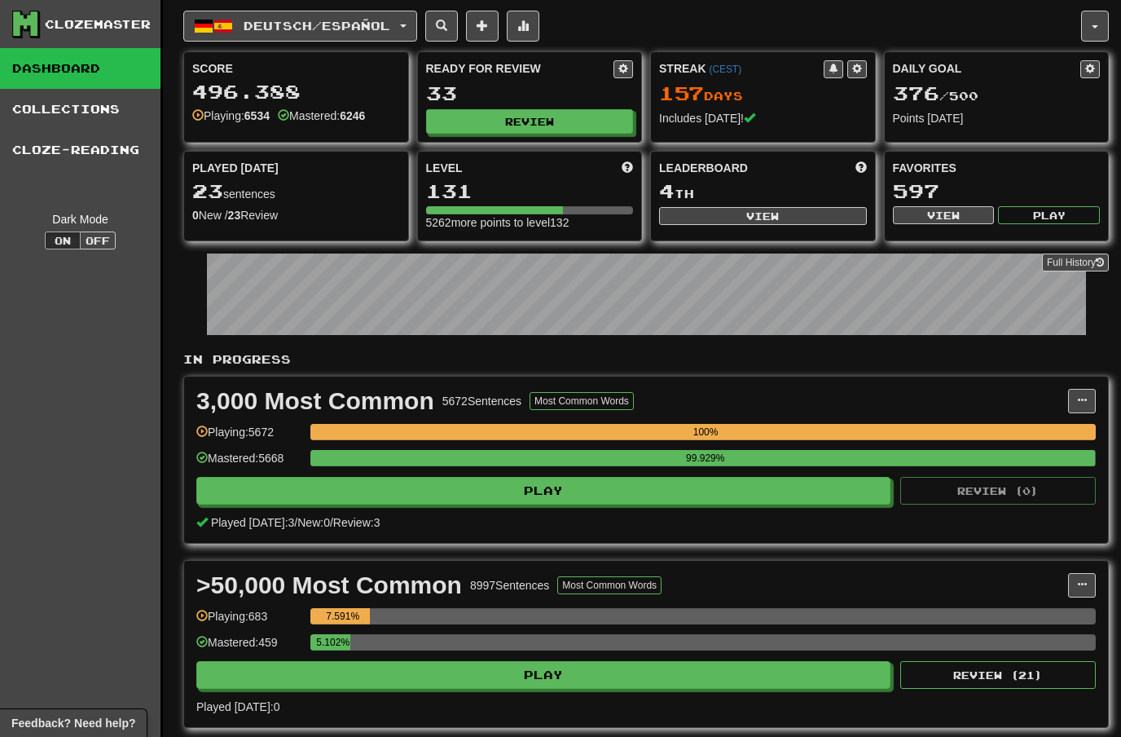
select select "***"
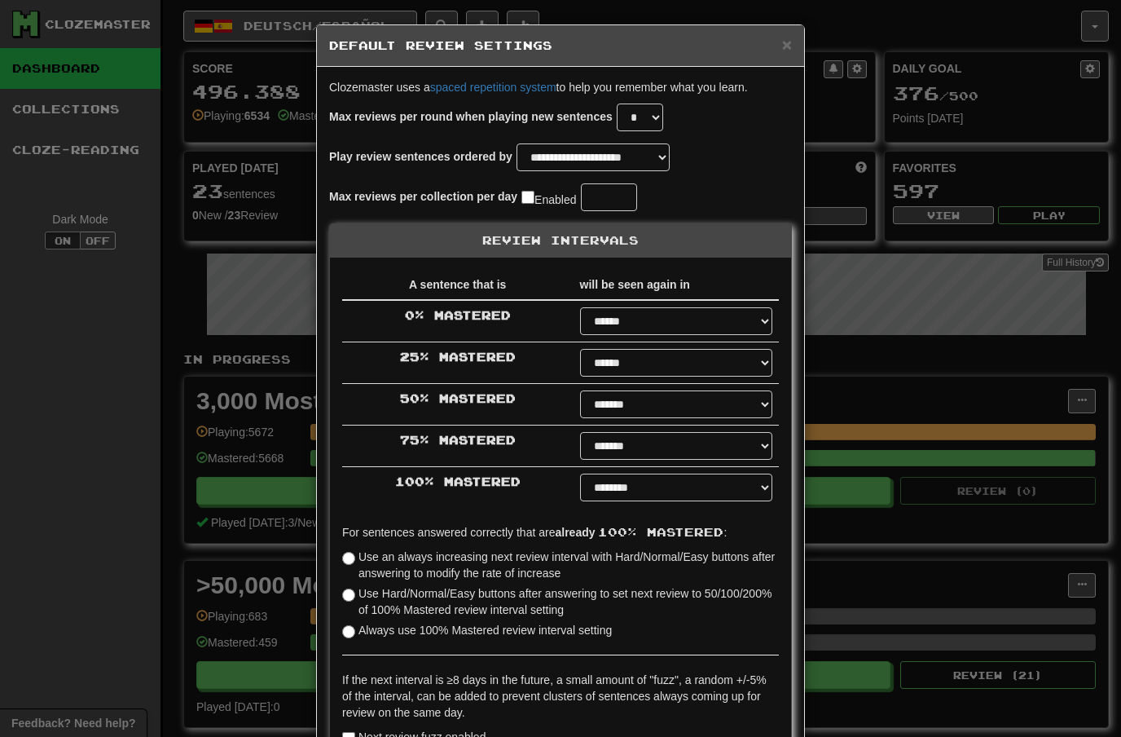
click at [789, 44] on span "×" at bounding box center [787, 44] width 10 height 19
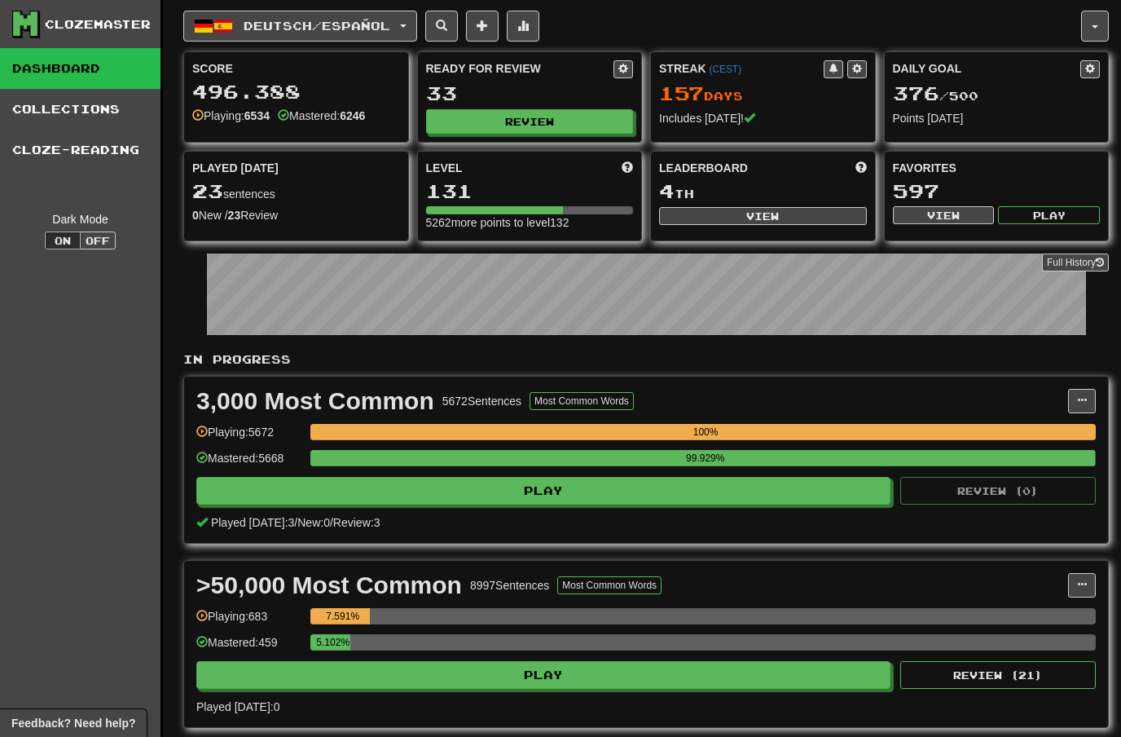
click at [1095, 25] on span "button" at bounding box center [1095, 26] width 7 height 3
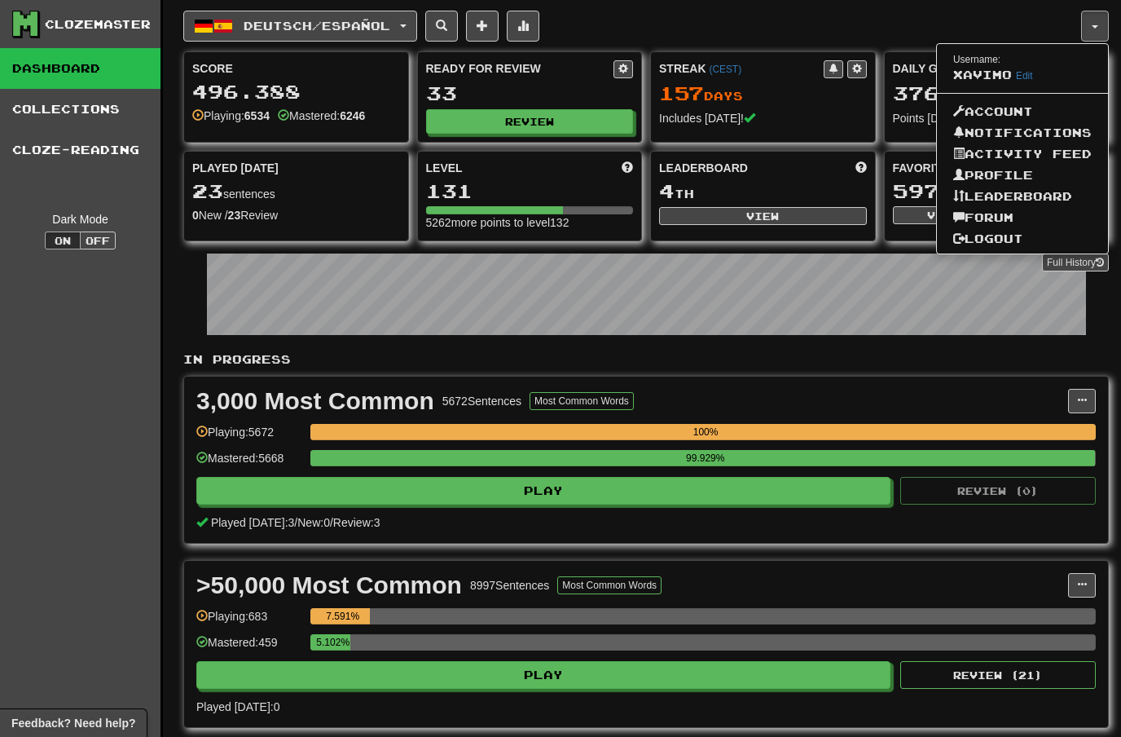
click at [1022, 171] on link "Profile" at bounding box center [1022, 175] width 171 height 21
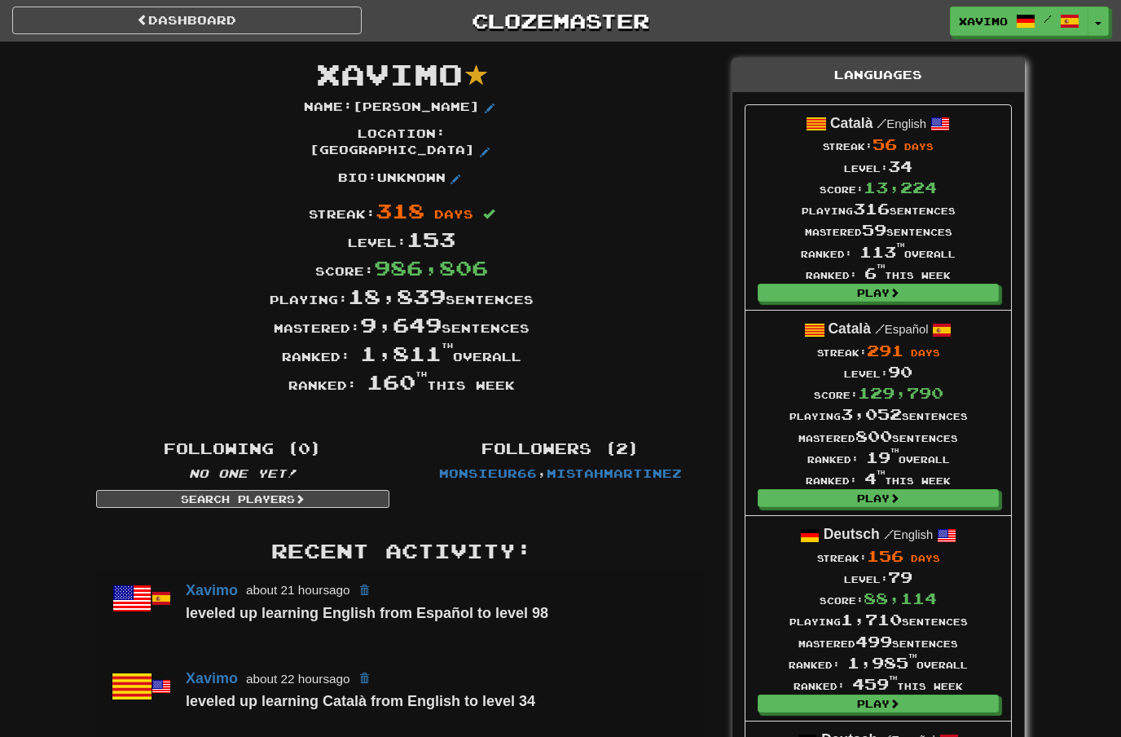
click at [309, 22] on link "Dashboard" at bounding box center [187, 21] width 350 height 28
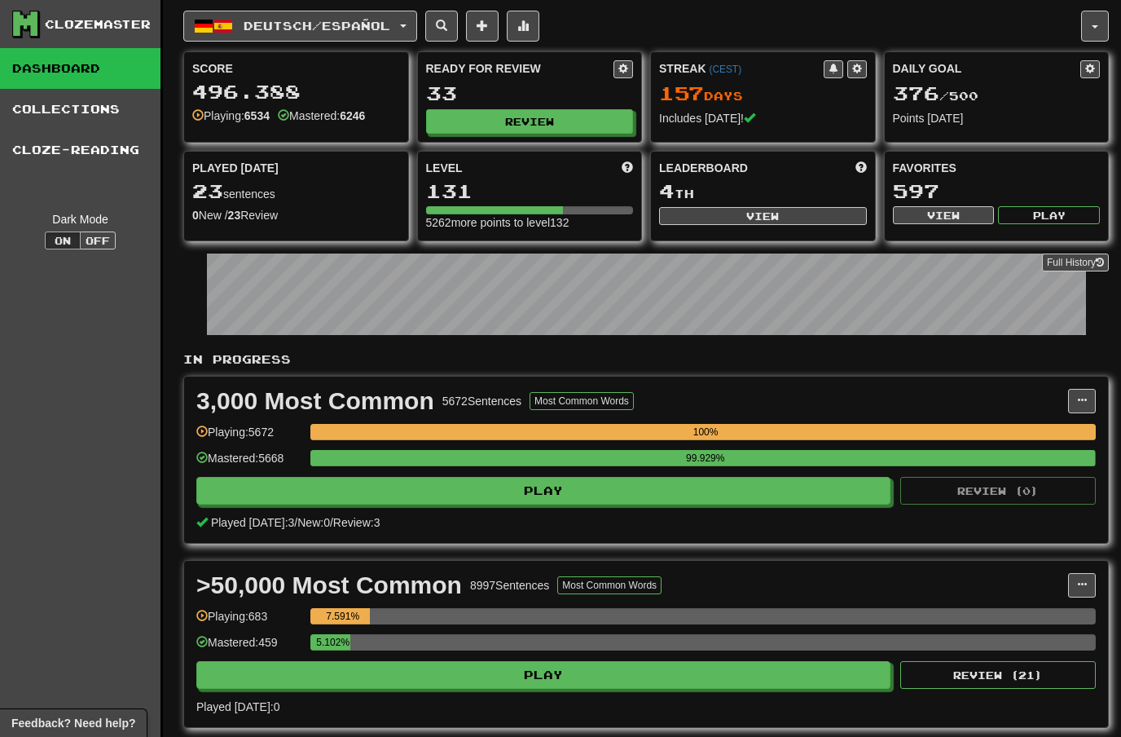
click at [390, 21] on span "Deutsch / Español" at bounding box center [317, 26] width 147 height 14
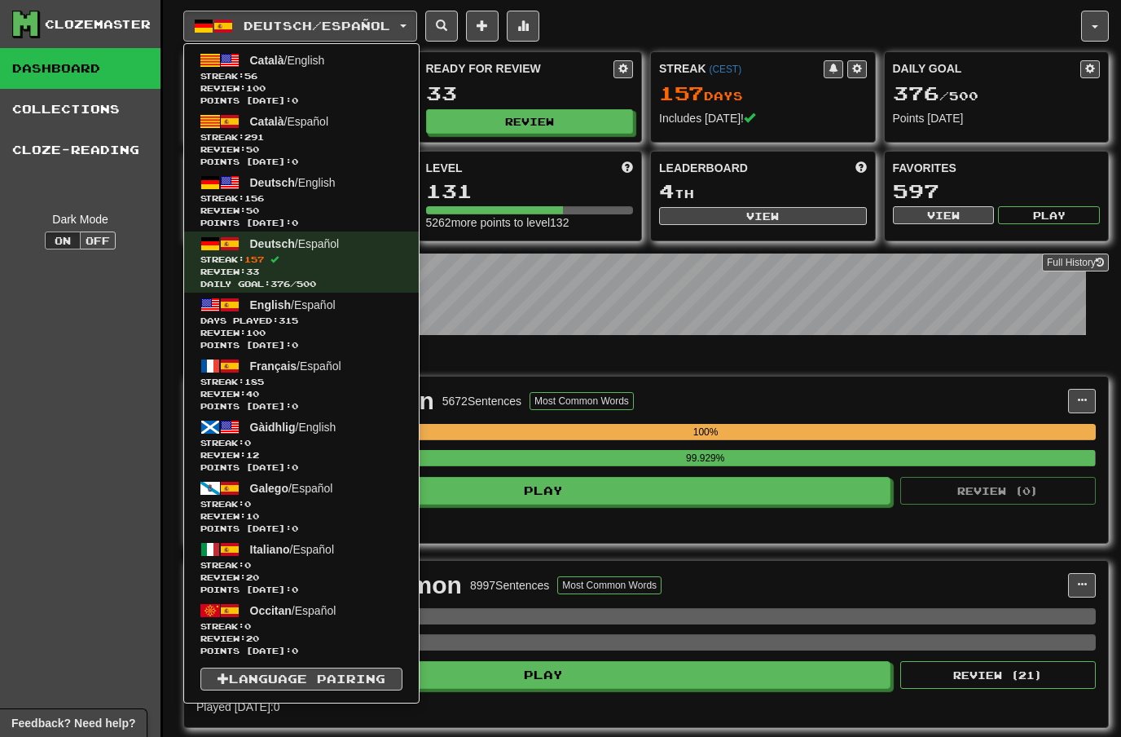
click at [290, 327] on span "Review: 100" at bounding box center [301, 333] width 202 height 12
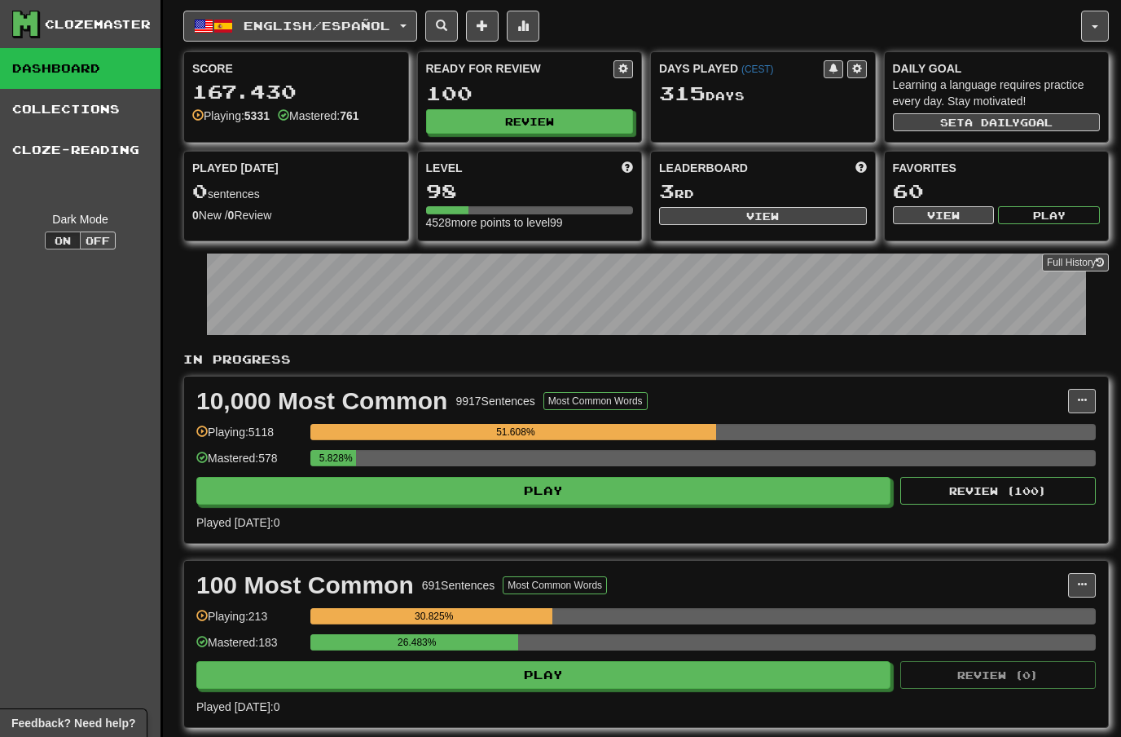
click at [539, 20] on button at bounding box center [523, 26] width 33 height 31
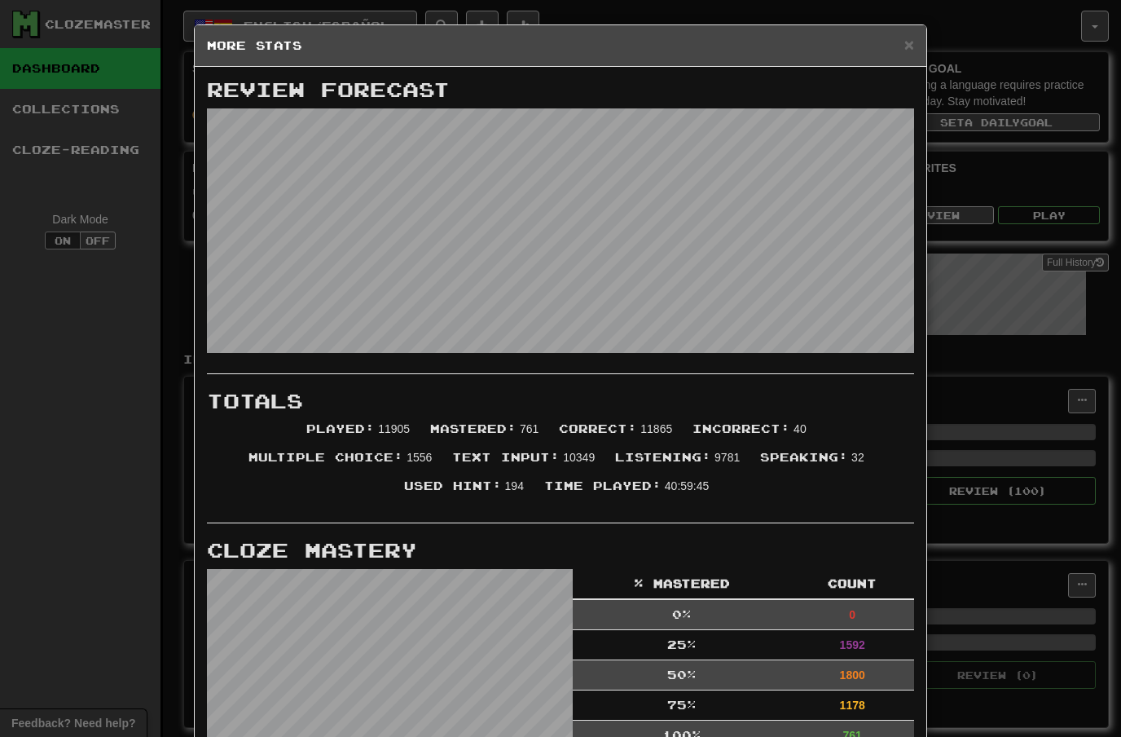
click at [911, 38] on span "×" at bounding box center [909, 44] width 10 height 19
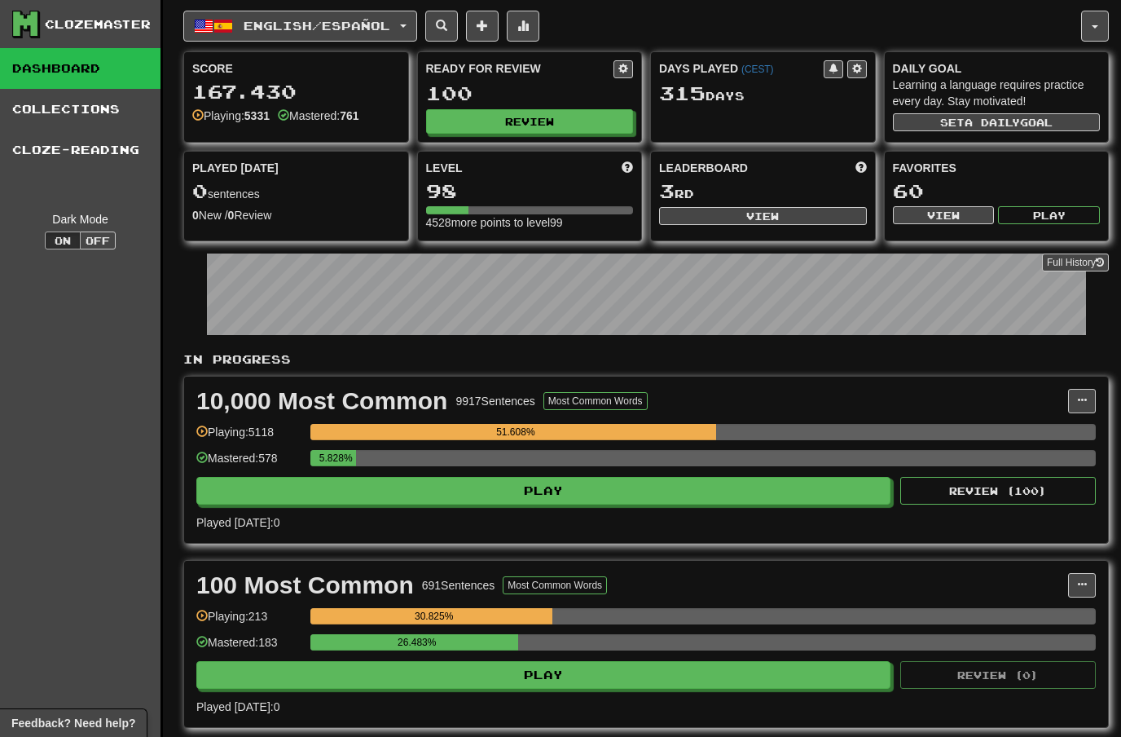
click at [555, 125] on button "Review" at bounding box center [530, 121] width 208 height 24
select select "**"
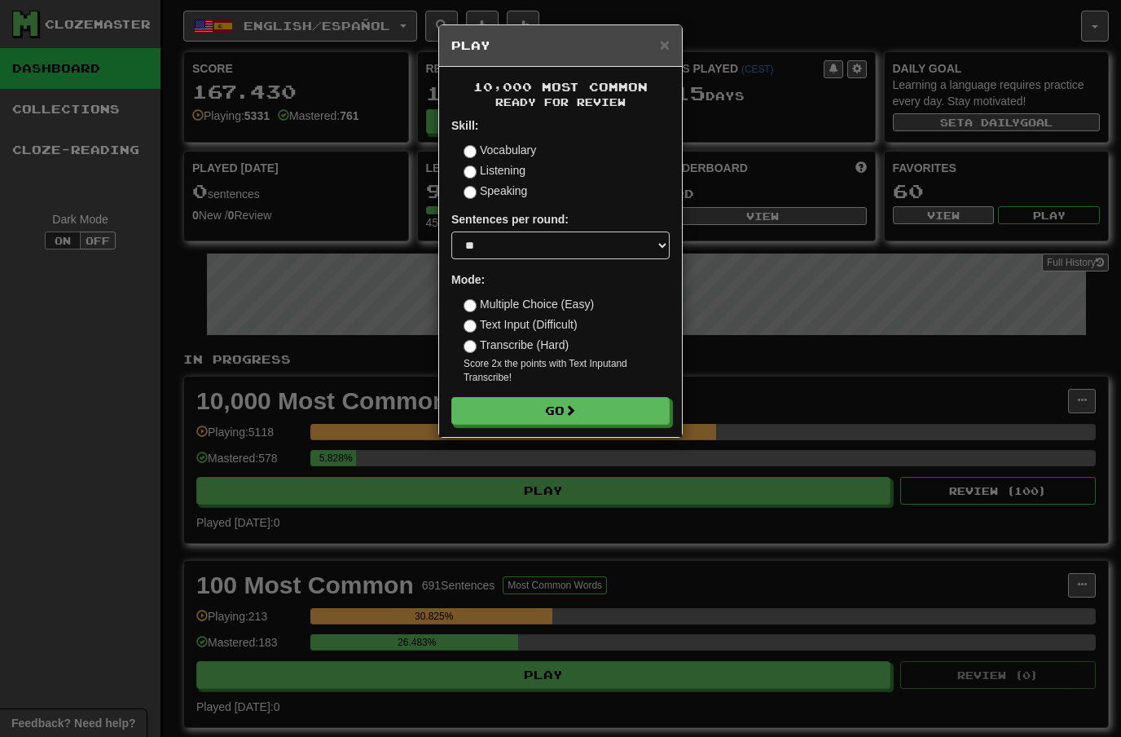
click at [597, 407] on button "Go" at bounding box center [560, 411] width 218 height 28
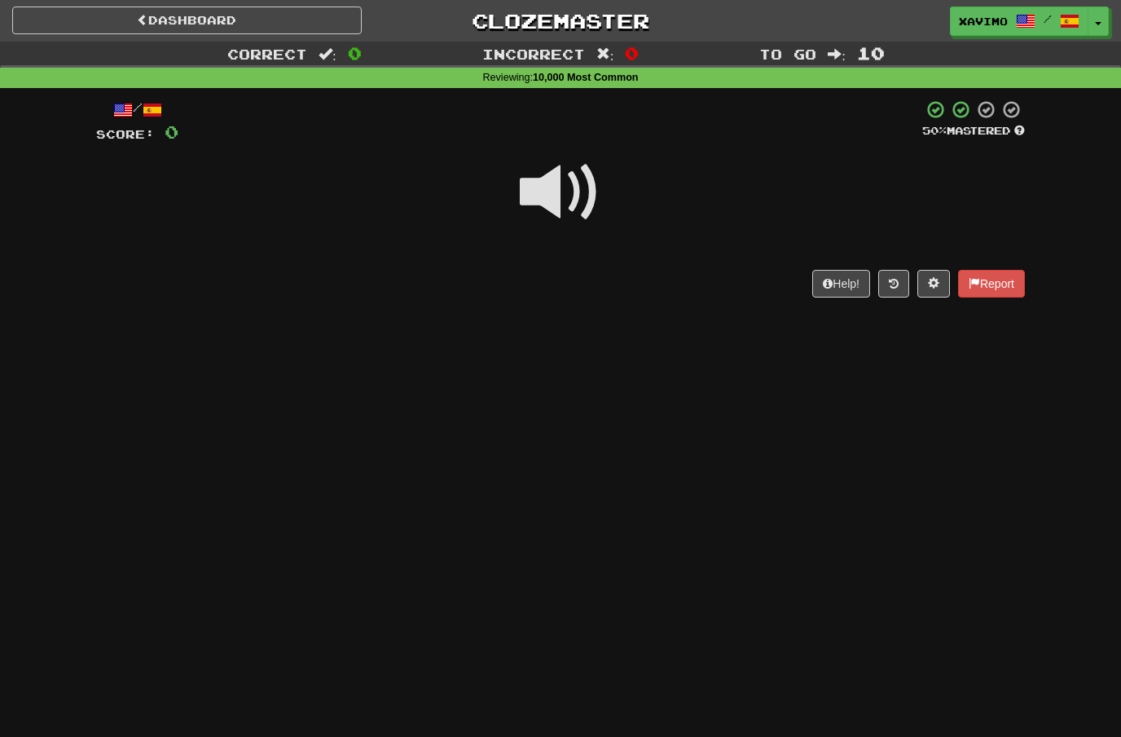
click at [569, 184] on span at bounding box center [560, 192] width 81 height 81
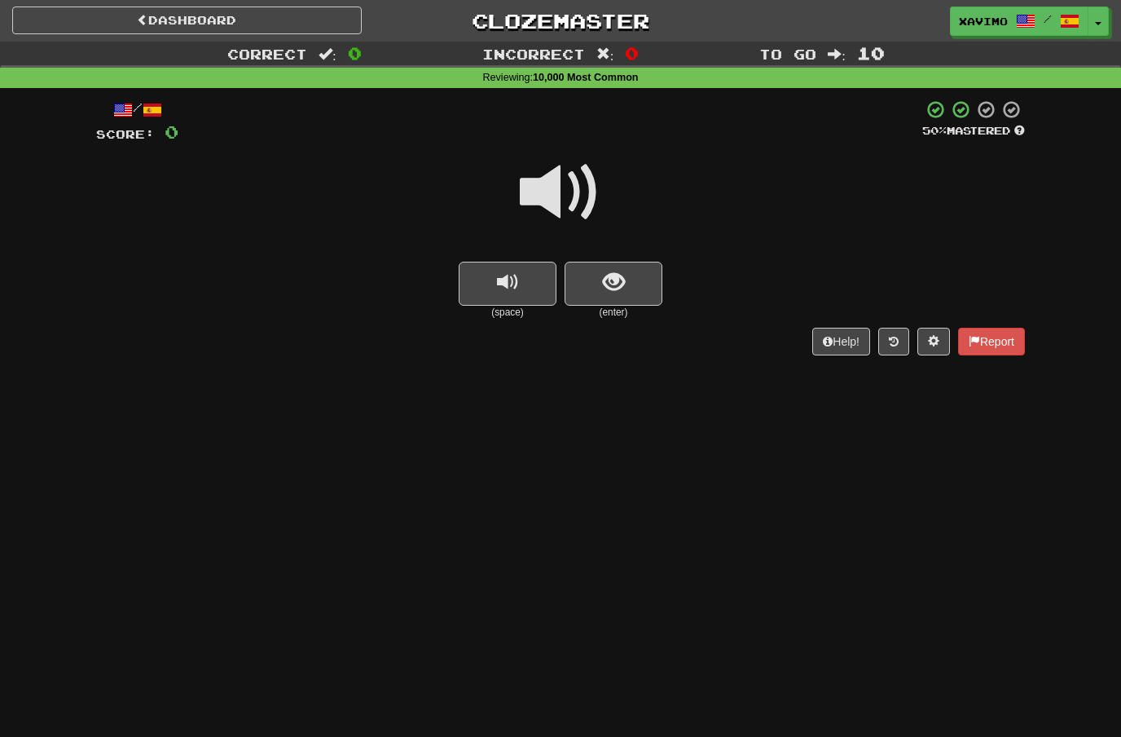
click at [569, 173] on span at bounding box center [560, 192] width 81 height 81
click at [605, 271] on span "show sentence" at bounding box center [614, 282] width 22 height 22
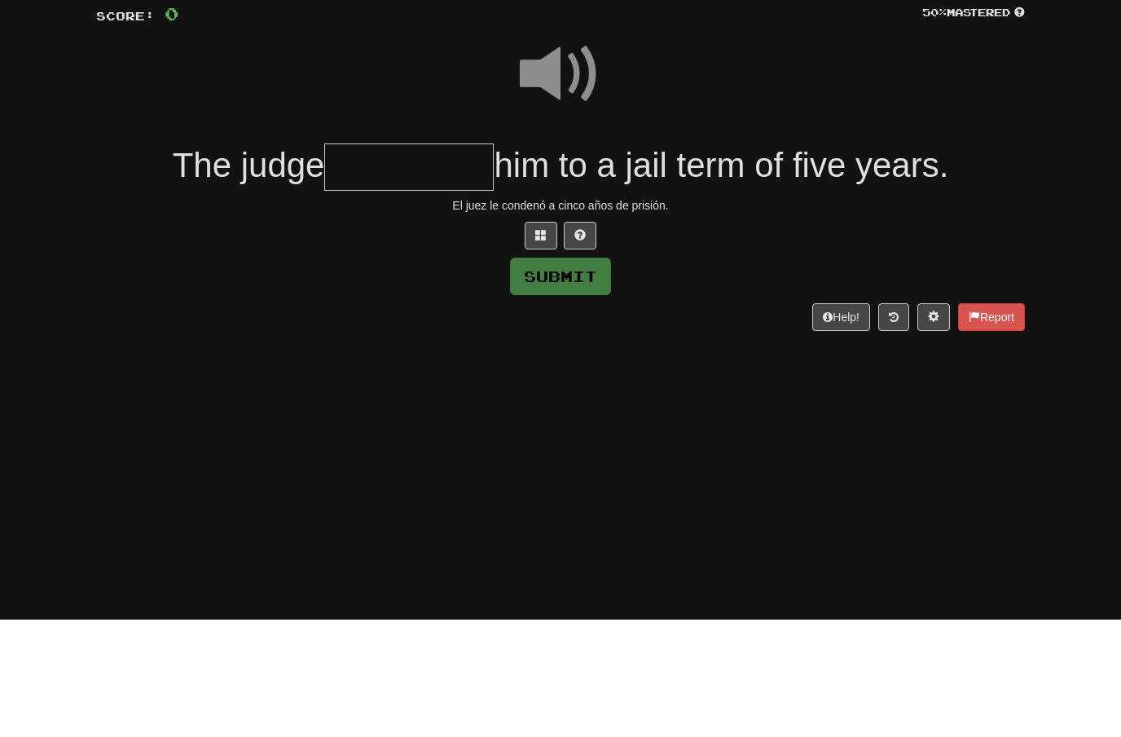
click at [561, 152] on span at bounding box center [560, 192] width 81 height 81
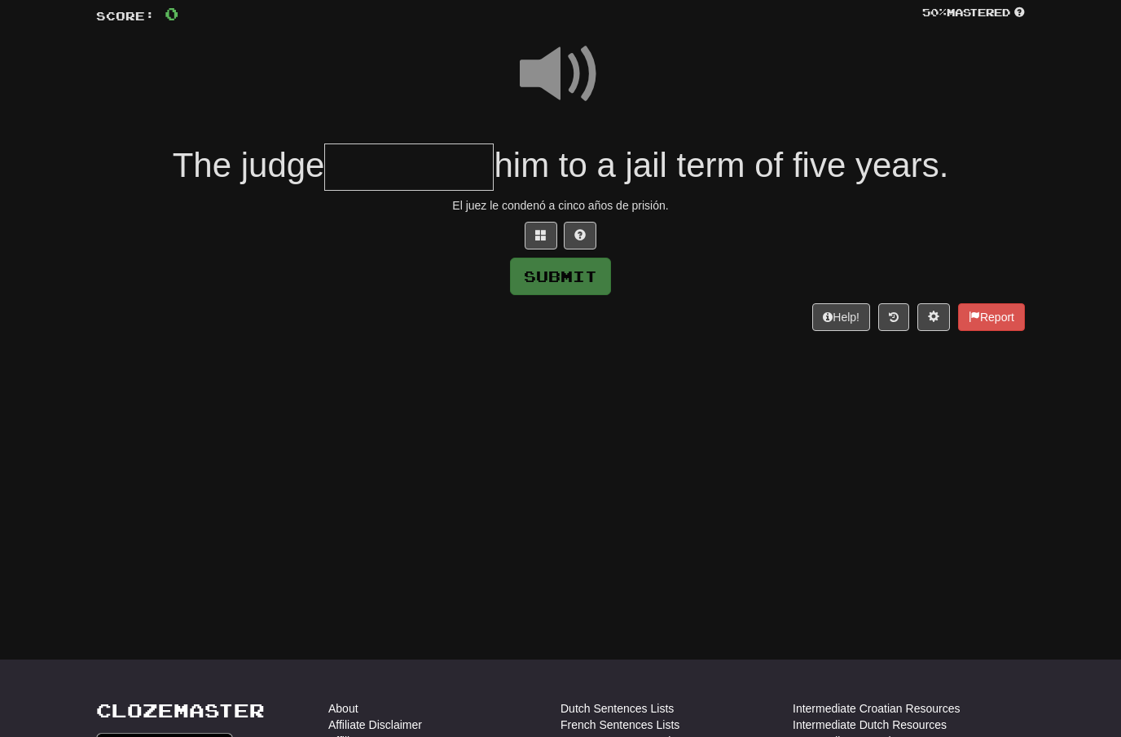
click at [392, 163] on input "text" at bounding box center [408, 167] width 169 height 48
type input "*"
click at [570, 58] on span at bounding box center [560, 74] width 81 height 81
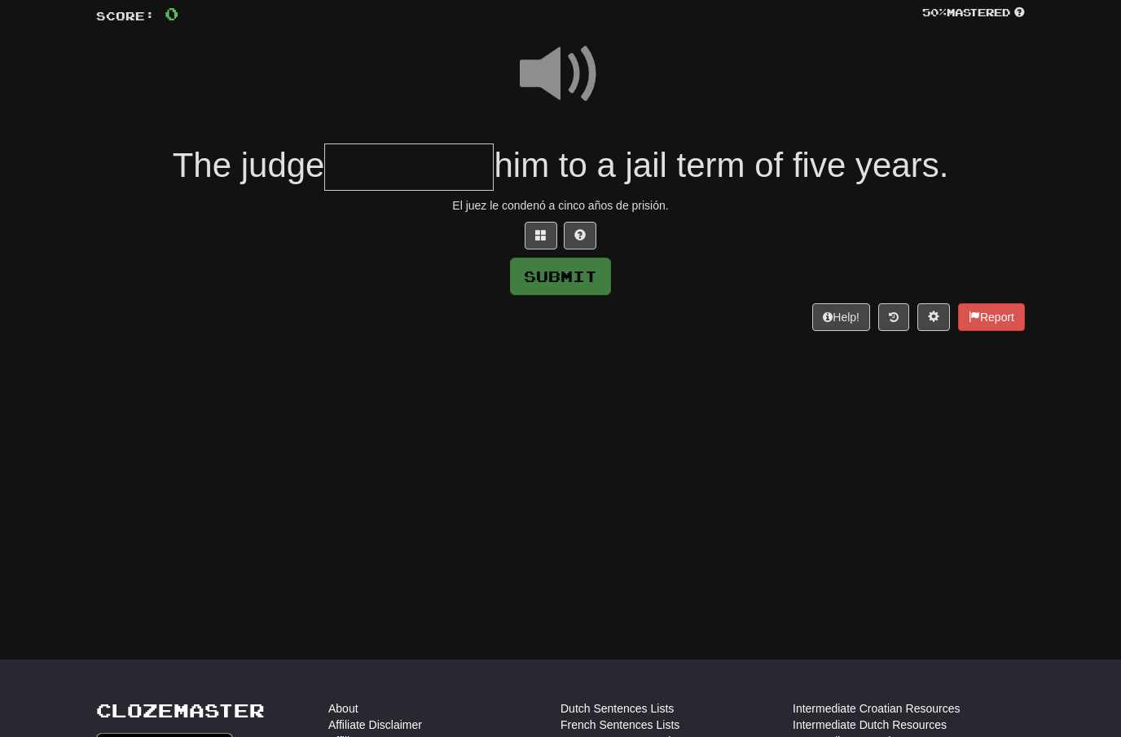
click at [413, 156] on input "text" at bounding box center [408, 167] width 169 height 48
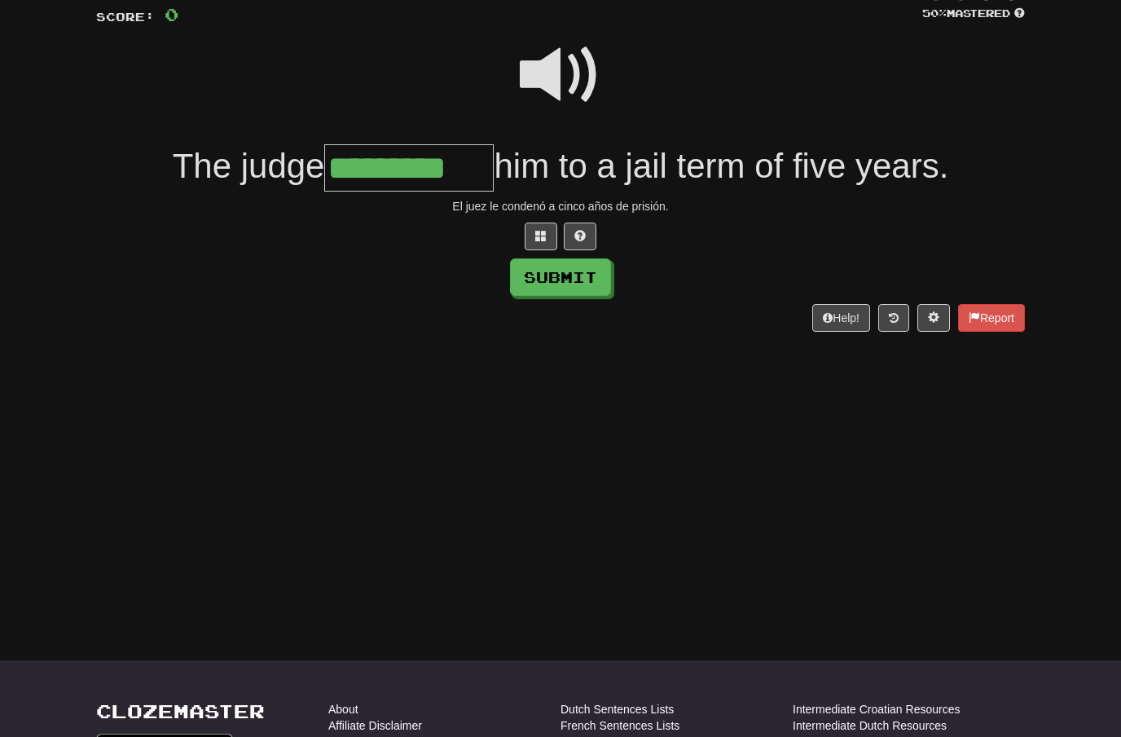
type input "*********"
click at [564, 275] on button "Submit" at bounding box center [560, 276] width 101 height 37
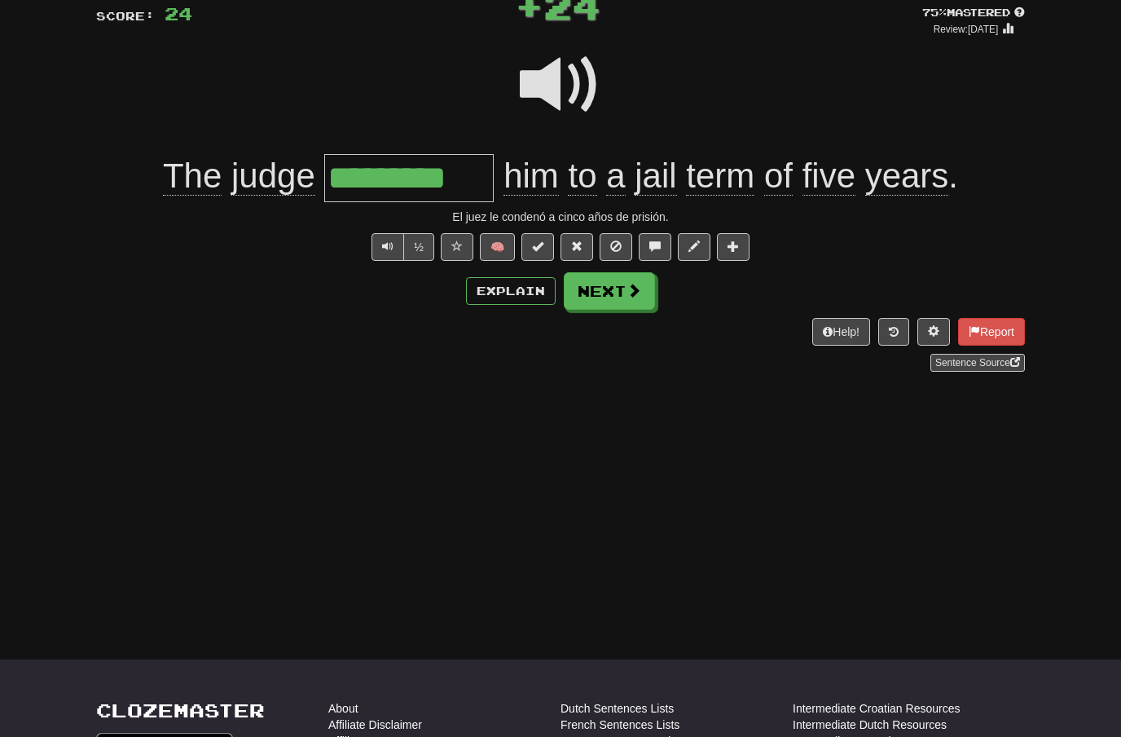
click at [607, 288] on button "Next" at bounding box center [609, 290] width 91 height 37
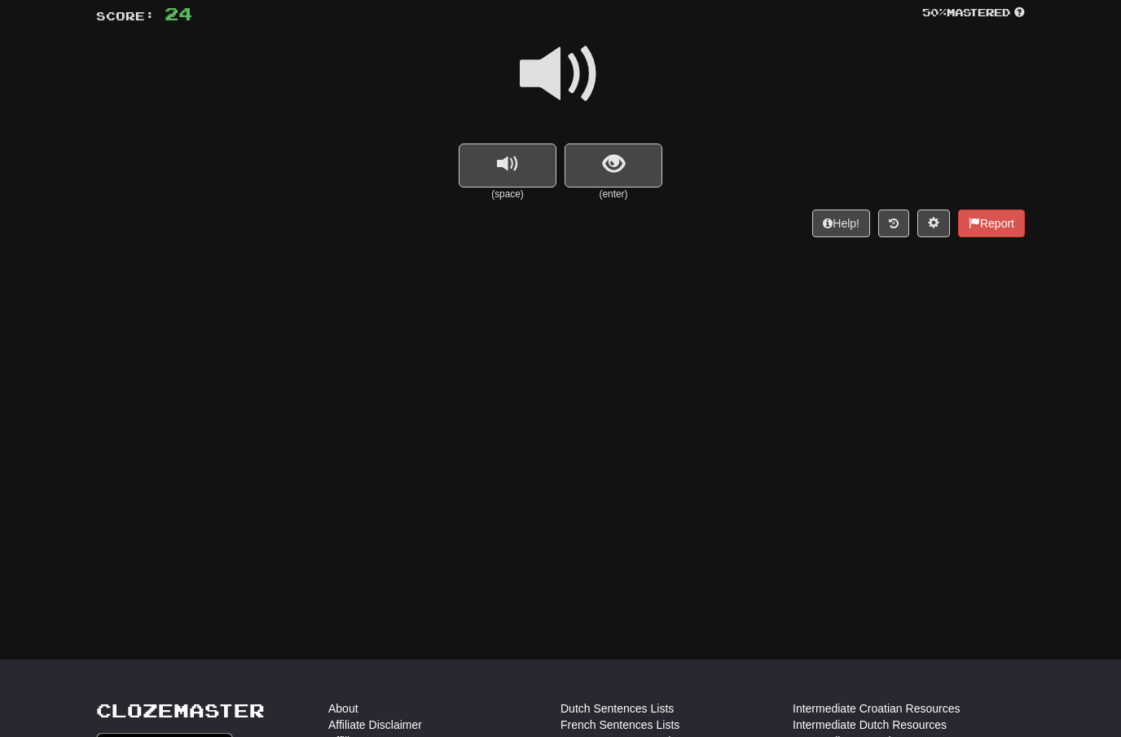
click at [567, 69] on span at bounding box center [560, 73] width 81 height 81
click at [601, 157] on button "show sentence" at bounding box center [614, 165] width 98 height 44
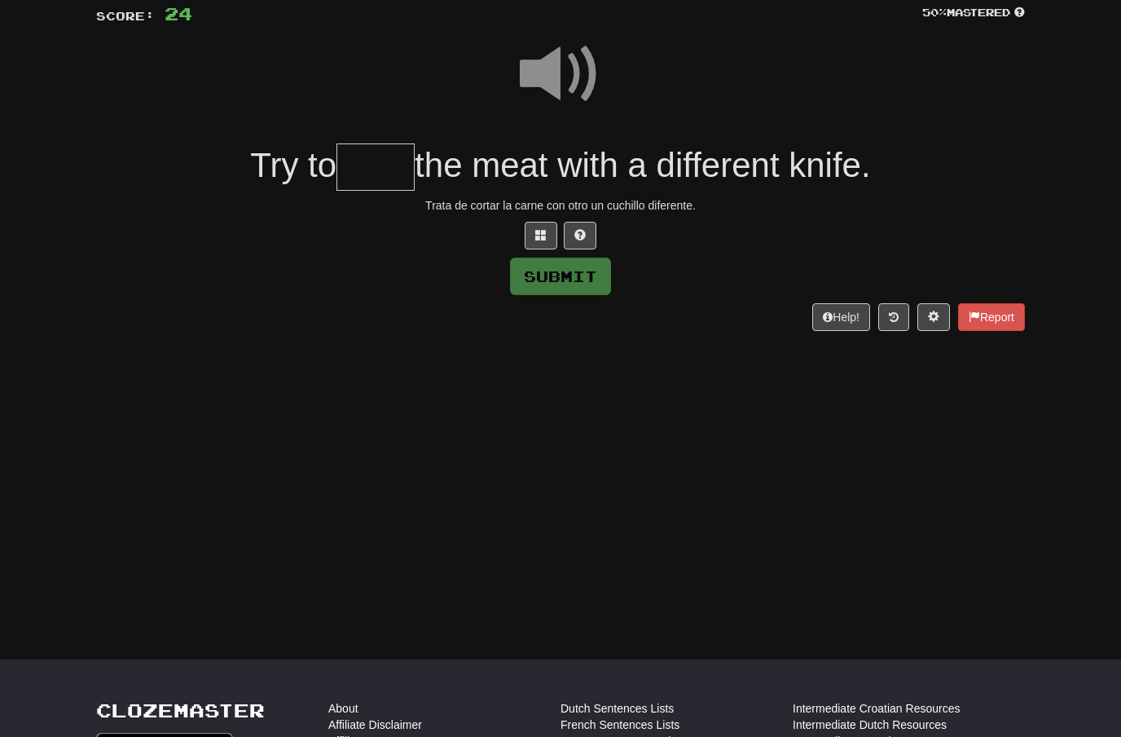
scroll to position [117, 0]
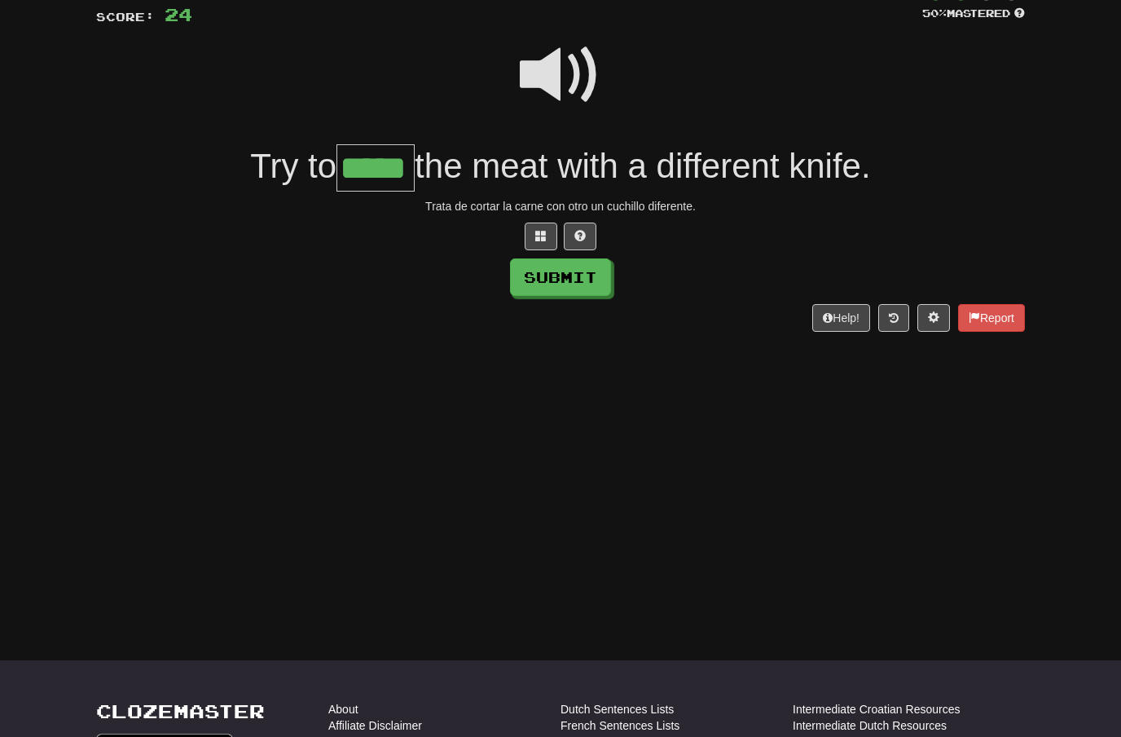
type input "*****"
click at [592, 270] on button "Submit" at bounding box center [560, 276] width 101 height 37
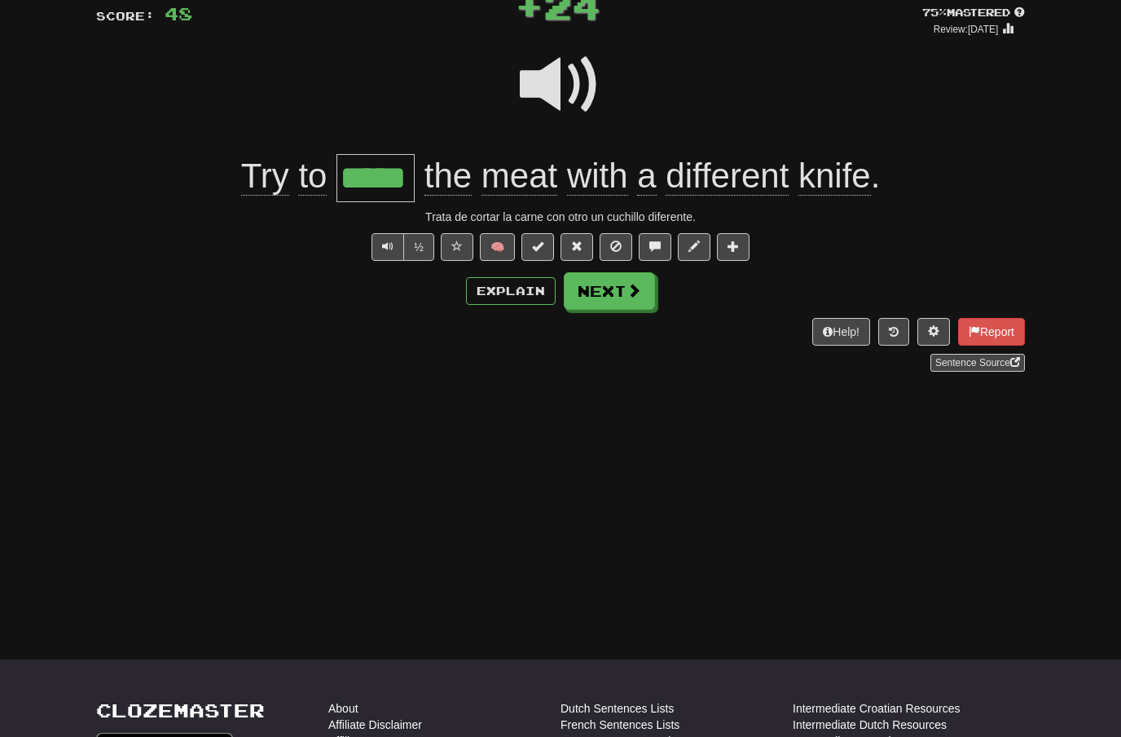
click at [620, 297] on button "Next" at bounding box center [609, 290] width 91 height 37
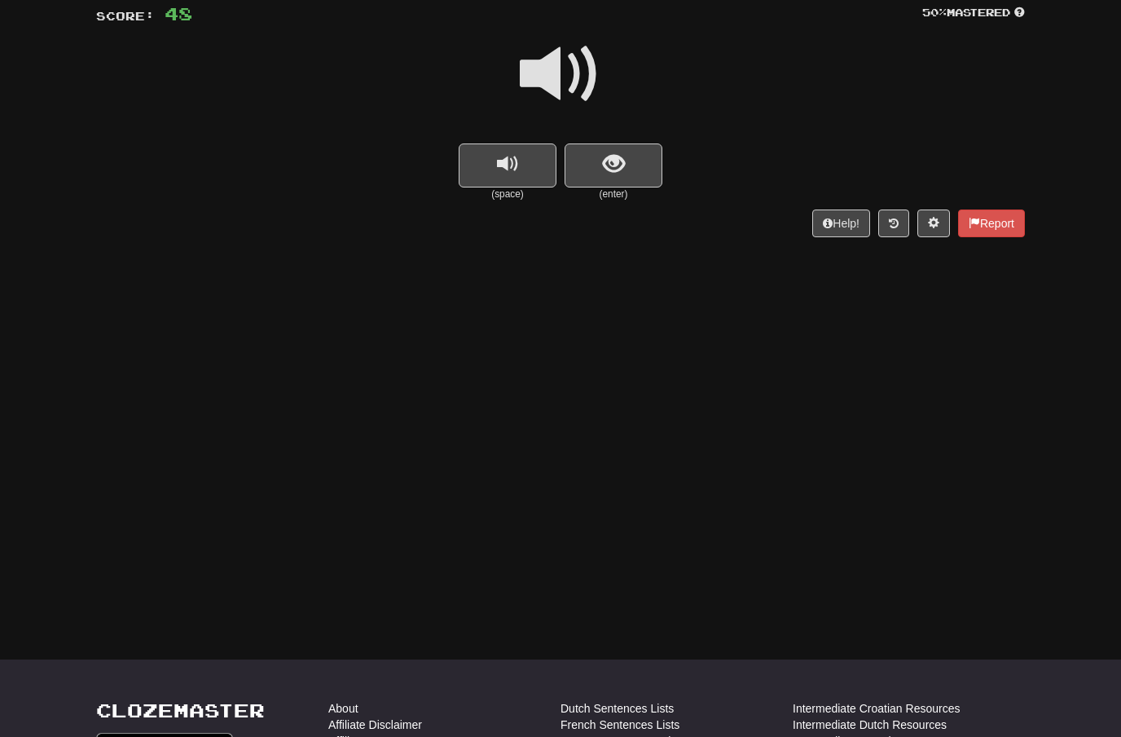
click at [569, 58] on span at bounding box center [560, 73] width 81 height 81
click at [604, 166] on span "show sentence" at bounding box center [614, 164] width 22 height 22
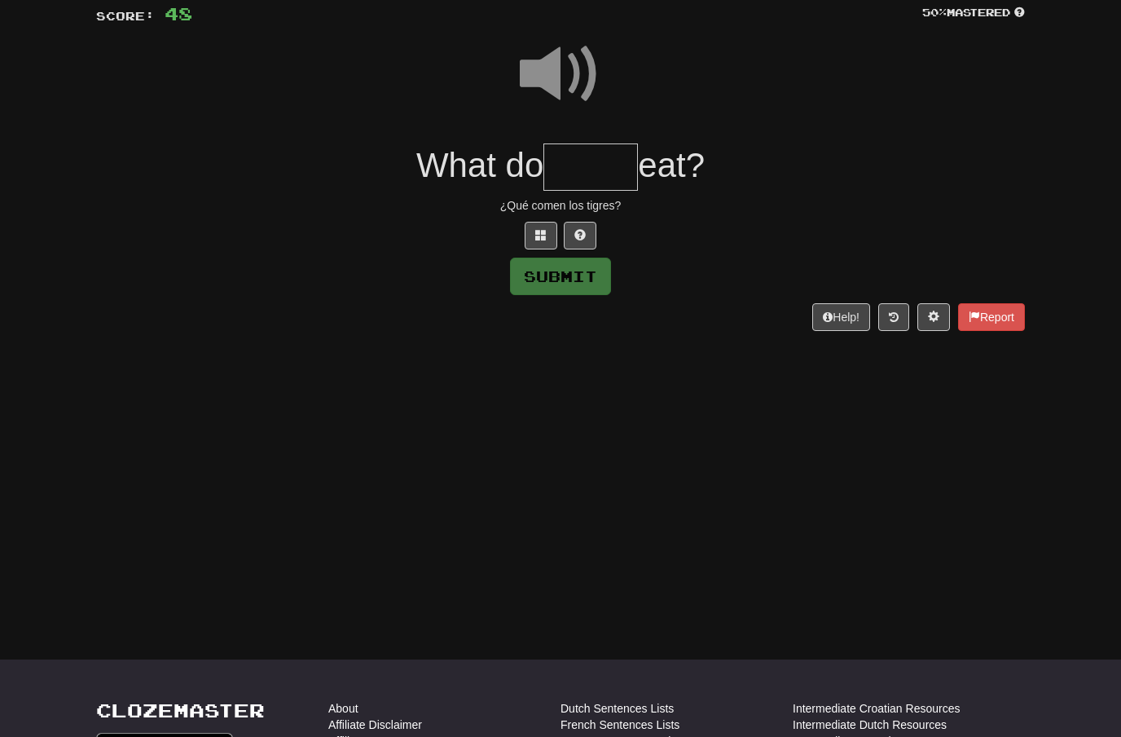
scroll to position [117, 0]
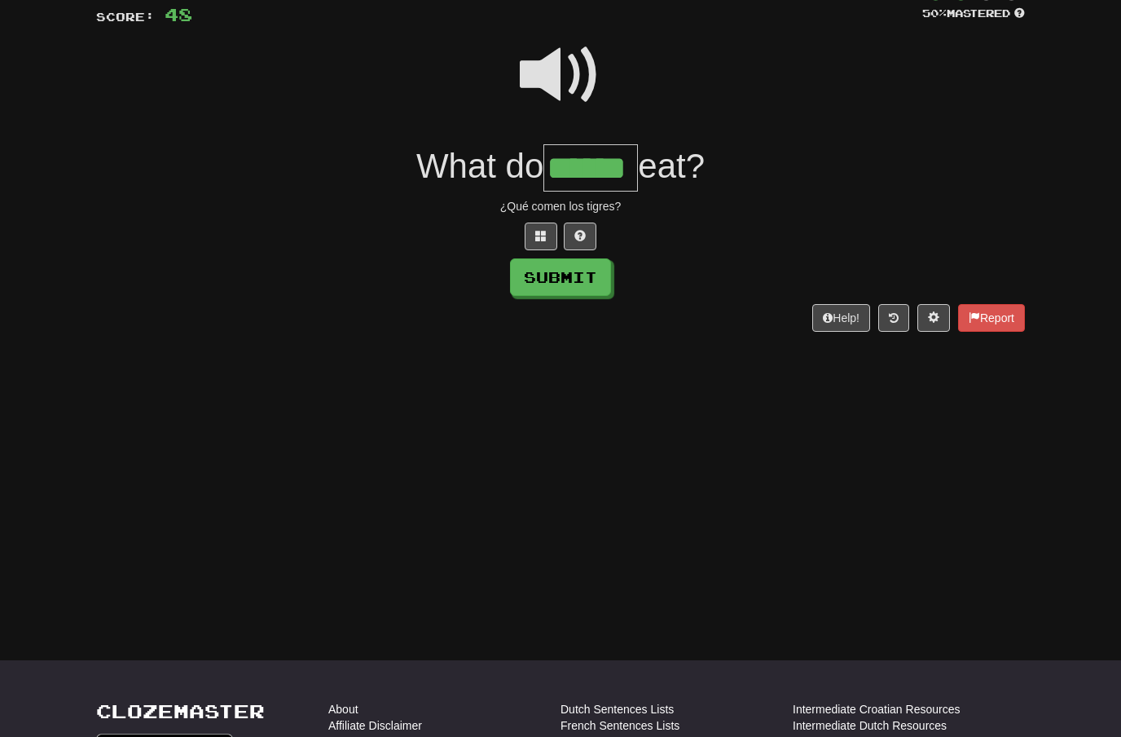
type input "******"
click at [589, 271] on button "Submit" at bounding box center [560, 276] width 101 height 37
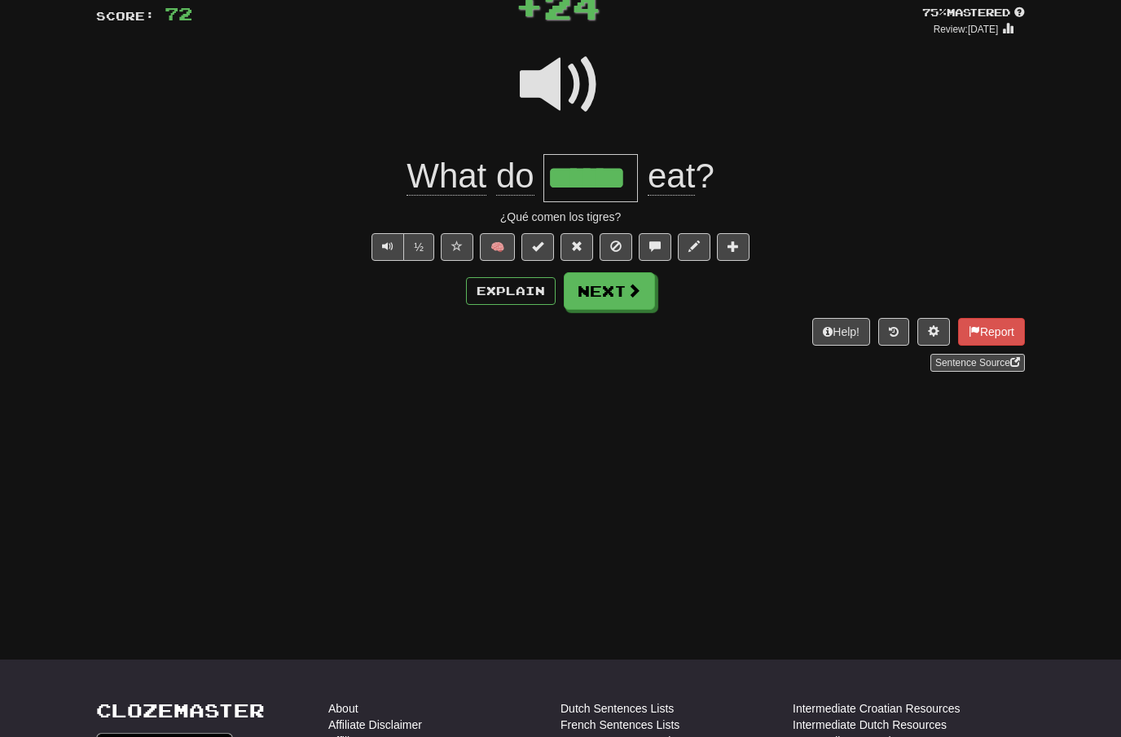
click at [638, 285] on span at bounding box center [634, 290] width 15 height 15
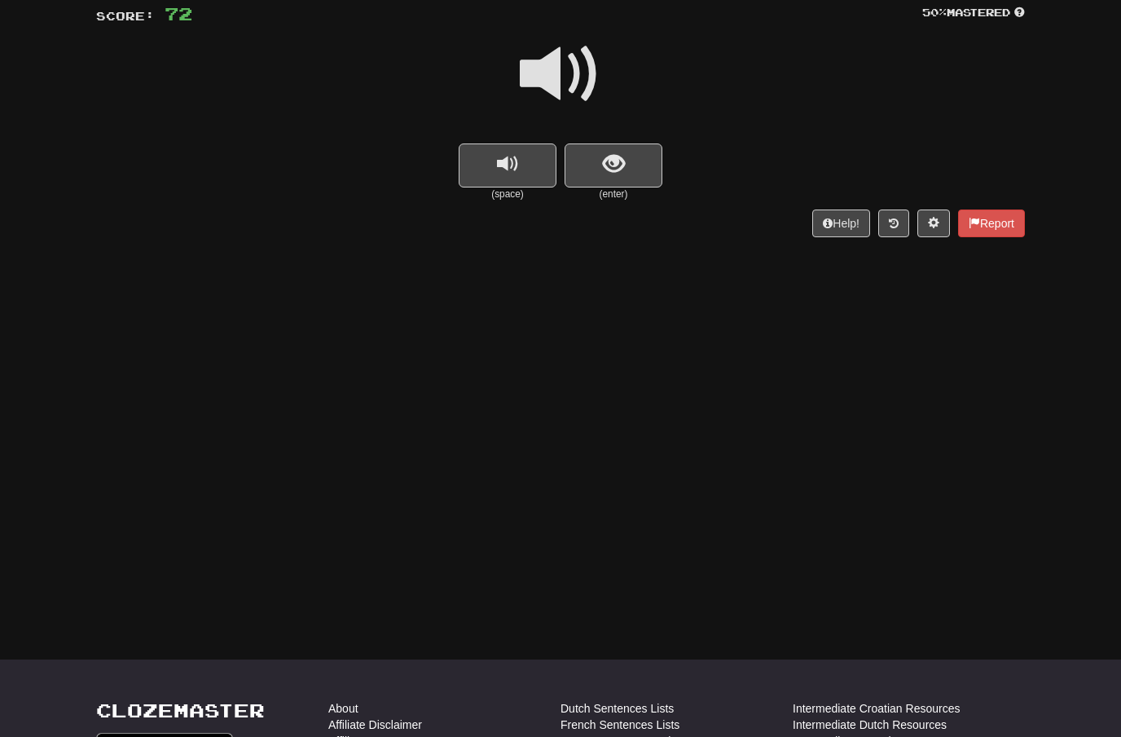
click at [574, 61] on span at bounding box center [560, 73] width 81 height 81
click at [604, 165] on span "show sentence" at bounding box center [614, 164] width 22 height 22
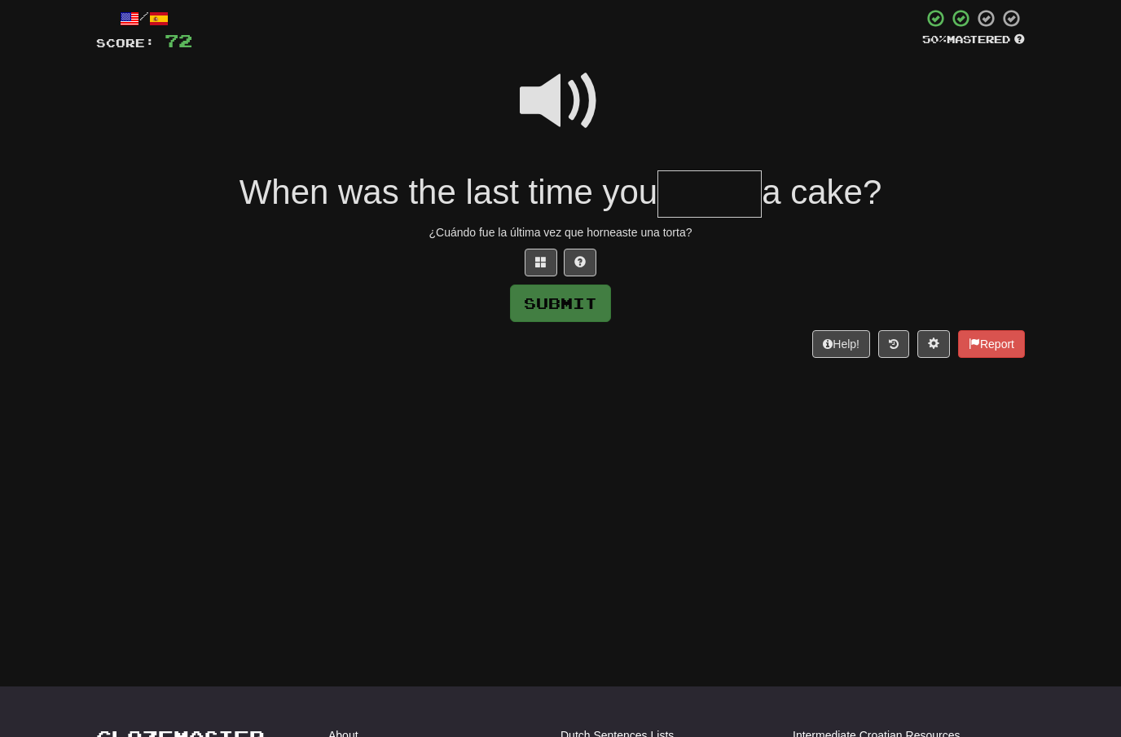
scroll to position [88, 0]
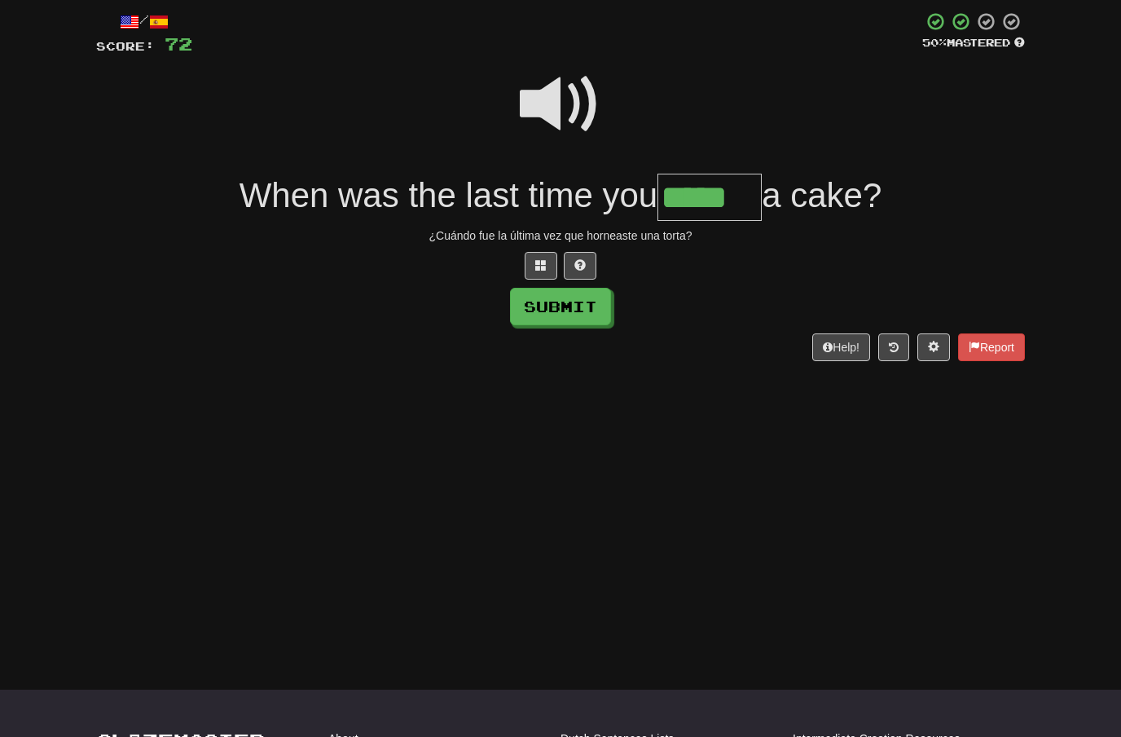
type input "*****"
click at [580, 298] on button "Submit" at bounding box center [560, 306] width 101 height 37
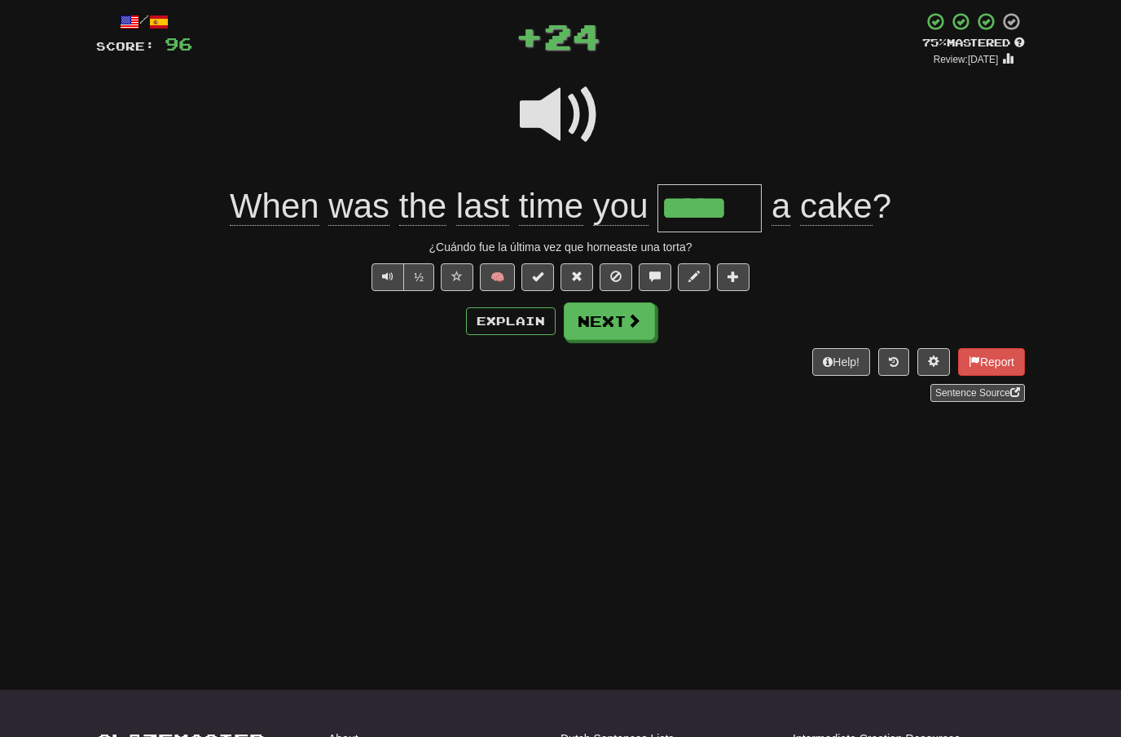
click at [635, 316] on span at bounding box center [634, 320] width 15 height 15
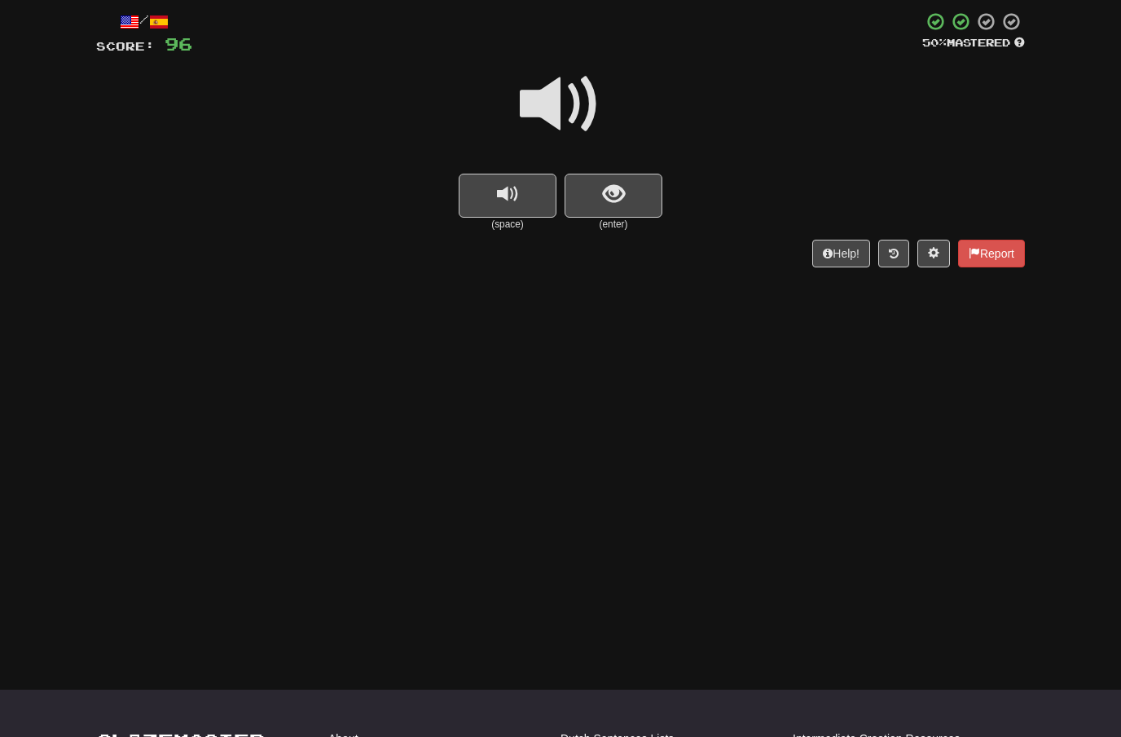
click at [563, 93] on span at bounding box center [560, 104] width 81 height 81
click at [603, 183] on span "show sentence" at bounding box center [614, 194] width 22 height 22
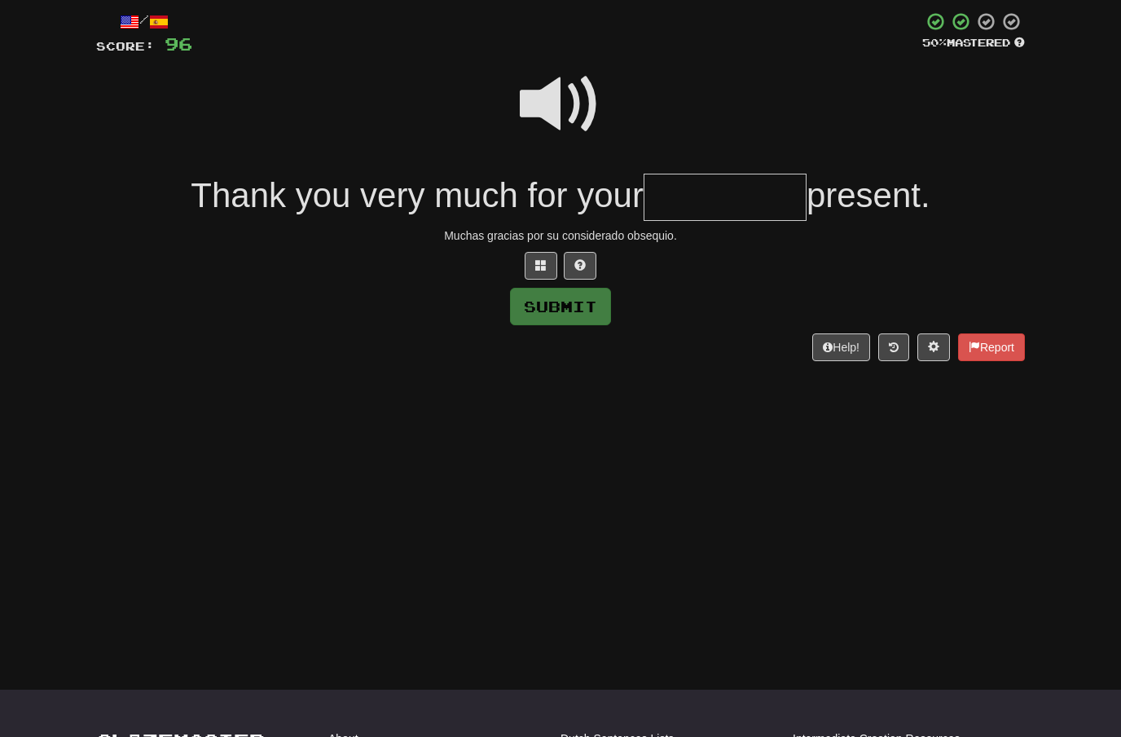
click at [578, 90] on span at bounding box center [560, 104] width 81 height 81
click at [671, 190] on input "text" at bounding box center [725, 198] width 163 height 48
click at [537, 259] on span at bounding box center [540, 264] width 11 height 11
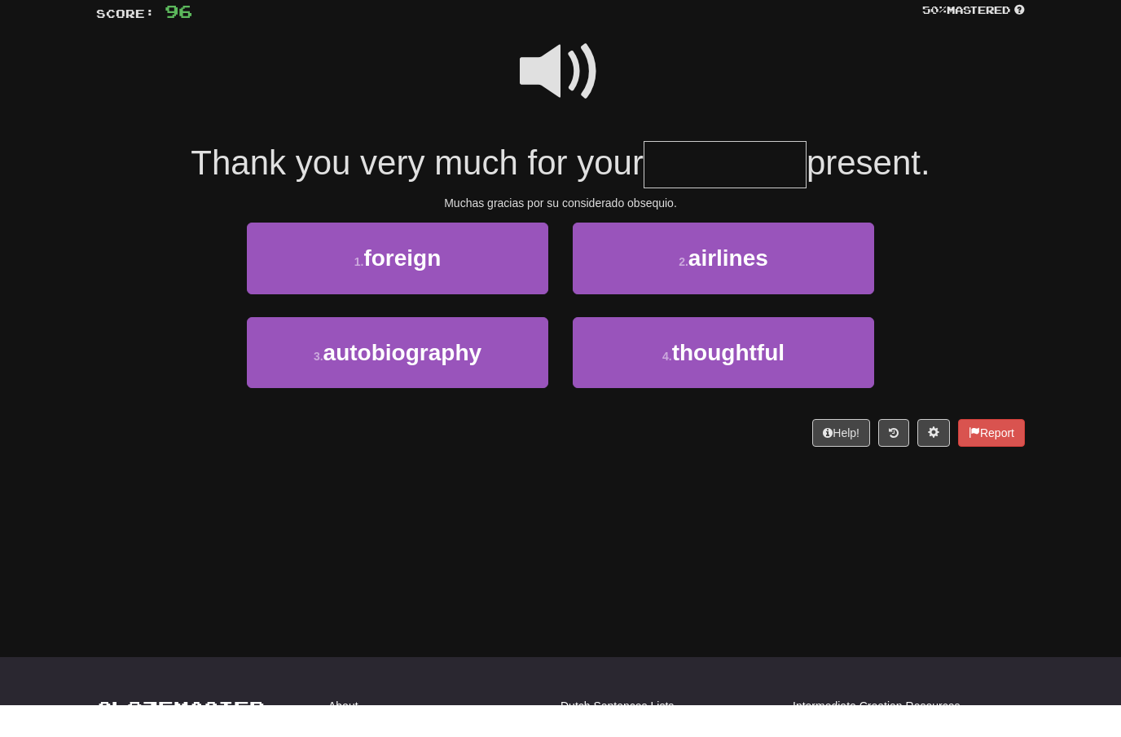
click at [710, 350] on button "4 . thoughtful" at bounding box center [723, 385] width 301 height 71
type input "**********"
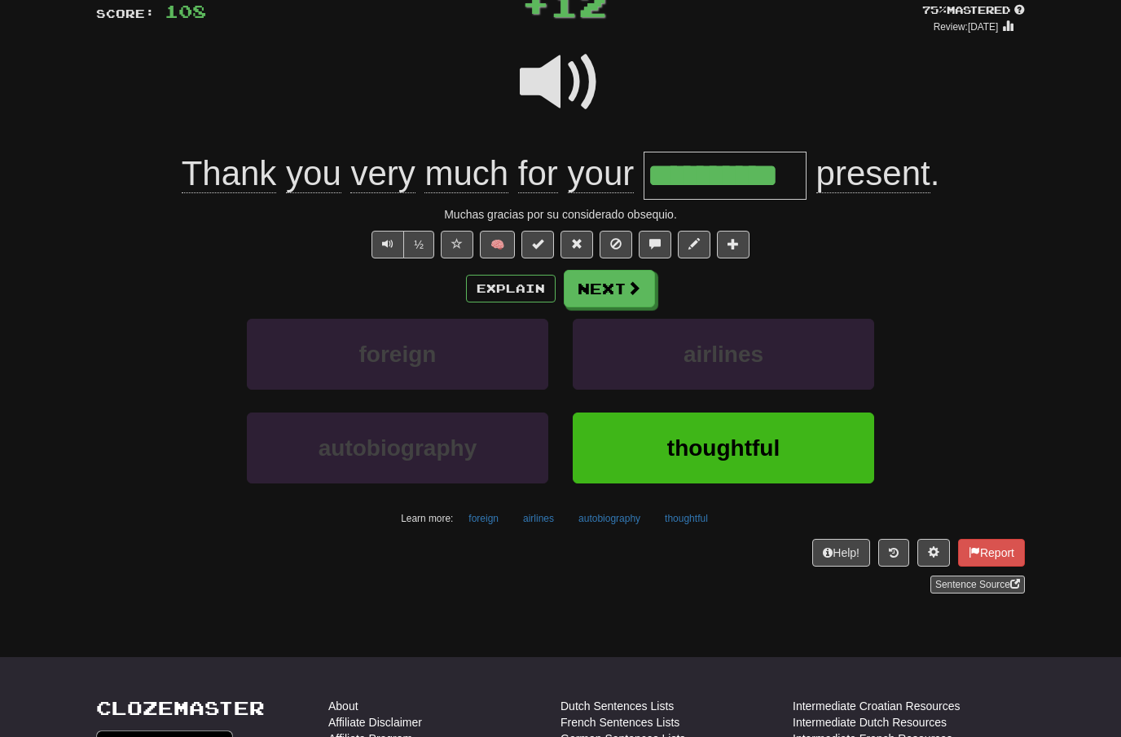
click at [628, 280] on span at bounding box center [634, 287] width 15 height 15
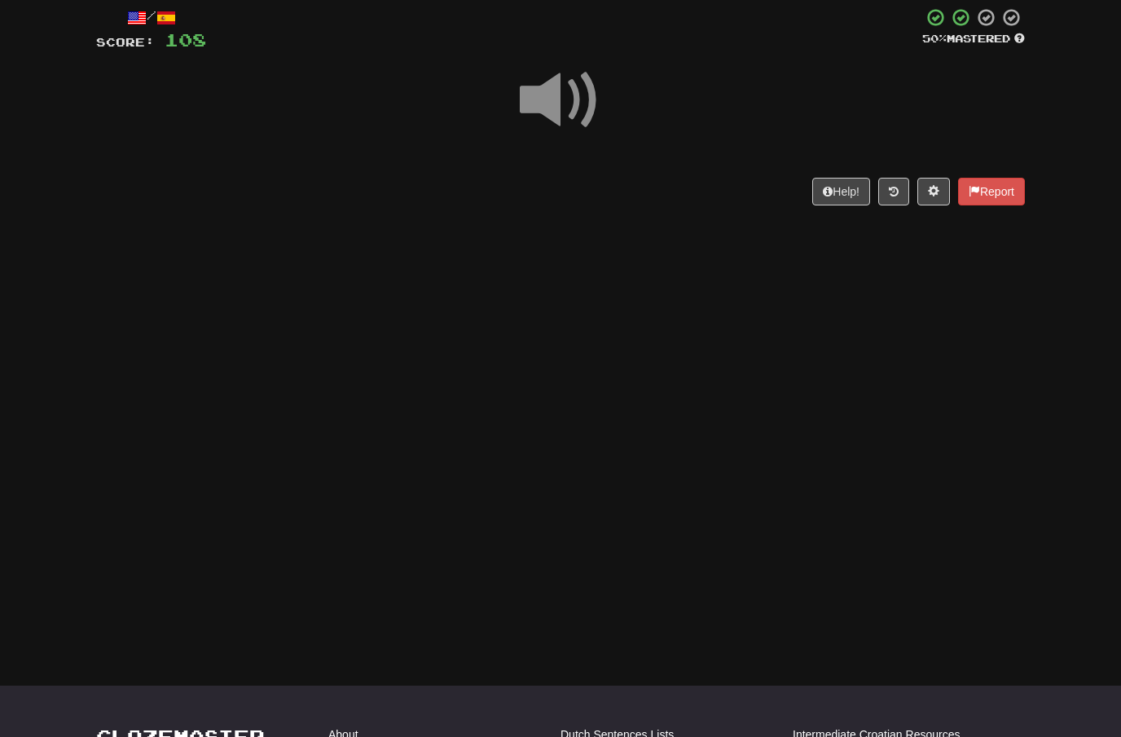
scroll to position [77, 0]
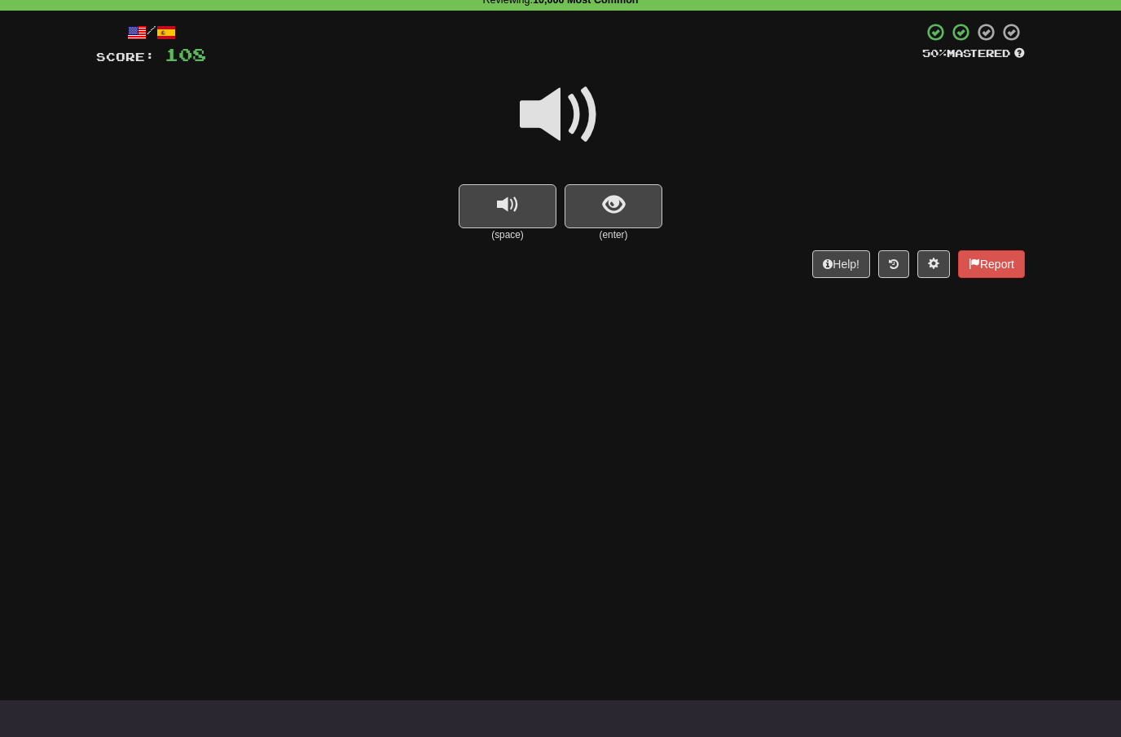
click at [567, 108] on span at bounding box center [560, 114] width 81 height 81
click at [607, 196] on span "show sentence" at bounding box center [614, 205] width 22 height 22
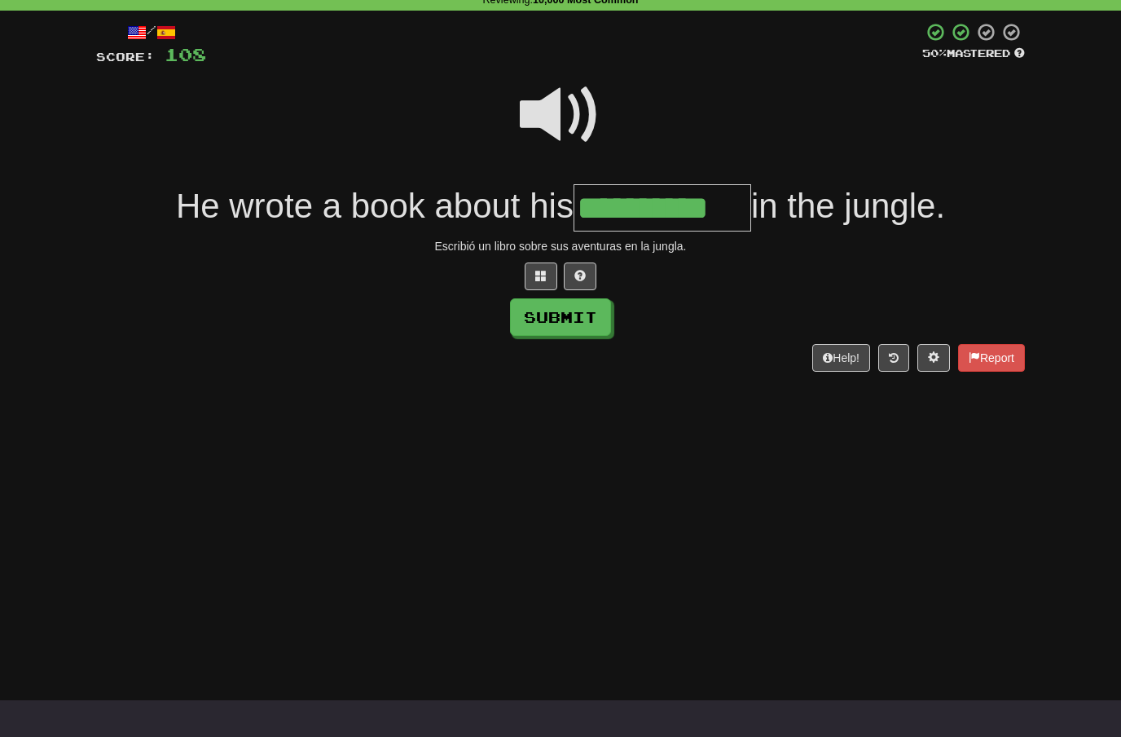
type input "**********"
click at [578, 310] on button "Submit" at bounding box center [560, 316] width 101 height 37
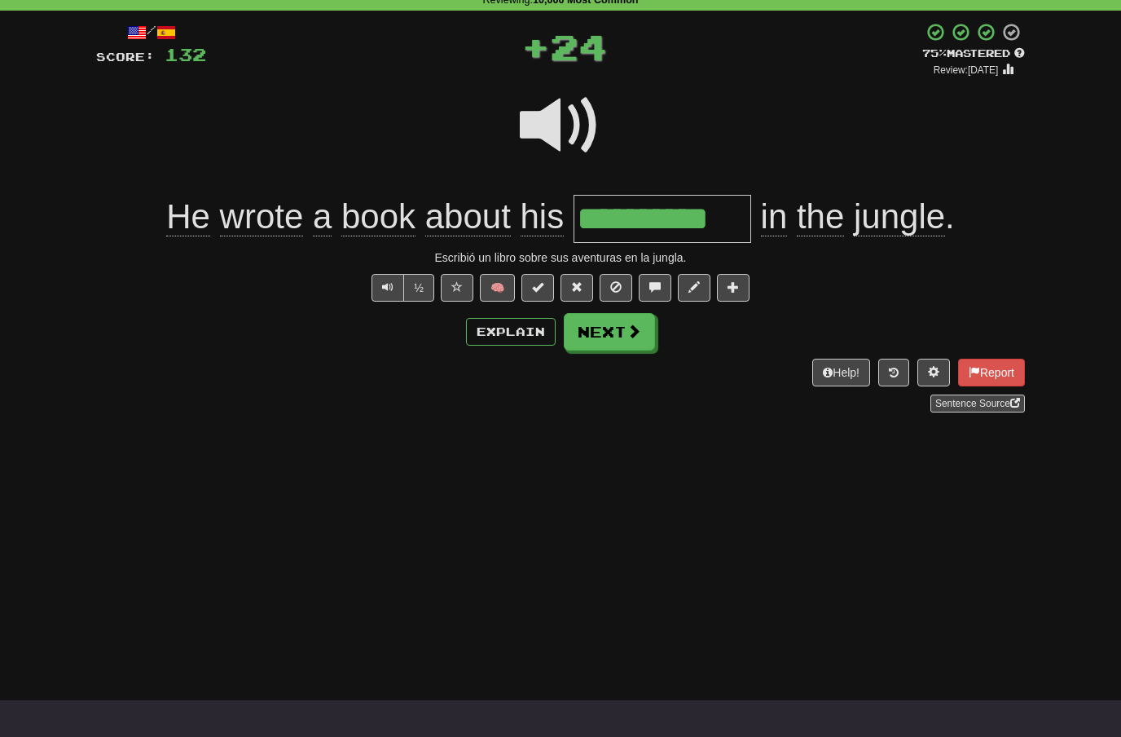
click at [640, 325] on span at bounding box center [634, 330] width 15 height 15
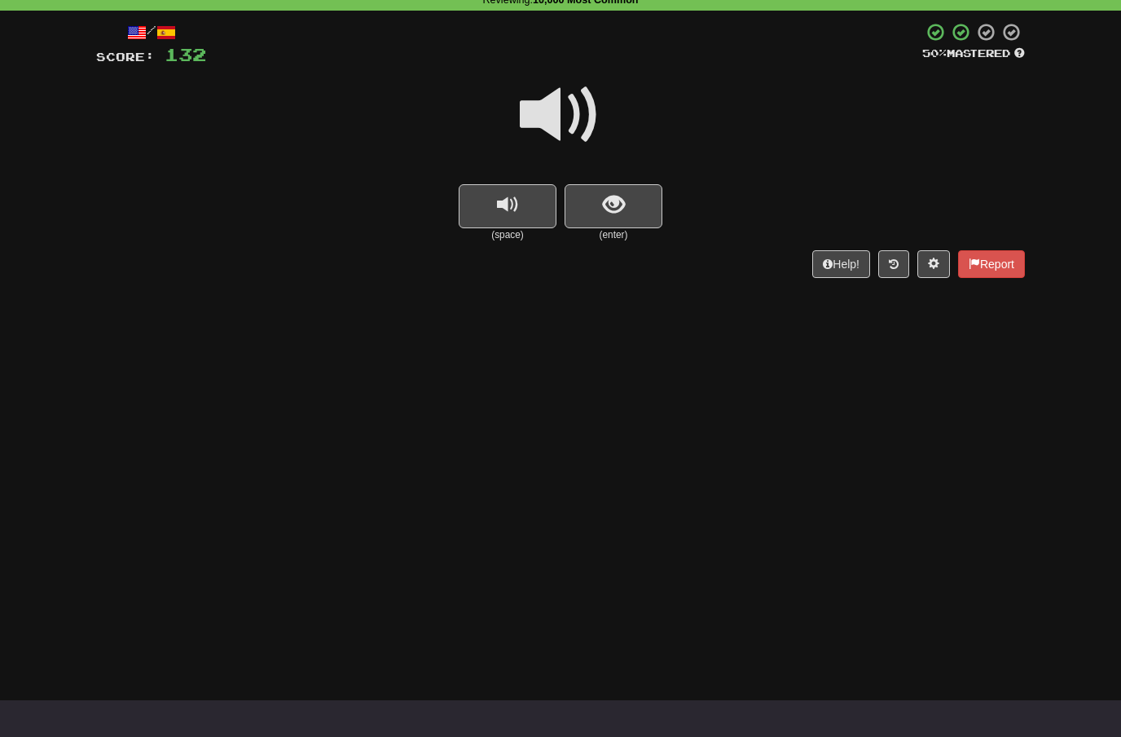
click at [577, 111] on span at bounding box center [560, 114] width 81 height 81
click at [604, 205] on span "show sentence" at bounding box center [614, 205] width 22 height 22
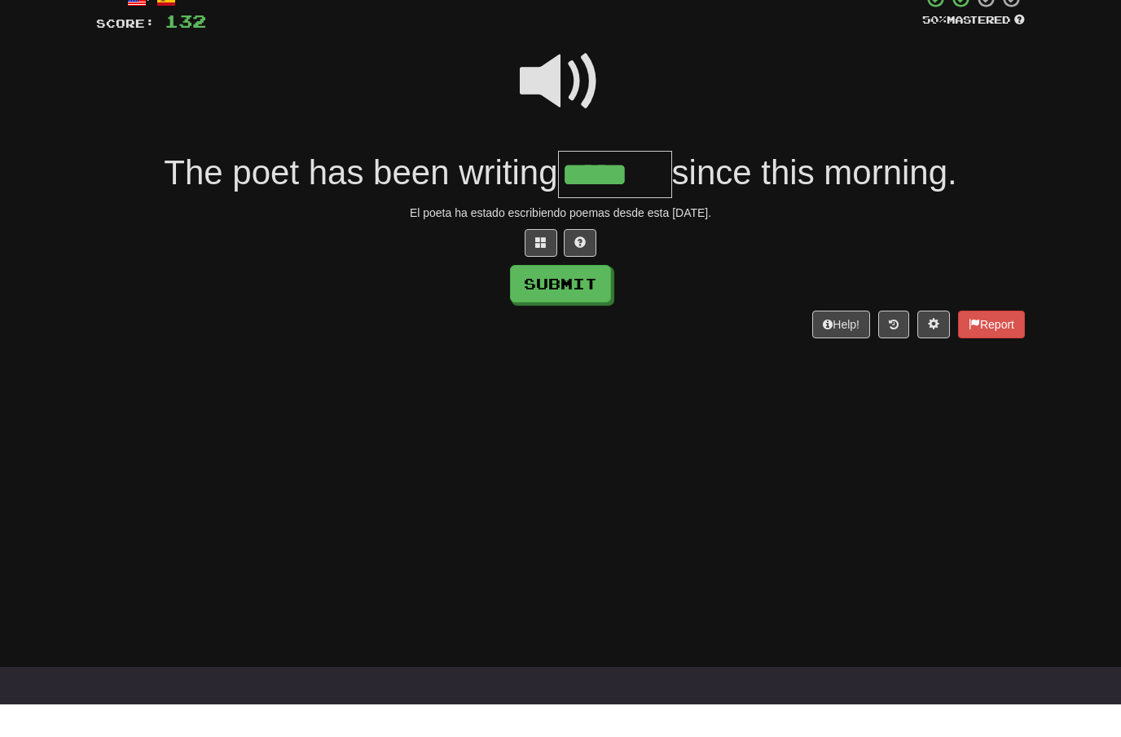
type input "*****"
click at [581, 298] on button "Submit" at bounding box center [560, 316] width 101 height 37
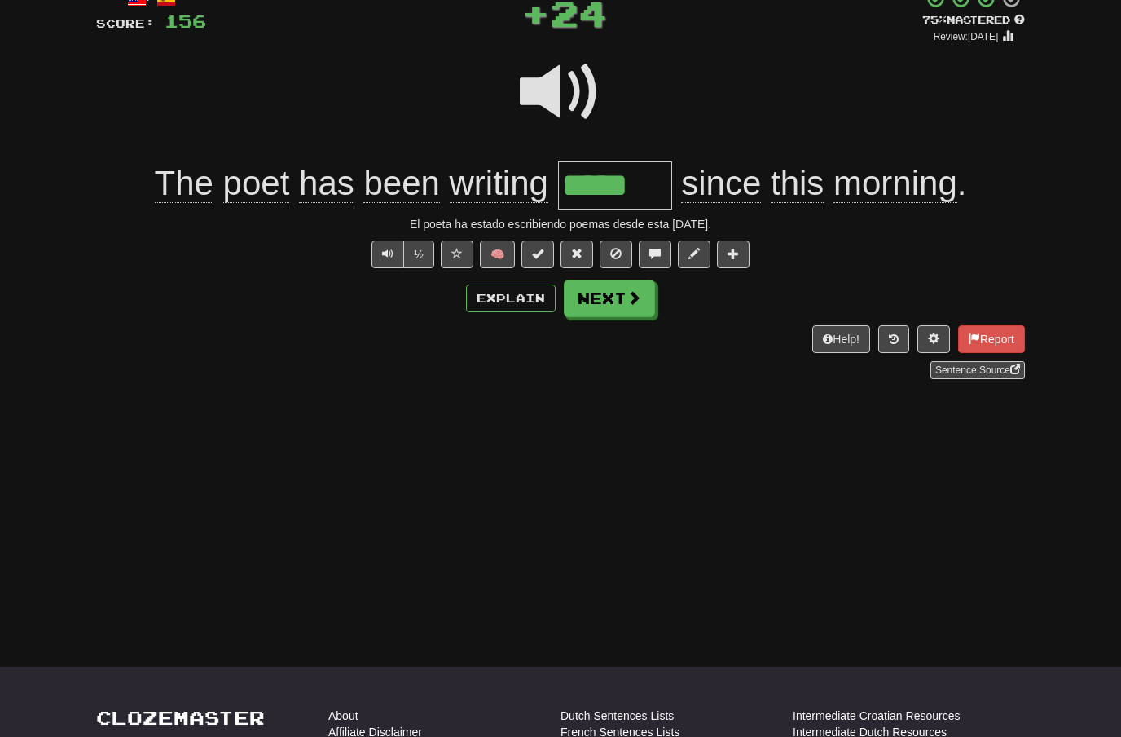
click at [633, 293] on span at bounding box center [634, 297] width 15 height 15
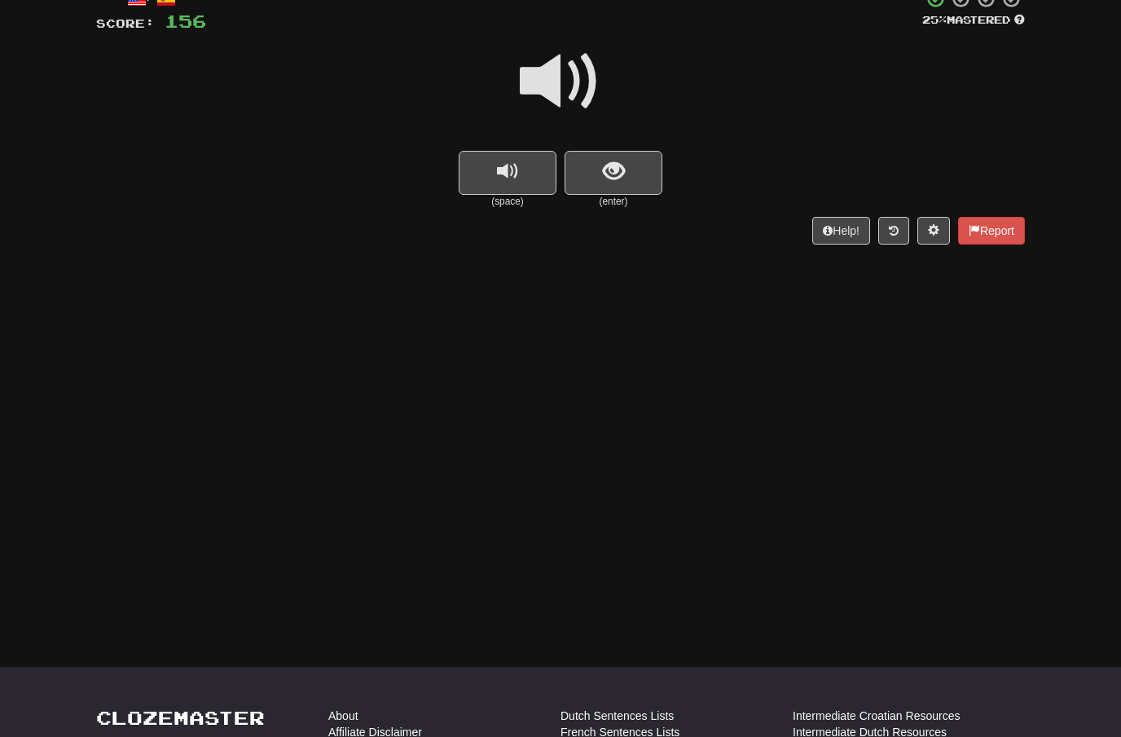
click at [567, 75] on span at bounding box center [560, 81] width 81 height 81
click at [596, 177] on button "show sentence" at bounding box center [614, 173] width 98 height 44
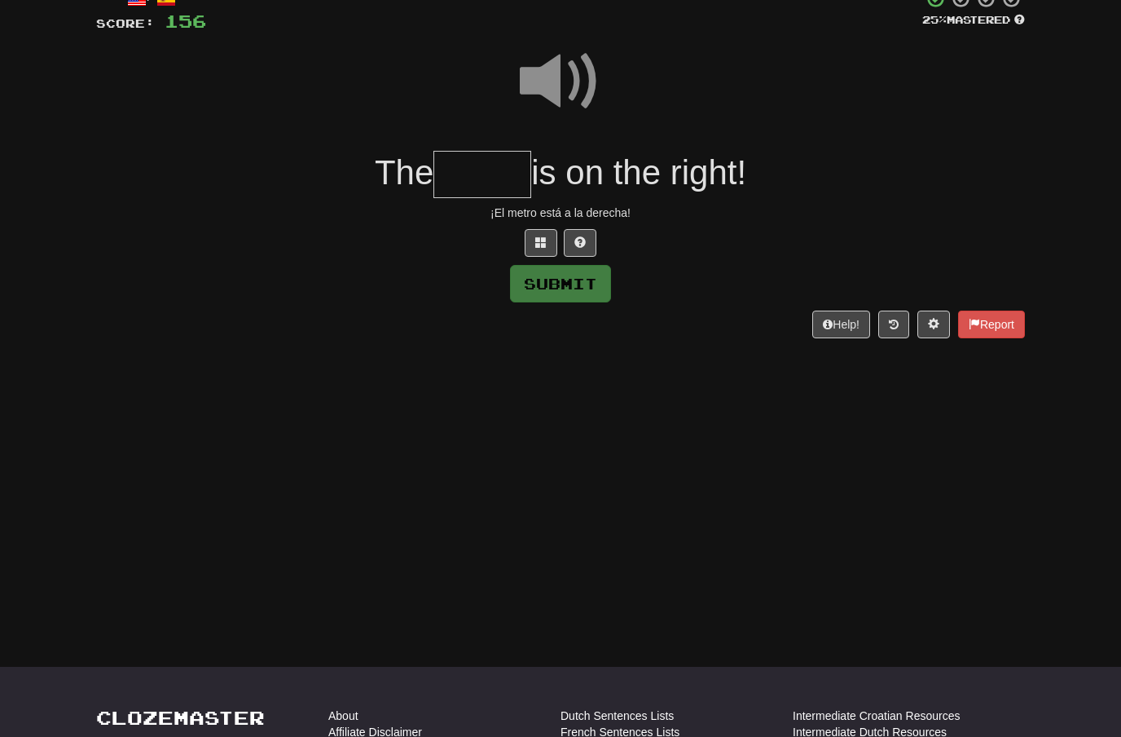
scroll to position [110, 0]
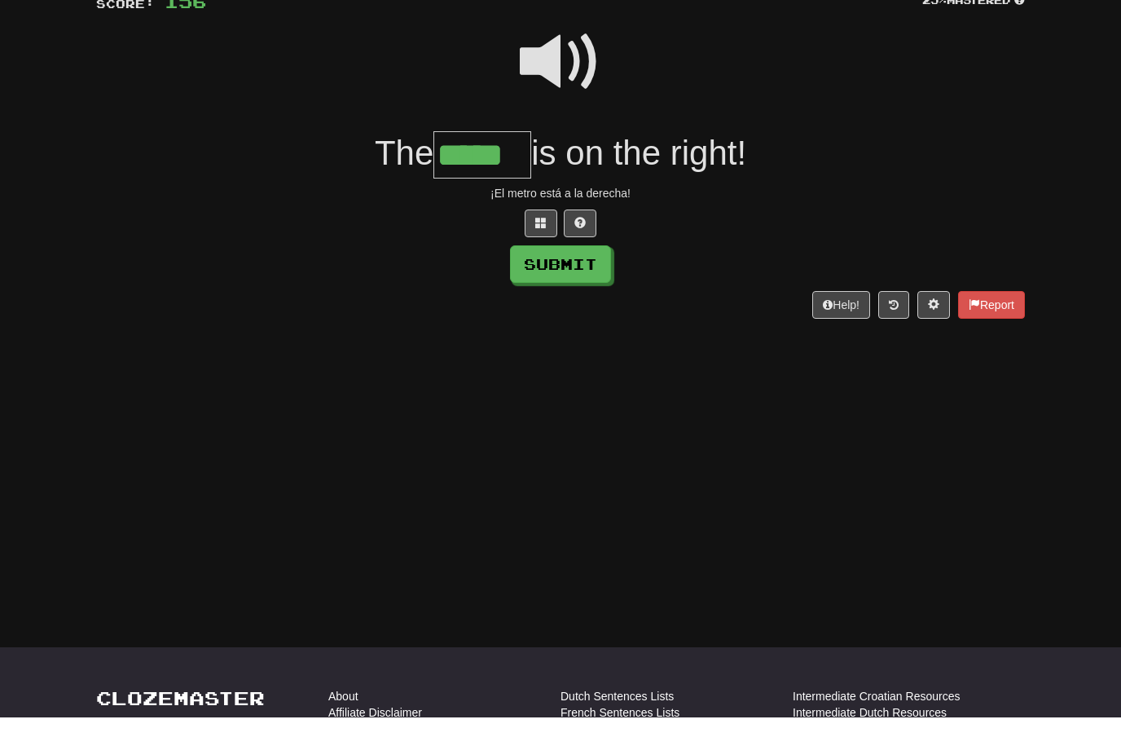
type input "*****"
click at [587, 266] on button "Submit" at bounding box center [560, 284] width 101 height 37
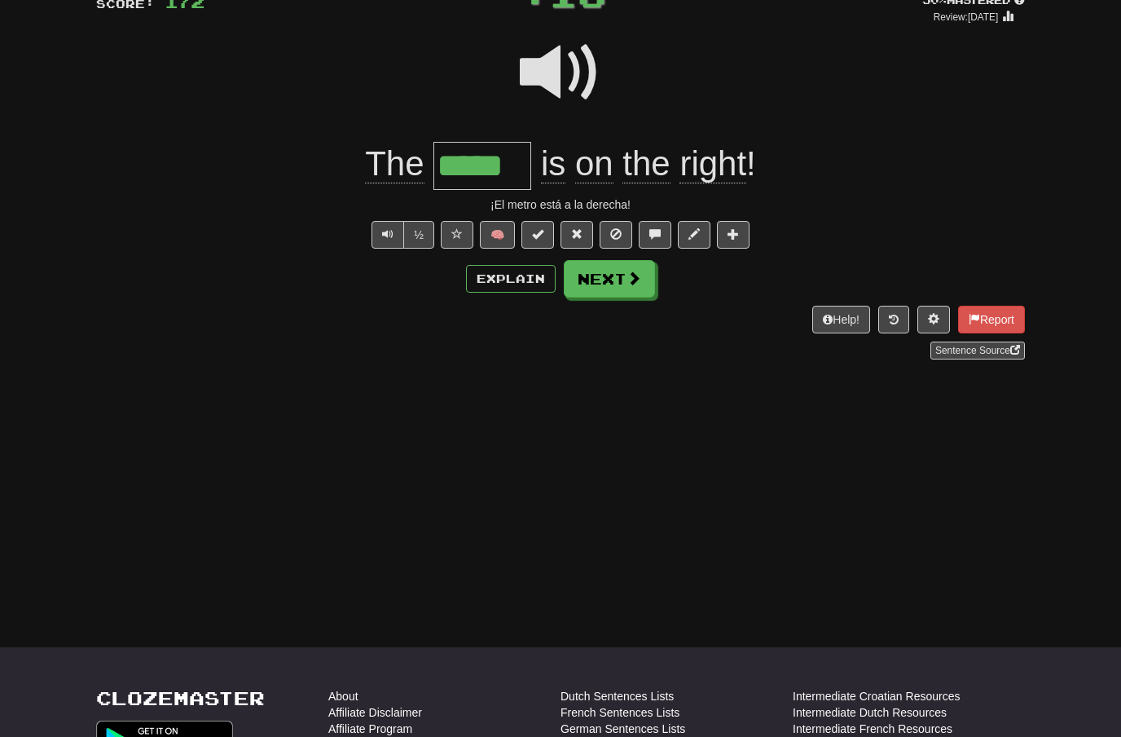
click at [638, 279] on span at bounding box center [634, 277] width 15 height 15
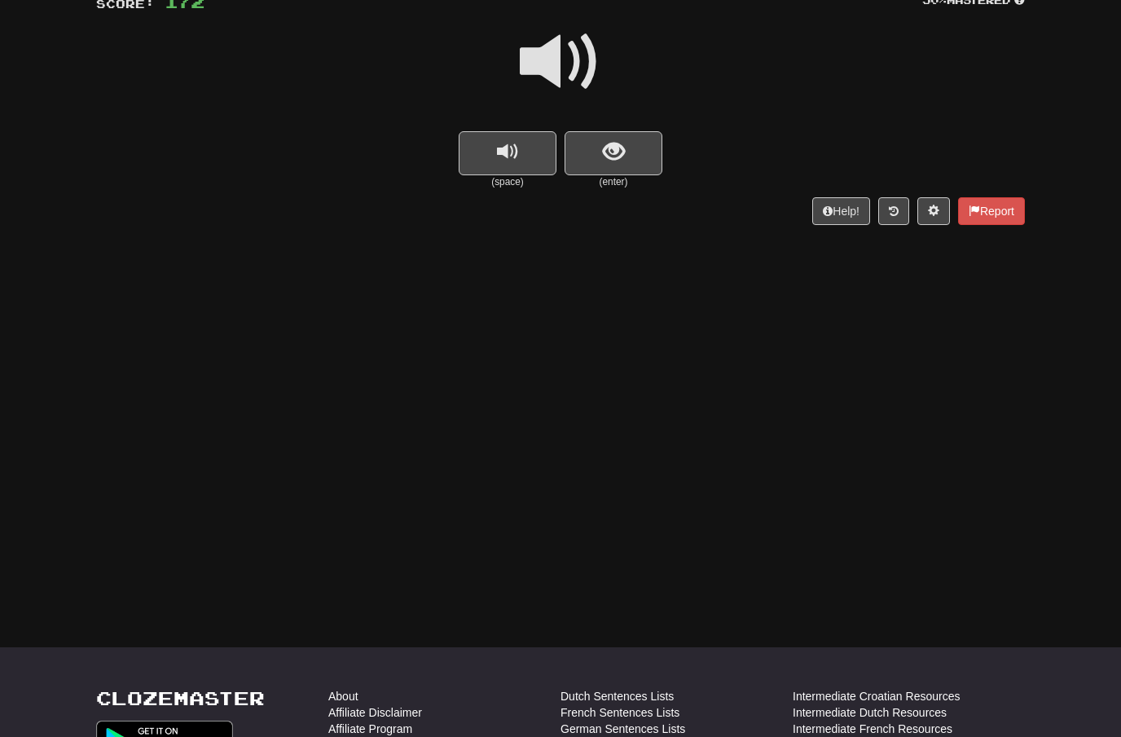
click at [576, 56] on span at bounding box center [560, 61] width 81 height 81
click at [600, 148] on button "show sentence" at bounding box center [614, 153] width 98 height 44
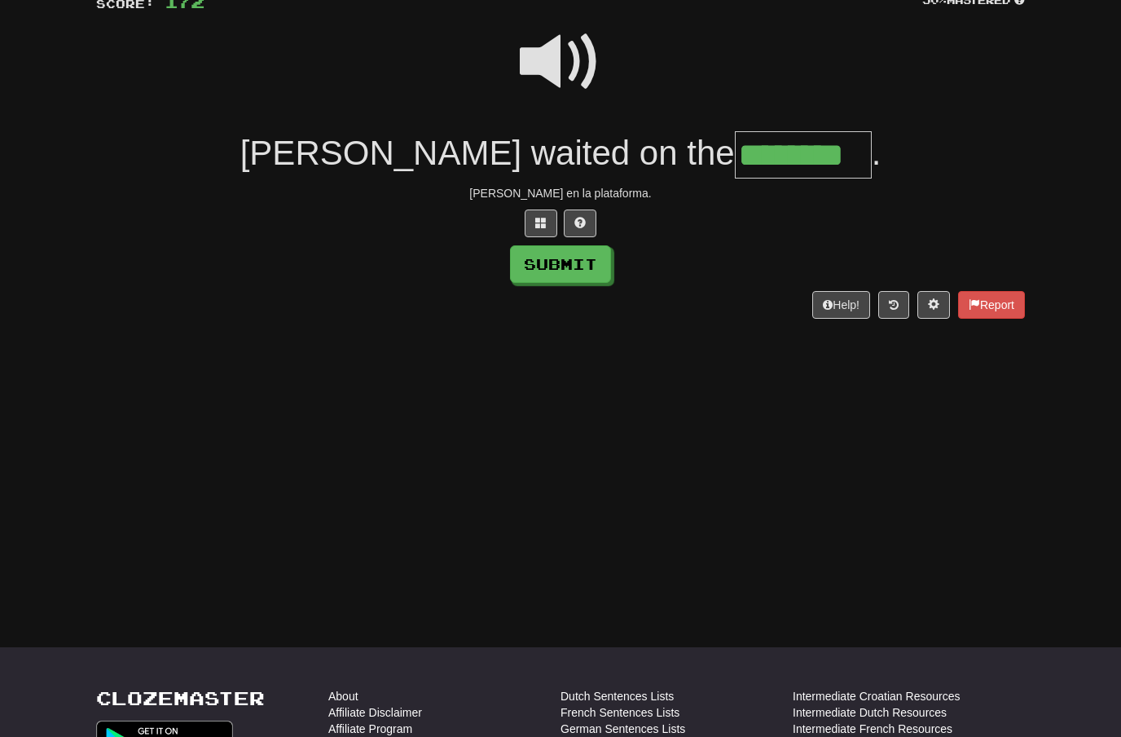
type input "********"
click at [581, 256] on button "Submit" at bounding box center [560, 263] width 101 height 37
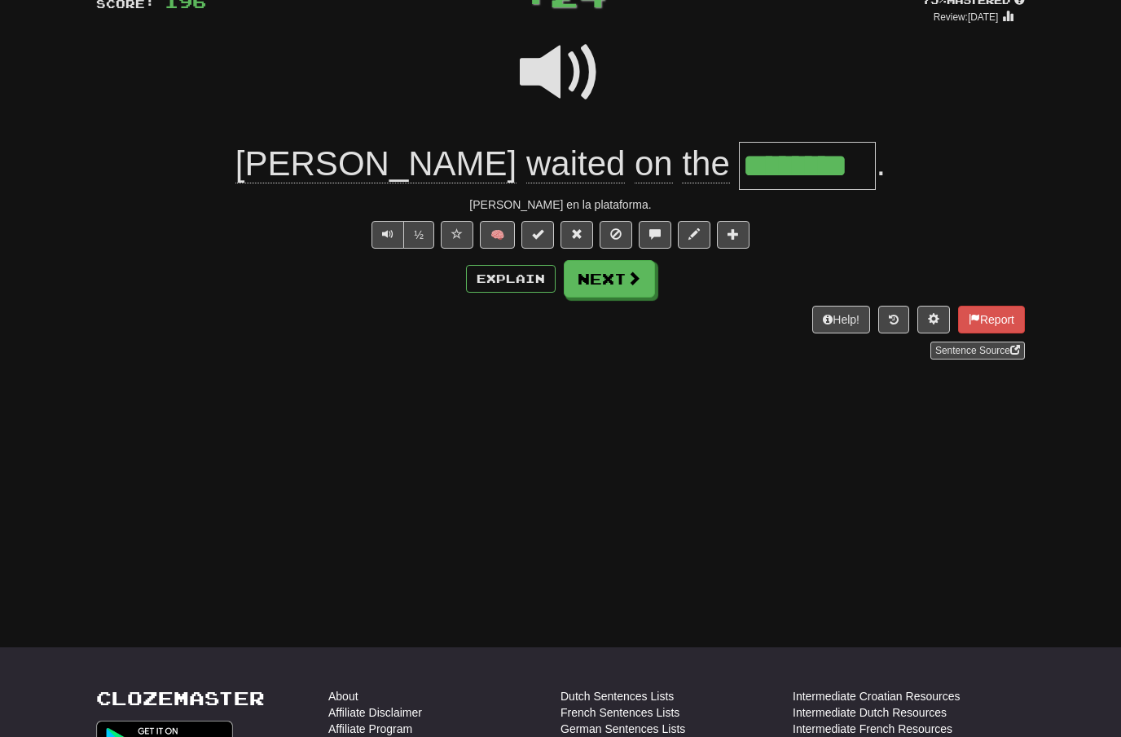
click at [631, 275] on span at bounding box center [634, 277] width 15 height 15
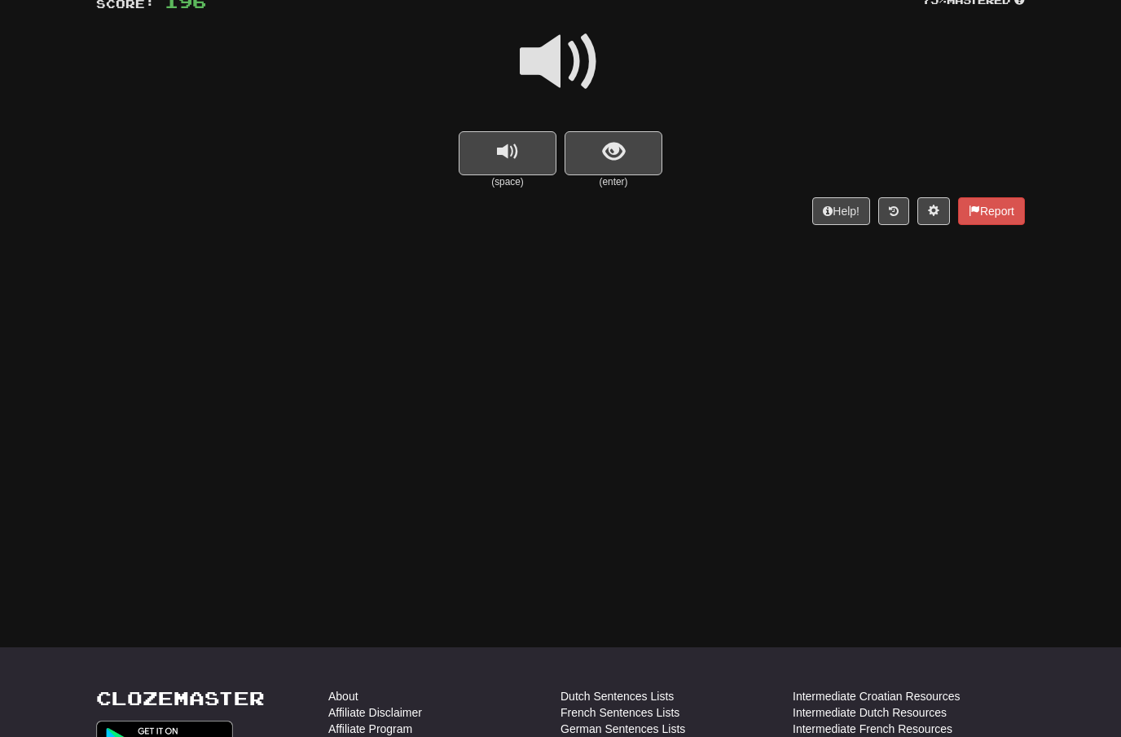
click at [561, 46] on span at bounding box center [560, 61] width 81 height 81
click at [596, 143] on button "show sentence" at bounding box center [614, 153] width 98 height 44
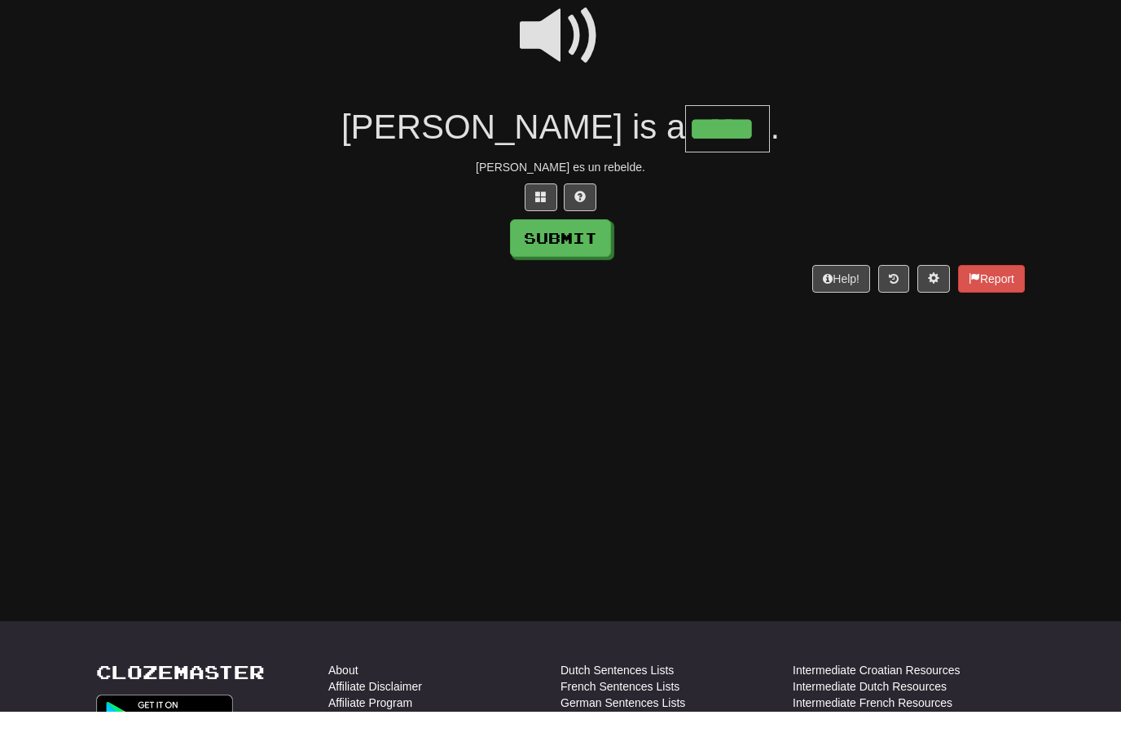
type input "*****"
click at [578, 245] on button "Submit" at bounding box center [560, 263] width 101 height 37
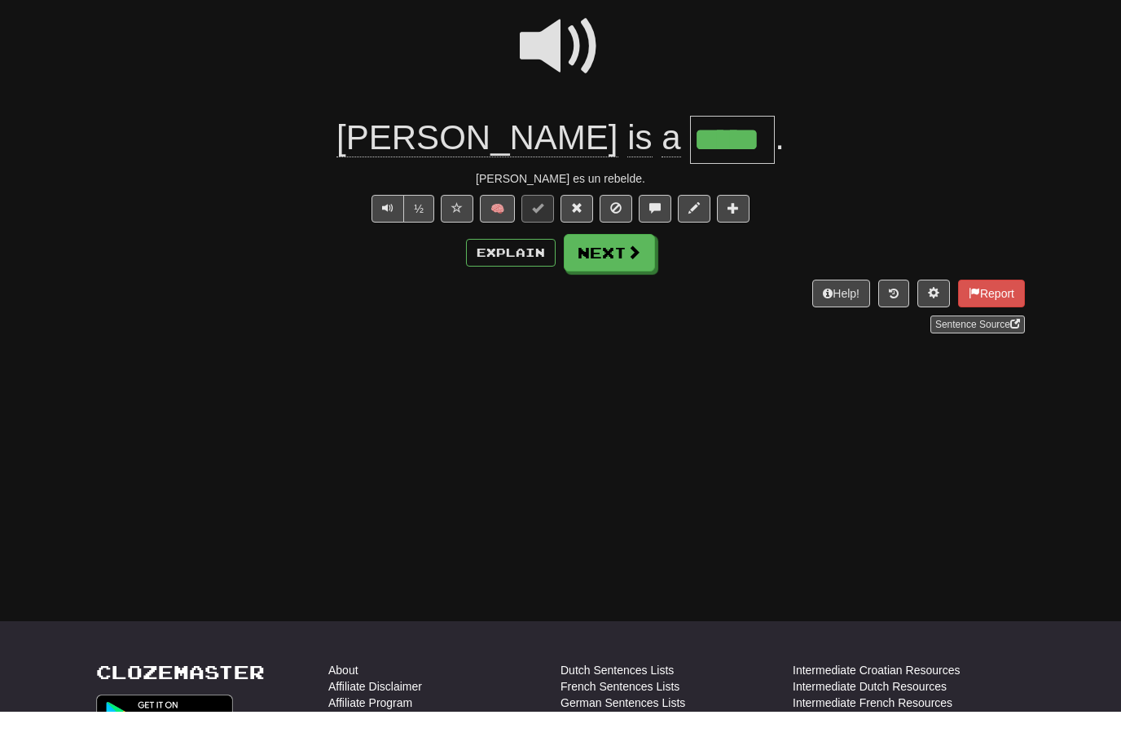
scroll to position [156, 0]
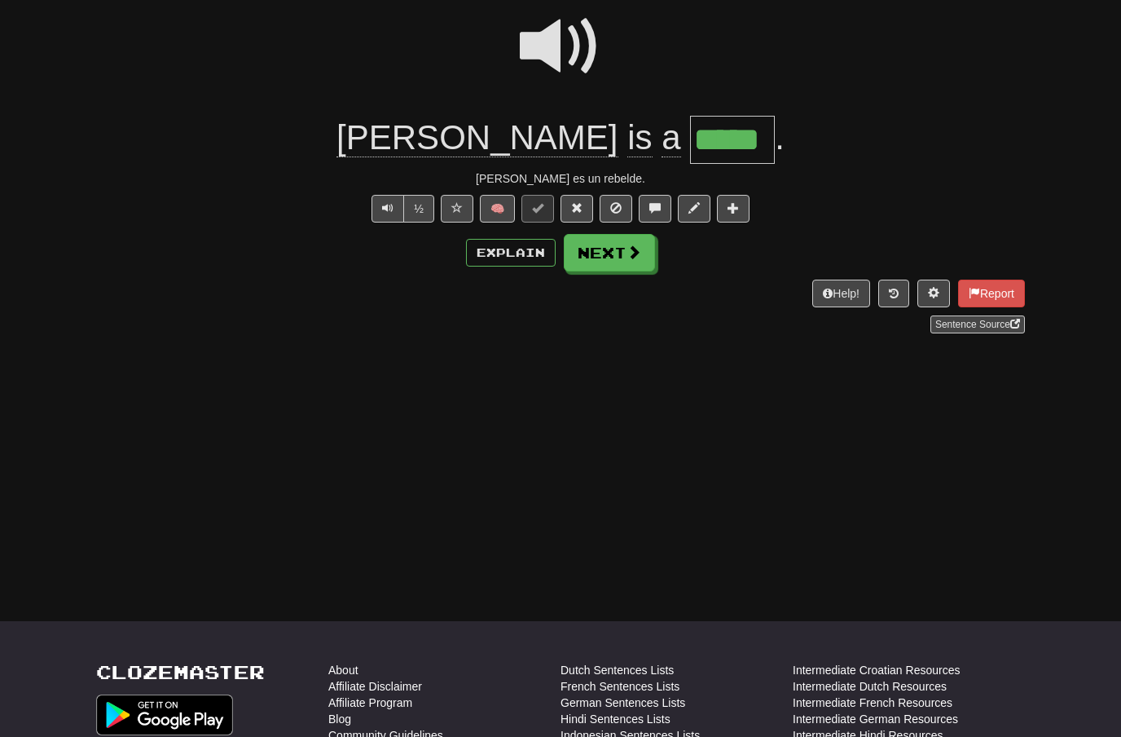
click at [640, 250] on span at bounding box center [634, 251] width 15 height 15
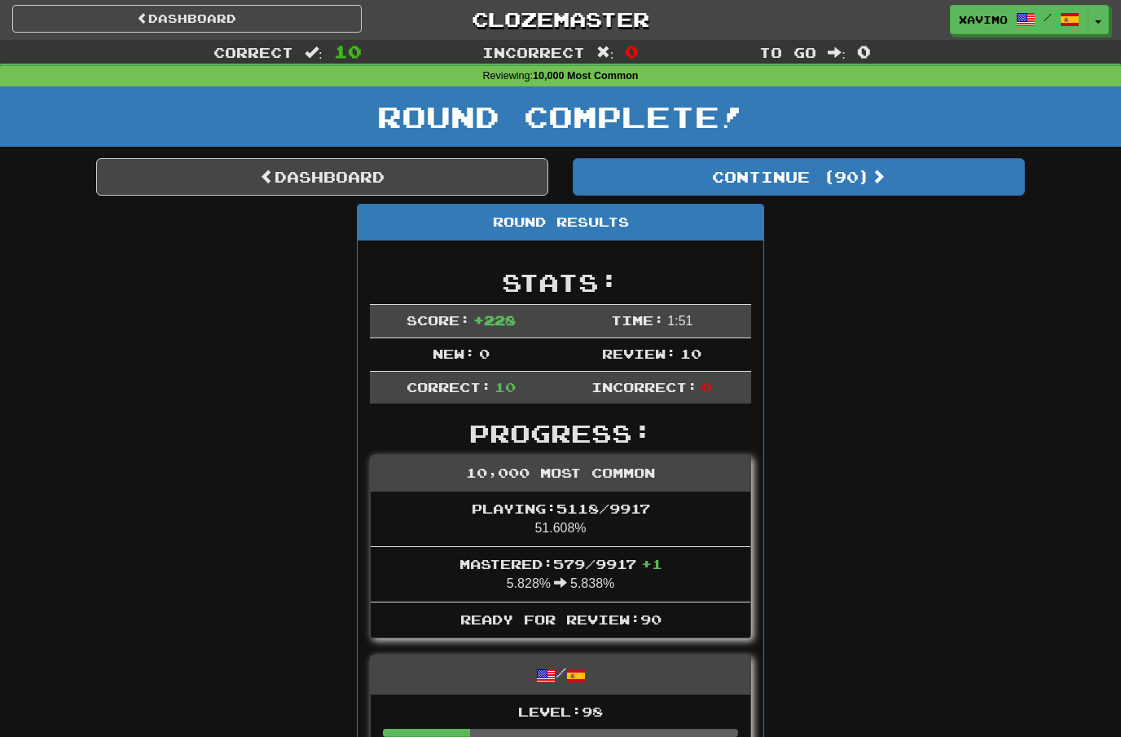
scroll to position [2, 0]
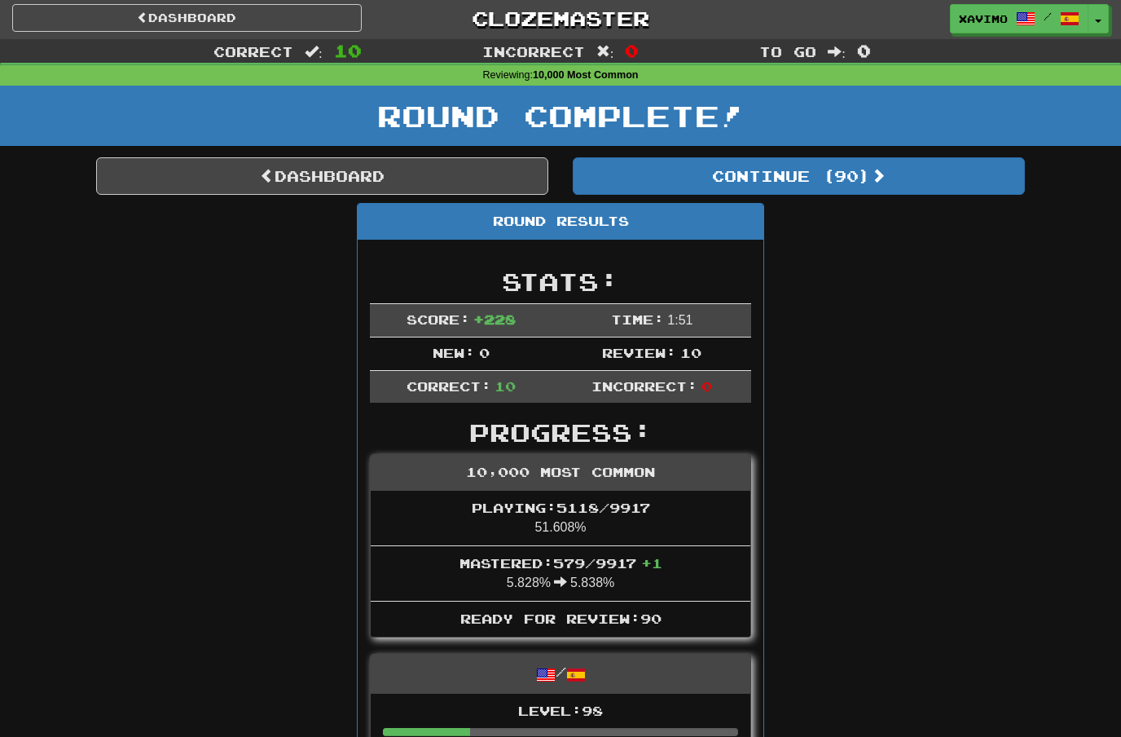
click at [420, 178] on link "Dashboard" at bounding box center [322, 175] width 452 height 37
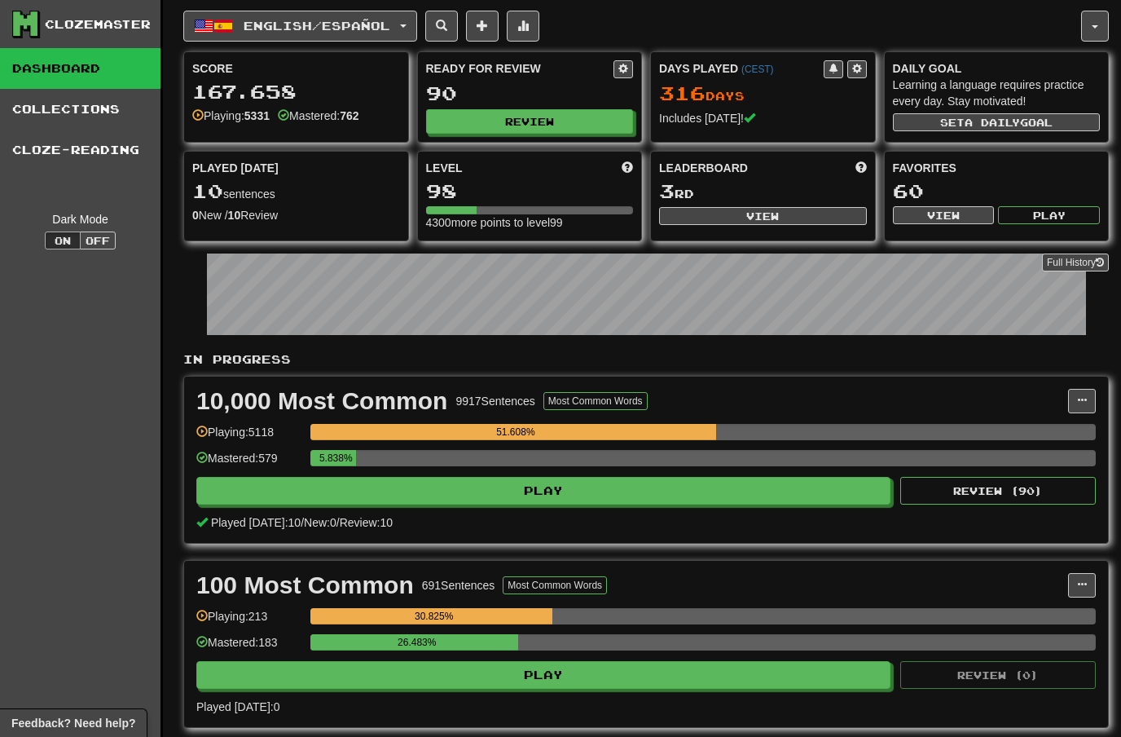
click at [781, 210] on button "View" at bounding box center [763, 216] width 208 height 18
select select "**********"
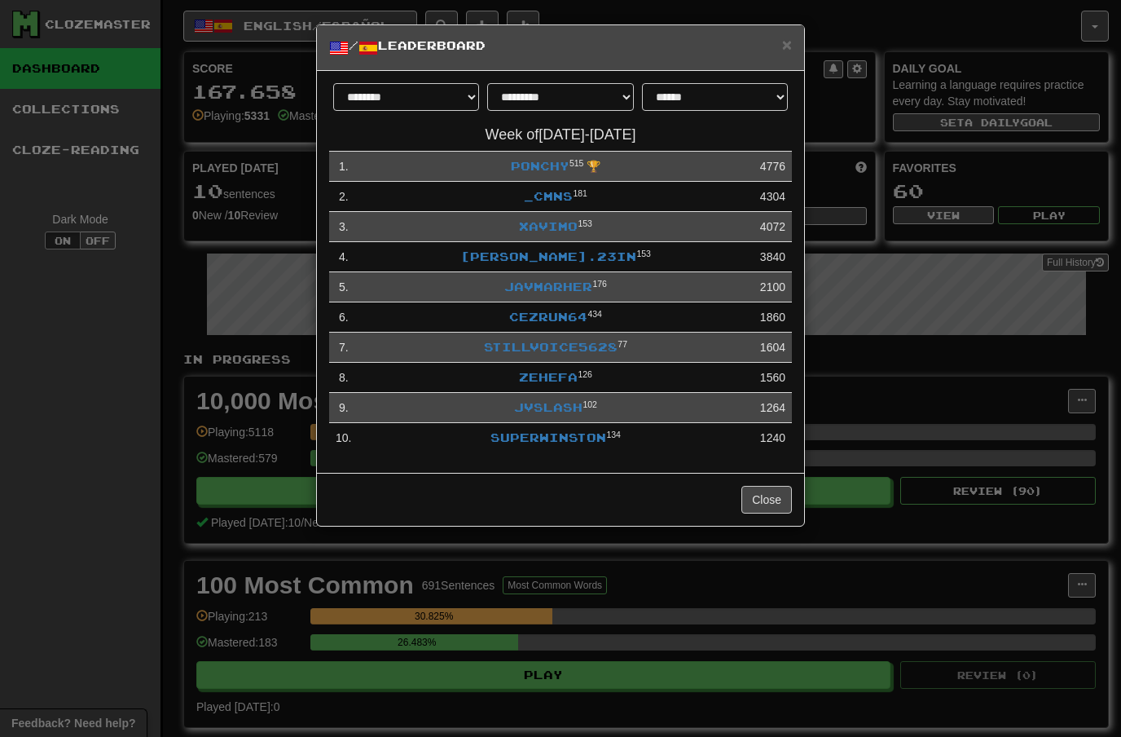
click at [782, 46] on span "×" at bounding box center [787, 44] width 10 height 19
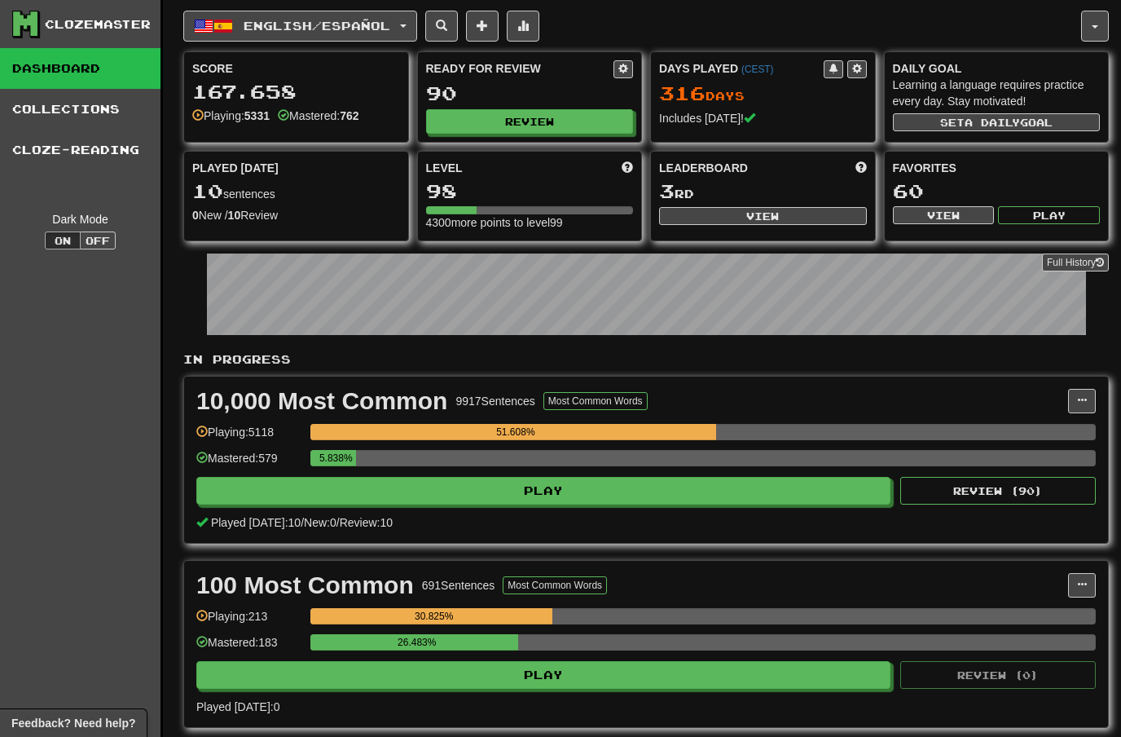
click at [406, 22] on button "English / Español" at bounding box center [300, 26] width 234 height 31
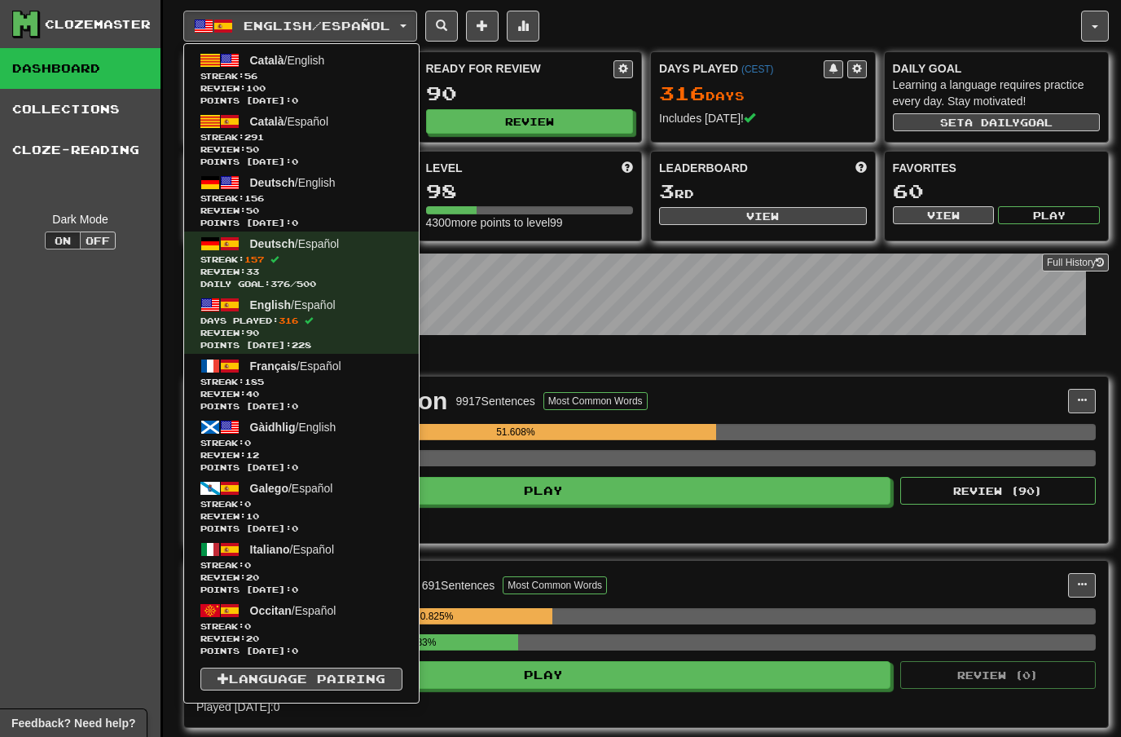
click at [264, 134] on span "291" at bounding box center [254, 137] width 20 height 10
